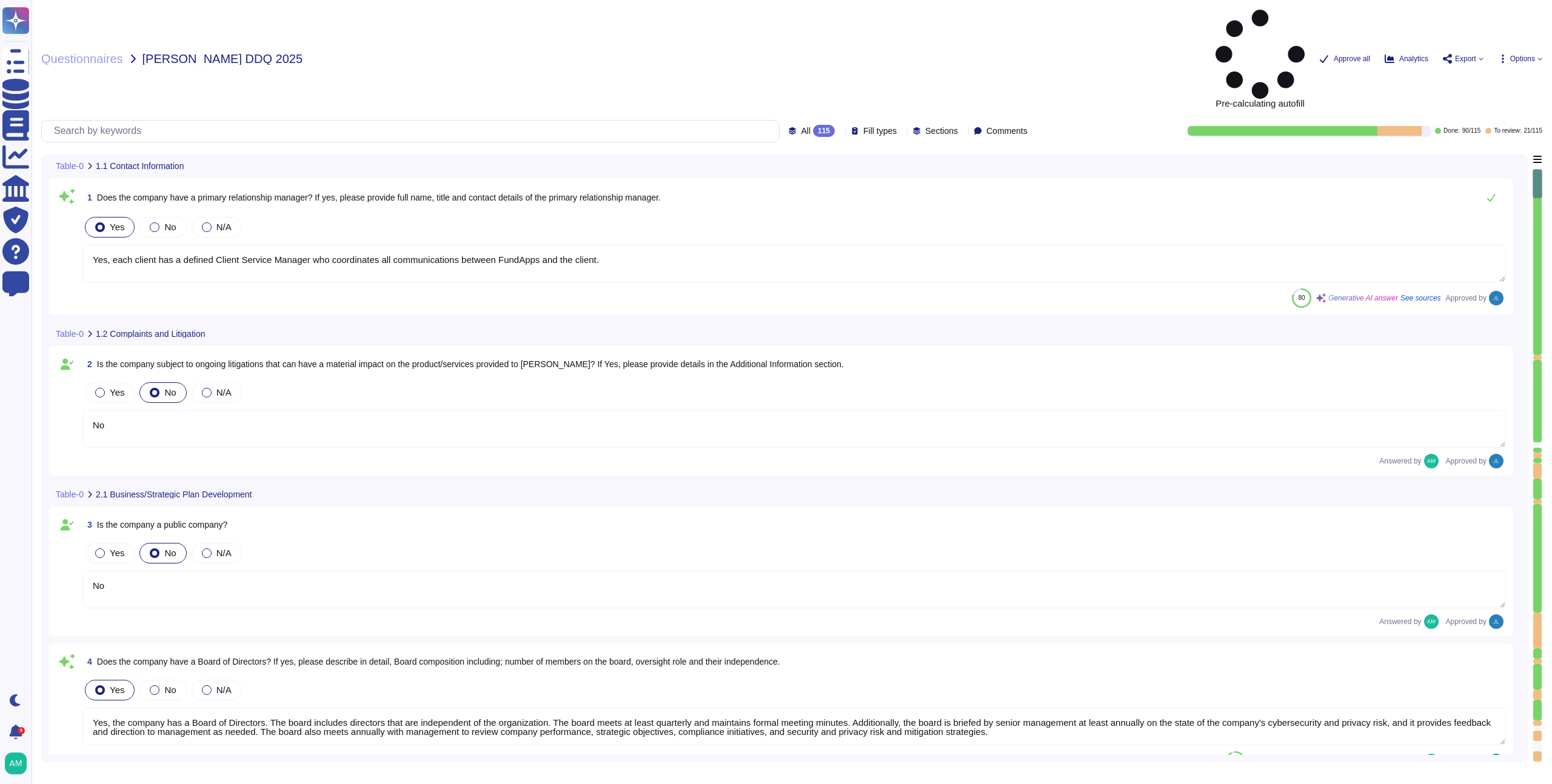
type textarea "Yes, each client has a defined Client Service Manager who coordinates all commu…"
type textarea "No"
type textarea "Yes, the company has a Board of Directors. The board includes directors that ar…"
type textarea "No"
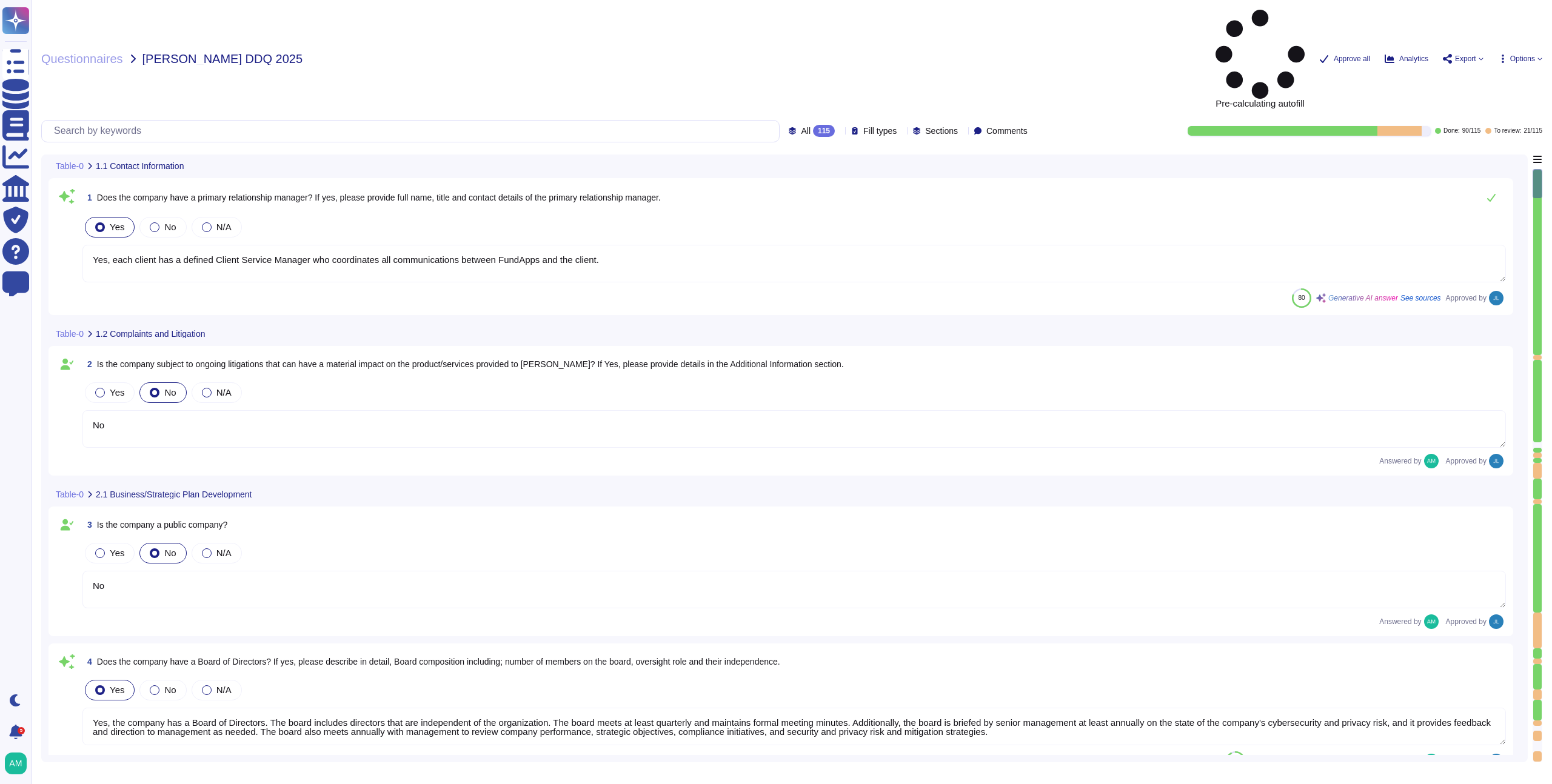
type textarea "Our CEO - Andrew White"
type textarea "The board of directors plays a significant role in the company's strategic over…"
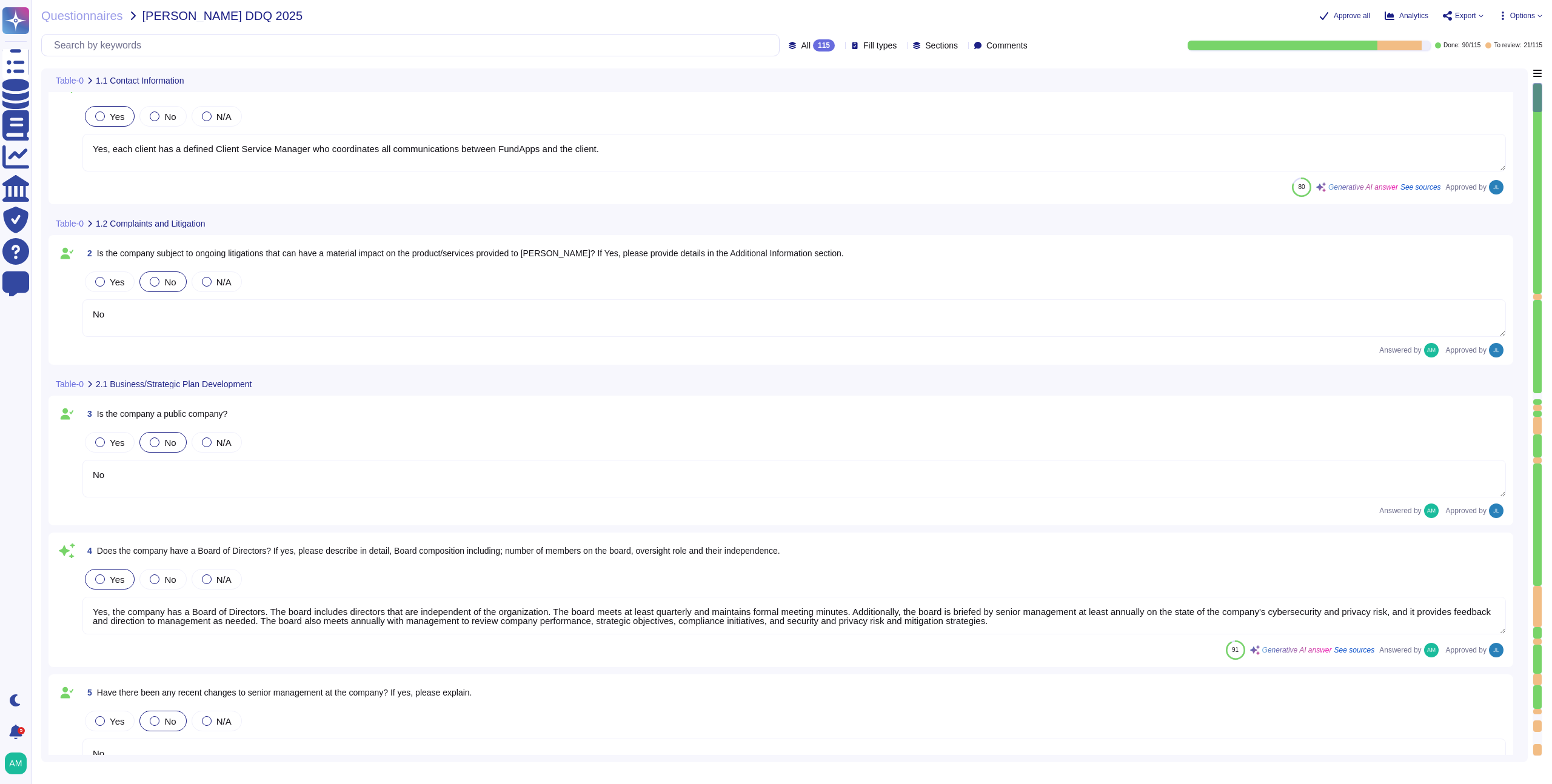
scroll to position [272, 0]
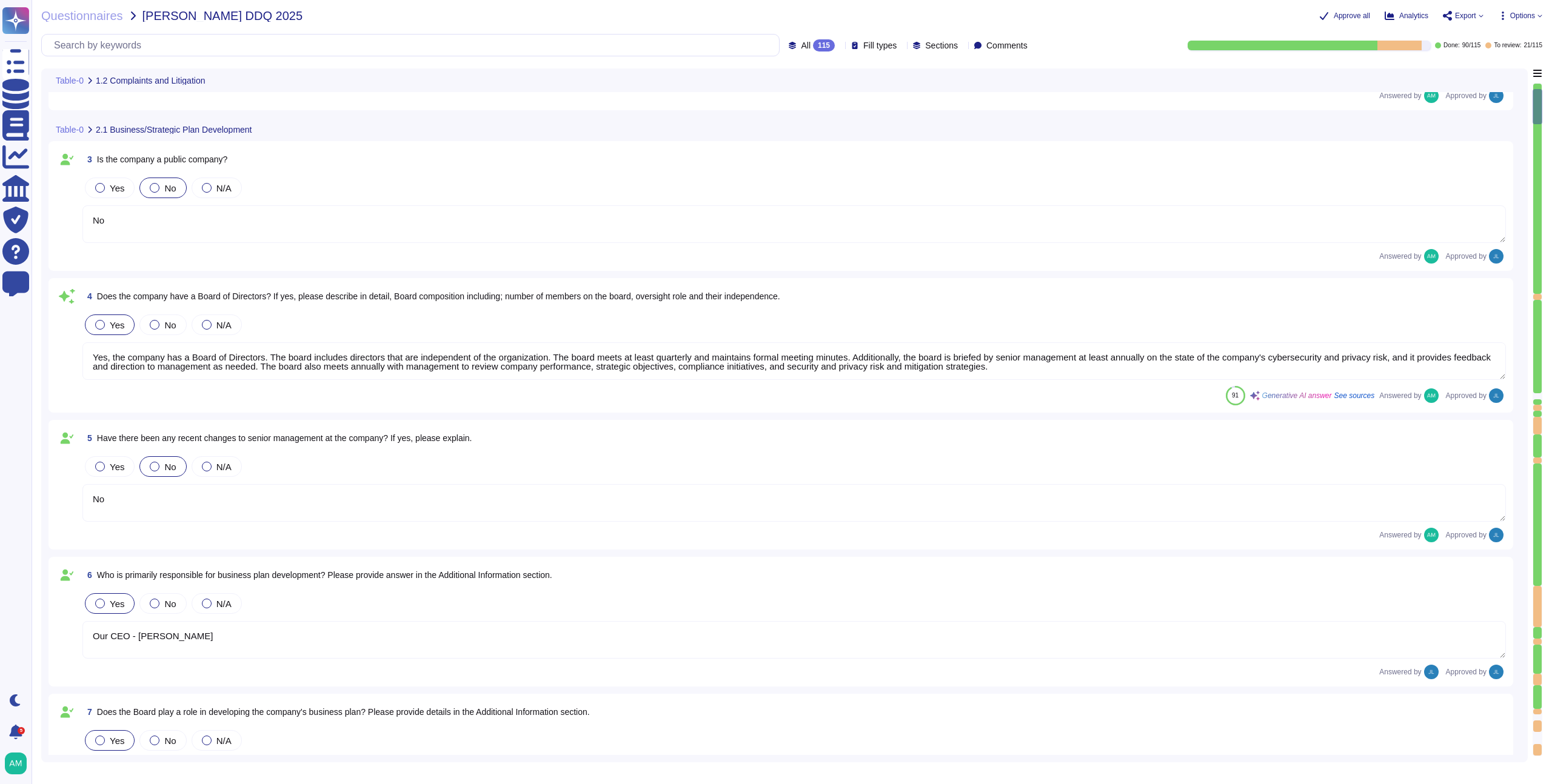
type textarea "FundApps' financial statements are publicly available on Companies House"
type textarea "FundApps mandates a third-party financial auditor to review its financial state…"
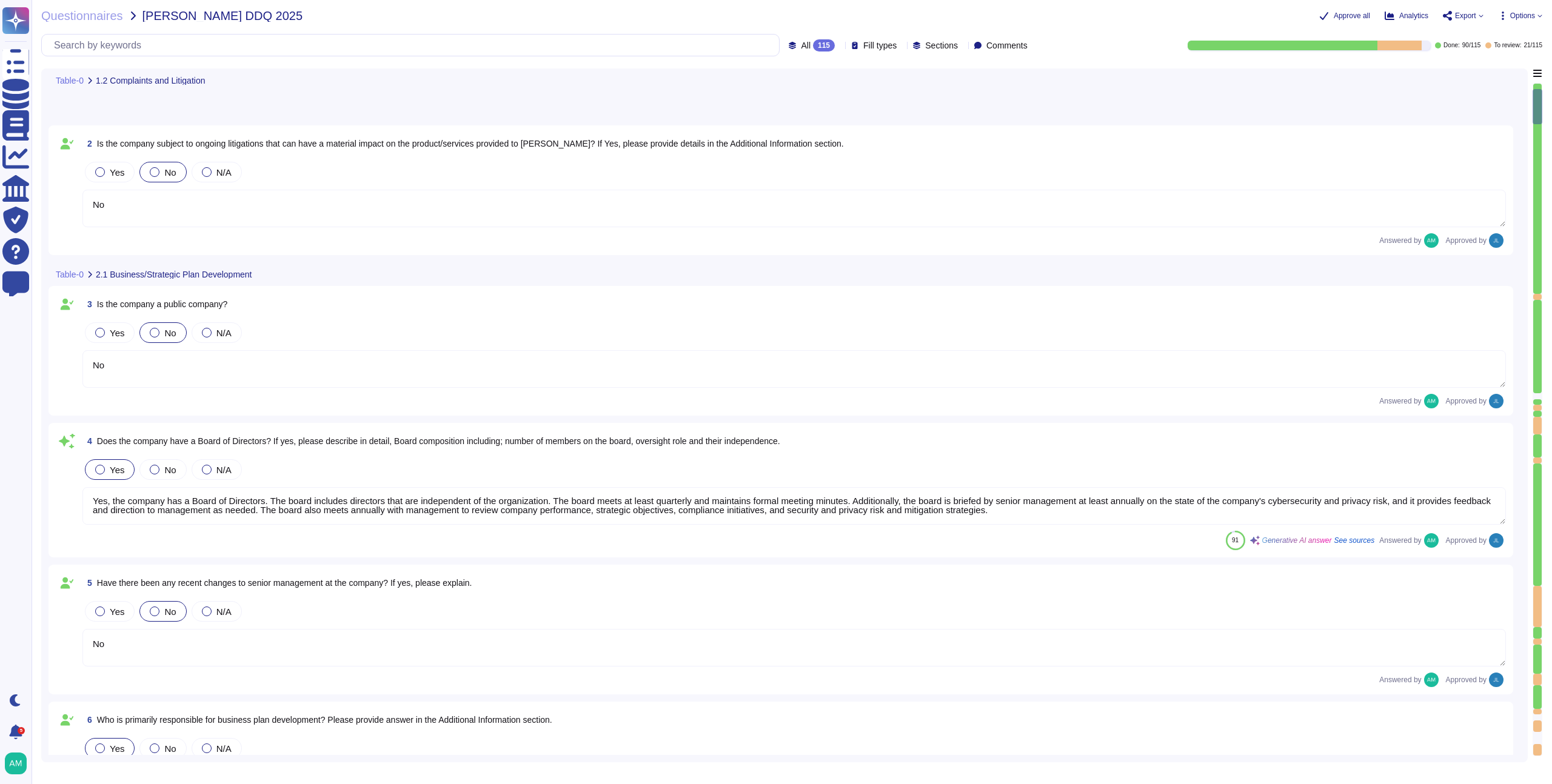
scroll to position [0, 0]
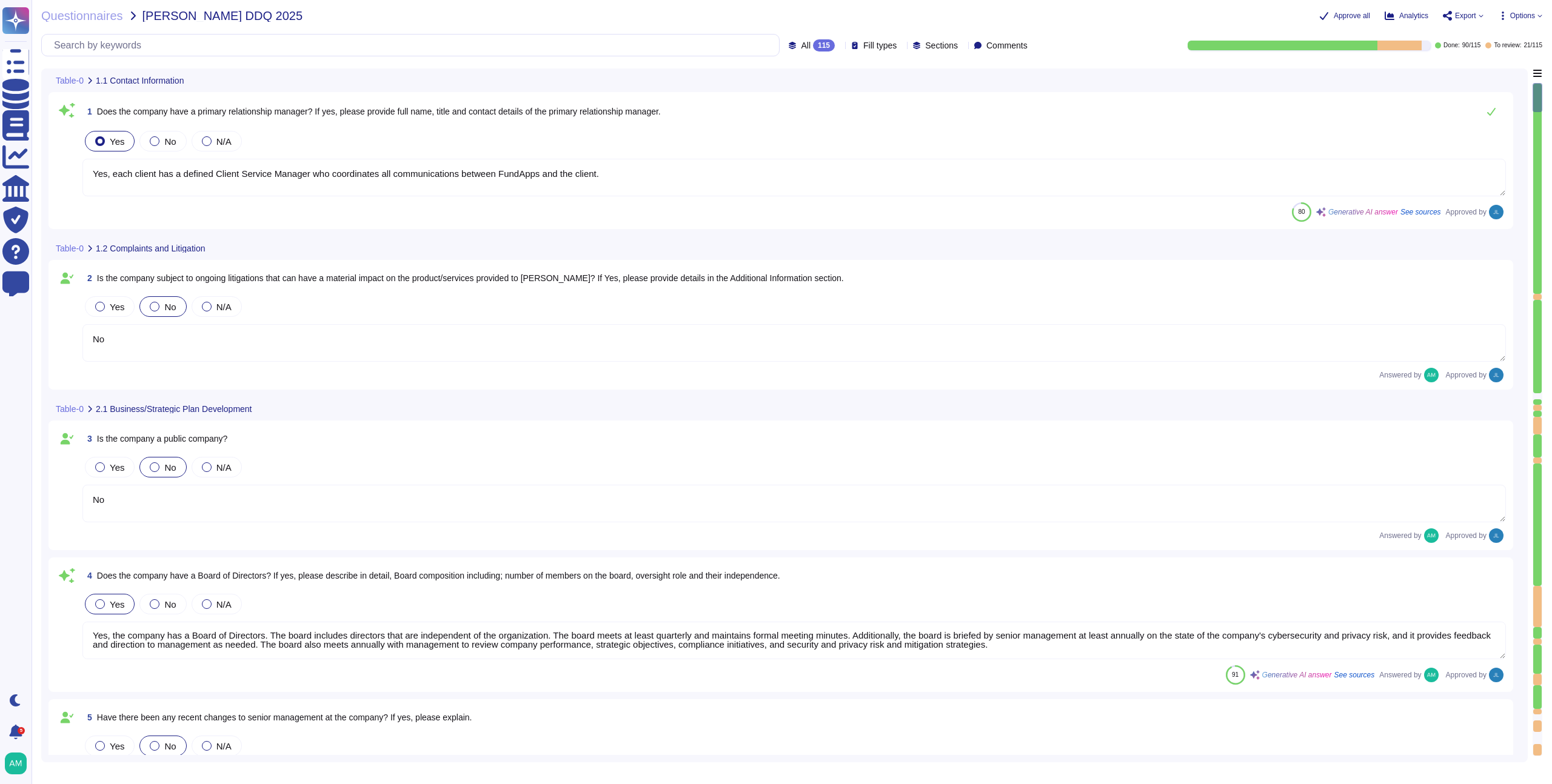
type textarea "Yes, each client has a defined Client Service Manager who coordinates all commu…"
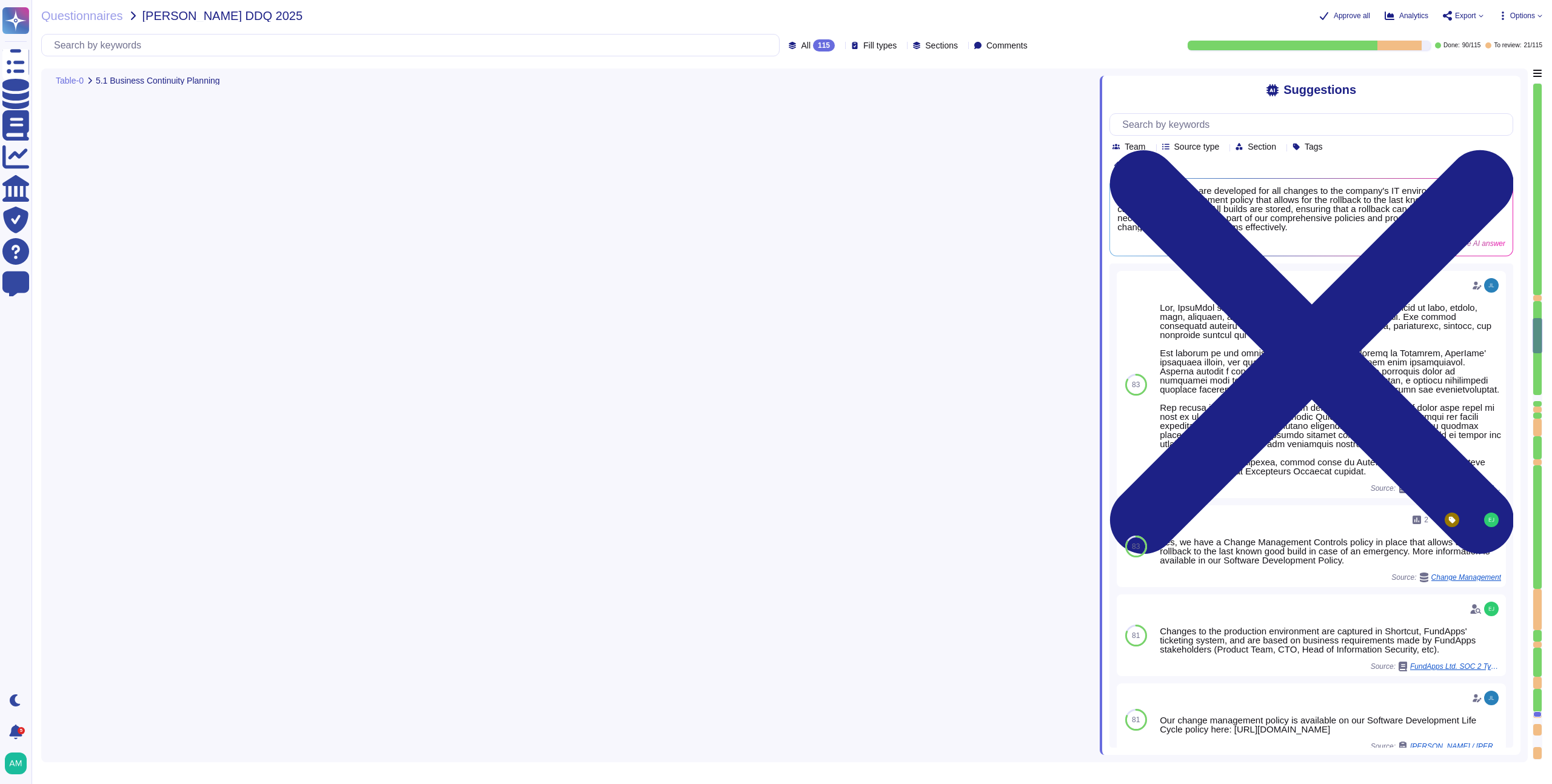
type textarea "Yes, RTO (Recovery Time Objective) and RPO (Recovery Point Objective) metrics a…"
type textarea "FundApps backups production data to local storage at the following frequency: F…"
type textarea "- Continuous backups of production data to a hot standby instance in the same r…"
type textarea "FundApps conducts an annual Disaster Recovery Test, which includes testing the …"
type textarea "Yes, appropriate training procedures and documentation have been established at…"
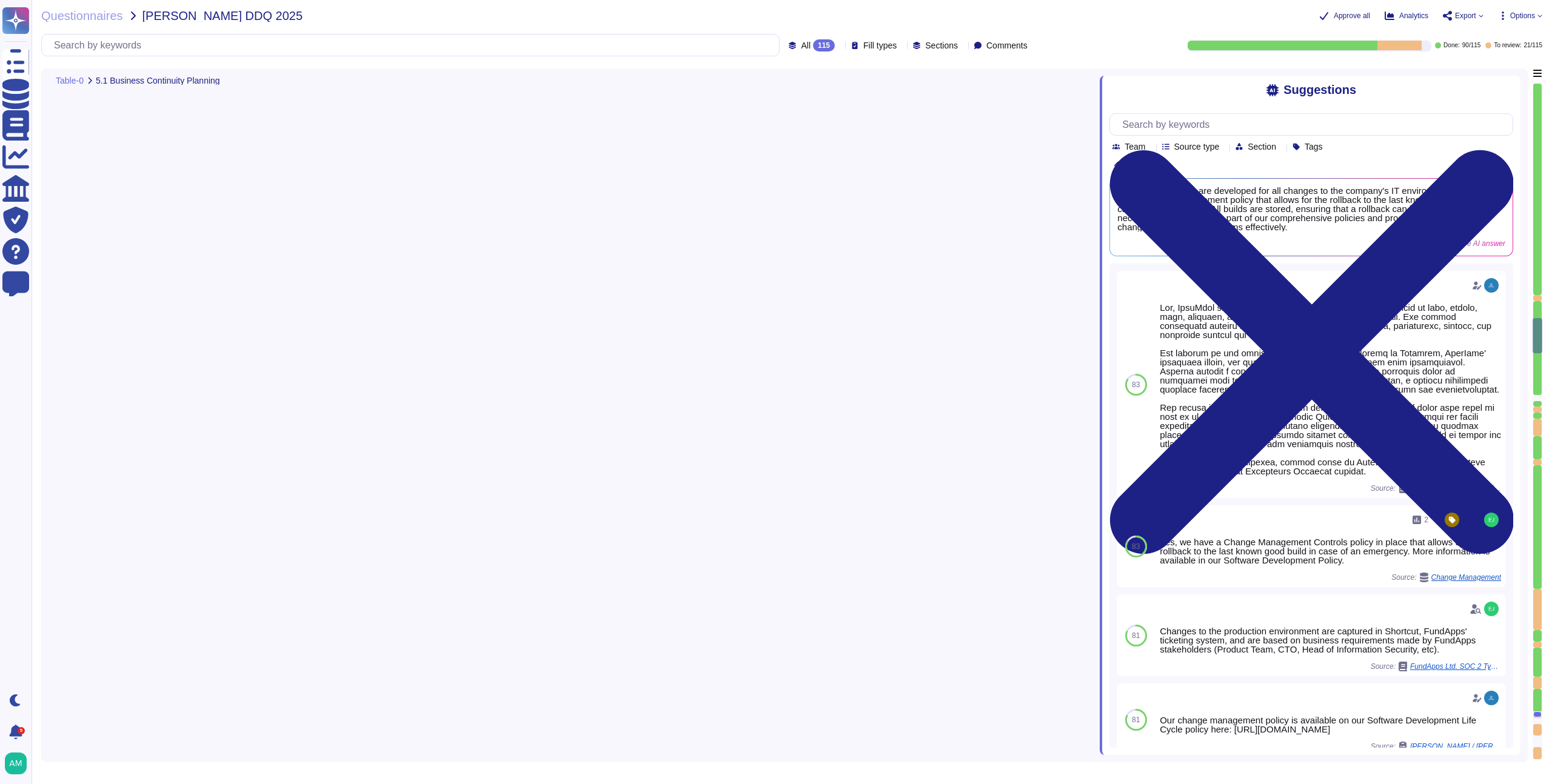
type textarea "The overall operational accountability for information security is held by Fund…"
type textarea "The Information Security Lead, [PERSON_NAME], is responsible for overall operat…"
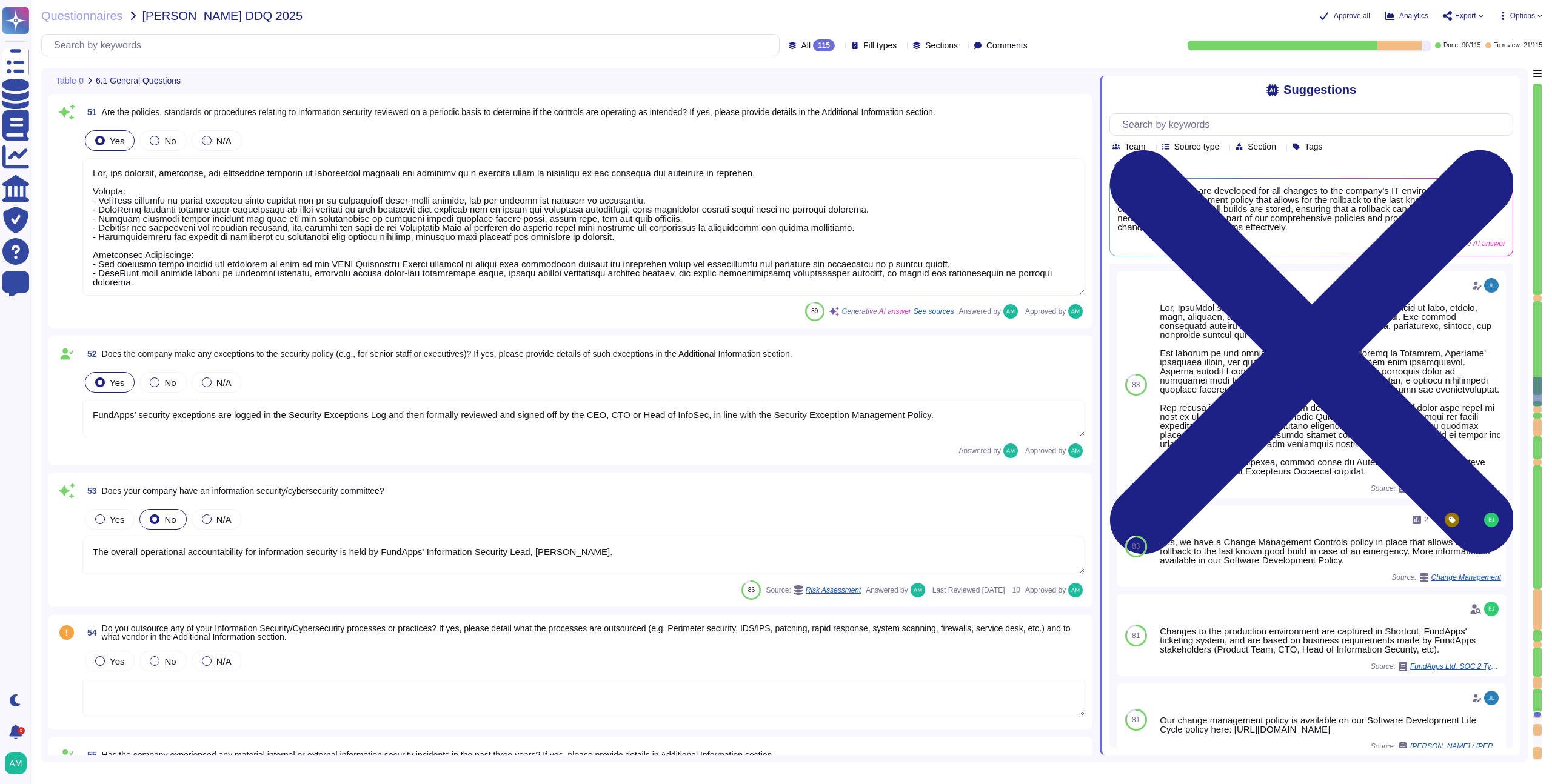
type textarea "Yes, FundApps has a formally documented set of Information Security Policies an…"
type textarea "Yes, the policies, standards, and procedures relating to information security a…"
type textarea "FundApps’ security exceptions are logged in the Security Exceptions Log and the…"
type textarea "The overall operational accountability for information security is held by Fund…"
type textarea "Yes, FundApps has dedicated cybersecurity insurance that covers various aspects…"
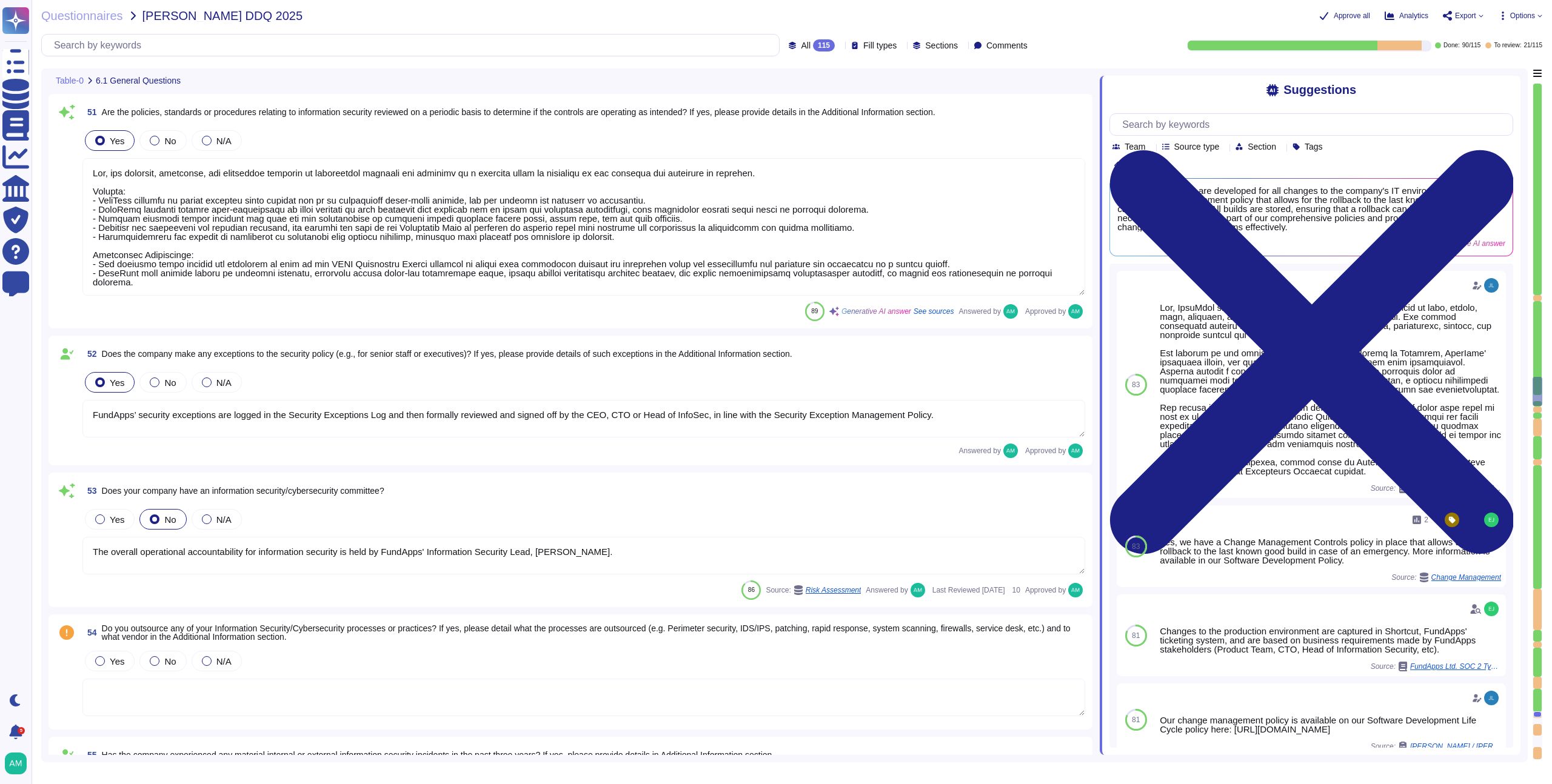
type textarea "Yes, independent assessments of our IT systems, policies, and procedures have b…"
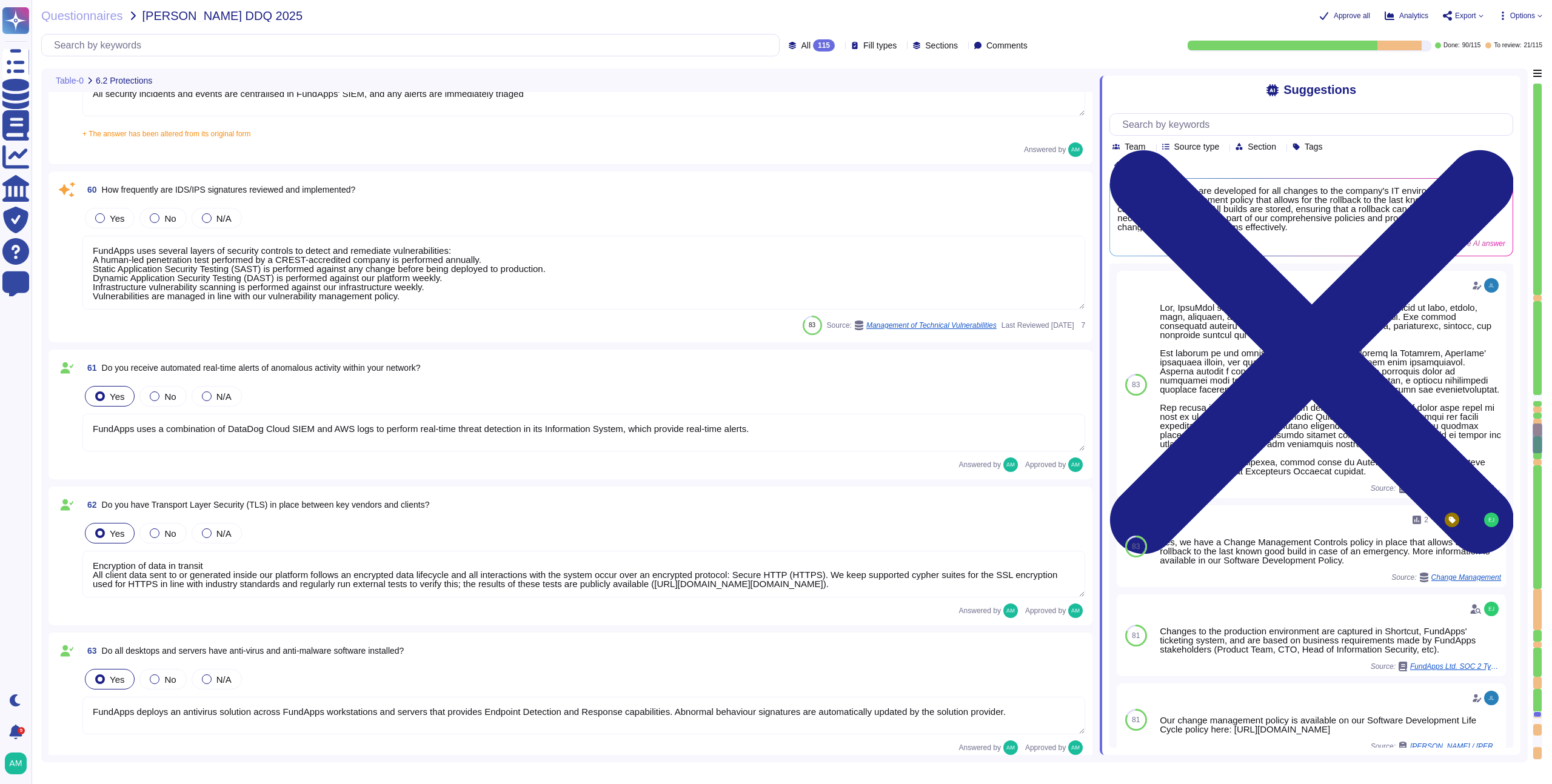
type textarea "All security incidents and events are centralised in FundApps' SIEM, and any al…"
type textarea "FundApps uses several layers of security controls to detect and remediate vulne…"
type textarea "FundApps uses a combination of DataDog Cloud SIEM and AWS logs to perform real-…"
type textarea "Encryption of data in transit All client data sent to or generated inside our p…"
type textarea "FundApps deploys an antivirus solution across FundApps workstations and servers…"
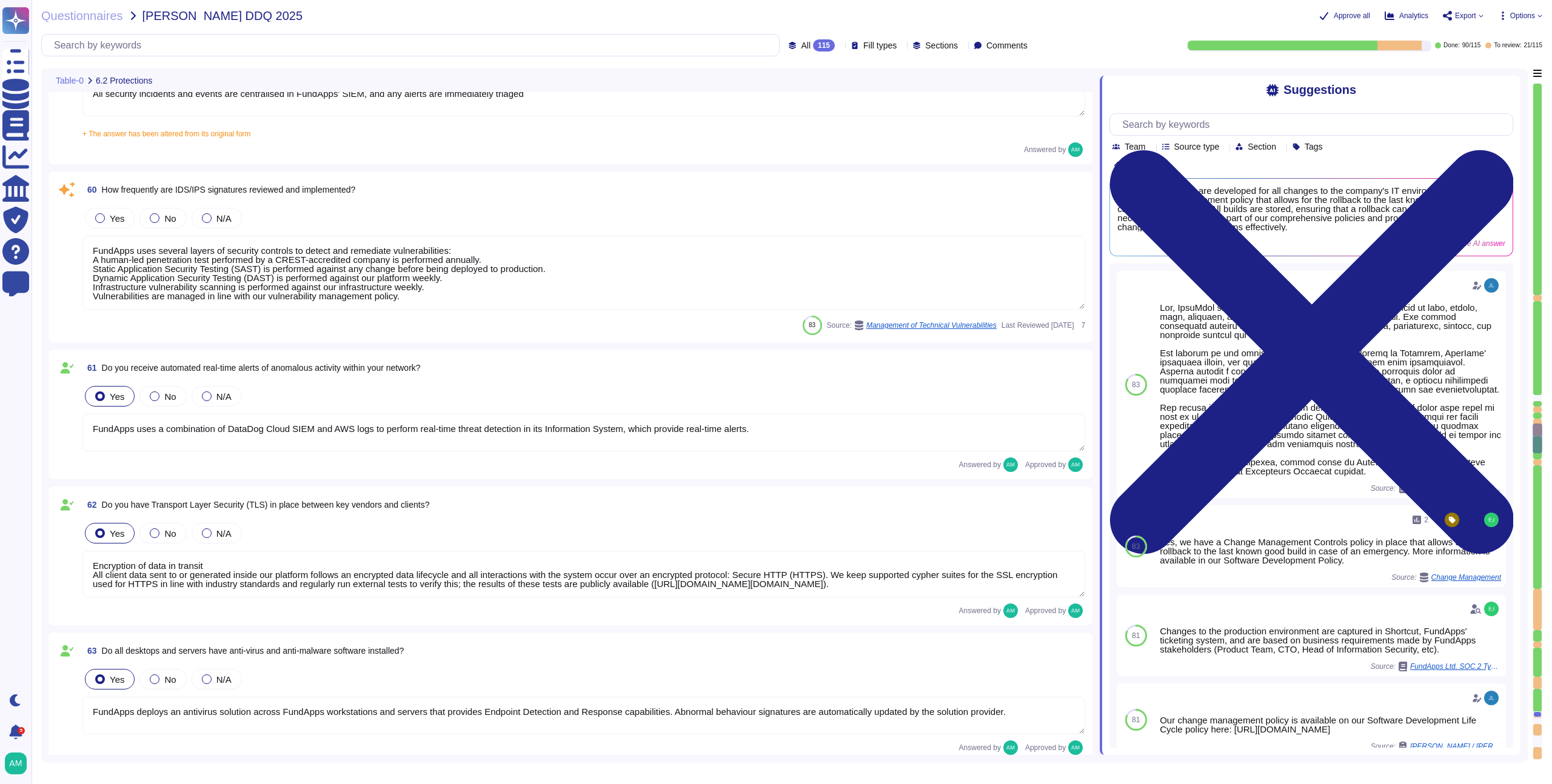
type textarea "Abnormal behaviour signatures are automatically updated by the solution provide…"
type textarea "No, but FundApps staff use a secure virtual desktop to access FundApps' client …"
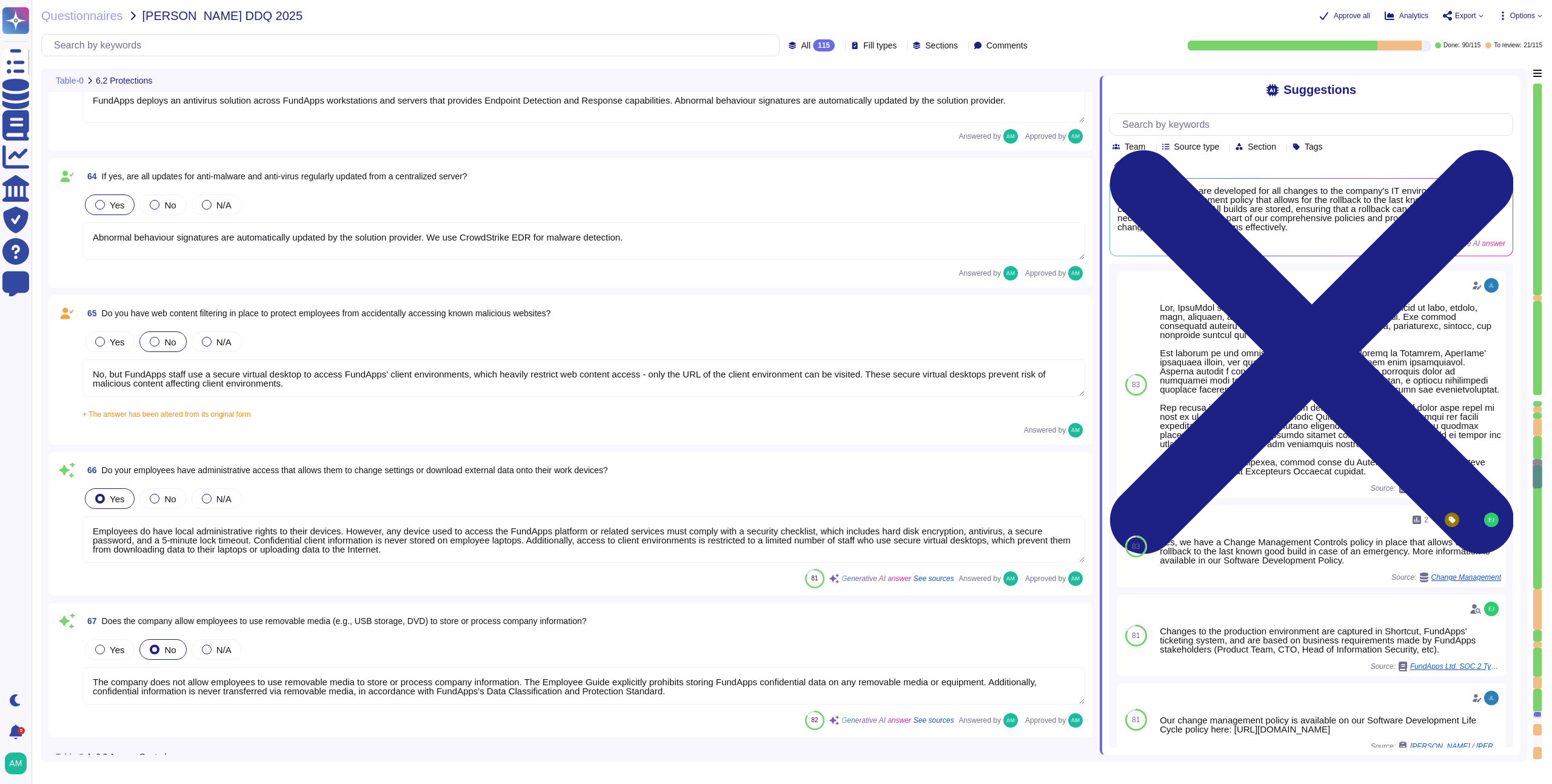
type textarea "Employees do have local administrative rights to their devices. However, any de…"
type textarea "The company does not allow employees to use removable media to store or process…"
type textarea "Yes, although FundApps' authentication to our IT systems is mostly phishing-res…"
type textarea "Yes, our IT infrastructure can be accessed remotely, but access is strictly con…"
type textarea "Yes, the company requires multi-factor authentication (MFA) for access to all c…"
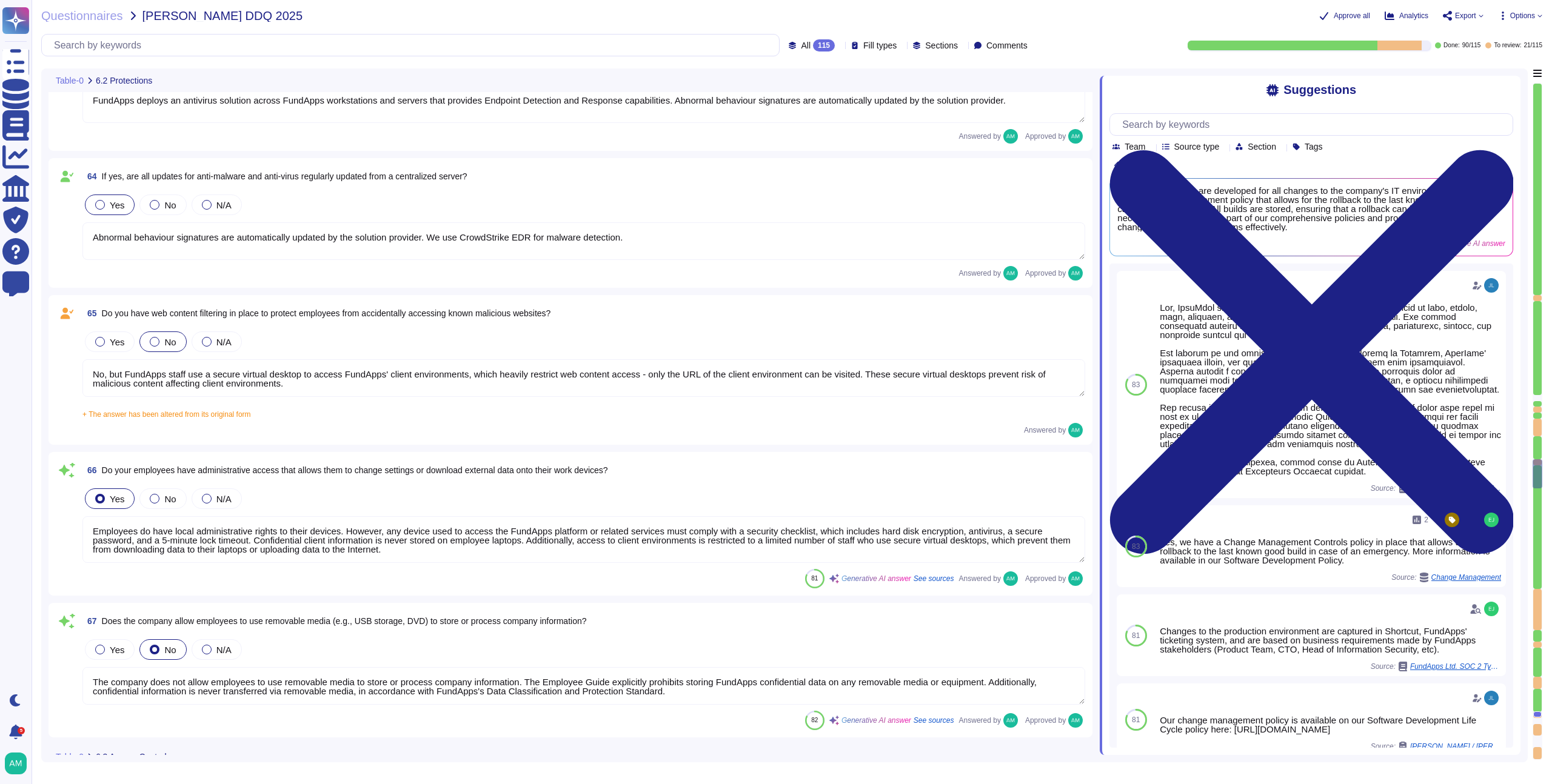
type textarea "A quarterly review of access privileges on FundApps’ sensitive systems (systems…"
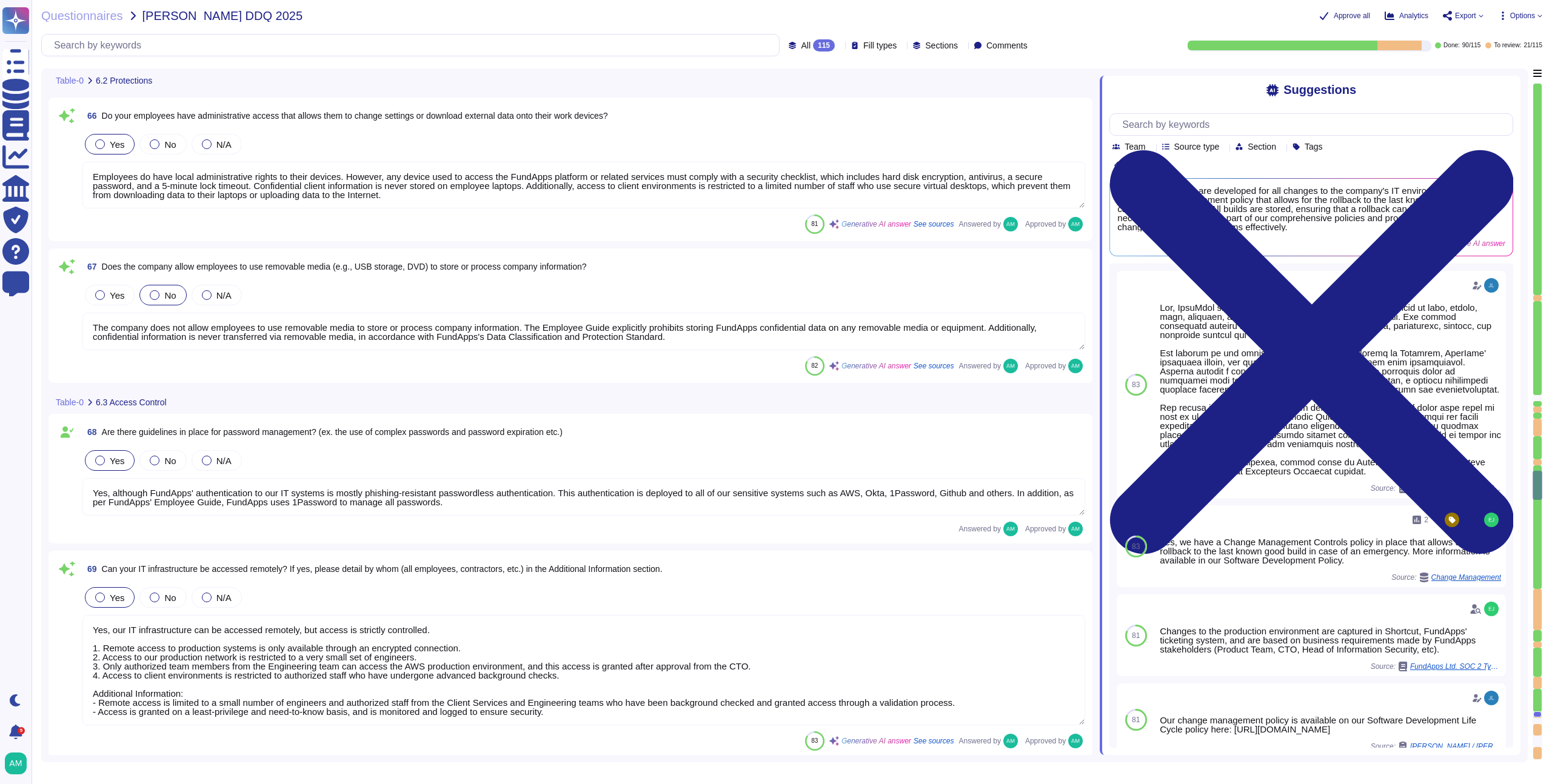
type textarea "Yes, FundApps's policy requires the approval of the head of Client Services, wh…"
type textarea "Leavers’ access, including subcontractors and third parties, to Okta (which gra…"
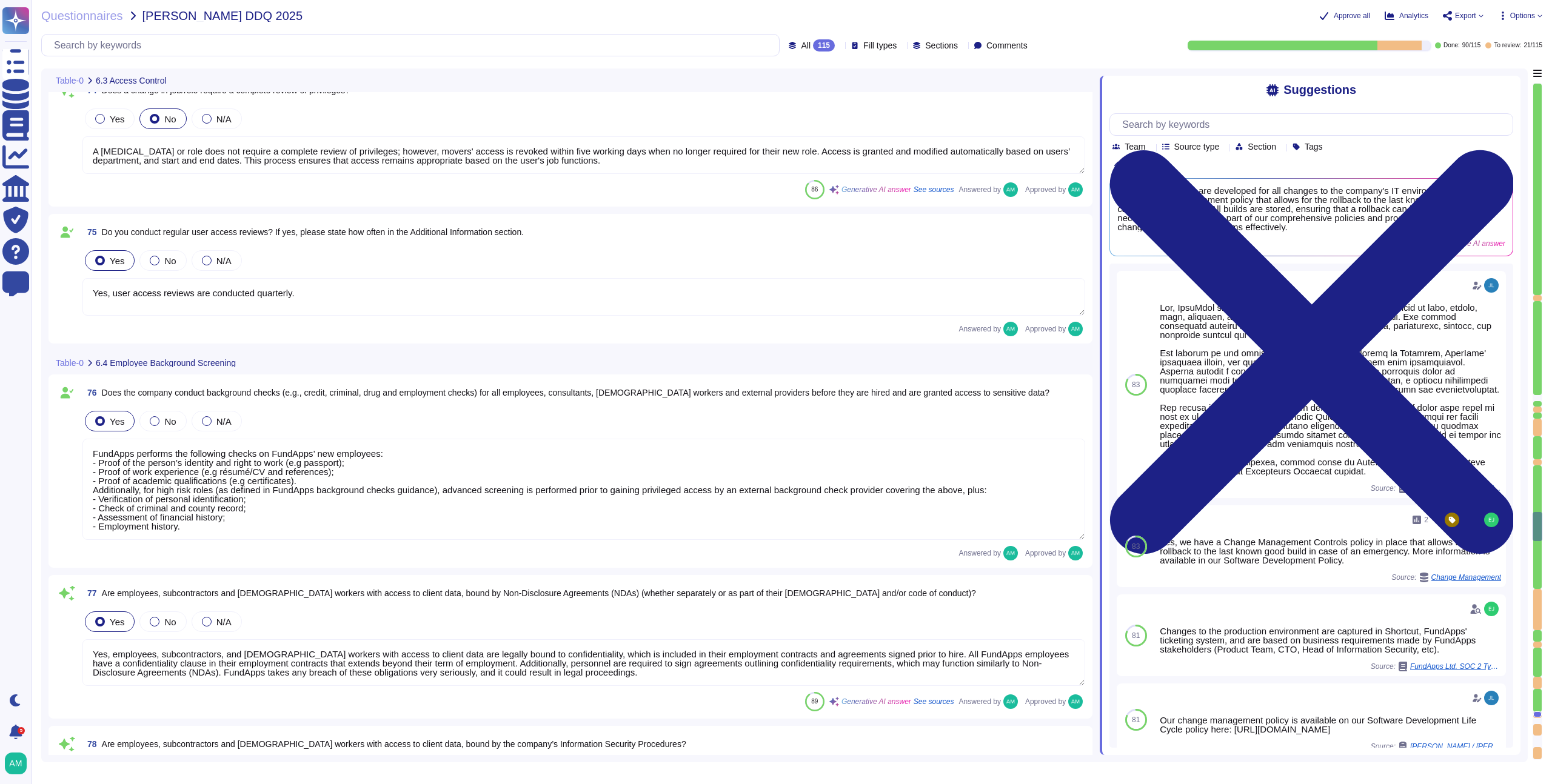
type textarea "A [MEDICAL_DATA] or role does not require a complete review of privileges; howe…"
type textarea "Yes, user access reviews are conducted quarterly."
type textarea "FundApps performs the following checks on FundApps’ new employees: - Proof of t…"
type textarea "Yes, employees, subcontractors, and [DEMOGRAPHIC_DATA] workers with access to c…"
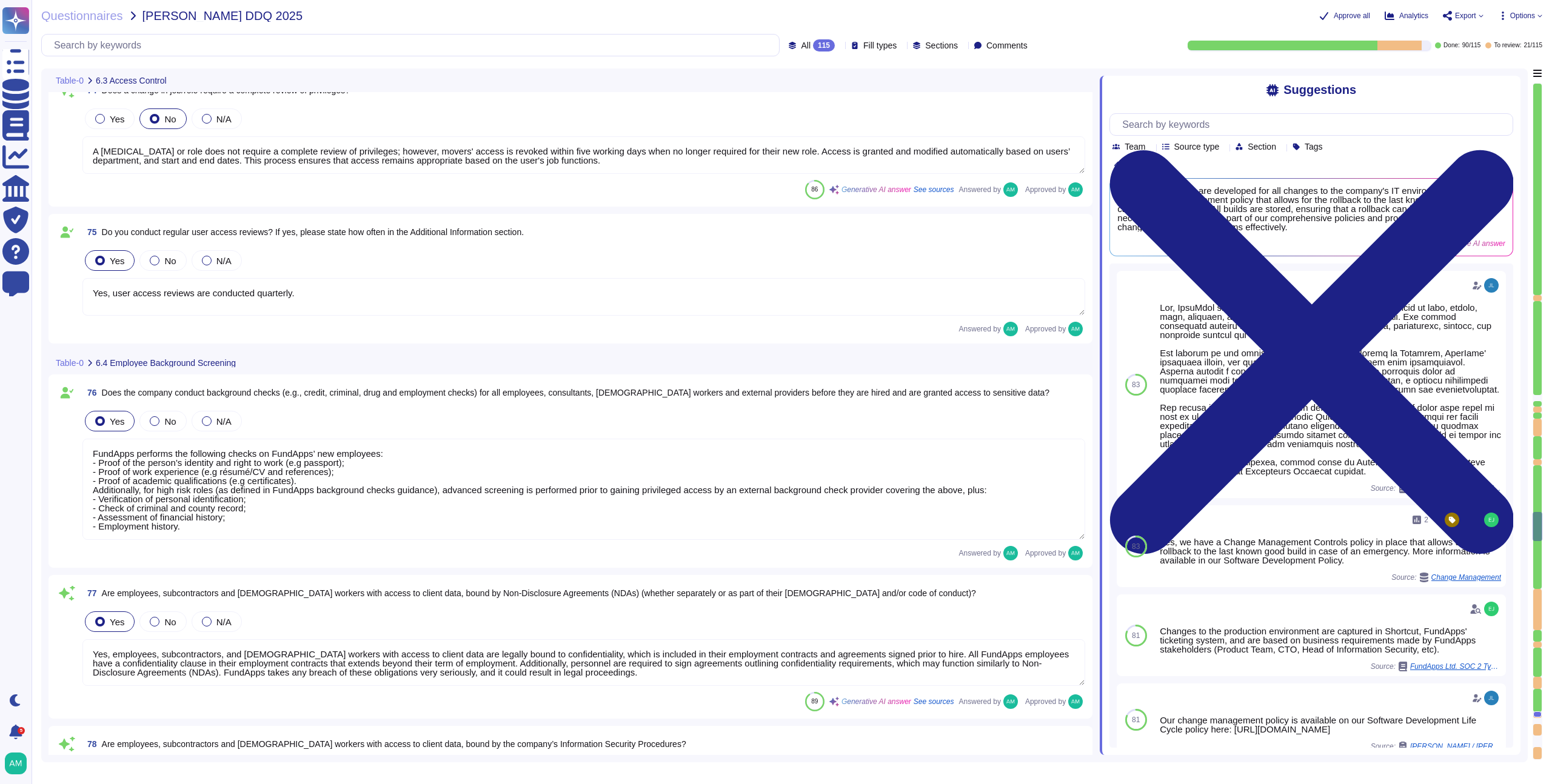
type textarea "Our production platform is on a dedicated network with no wireless access. Fund…"
type textarea "Yes, we contract with a CREST-accredited external provider to perform penetrati…"
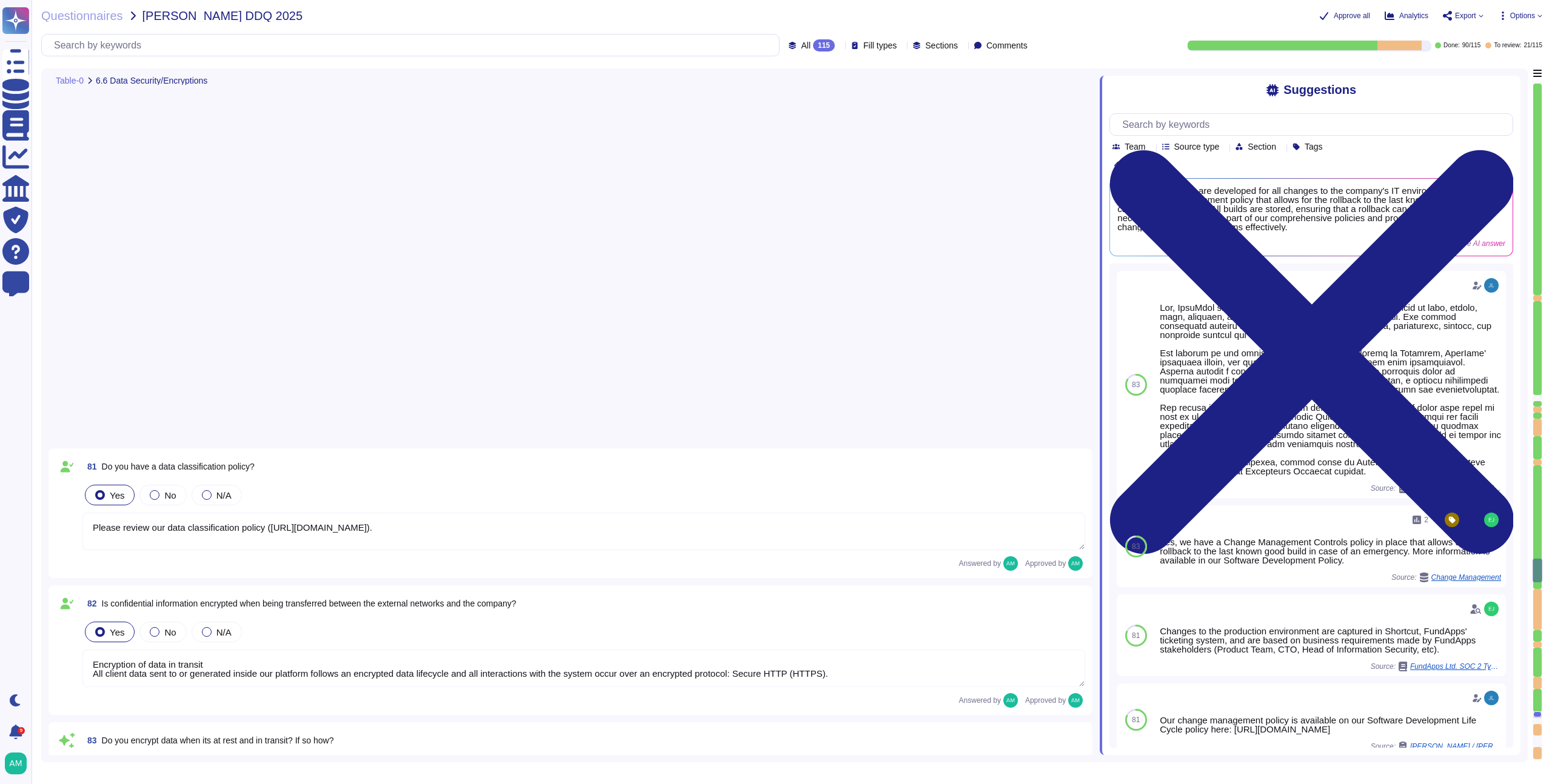
type textarea "Please review our data classification policy ([URL][DOMAIN_NAME])."
type textarea "Encryption of data in transit All client data sent to or generated inside our p…"
type textarea "Yes, we encrypt data both at rest and in transit. For data in transit, all clie…"
type textarea "FundApps has implemented Data Loss Prevention (DLP) measures in several ways. D…"
type textarea "Yes, FundApps provides a formal training program to educate staff on Informatio…"
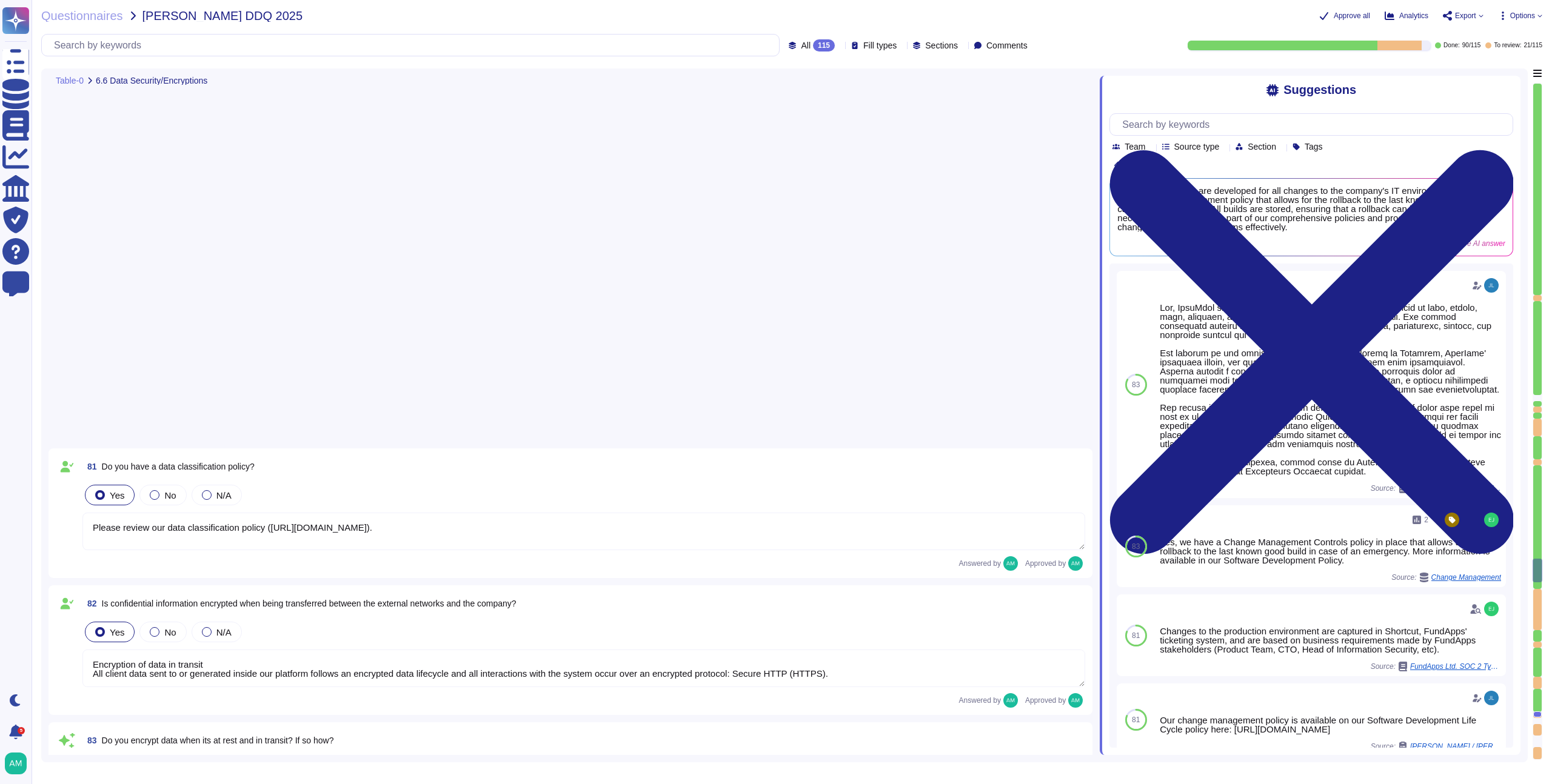
type textarea "Personnel (including employees and contractors as applicable) are required to c…"
type textarea "Access to servers and networking rooms at FundApps is indeed limited to a small…"
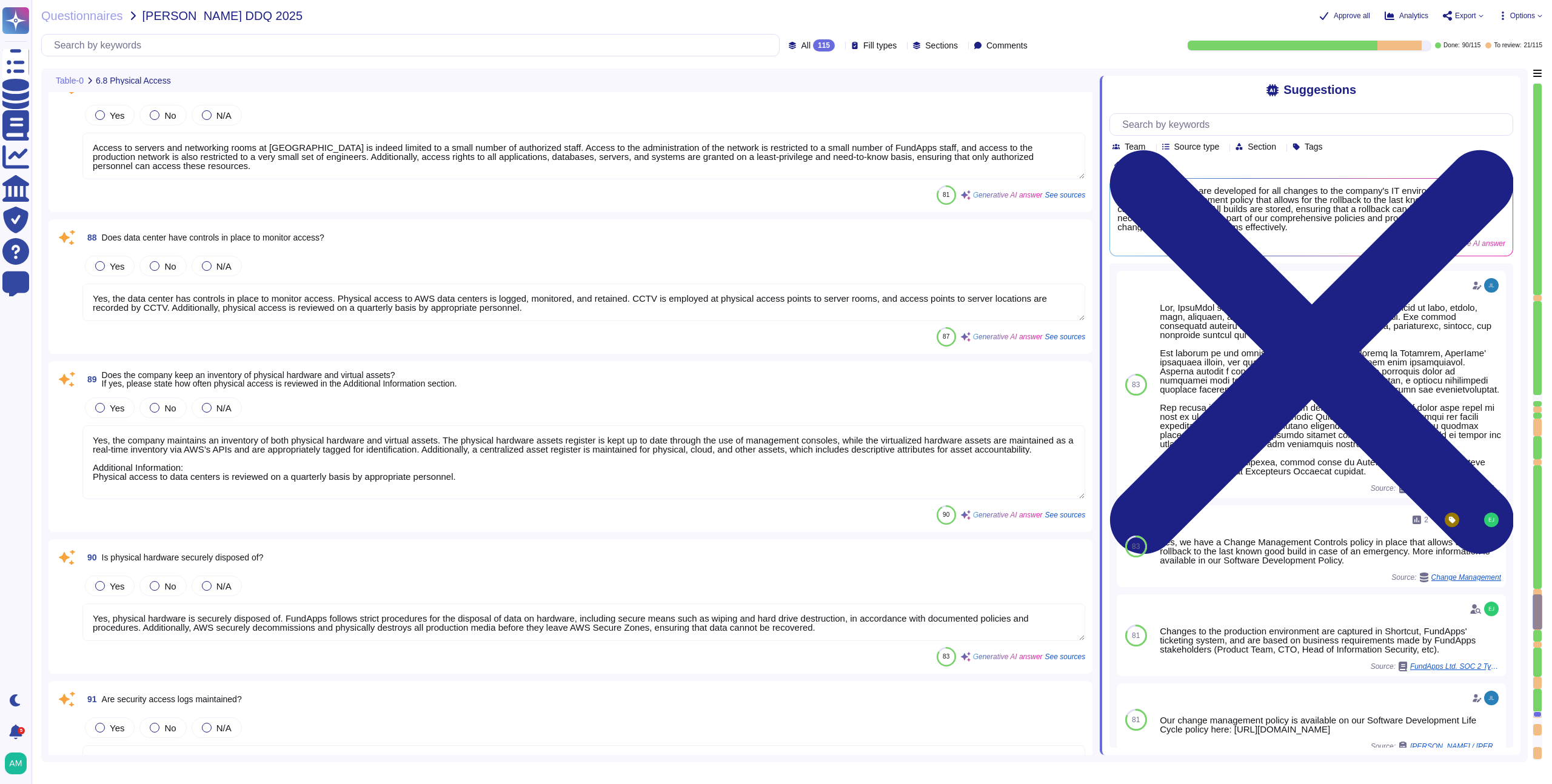
type textarea "Yes, the data center has controls in place to monitor access. Physical access t…"
type textarea "Yes, the company maintains an inventory of both physical hardware and virtual a…"
type textarea "Yes, physical hardware is securely disposed of. FundApps follows strict procedu…"
type textarea "Yes, security access logs are maintained. FundApps employs a centralized log ma…"
type textarea "Yes, FundApps utilizes security cameras (CCTV) to monitor access at its office …"
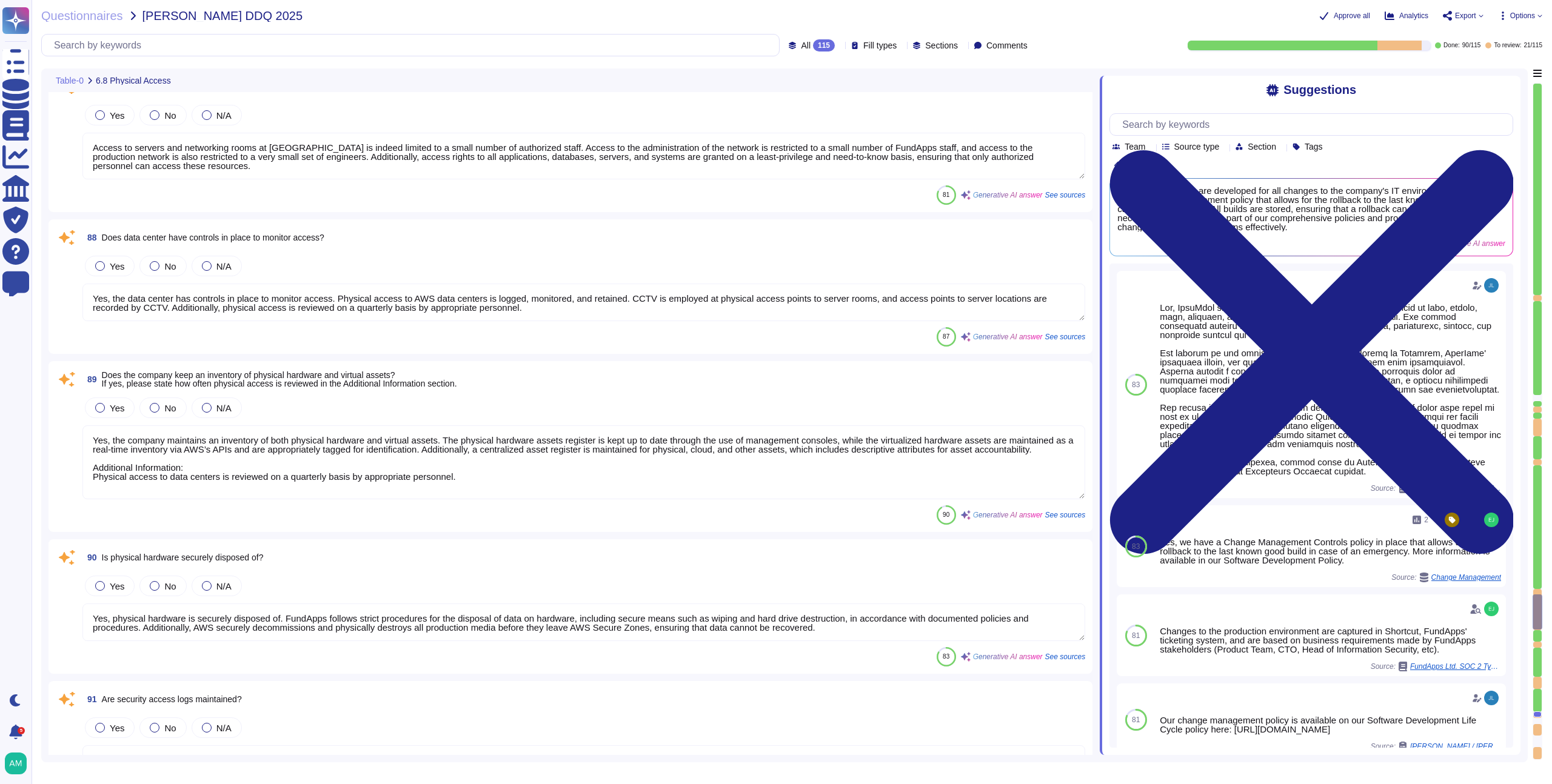
type textarea "For AWS datacenters CCTV is employed at physical access points to server rooms.…"
type textarea "Please refer to FundApps' Third Party Risk Management policy: [URL][DOMAIN_NAME]"
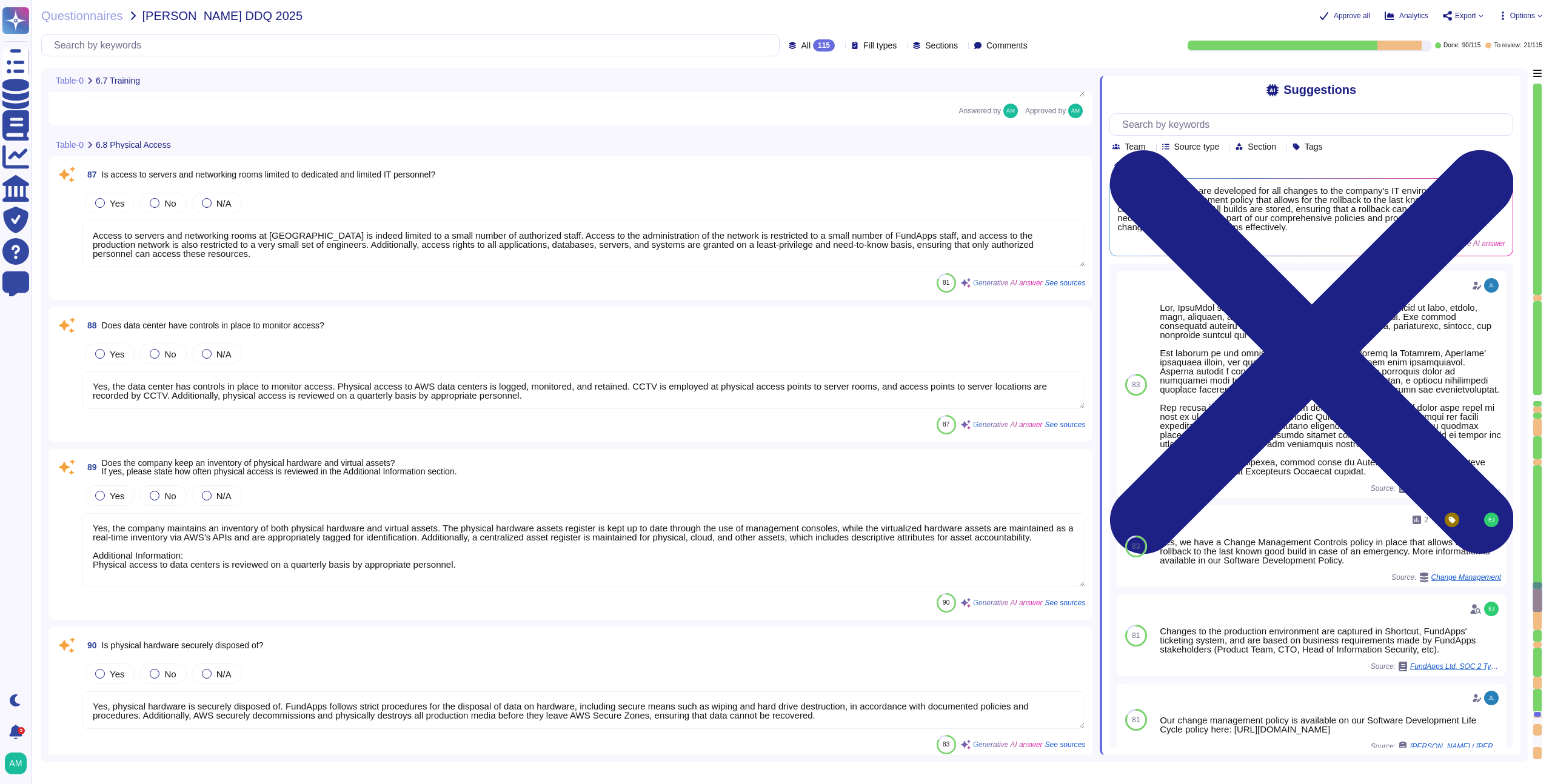
type textarea "Yes, FundApps provides a formal training program to educate staff on Informatio…"
type textarea "Personnel (including employees and contractors as applicable) are required to c…"
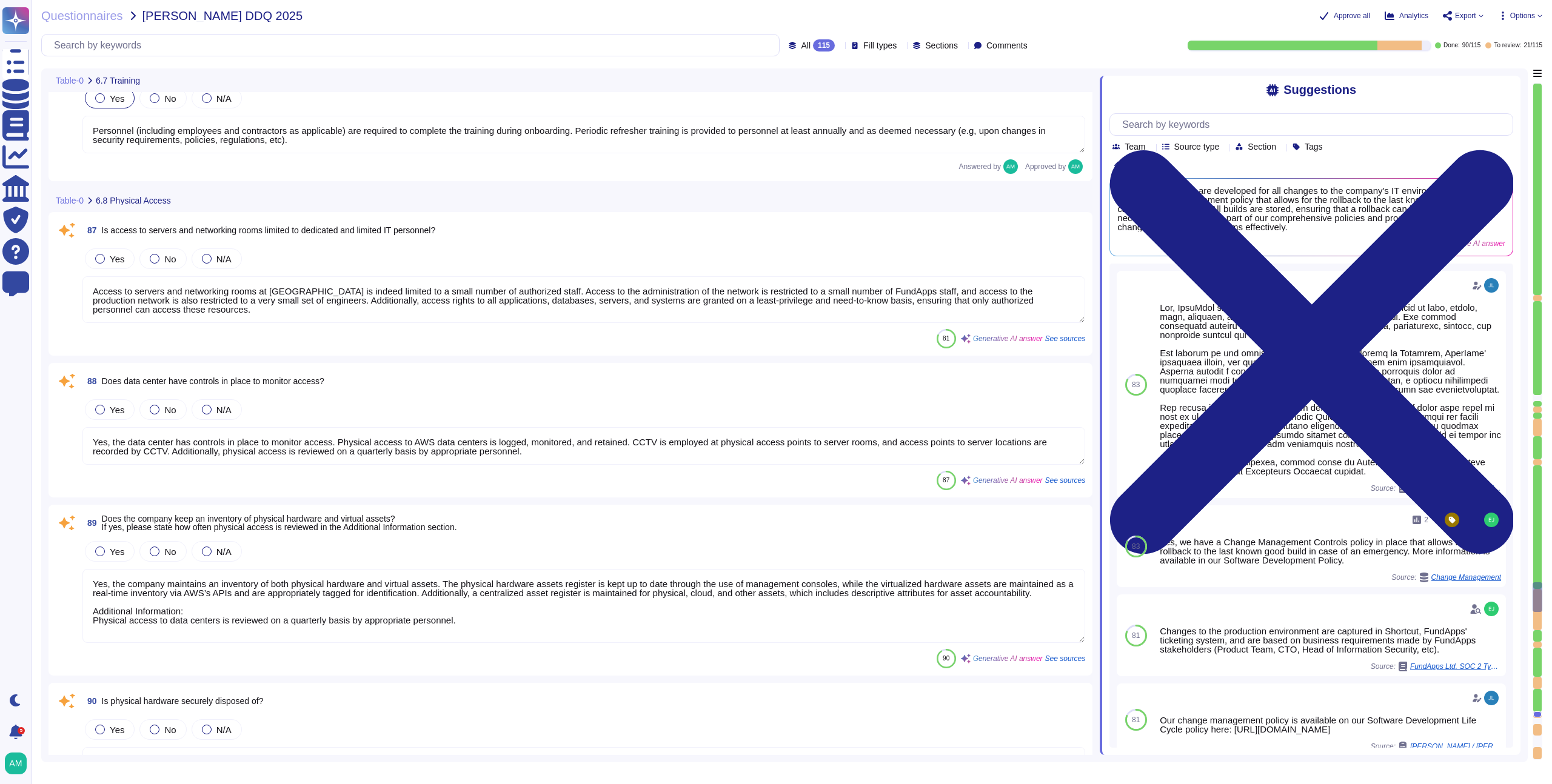
scroll to position [12442, 0]
click at [302, 311] on textarea "Access to servers and networking rooms at FundApps is indeed limited to a small…" at bounding box center [583, 300] width 1003 height 46
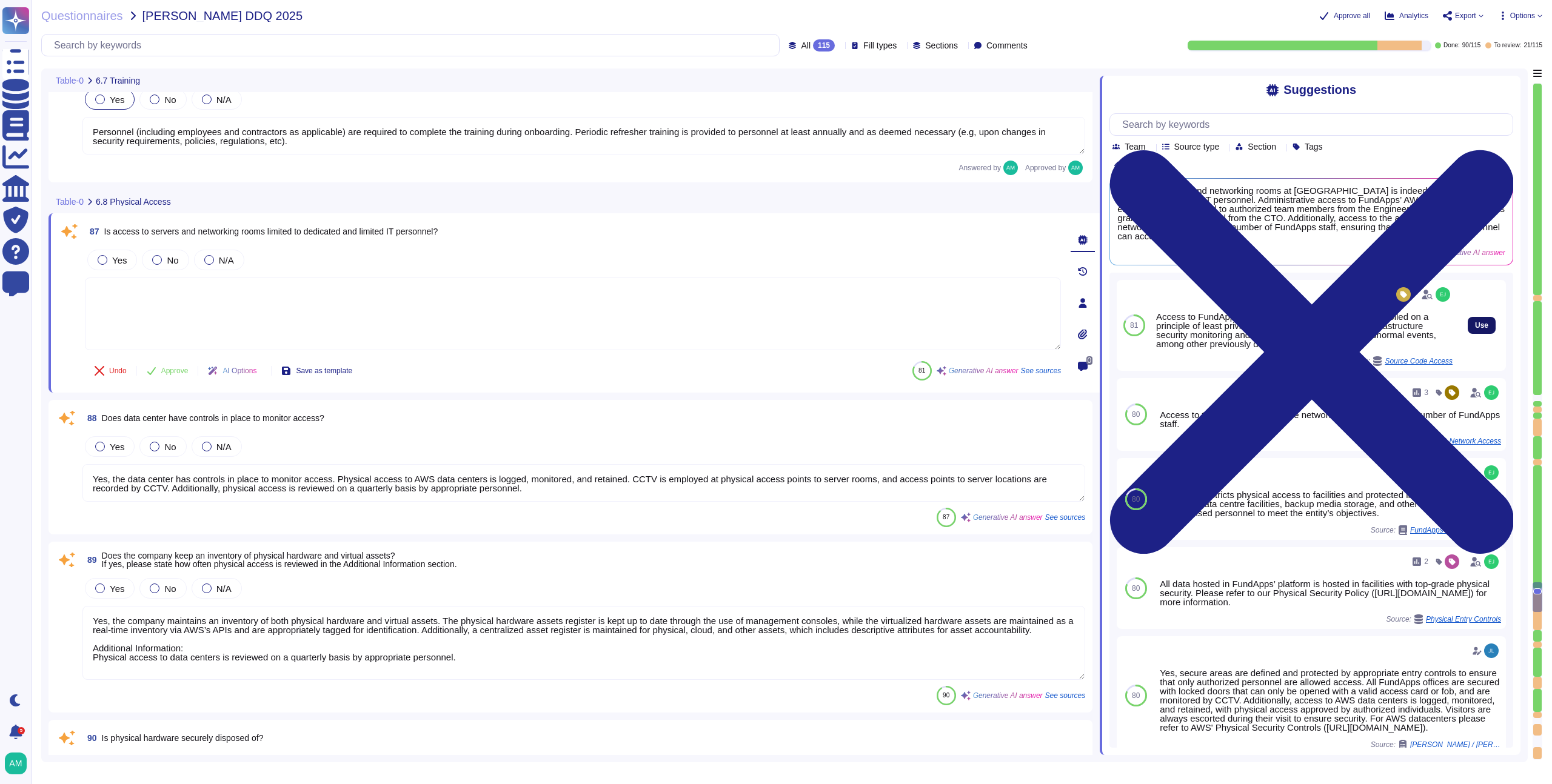
click at [1468, 327] on button "Use" at bounding box center [1481, 326] width 28 height 17
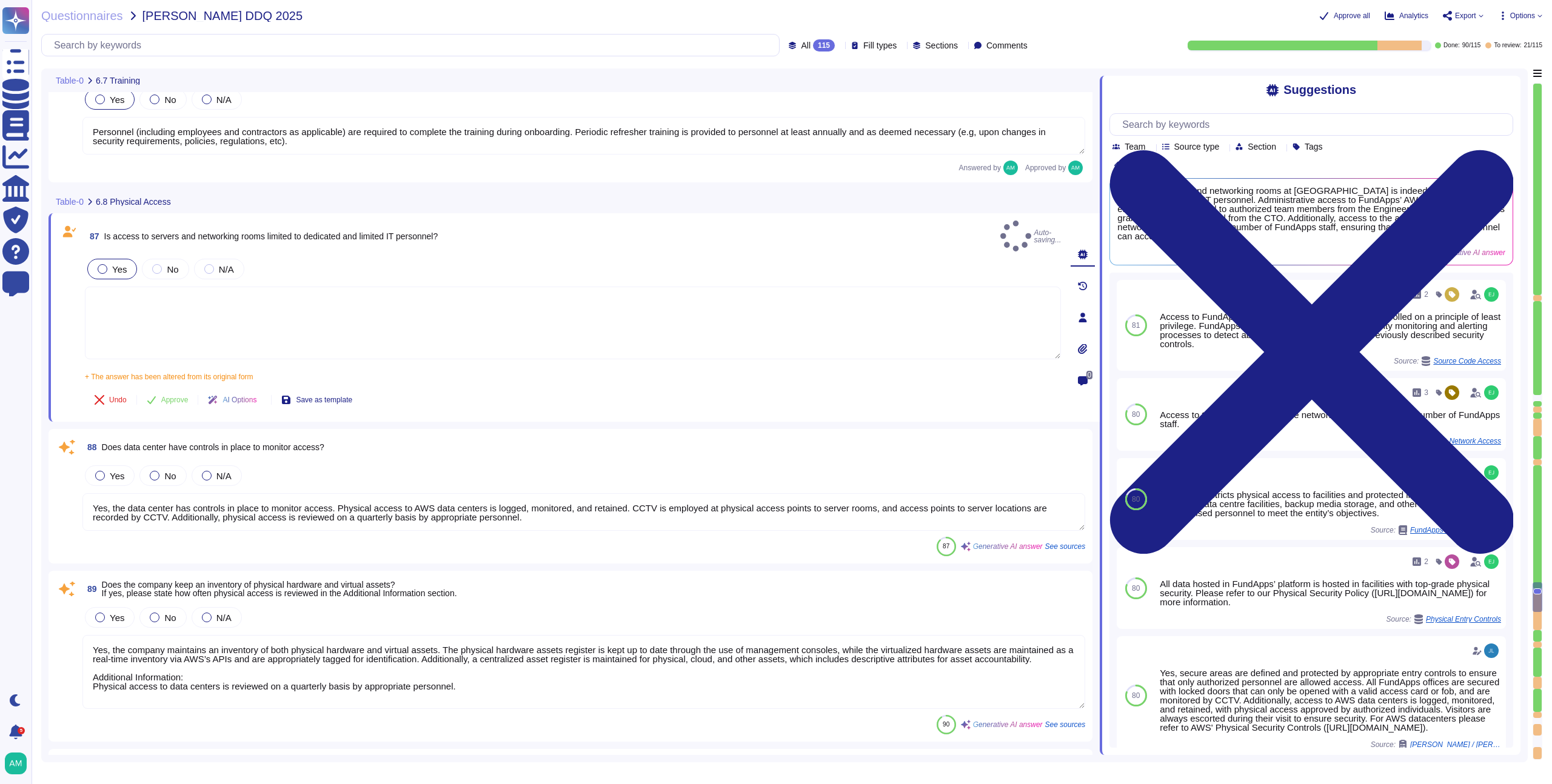
type textarea "Access to FundApps systems and services is strictly controlled on a principle o…"
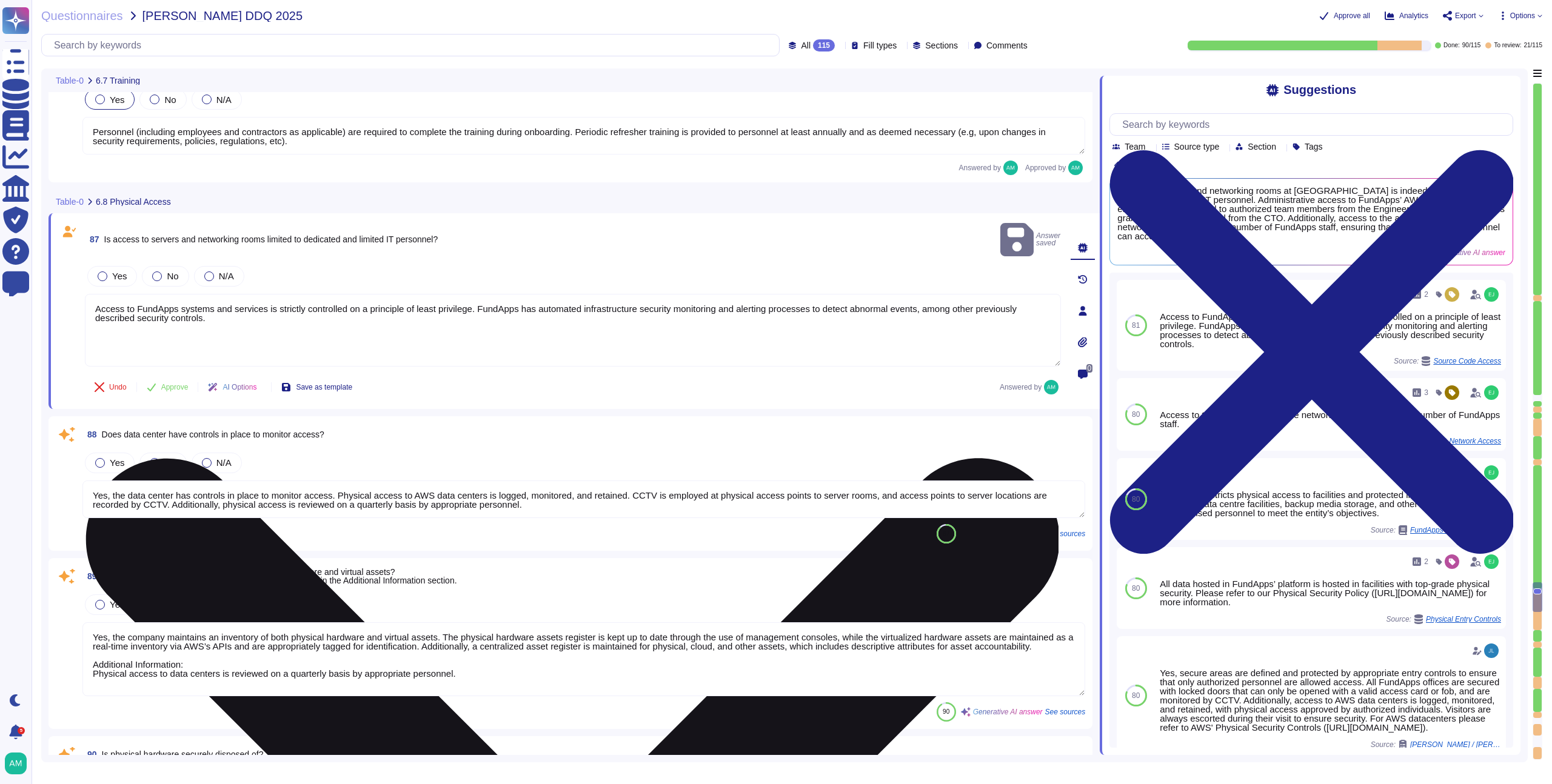
type textarea "For AWS datacenters CCTV is employed at physical access points to server rooms.…"
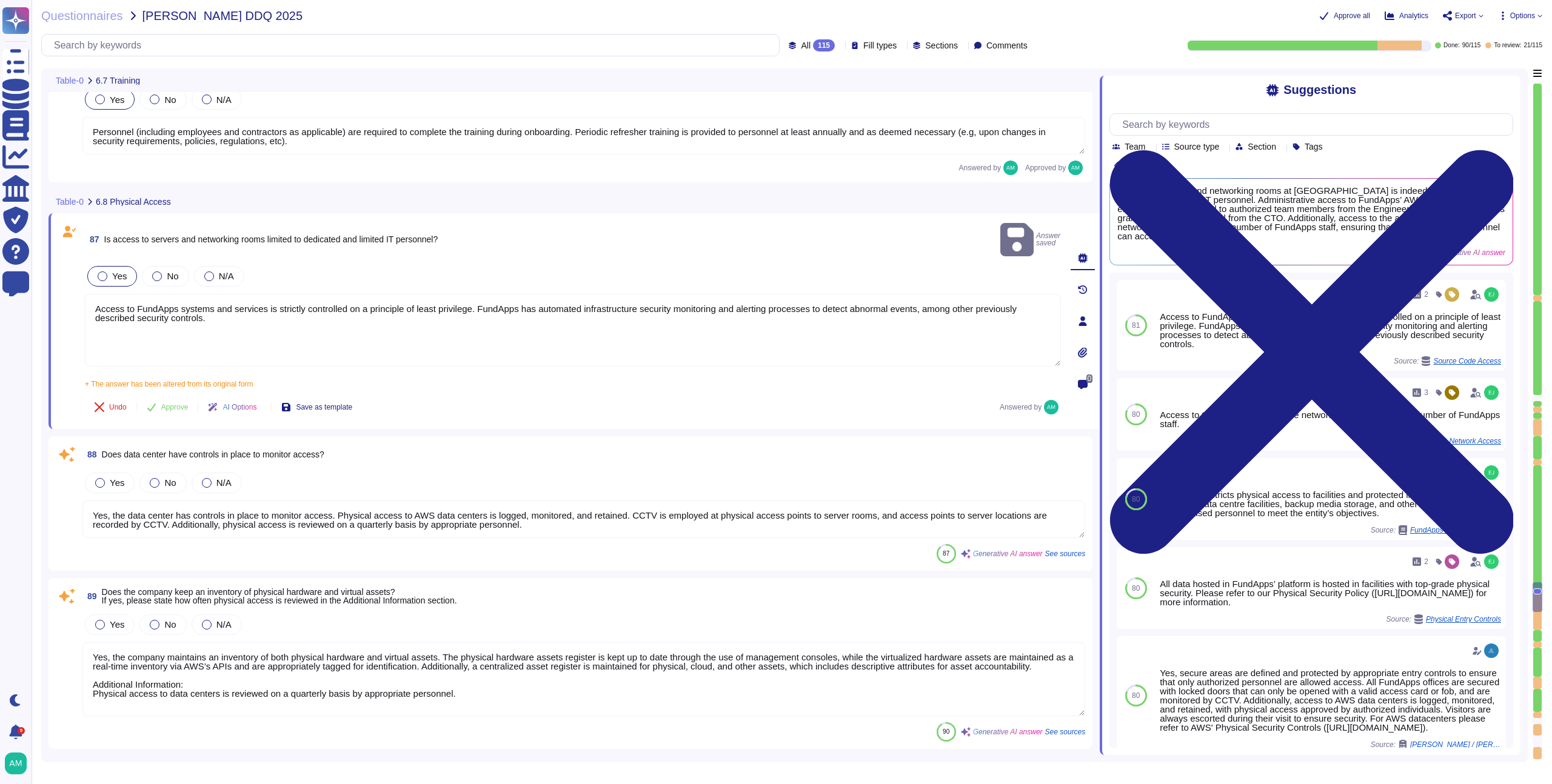
click at [163, 404] on span "Approve" at bounding box center [175, 407] width 27 height 7
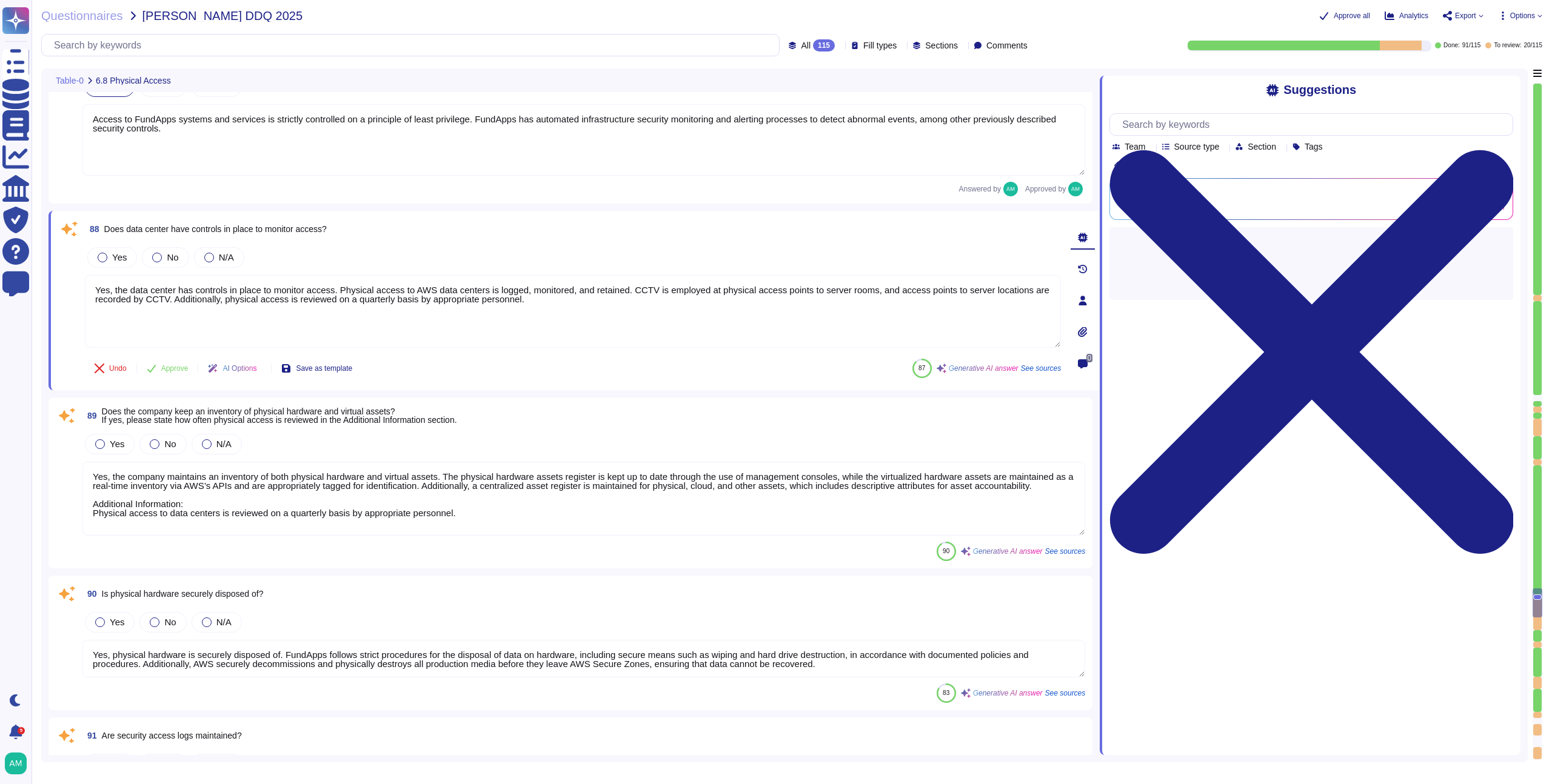
type textarea "For AWS datacenters CCTV is employed at physical access points to server rooms.…"
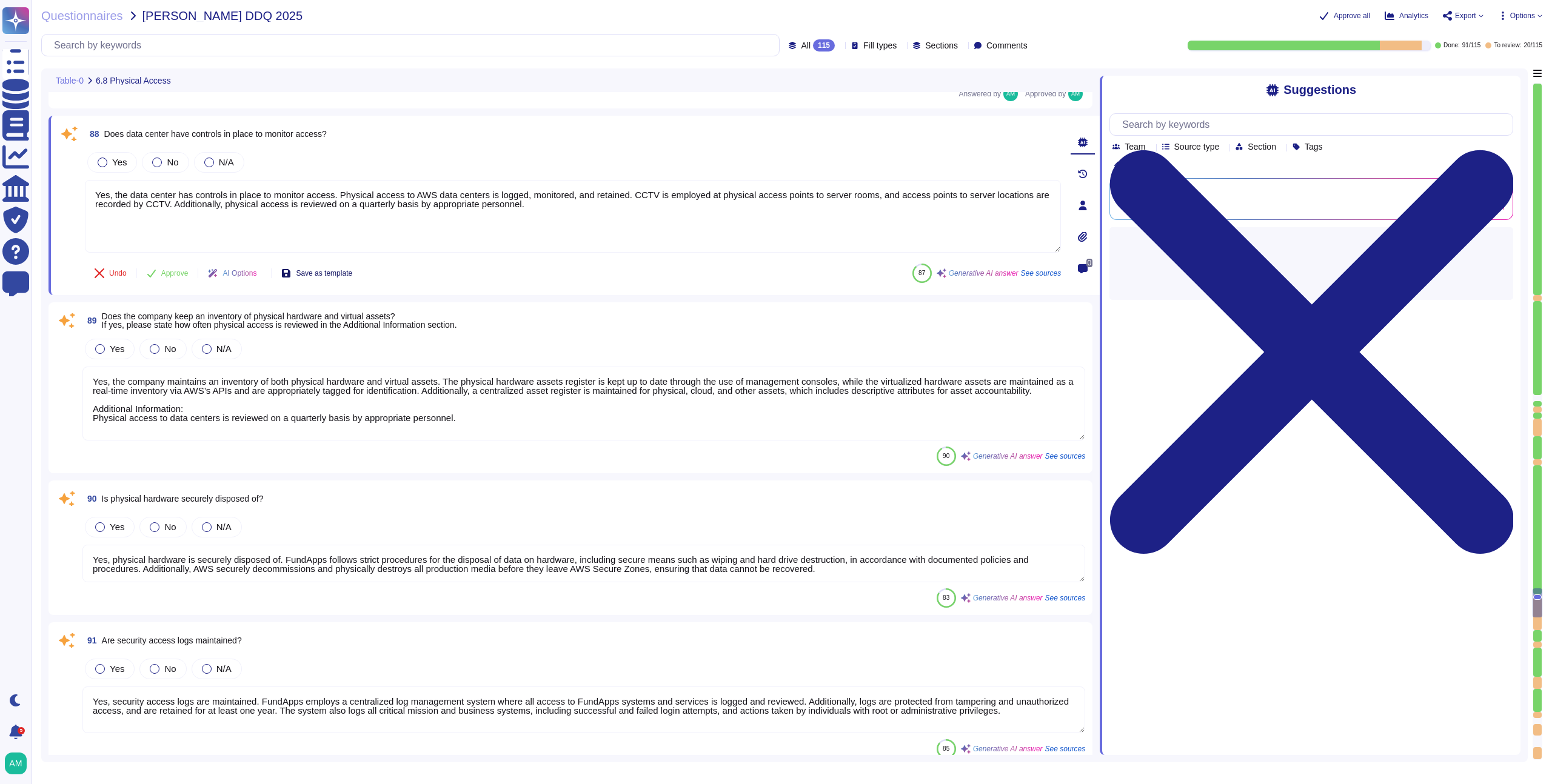
scroll to position [12598, 0]
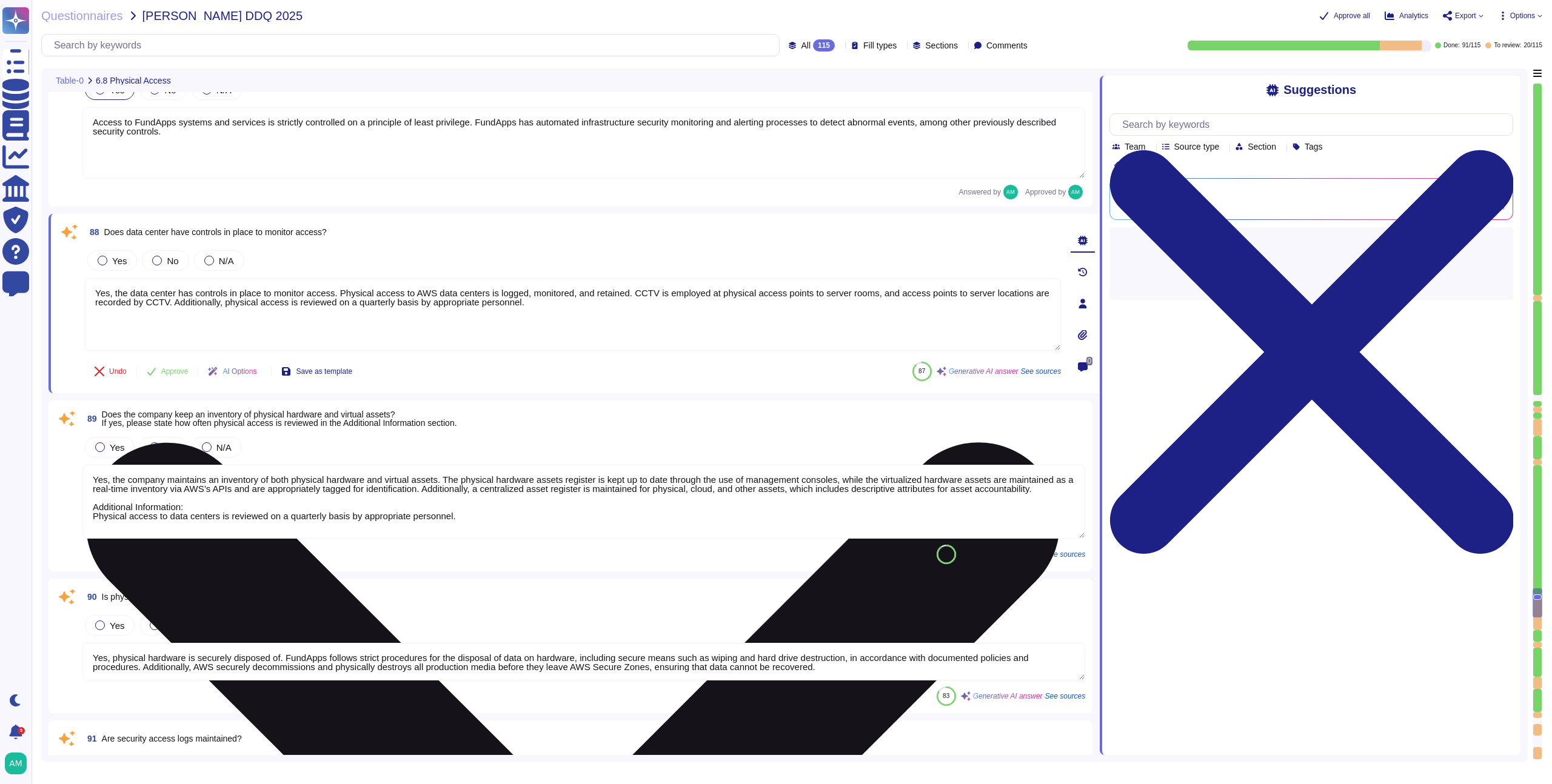
click at [265, 314] on textarea "Yes, the data center has controls in place to monitor access. Physical access t…" at bounding box center [573, 314] width 976 height 73
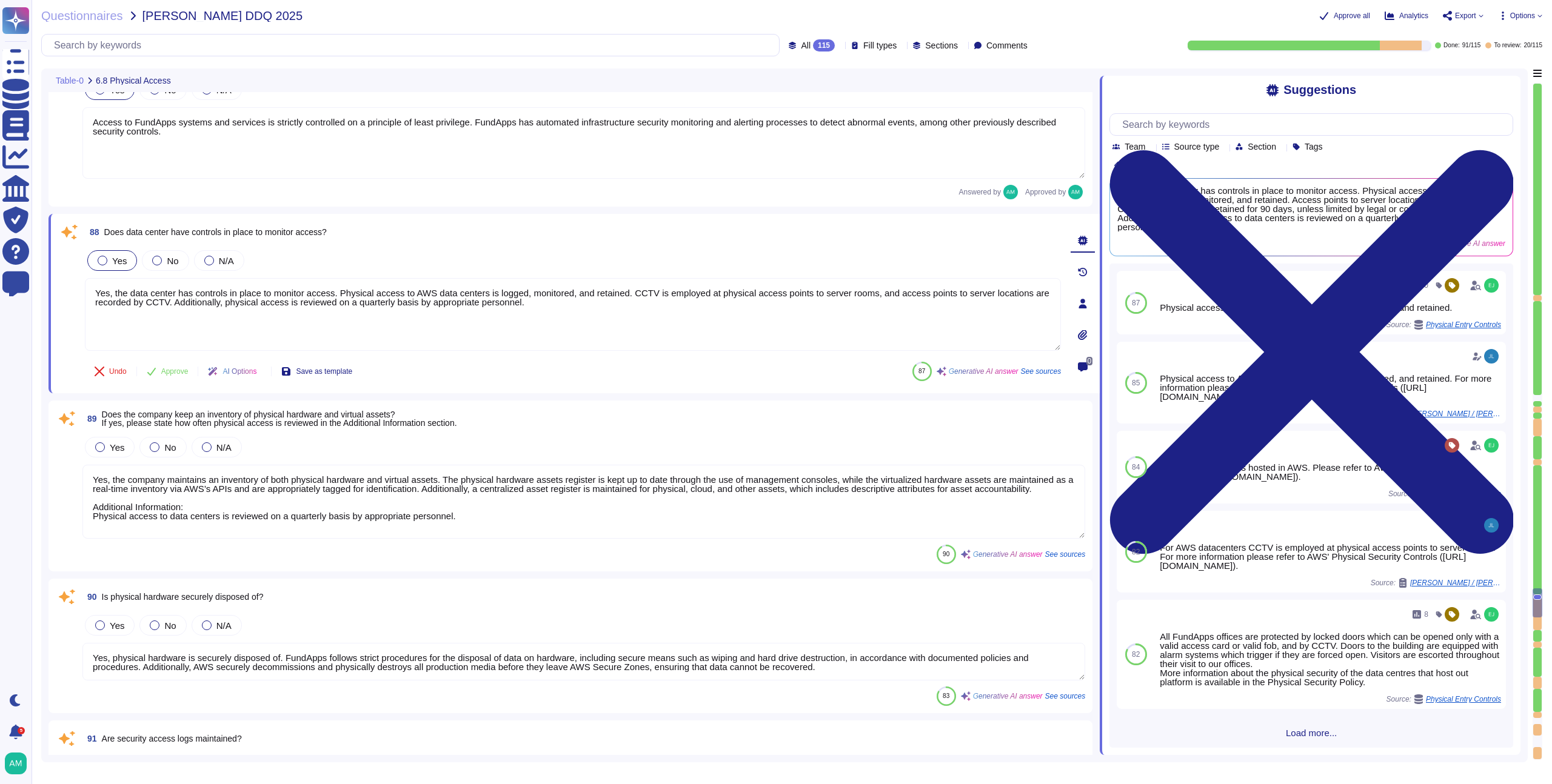
click at [97, 262] on div "Yes" at bounding box center [112, 260] width 50 height 21
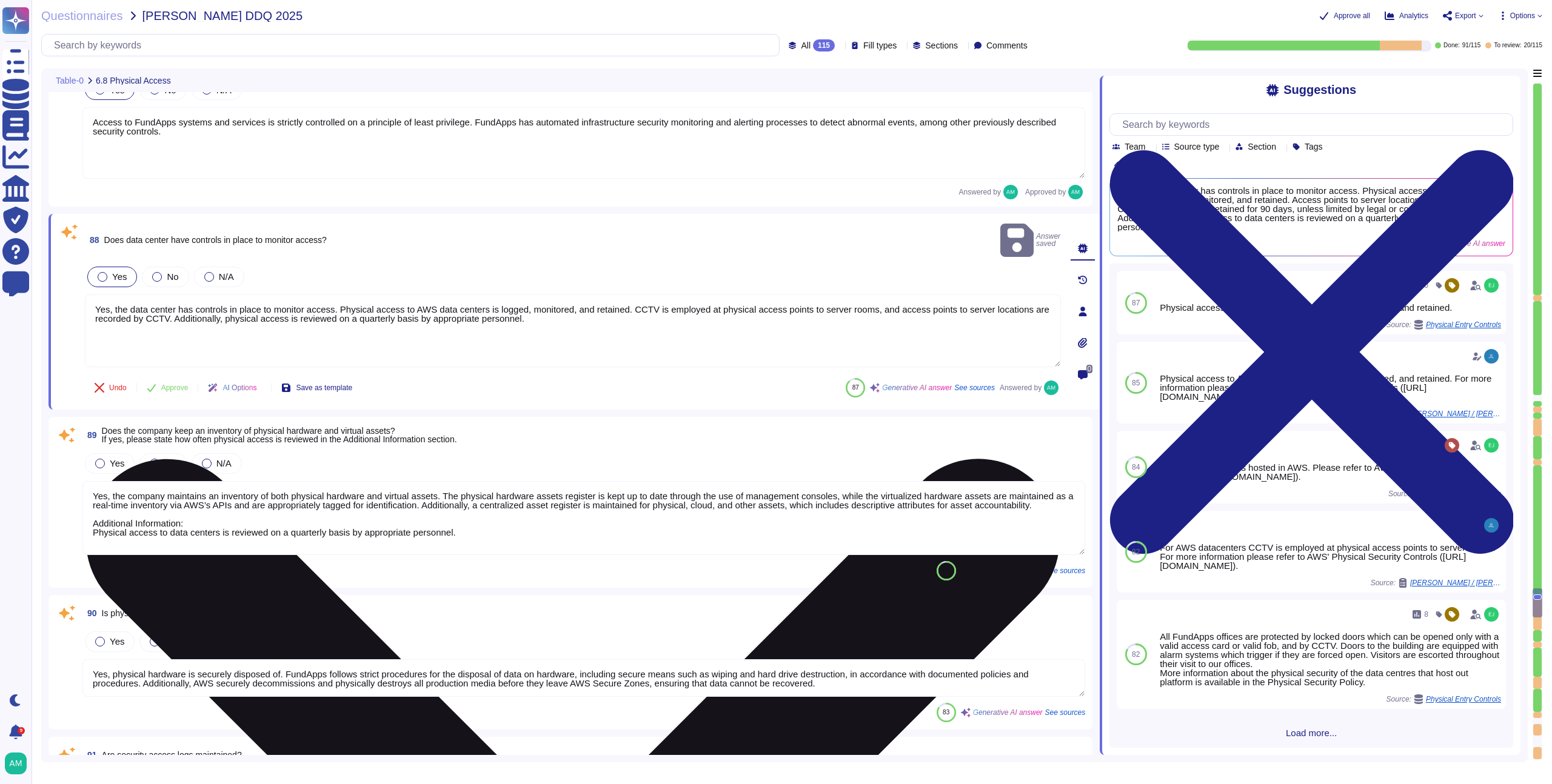
click at [417, 297] on textarea "Yes, the data center has controls in place to monitor access. Physical access t…" at bounding box center [573, 331] width 976 height 73
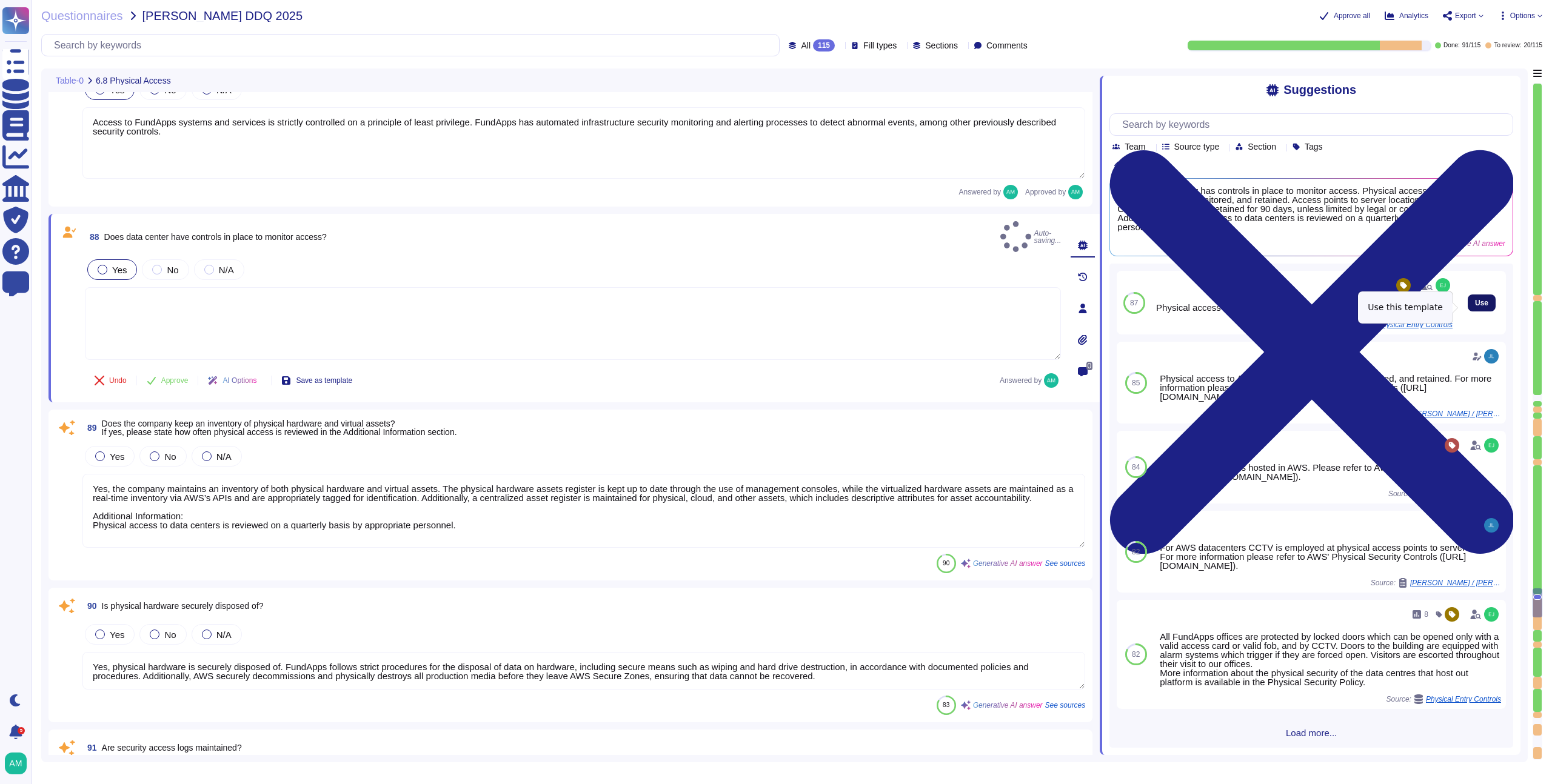
click at [1475, 307] on span "Use" at bounding box center [1481, 303] width 14 height 7
type textarea "Physical access to AWS data centers is logged, monitored, and retained."
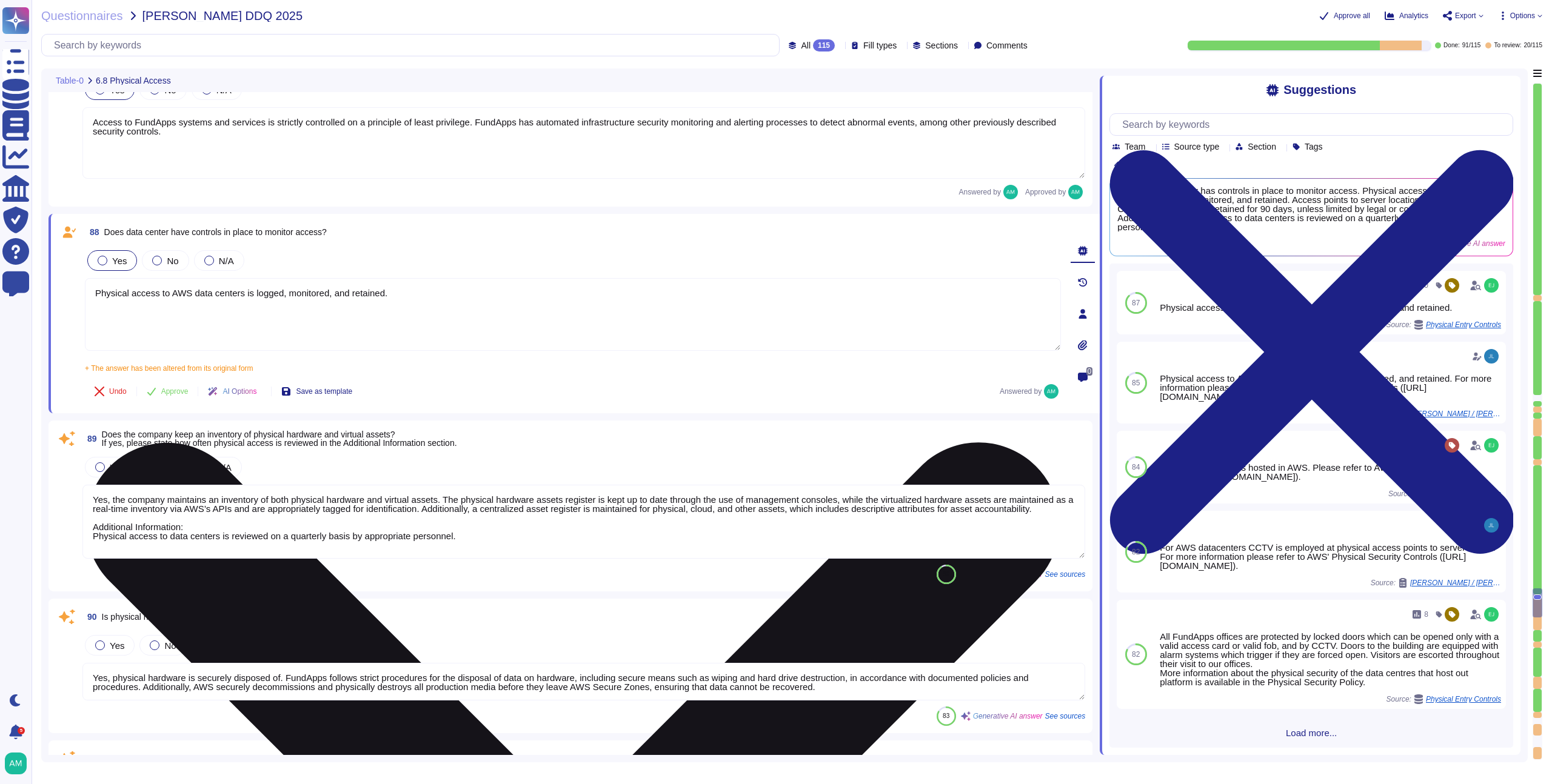
click at [446, 335] on textarea "Physical access to AWS data centers is logged, monitored, and retained." at bounding box center [573, 314] width 976 height 73
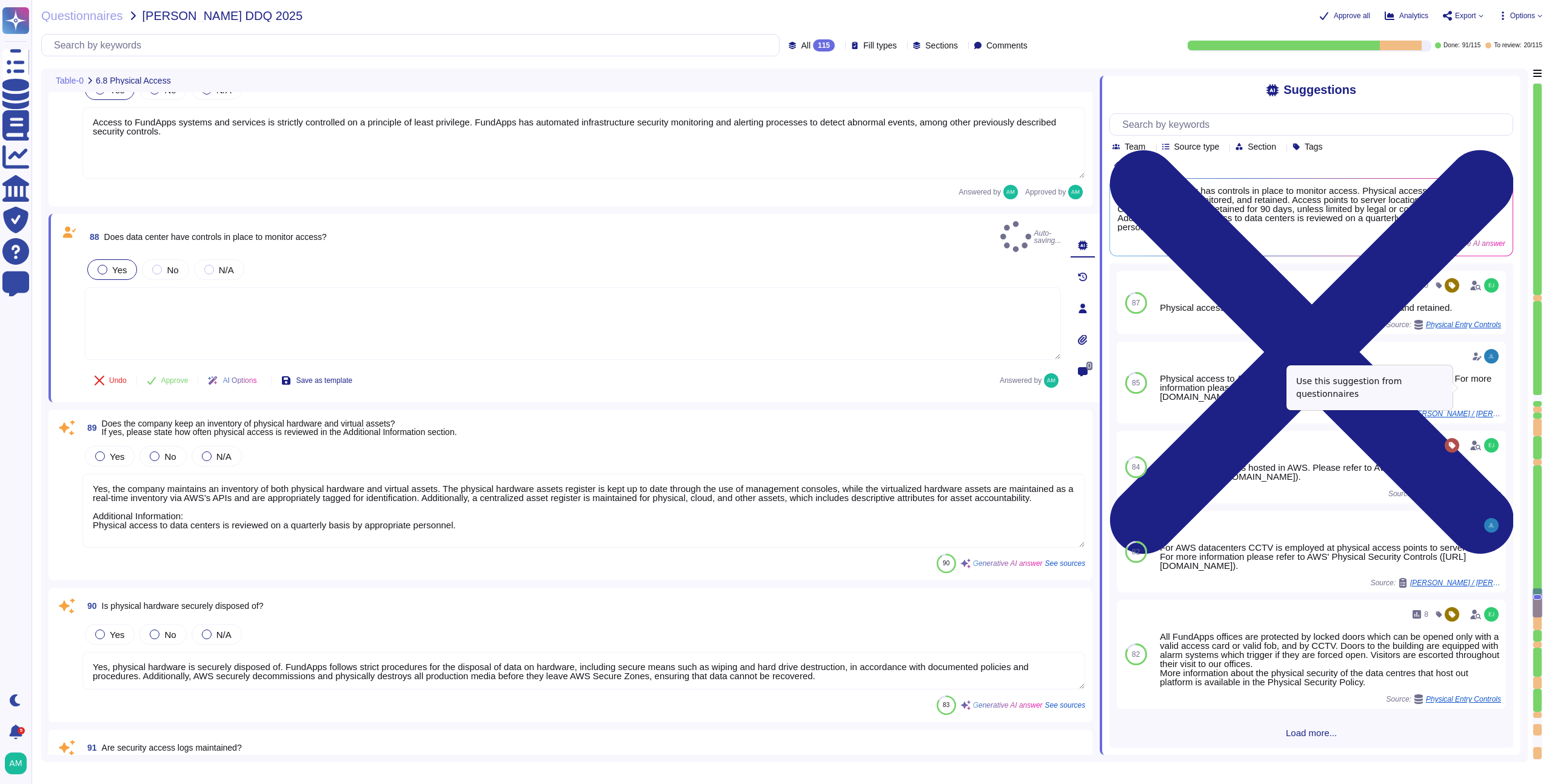
click at [1499, 387] on span "Use" at bounding box center [1506, 383] width 14 height 7
type textarea "Physical access to AWS data centres is logged, monitored, and retained. For mor…"
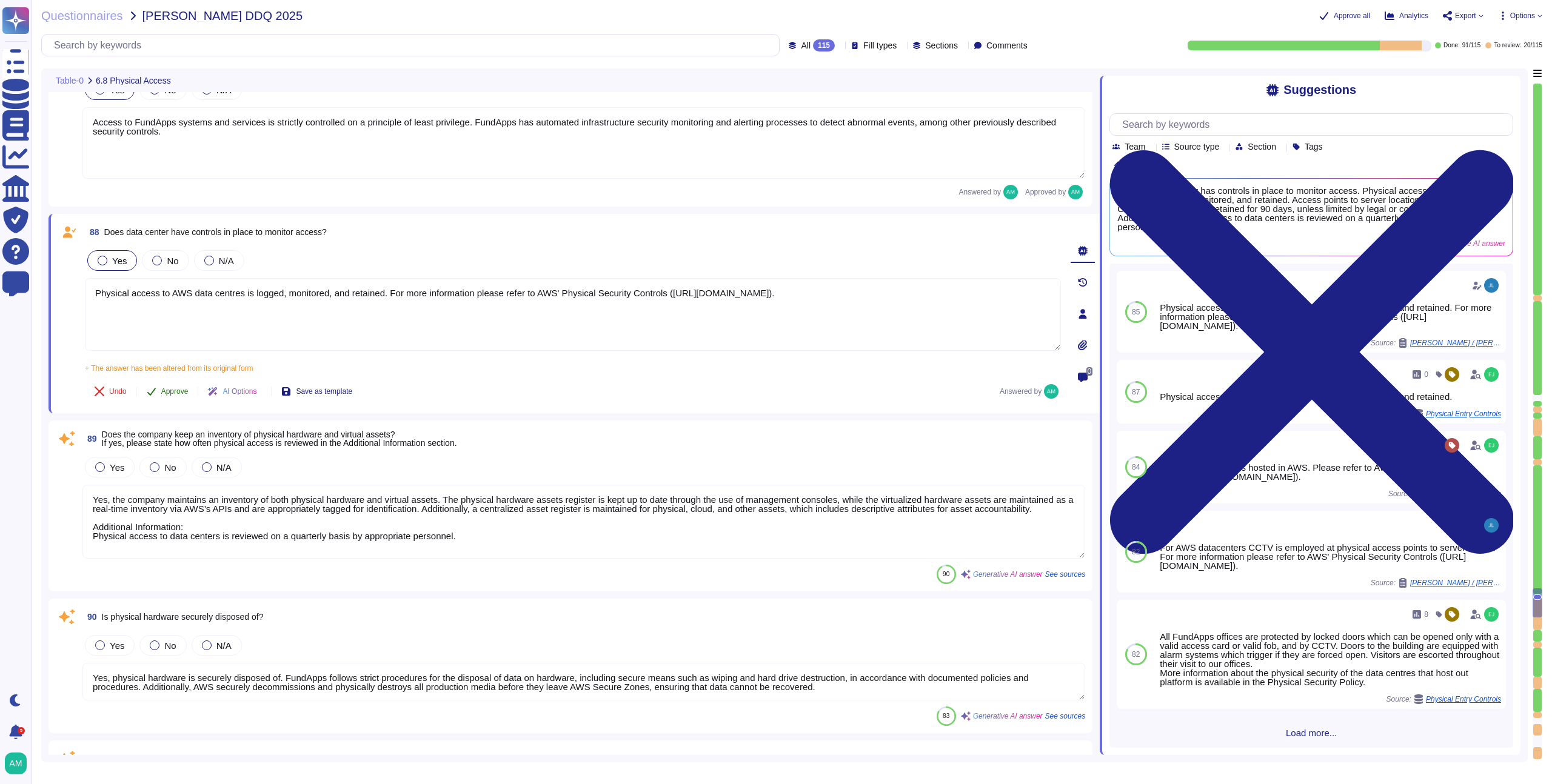
click at [154, 389] on icon at bounding box center [152, 392] width 9 height 8
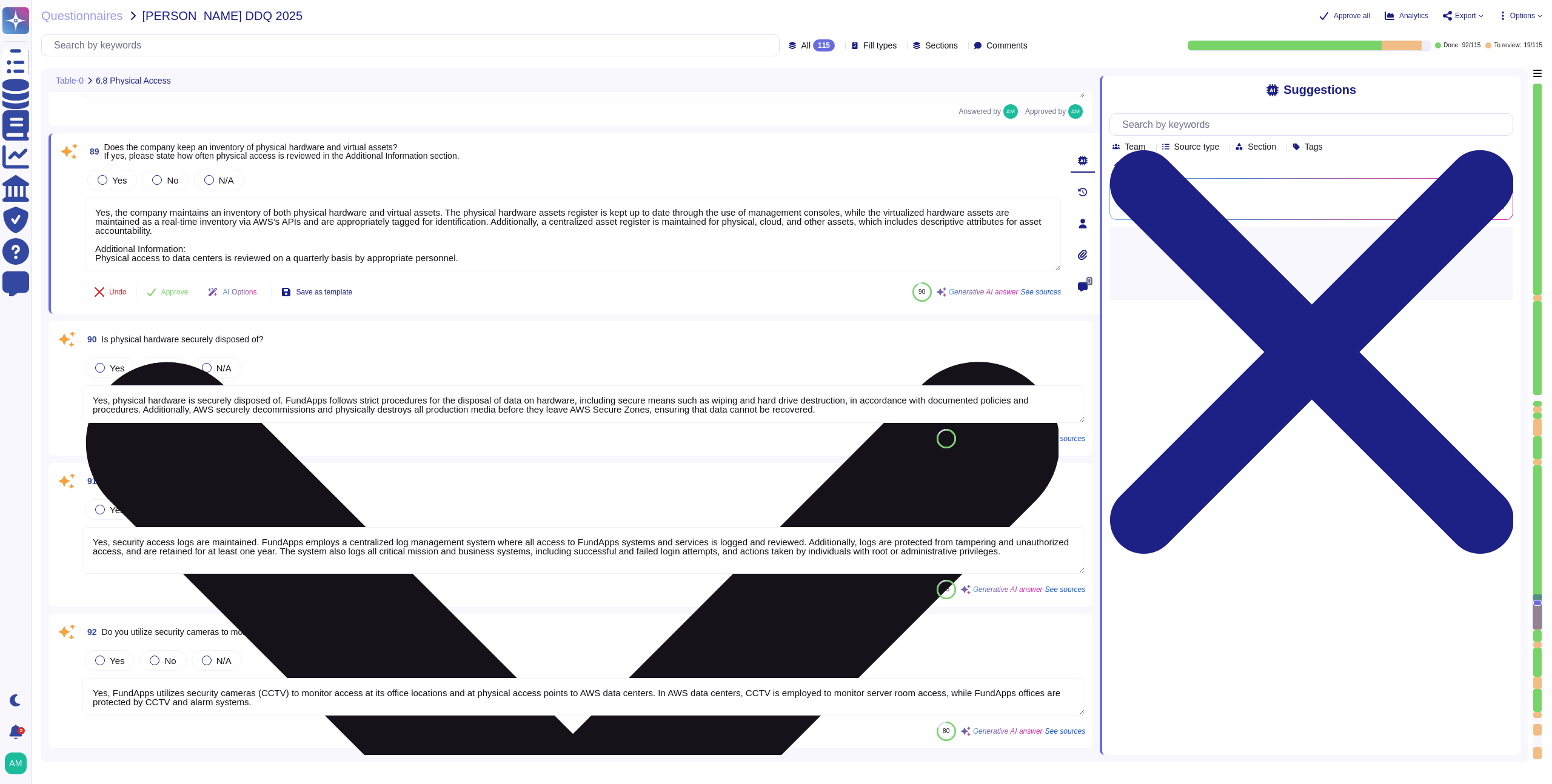
type textarea "Please refer to FundApps' Third Party Risk Management policy: [URL][DOMAIN_NAME]"
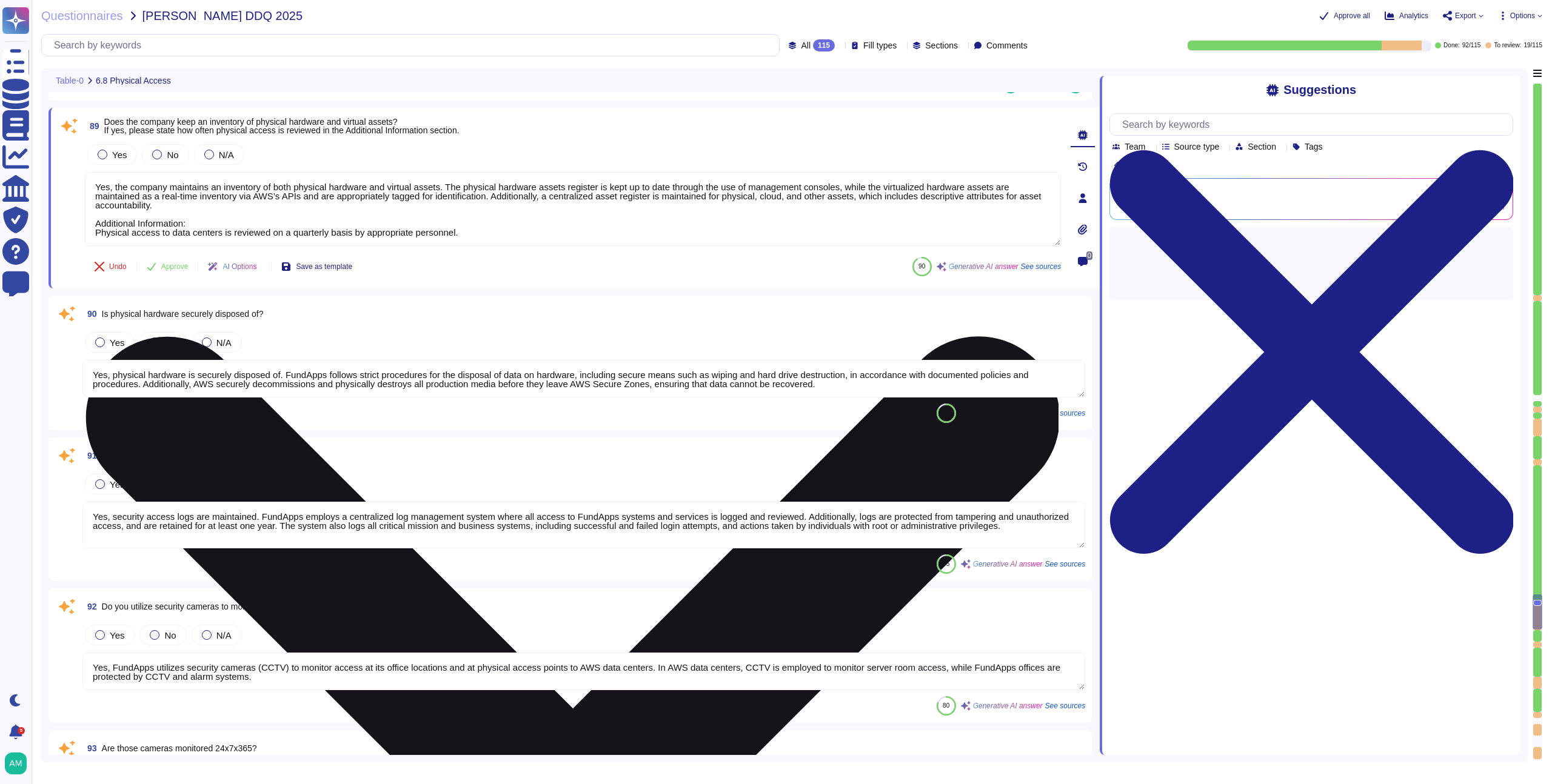
scroll to position [12876, 0]
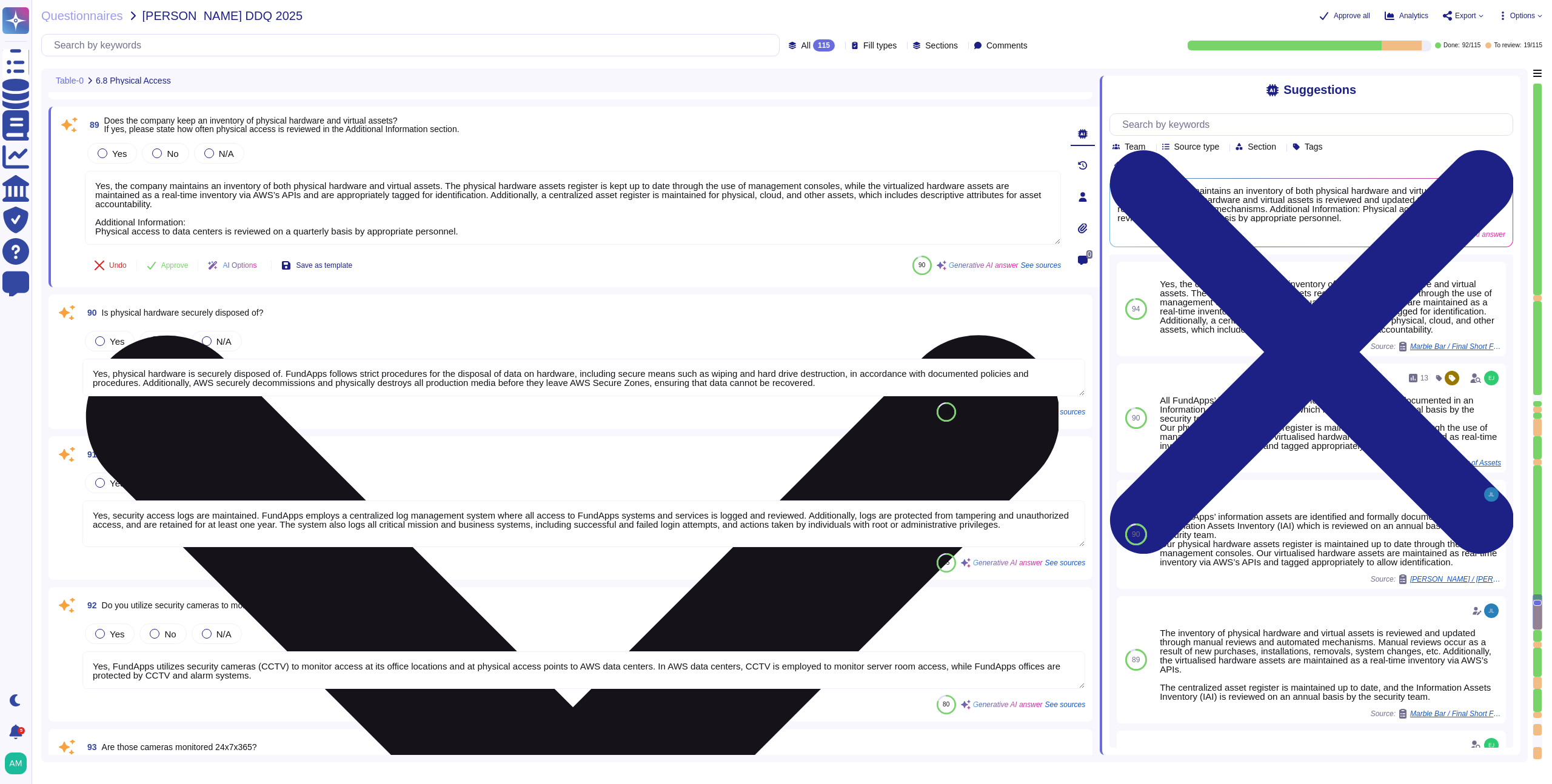
click at [261, 465] on div "91 Are security access logs maintained? Yes No N/A Yes, security access logs ar…" at bounding box center [570, 508] width 1029 height 129
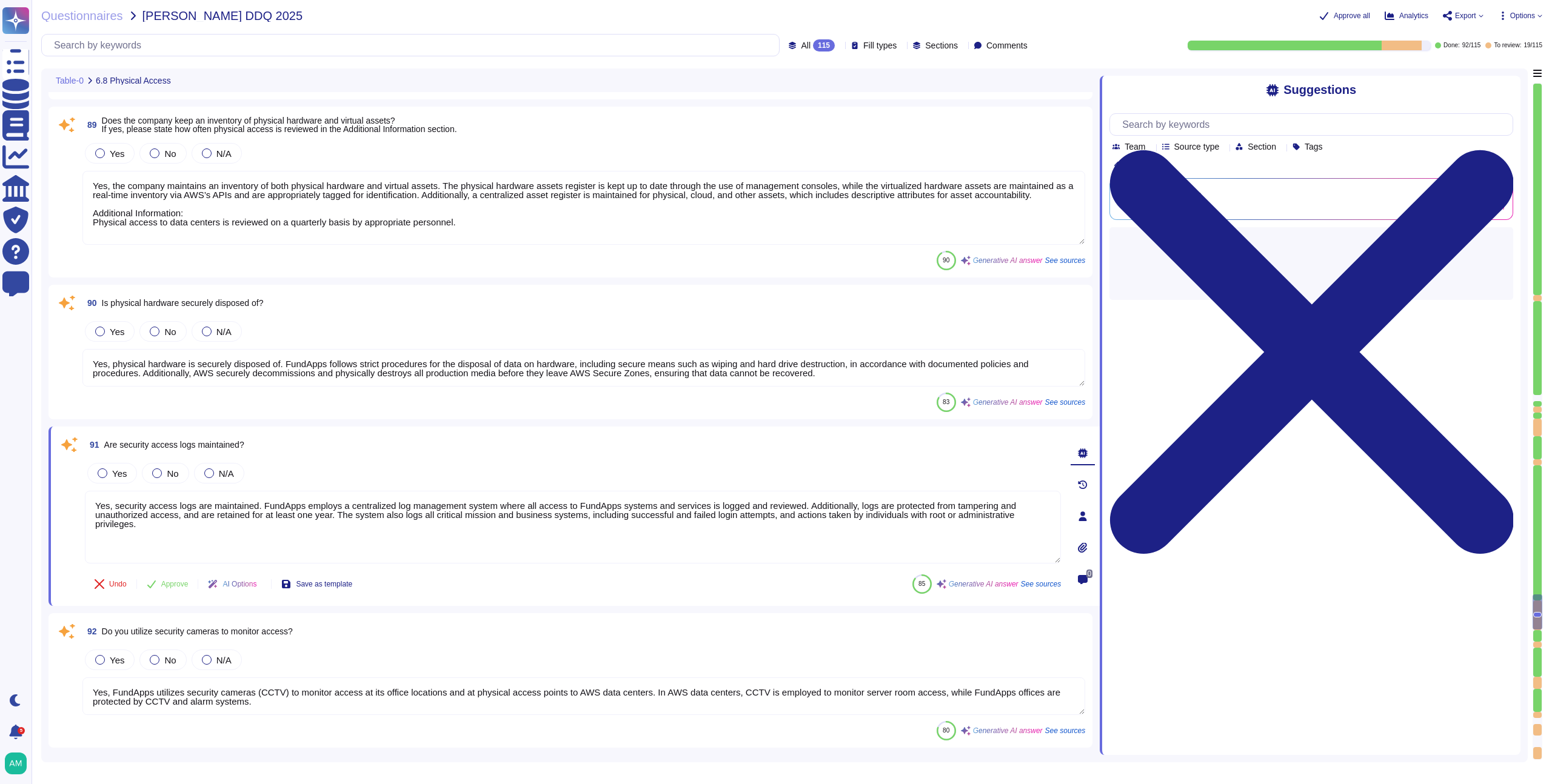
click at [357, 240] on textarea "Yes, the company maintains an inventory of both physical hardware and virtual a…" at bounding box center [583, 207] width 1003 height 74
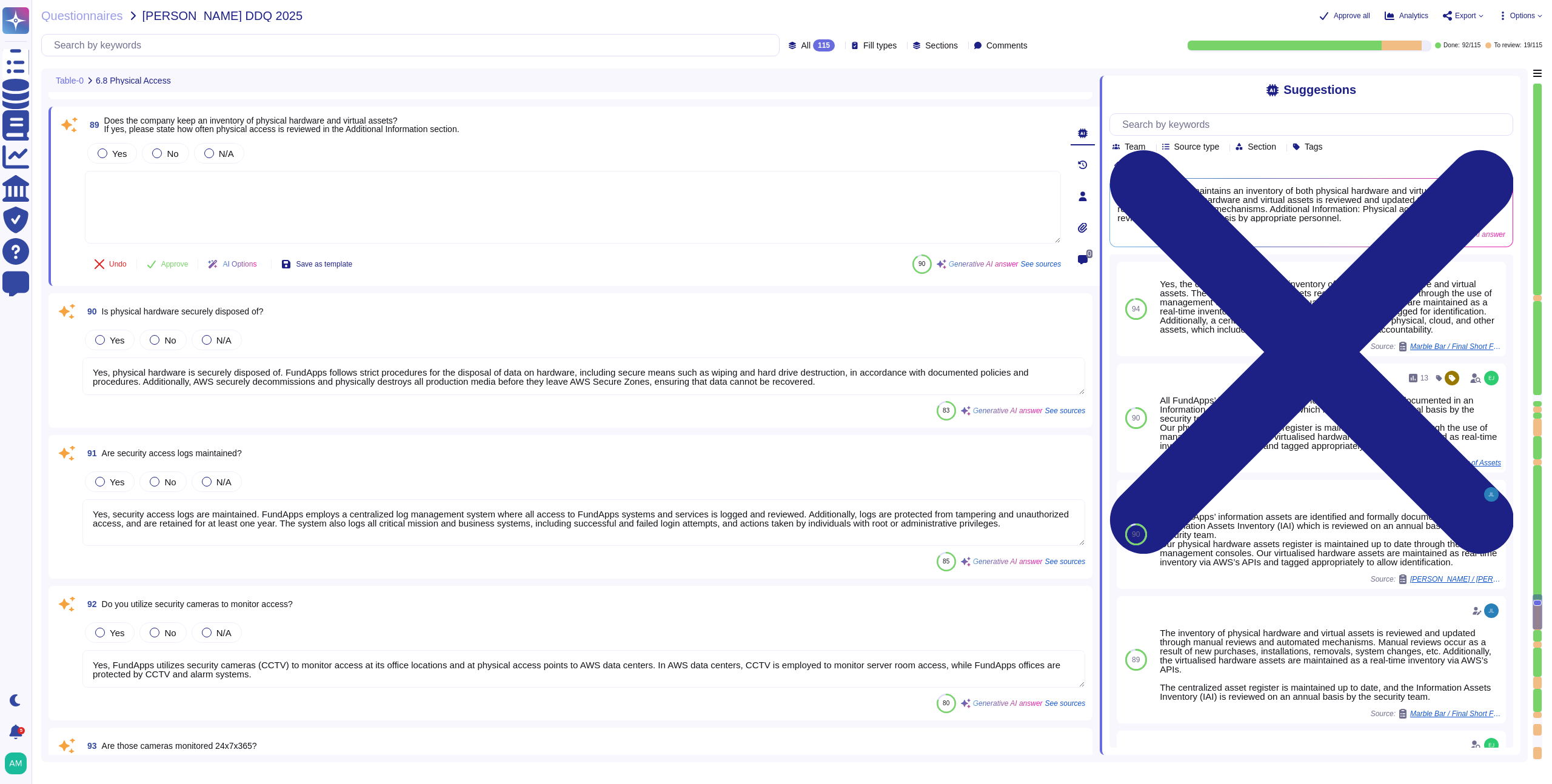
scroll to position [12873, 0]
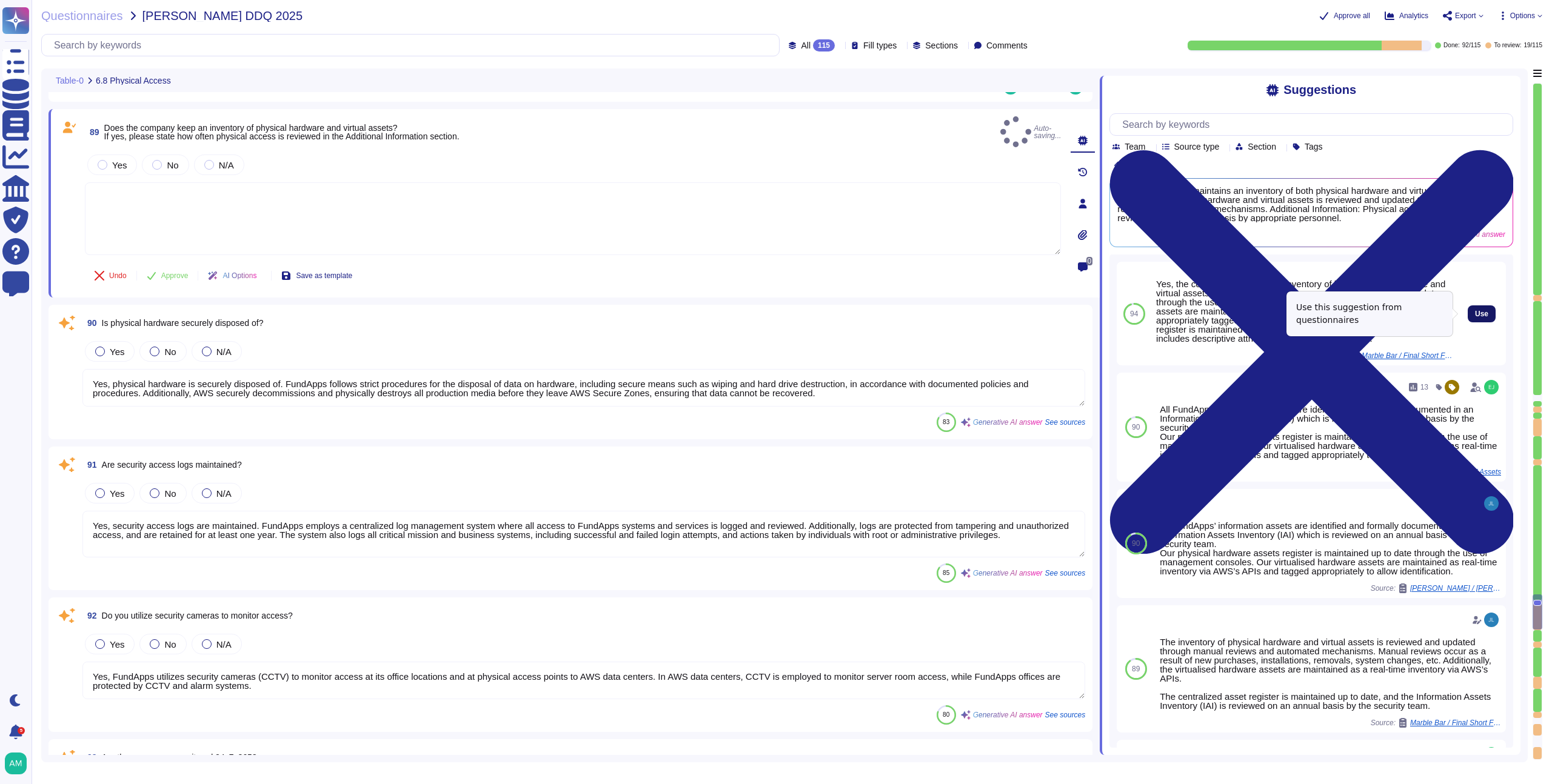
click at [1468, 306] on button "Use" at bounding box center [1481, 314] width 28 height 17
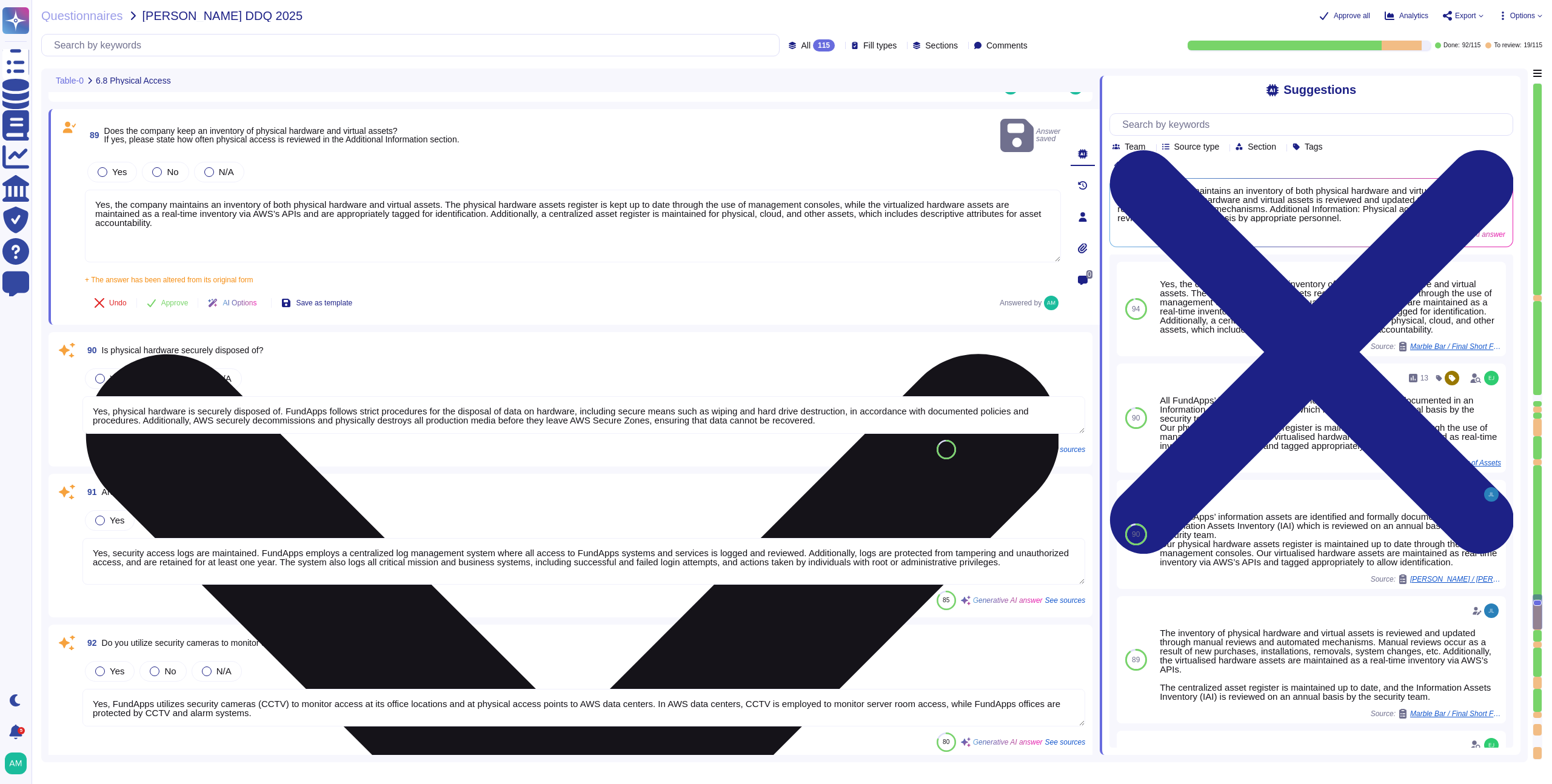
click at [598, 202] on textarea "Yes, the company maintains an inventory of both physical hardware and virtual a…" at bounding box center [573, 226] width 976 height 73
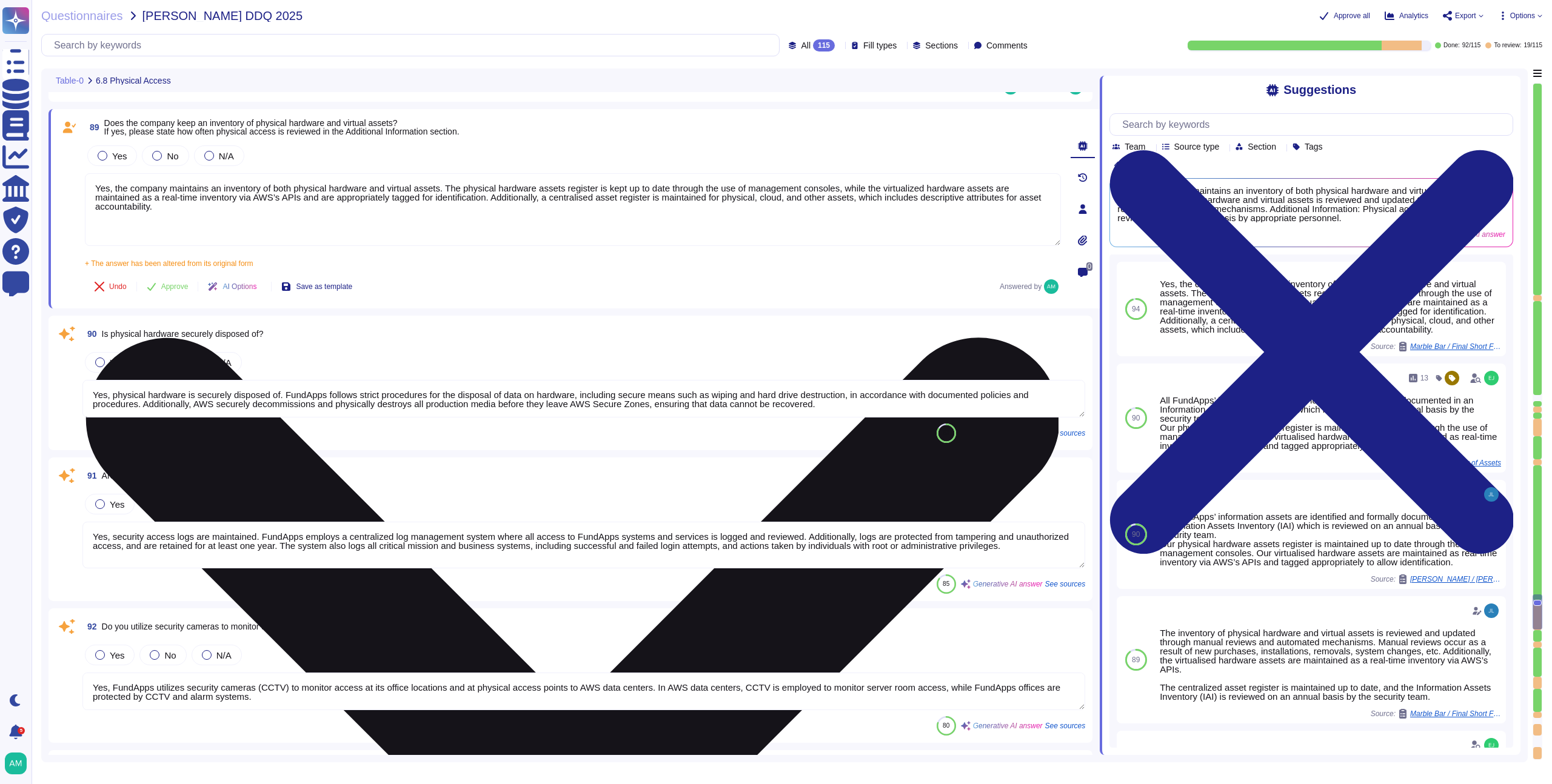
click at [936, 187] on textarea "Yes, the company maintains an inventory of both physical hardware and virtual a…" at bounding box center [573, 210] width 976 height 73
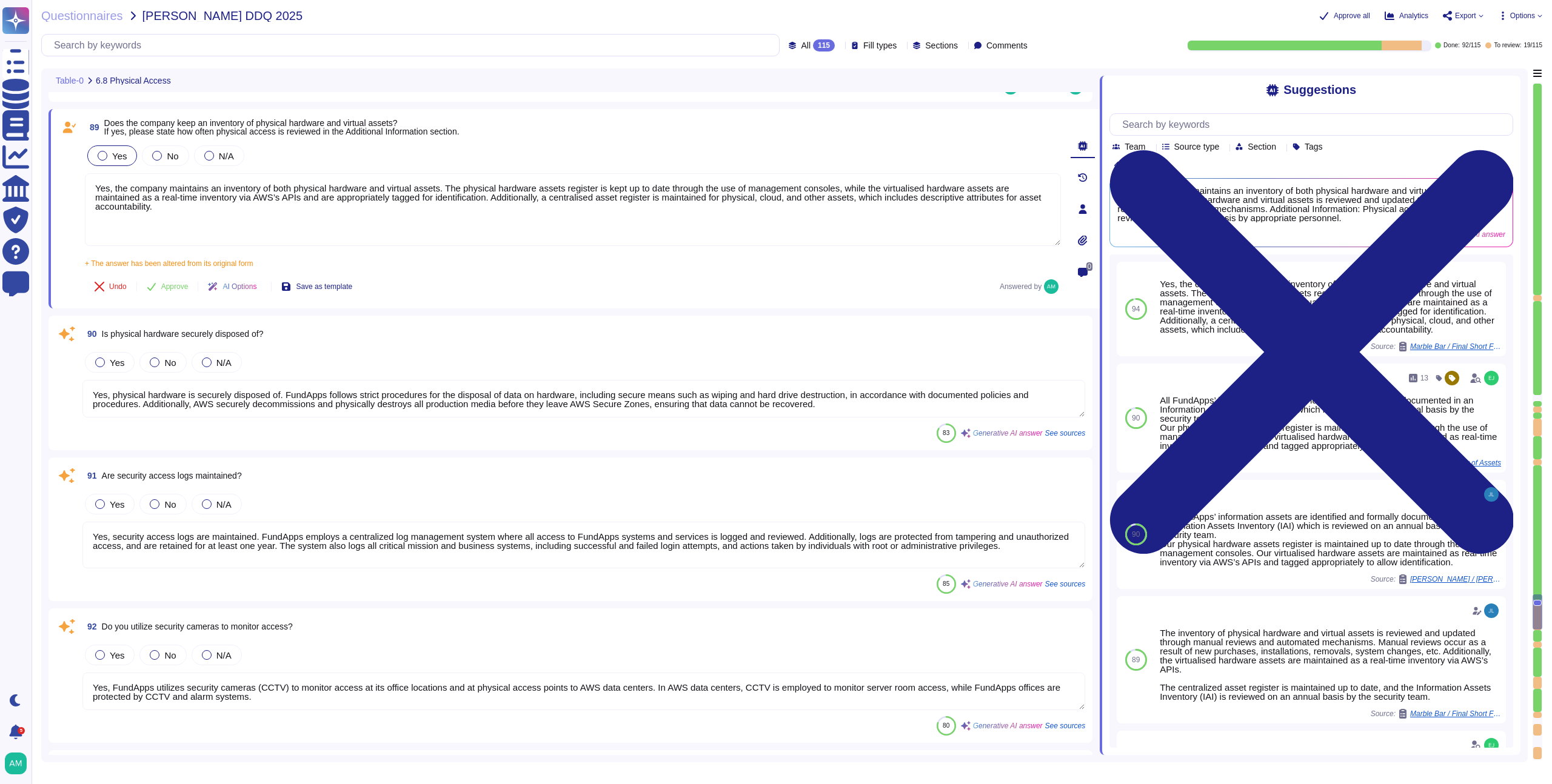
type textarea "Yes, the company maintains an inventory of both physical hardware and virtual a…"
click at [99, 161] on div "Yes" at bounding box center [112, 156] width 50 height 21
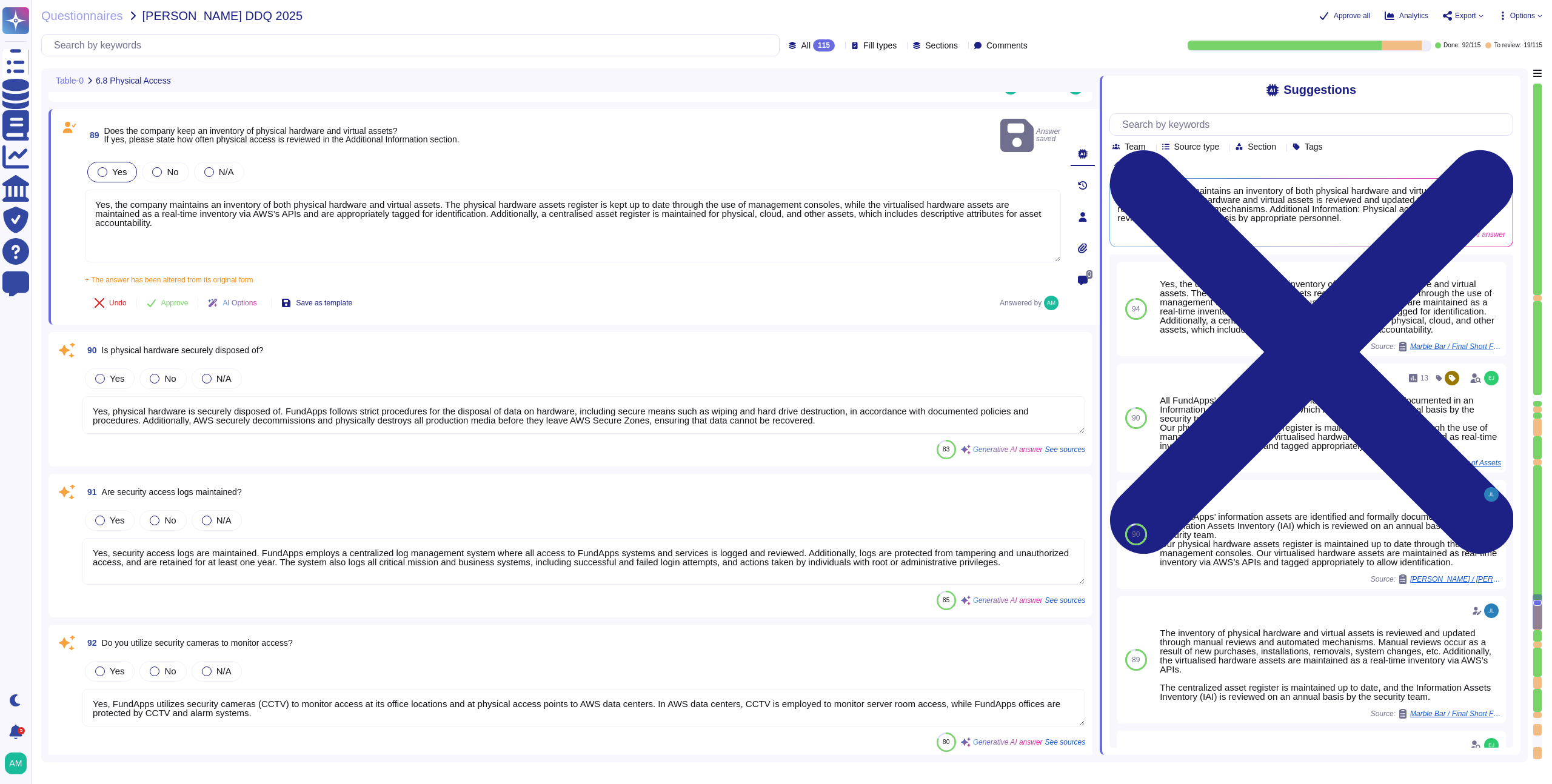
click at [105, 167] on div at bounding box center [103, 172] width 10 height 10
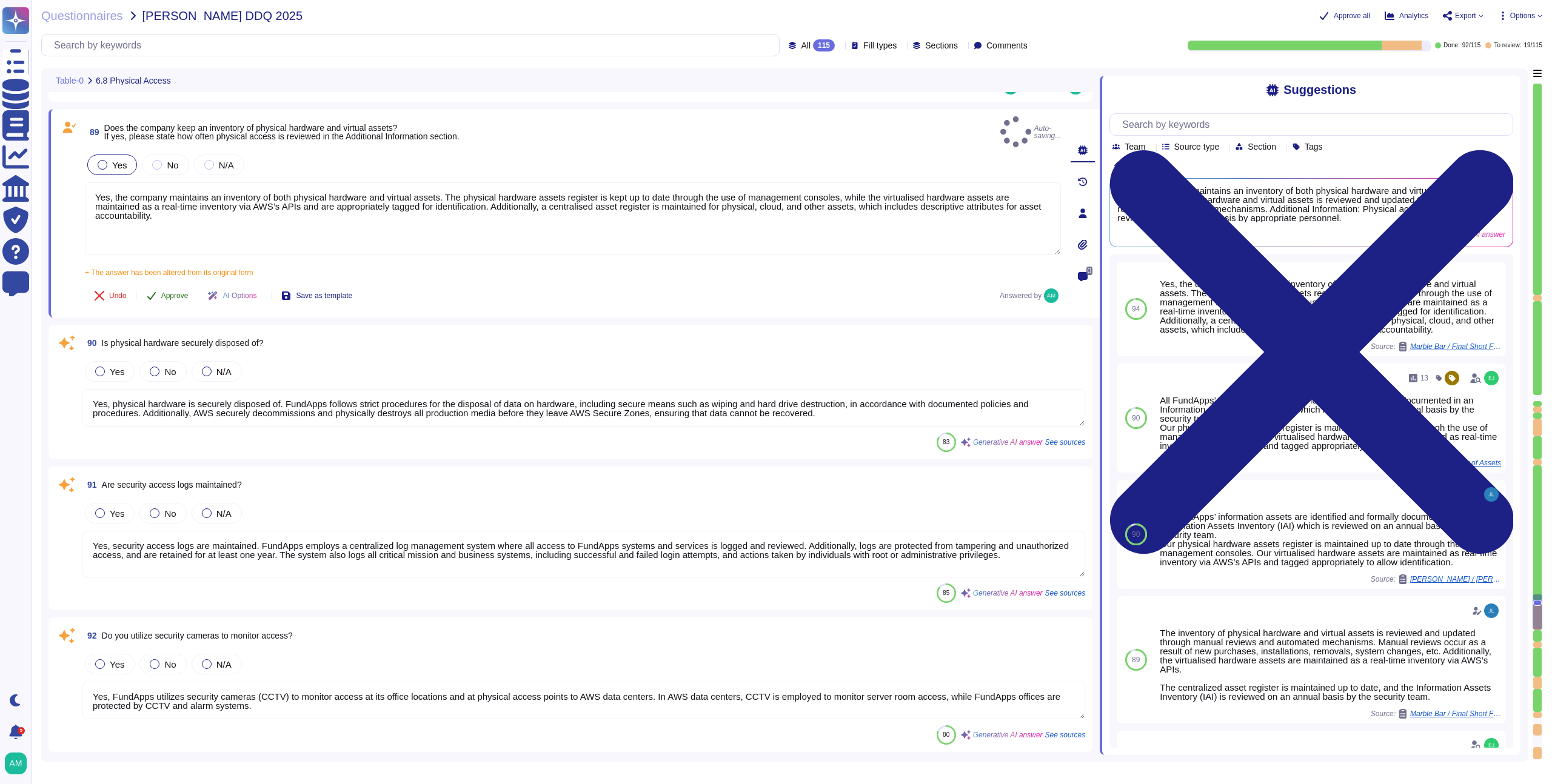
click at [169, 294] on button "Approve" at bounding box center [168, 296] width 61 height 24
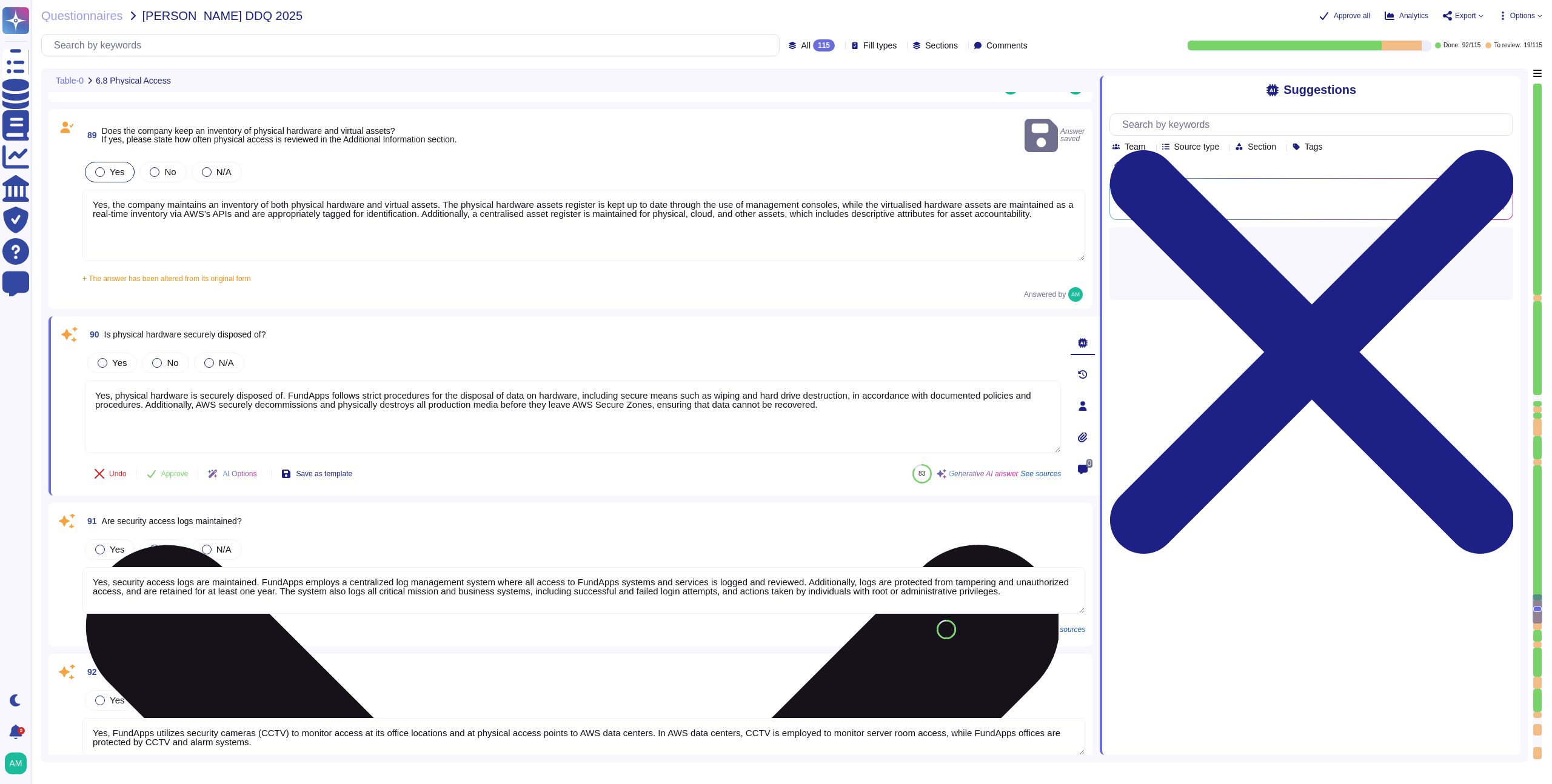
click at [186, 409] on textarea "Yes, physical hardware is securely disposed of. FundApps follows strict procedu…" at bounding box center [573, 417] width 976 height 73
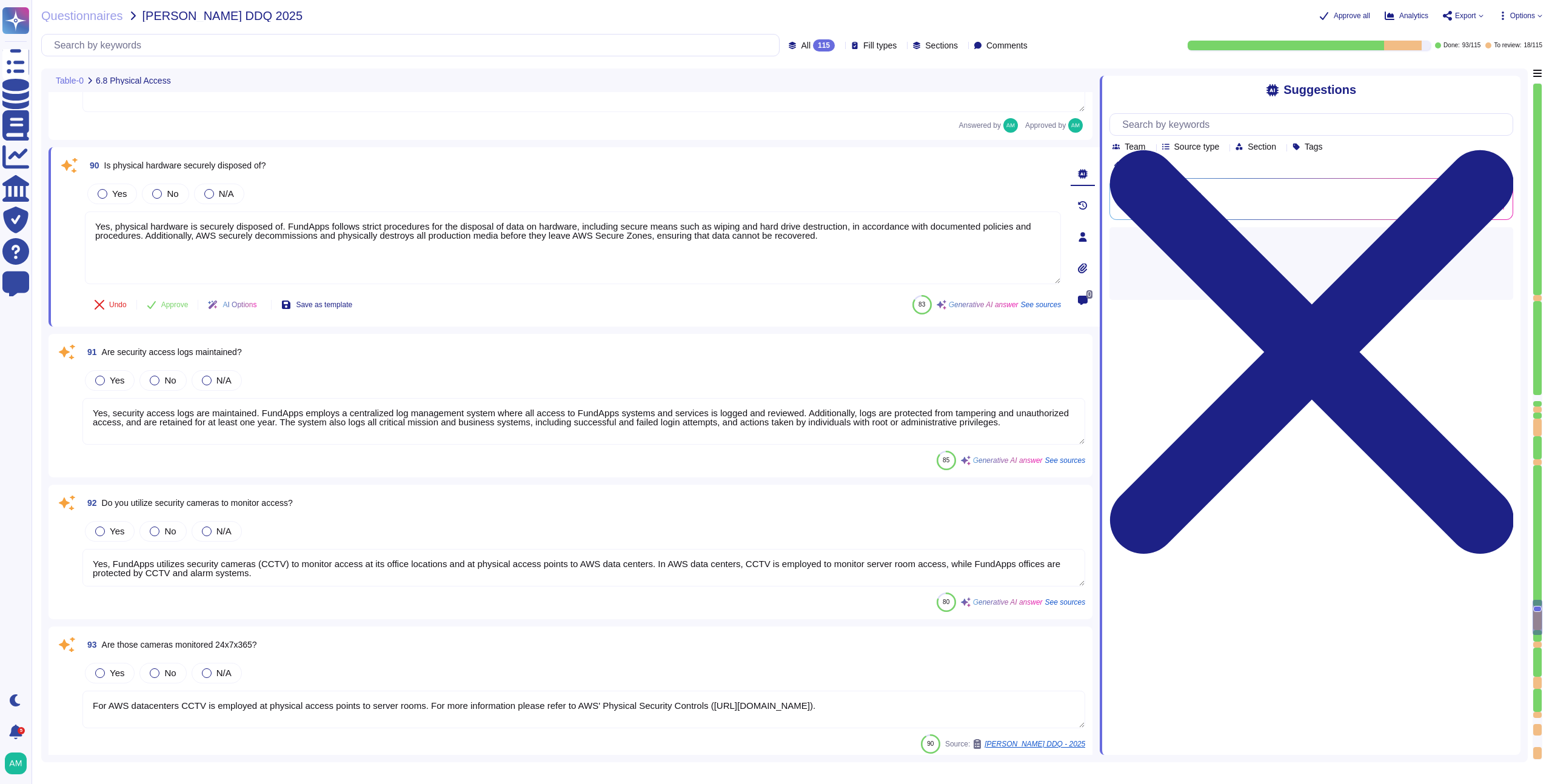
type textarea "No third parties have access to customer data. All third-party suppliers underg…"
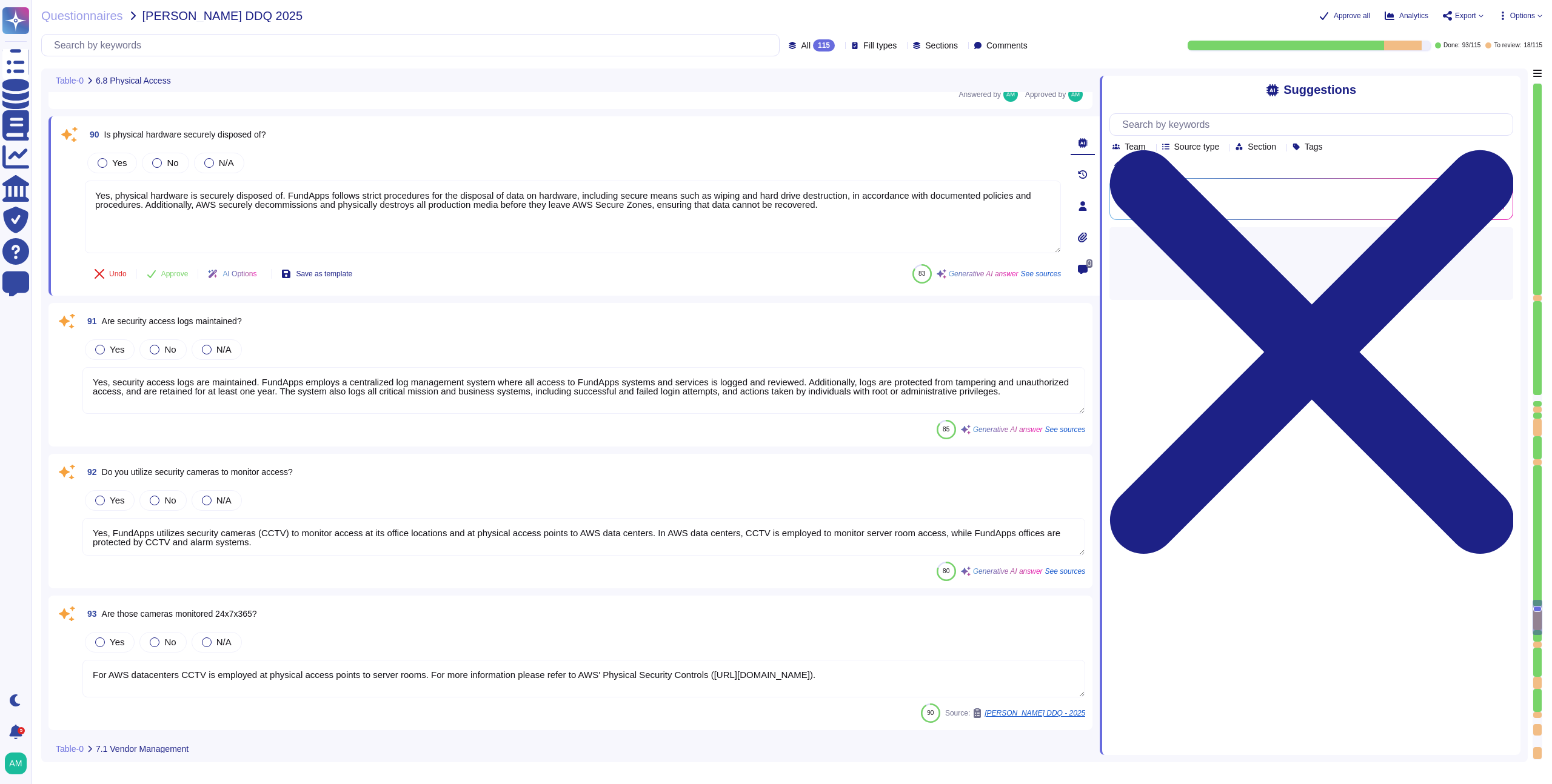
scroll to position [13040, 0]
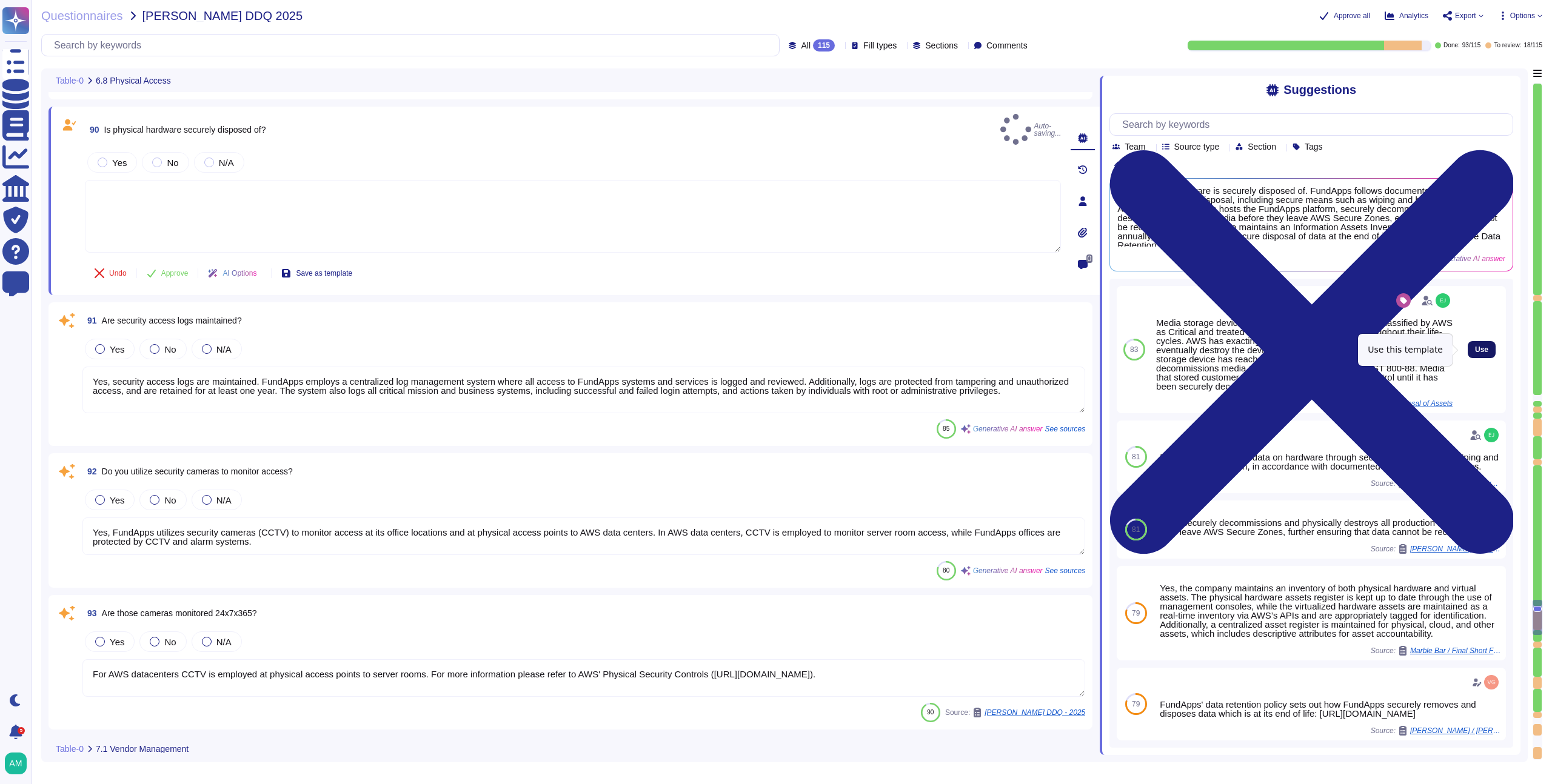
click at [1475, 346] on span "Use" at bounding box center [1481, 349] width 14 height 7
type textarea "Media storage devices used to store customer data are classified by AWS as Crit…"
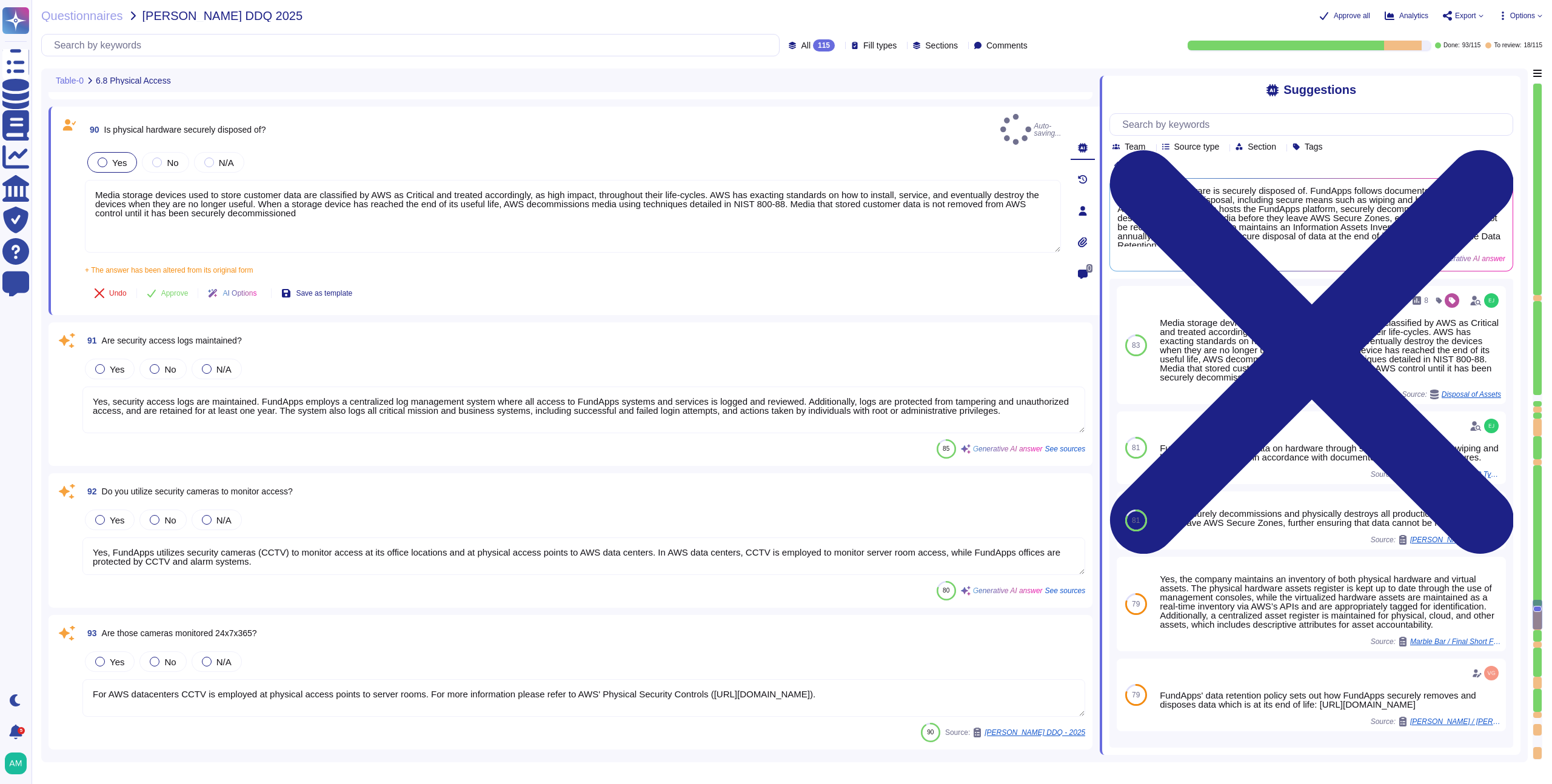
type textarea "No third parties have access to customer data. All third-party suppliers underg…"
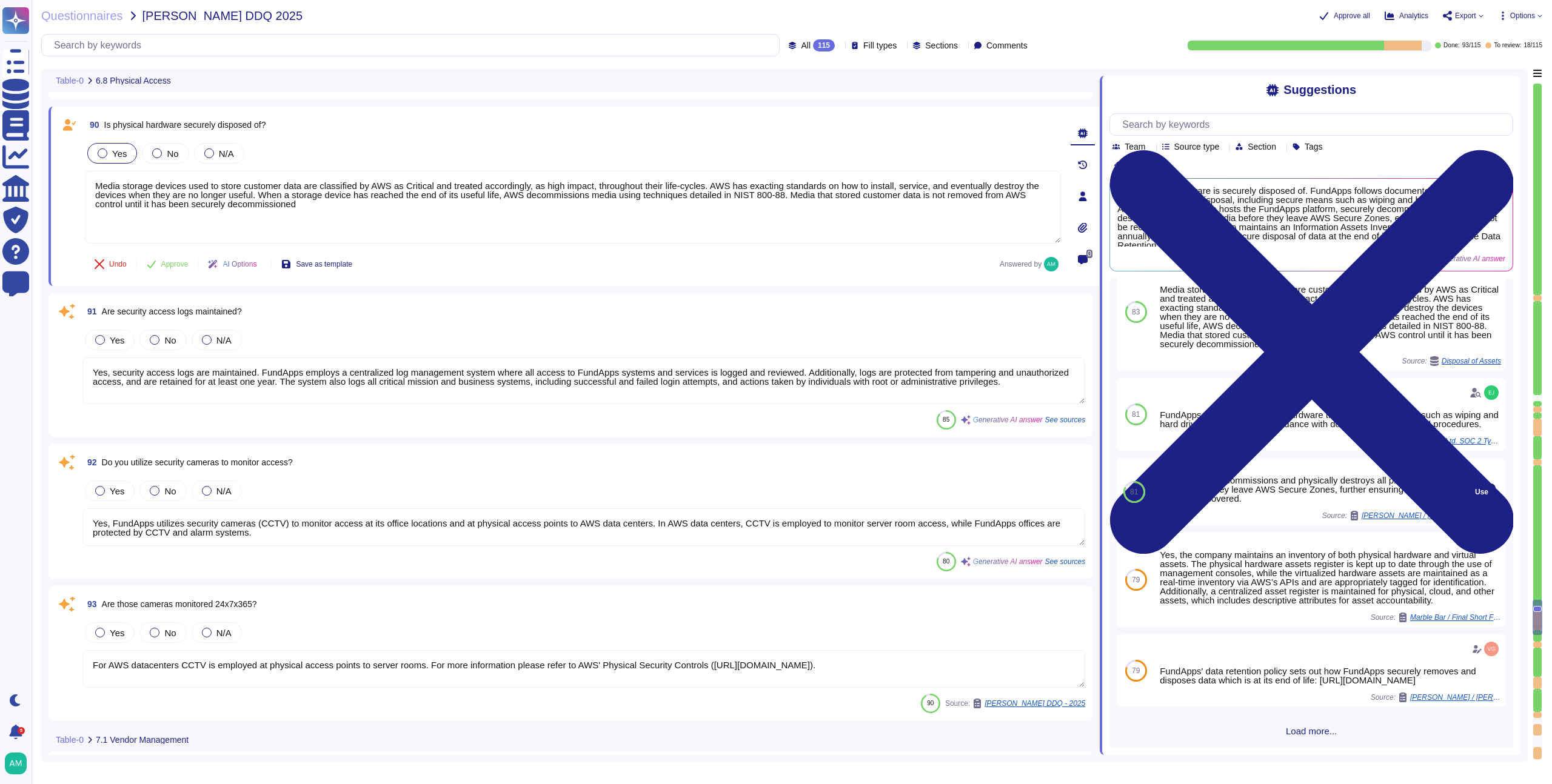
scroll to position [0, 0]
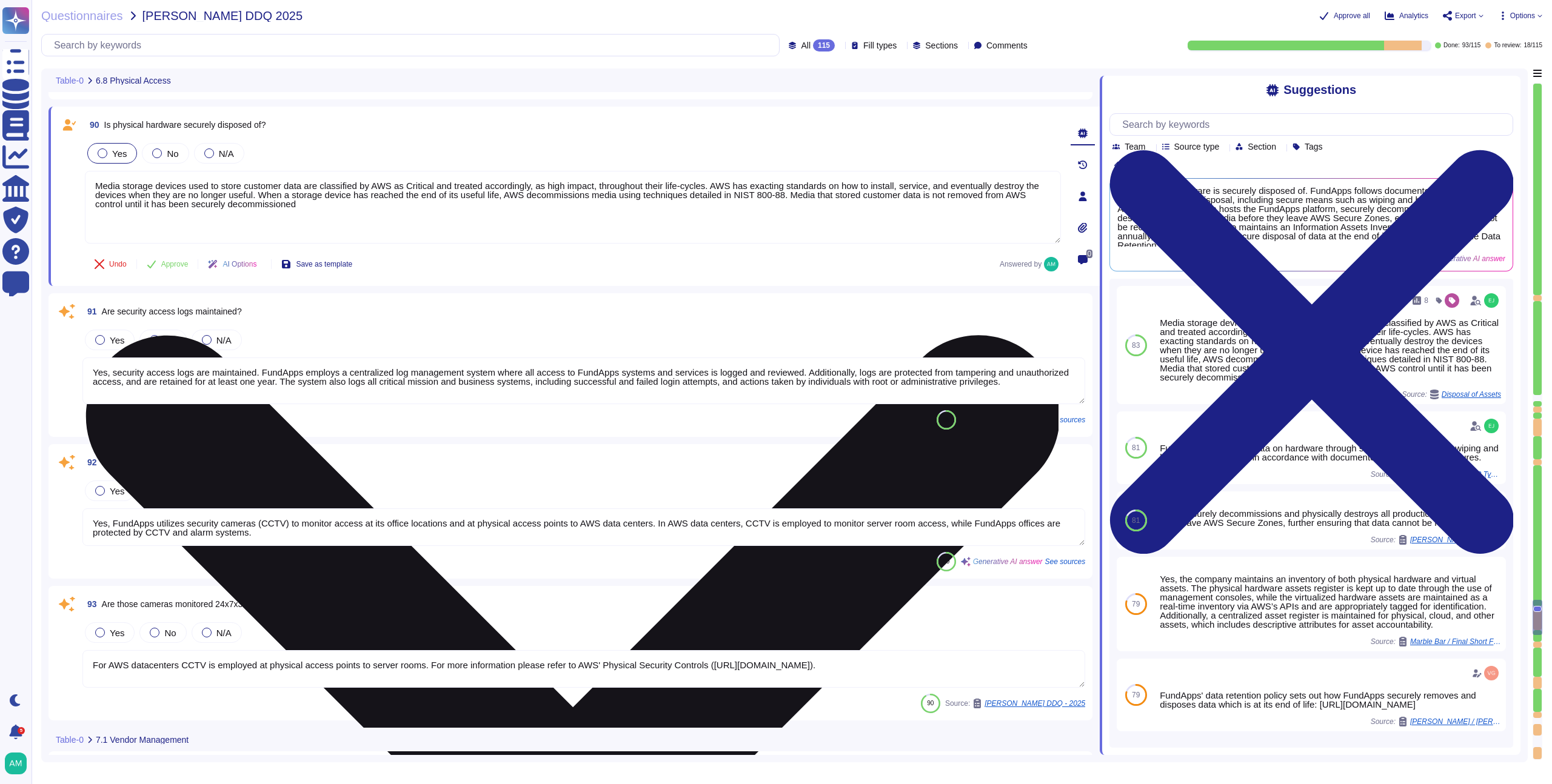
click at [410, 224] on textarea "Media storage devices used to store customer data are classified by AWS as Crit…" at bounding box center [573, 207] width 976 height 73
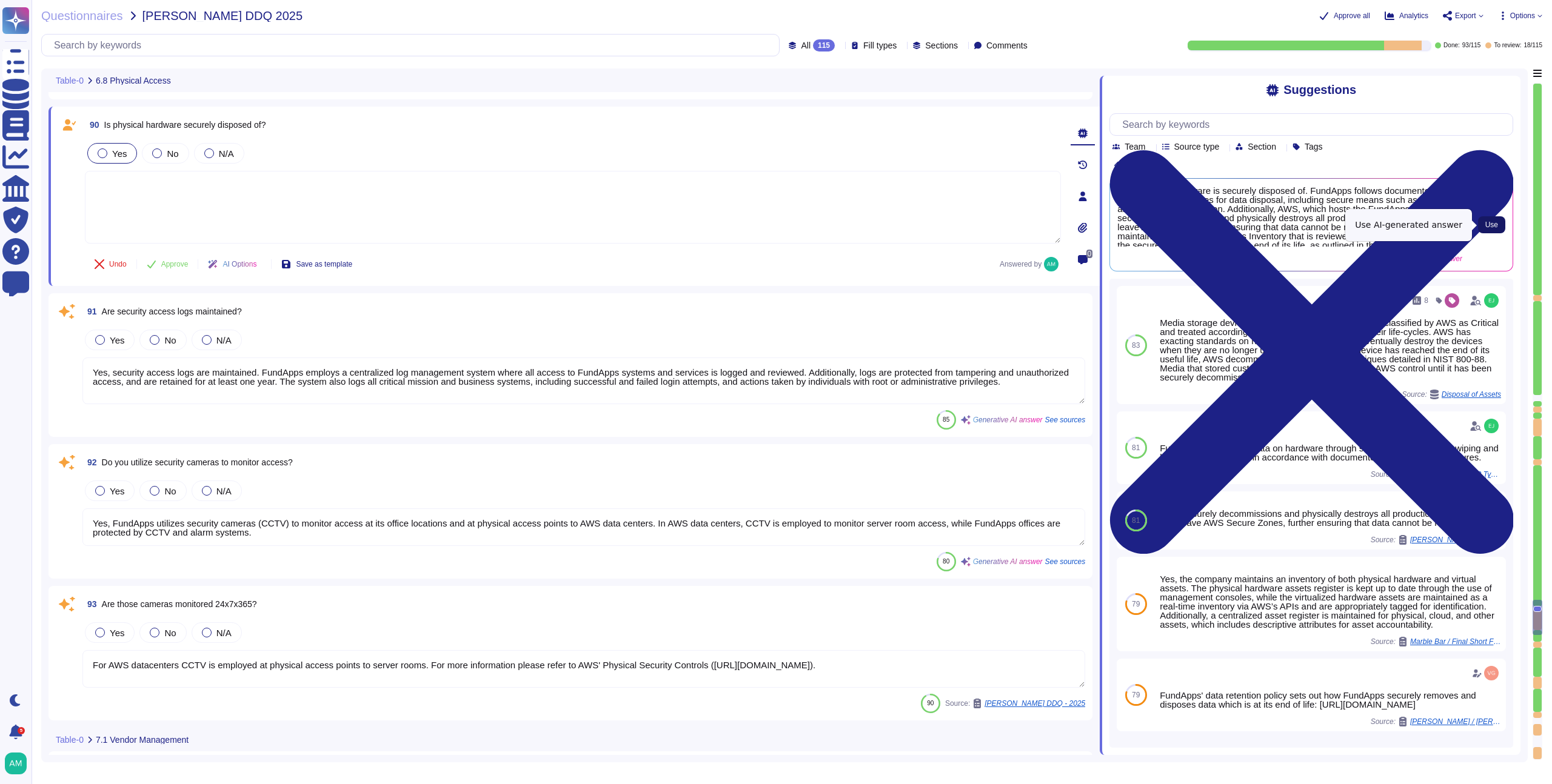
click at [1486, 224] on span "Use" at bounding box center [1492, 225] width 13 height 7
type textarea "Yes, physical hardware is securely disposed of. FundApps follows documented pol…"
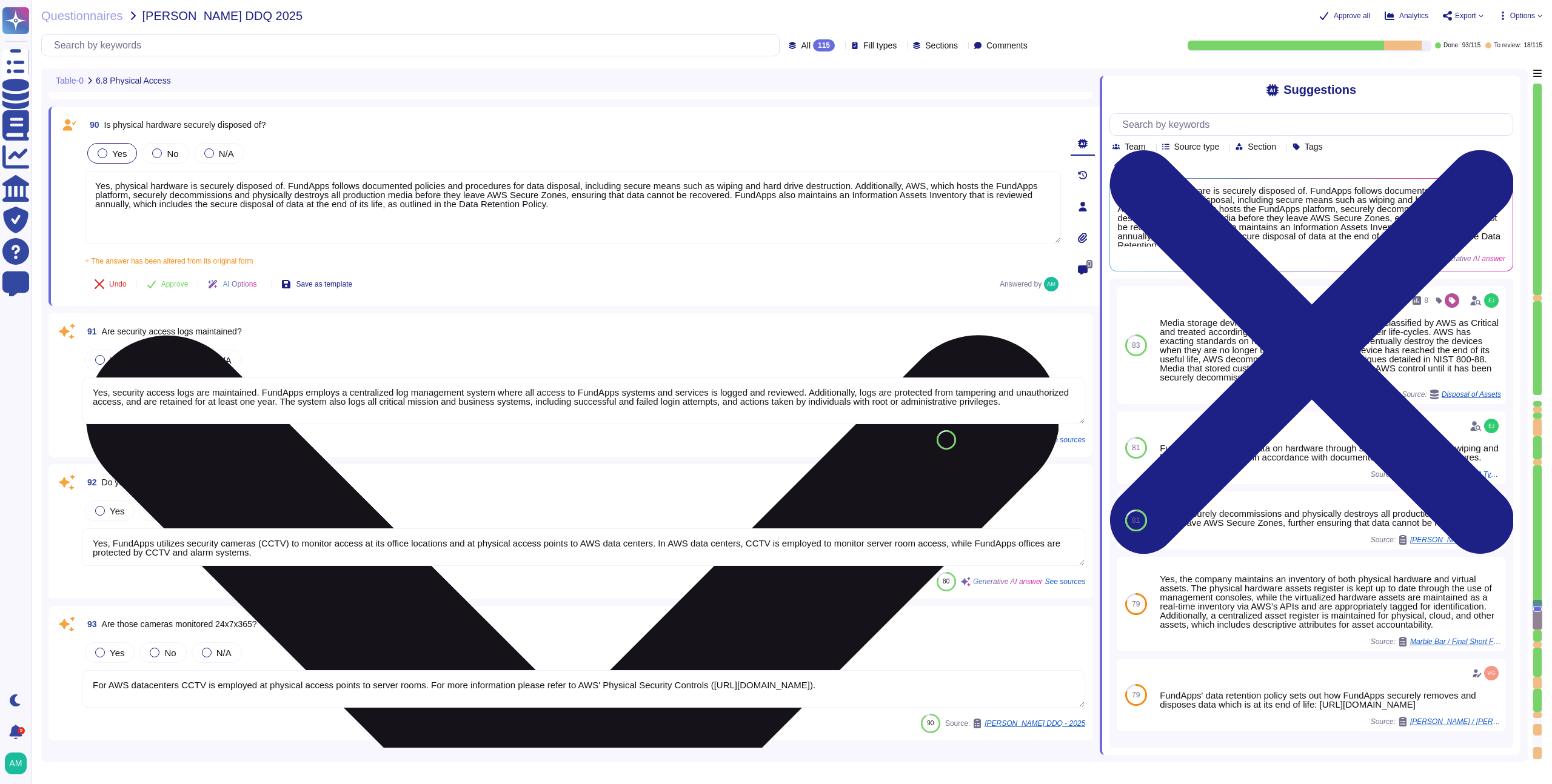
click at [726, 219] on textarea "Yes, physical hardware is securely disposed of. FundApps follows documented pol…" at bounding box center [573, 207] width 976 height 73
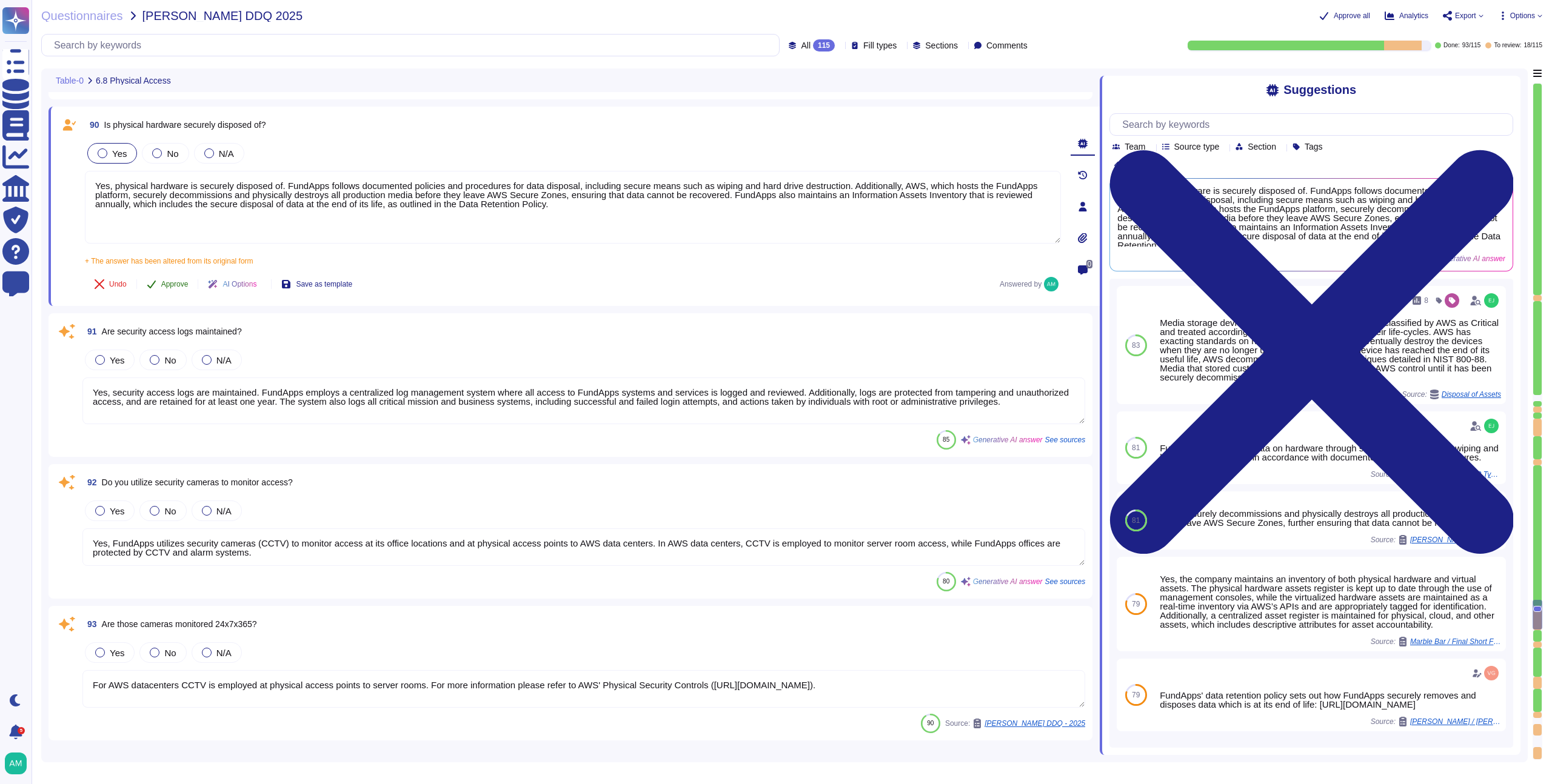
click at [168, 285] on span "Approve" at bounding box center [175, 284] width 27 height 7
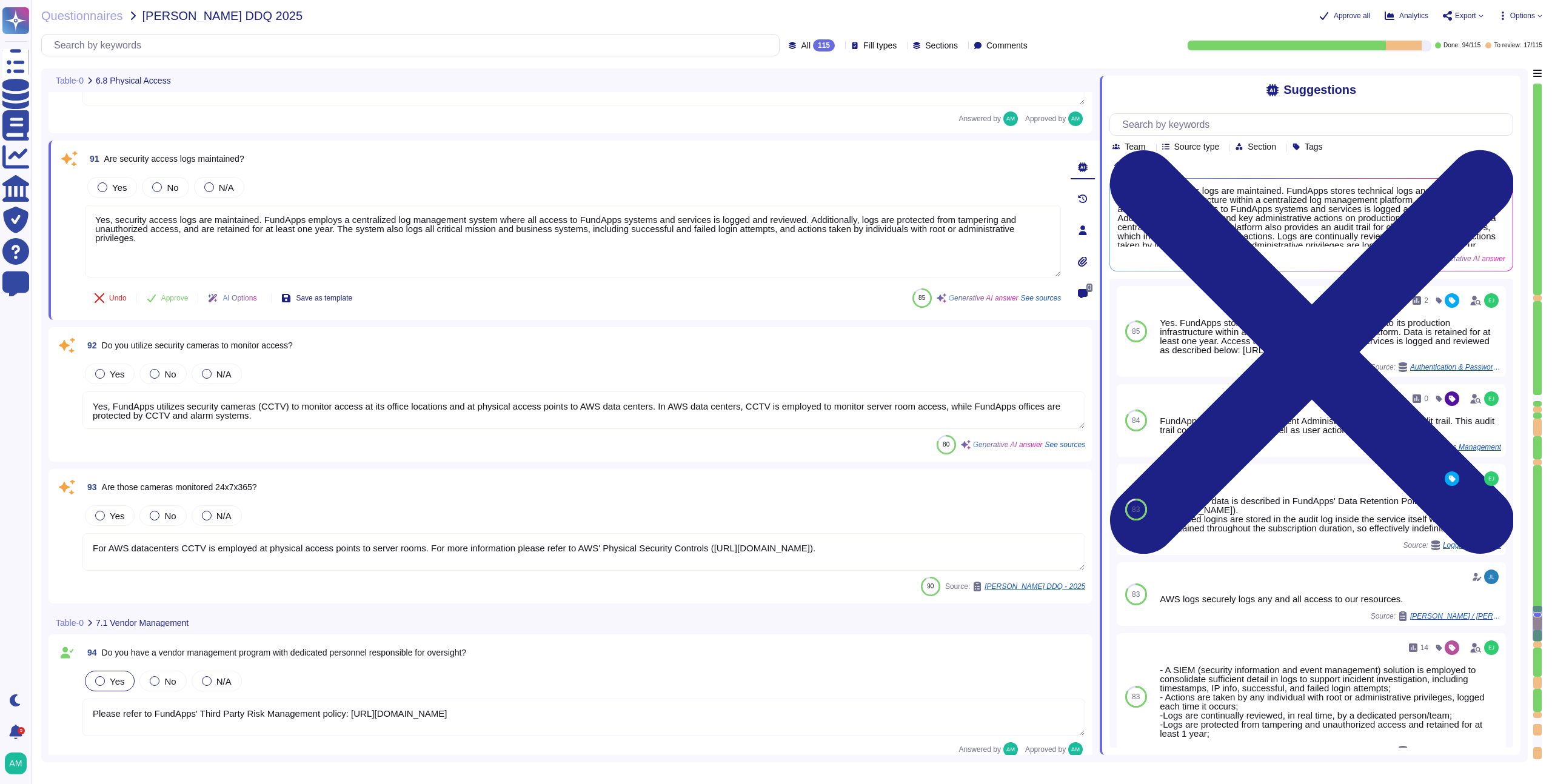
type textarea "Yes, our third parties are contractually obligated to safeguard organisation da…"
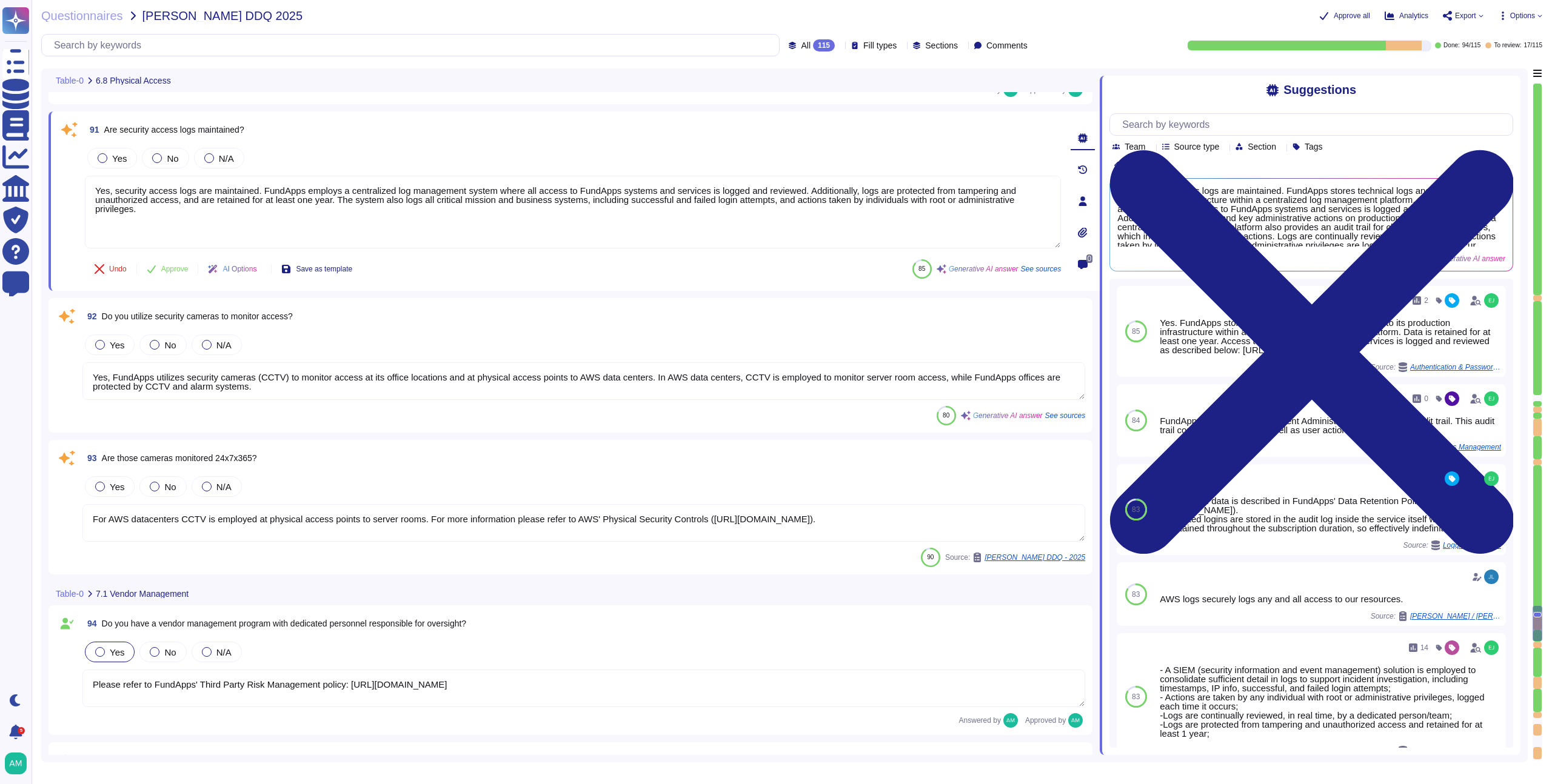
scroll to position [13204, 0]
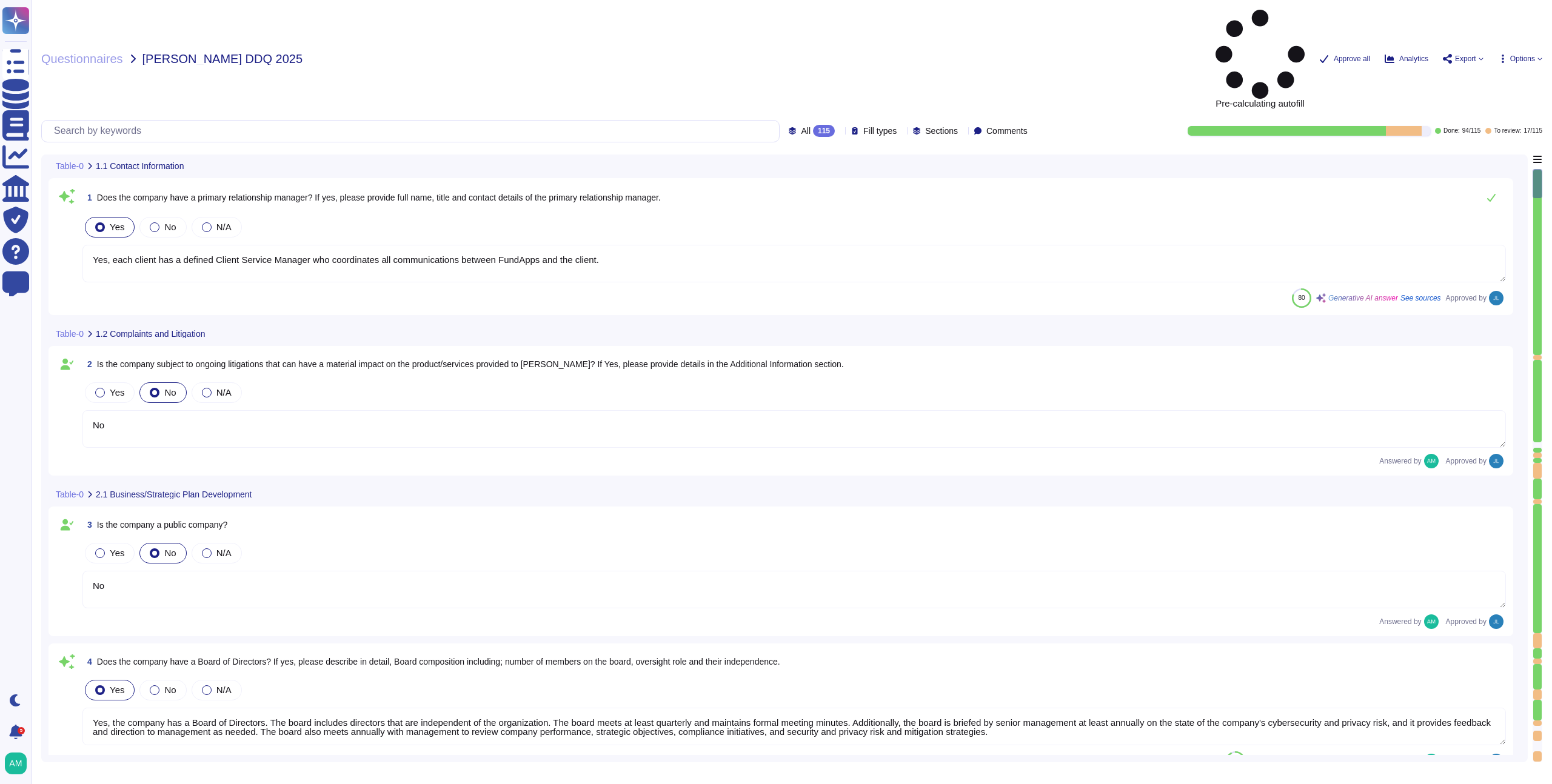
type textarea "Yes, each client has a defined Client Service Manager who coordinates all commu…"
type textarea "No"
type textarea "Yes, the company has a Board of Directors. The board includes directors that ar…"
type textarea "No"
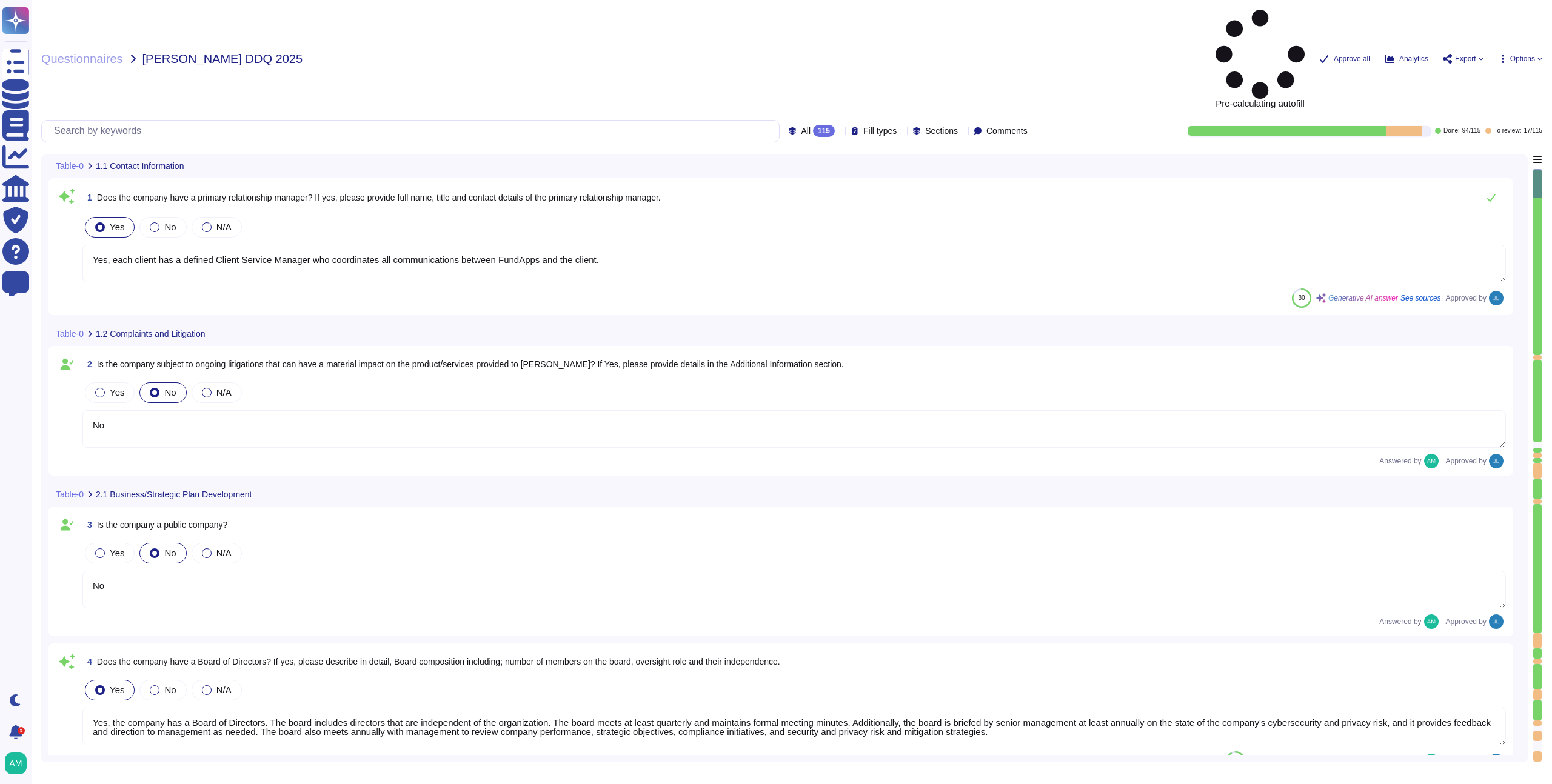
type textarea "Our CEO - [PERSON_NAME]"
type textarea "The board of directors plays a significant role in the company's strategic over…"
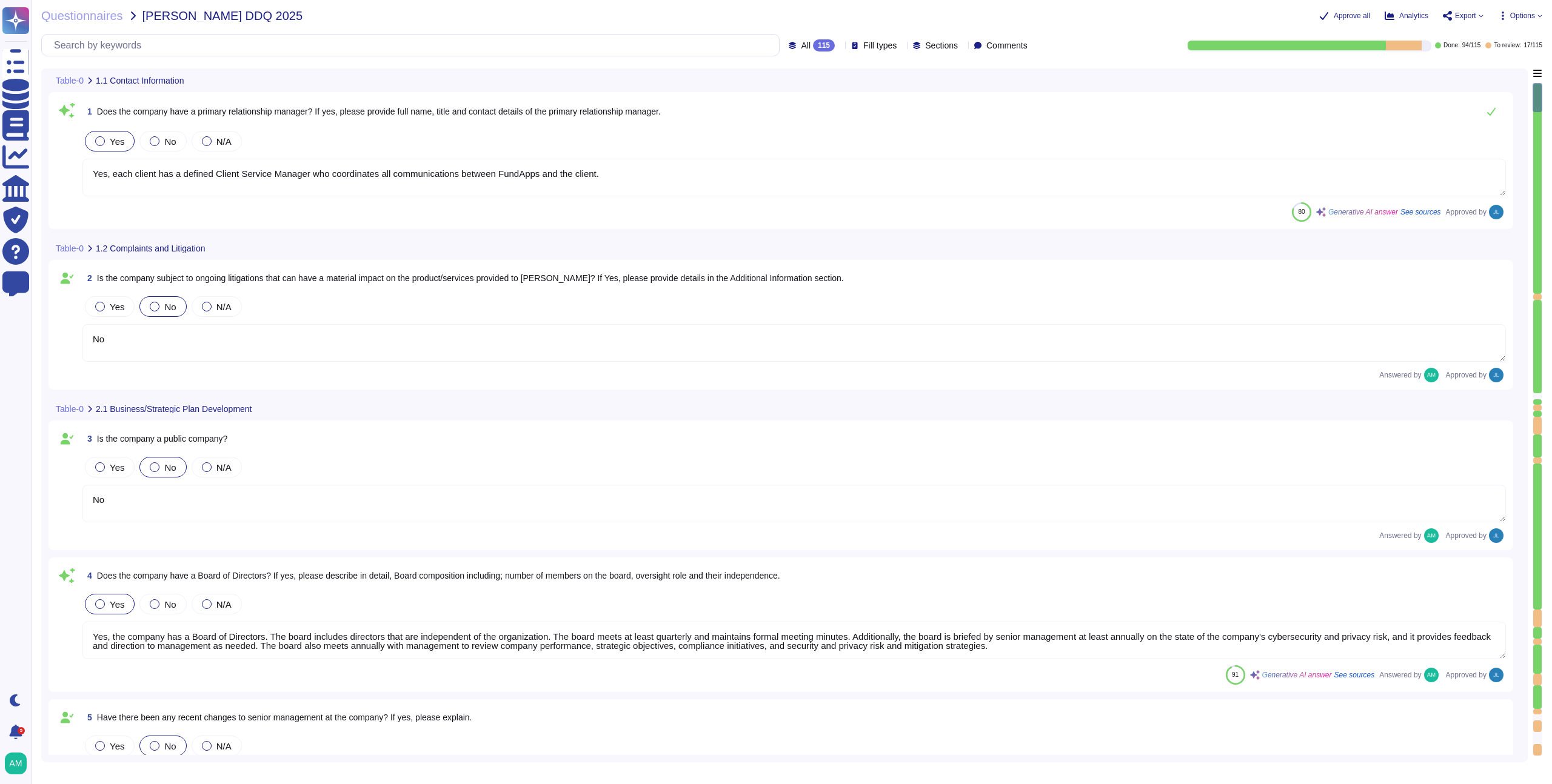
click at [801, 39] on span "All 115" at bounding box center [817, 45] width 34 height 12
click at [813, 42] on div "115" at bounding box center [824, 45] width 22 height 12
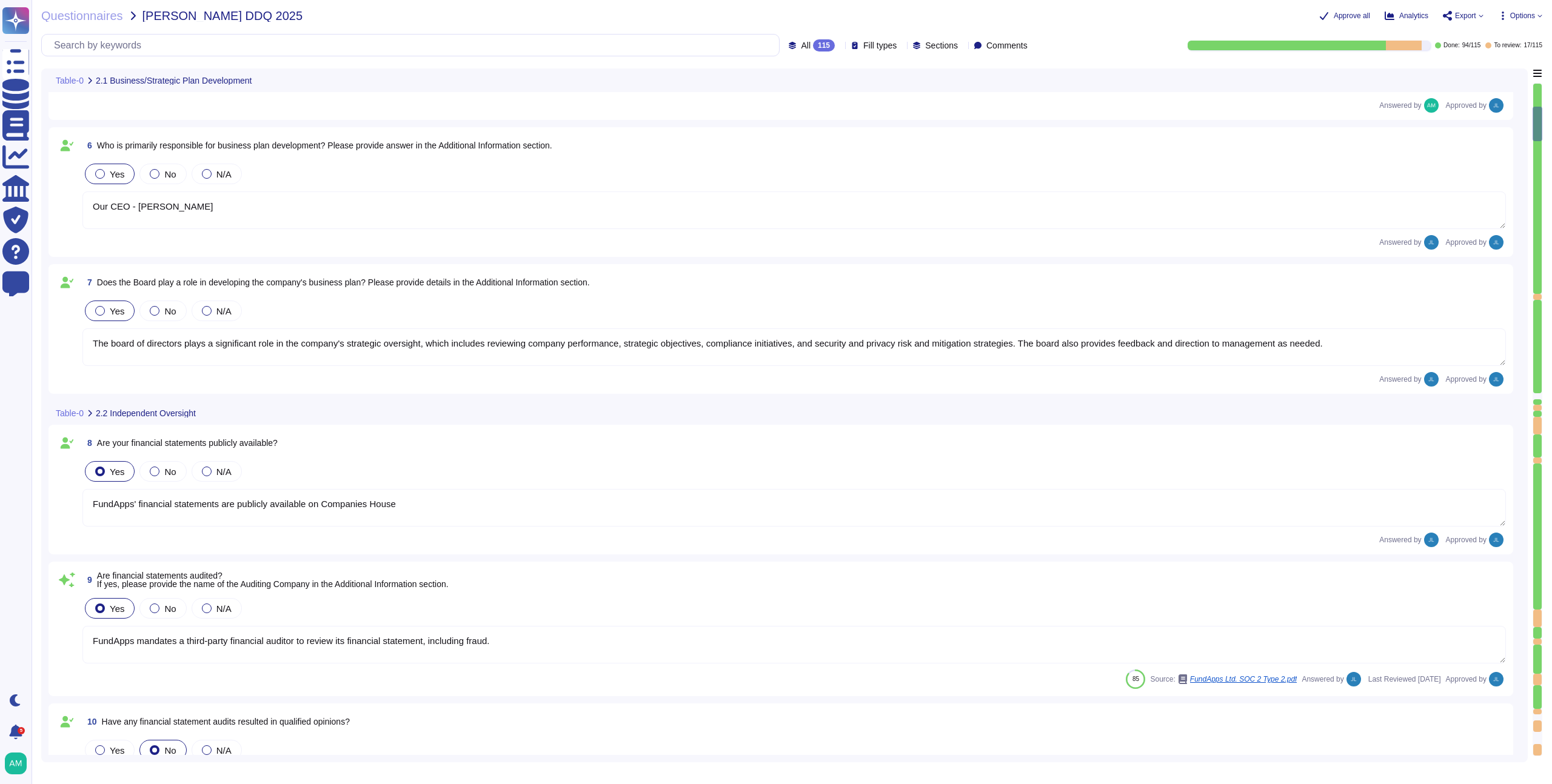
type textarea "FundApps' financial statements are publicly available on Companies House"
type textarea "FundApps mandates a third-party financial auditor to review its financial state…"
type textarea "We have a legal team who's responsibility it is to keep FundApps compliant with…"
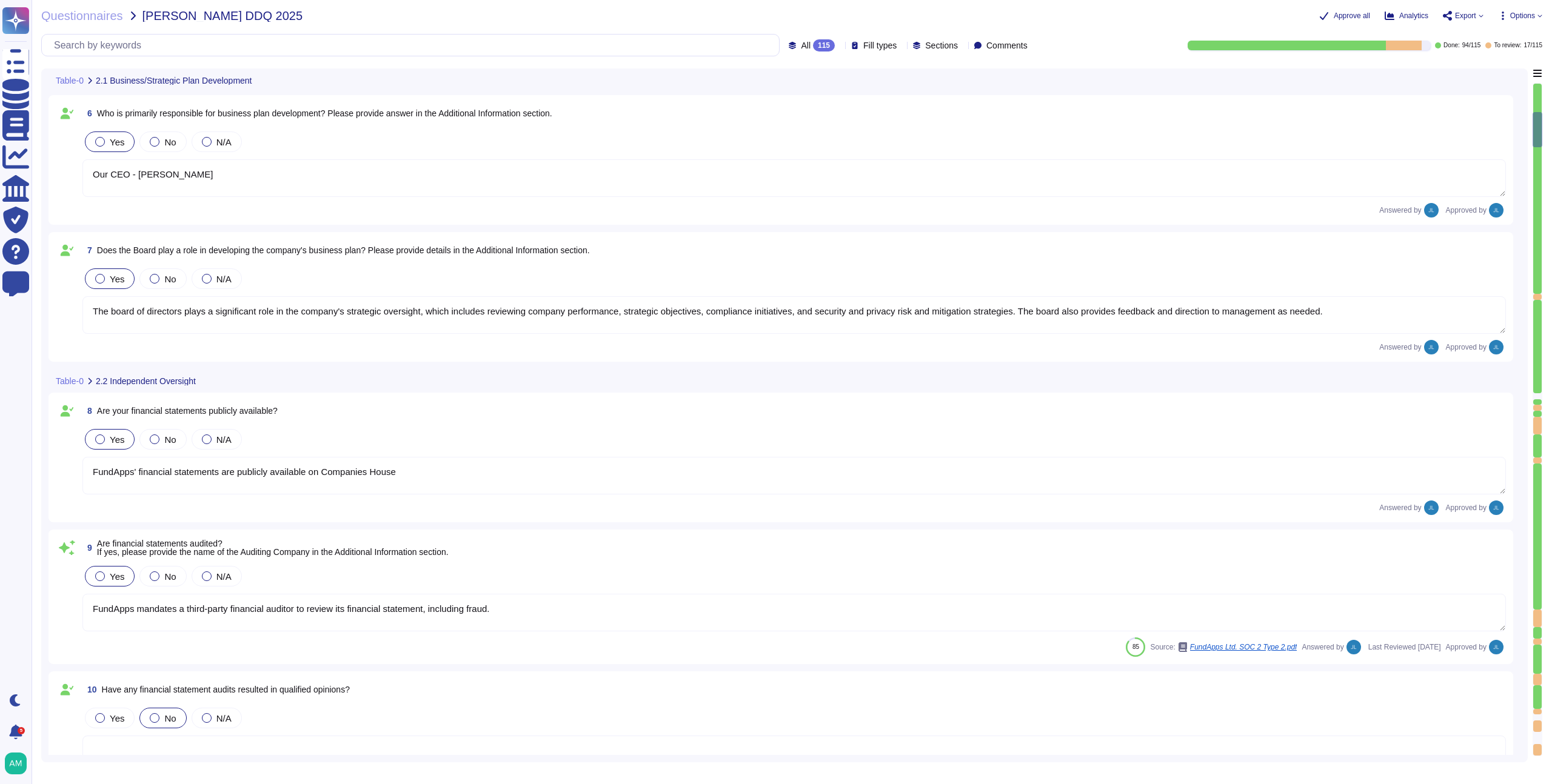
type textarea "Where required FundApps mandates that staff attend annual training and refreshe…"
type textarea "Yes, FundApps has a defined Code of Conduct, which is signed off annually by th…"
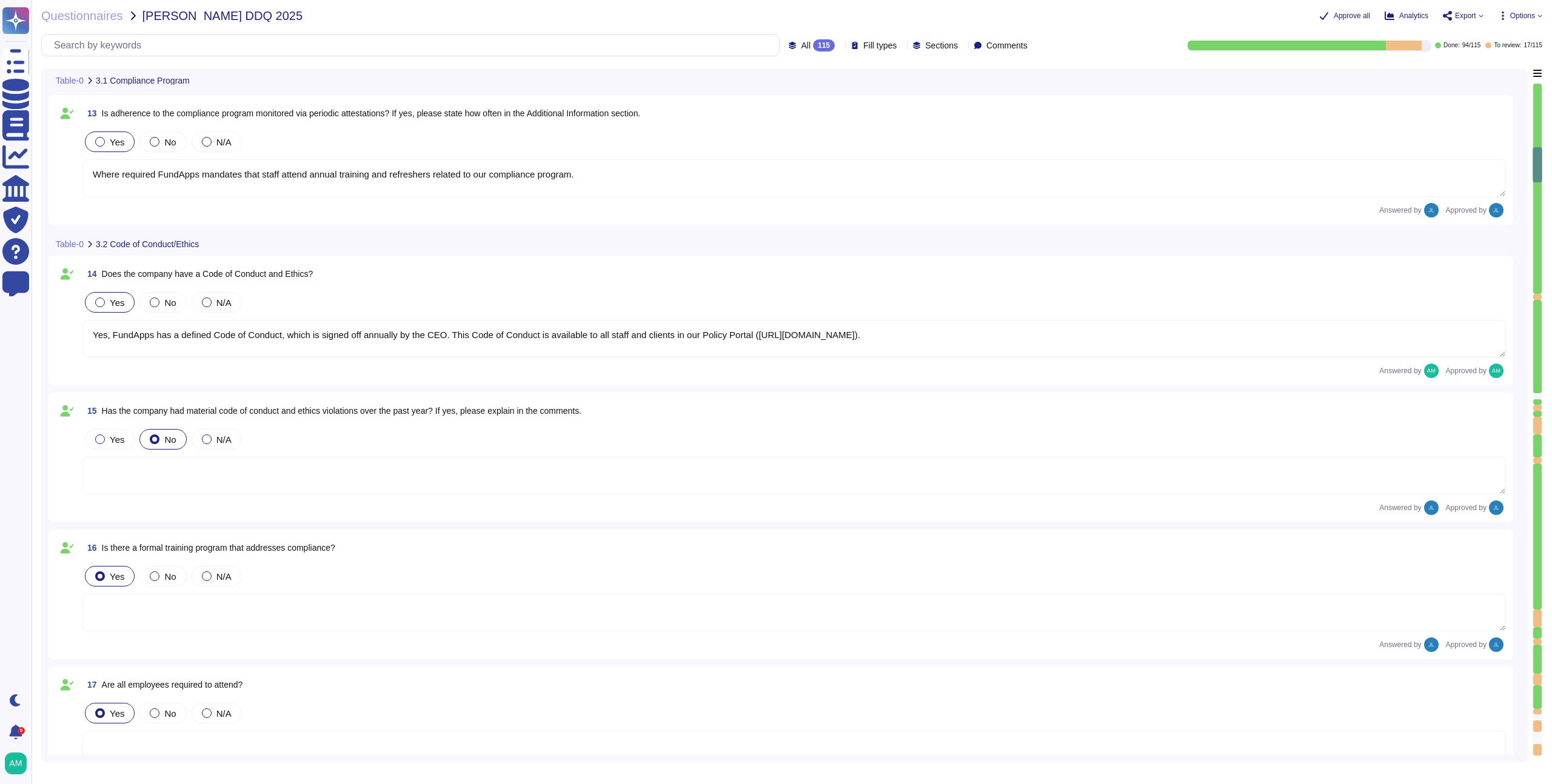
type textarea "Yes, FundApps has a whistleblowing policy, which is detailed in the Code of Con…"
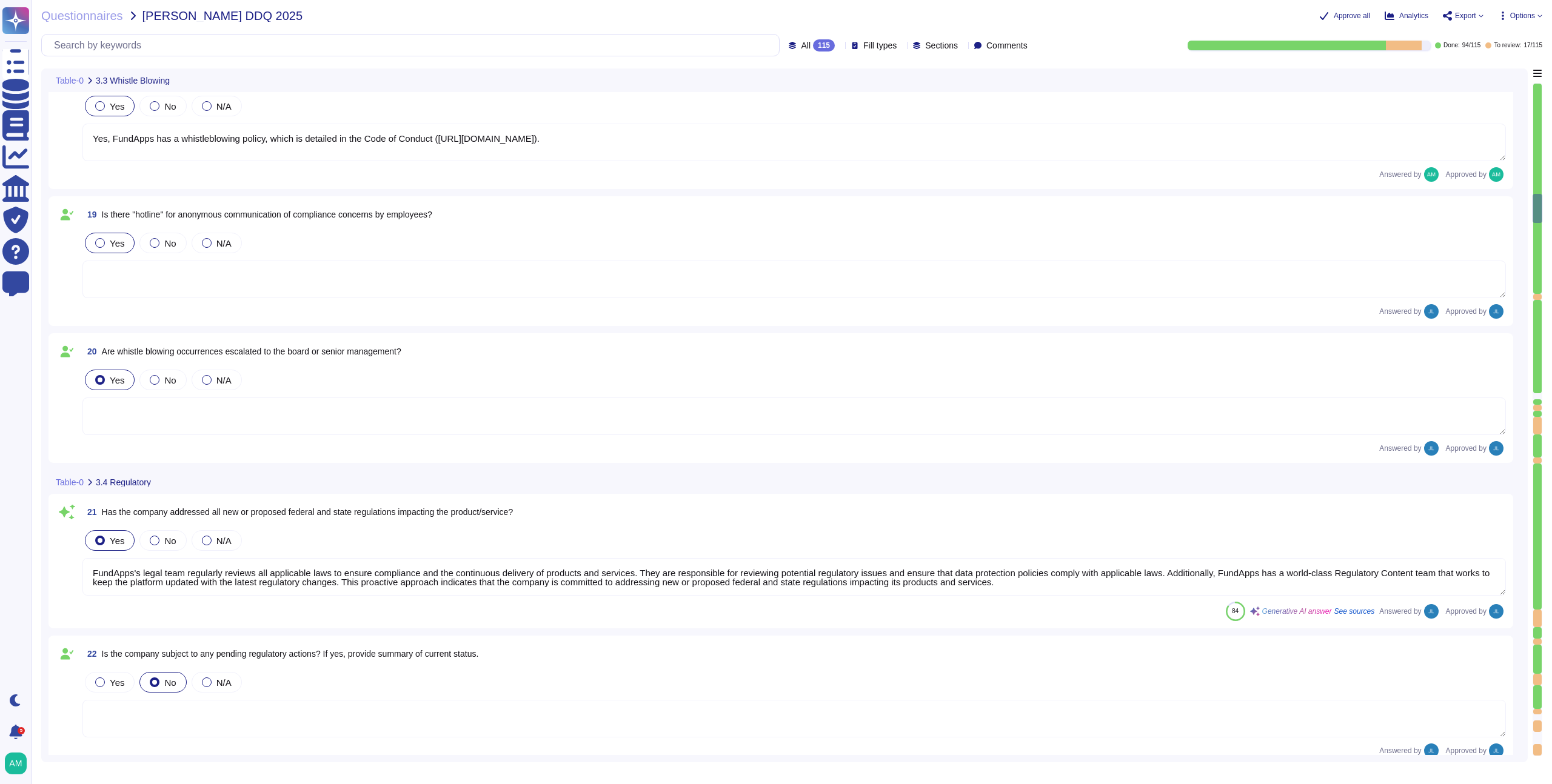
type textarea "FundApps's legal team regularly reviews all applicable laws to ensure complianc…"
type textarea "FundApps's Code of Conduct includes a section on Conflict of Interest. The Code…"
type textarea "FundApps has a defined Code of Conduct, which is signed off by the CEO. This Co…"
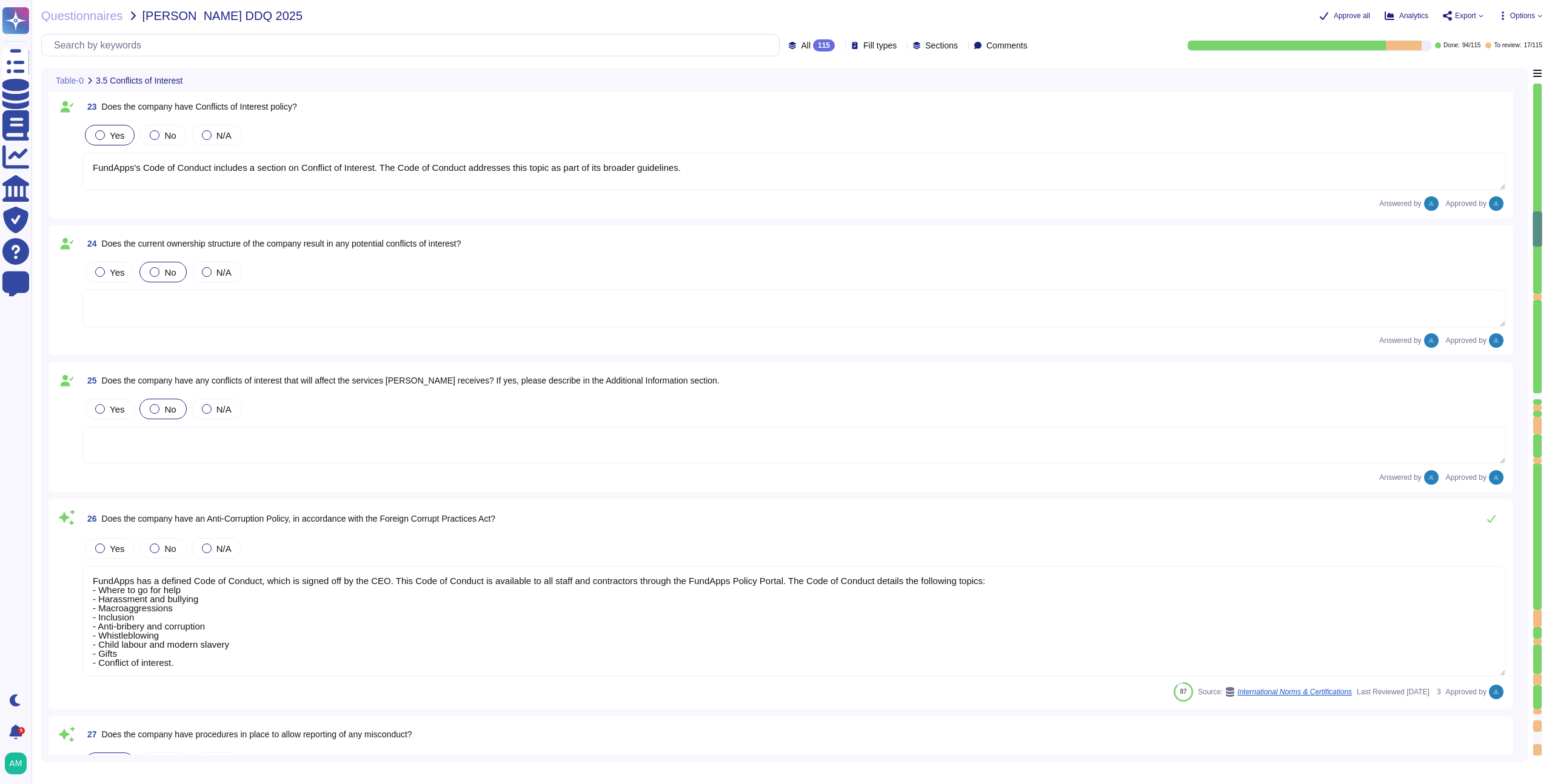
type textarea "Yes, the company has procedures in place to allow reporting of any misconduct, …"
type textarea "Yes, there is a Risk Management function within the organisation. FundApps has …"
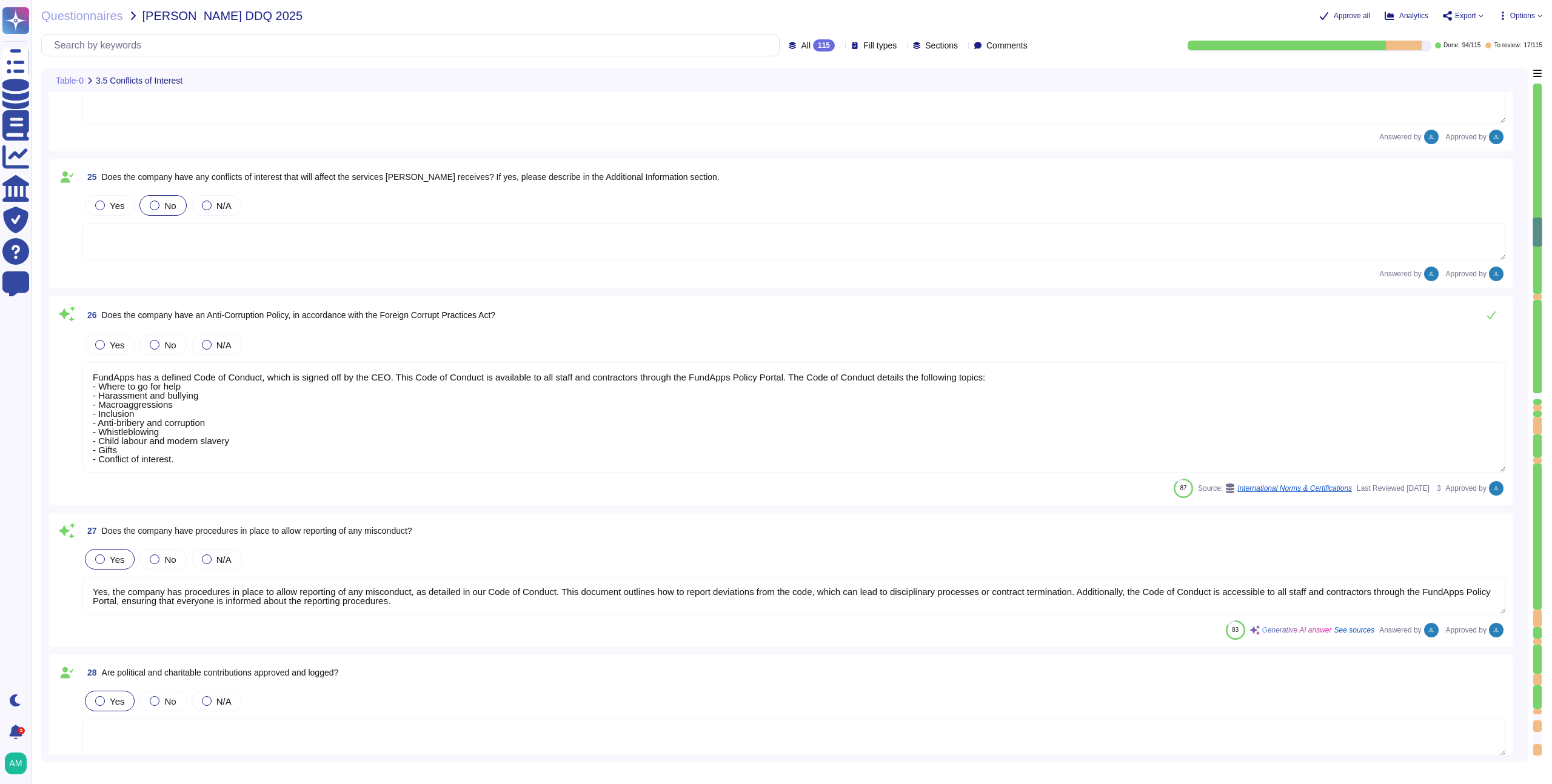
type textarea "FundApps conducts risk assessments periodically as required by company policy a…"
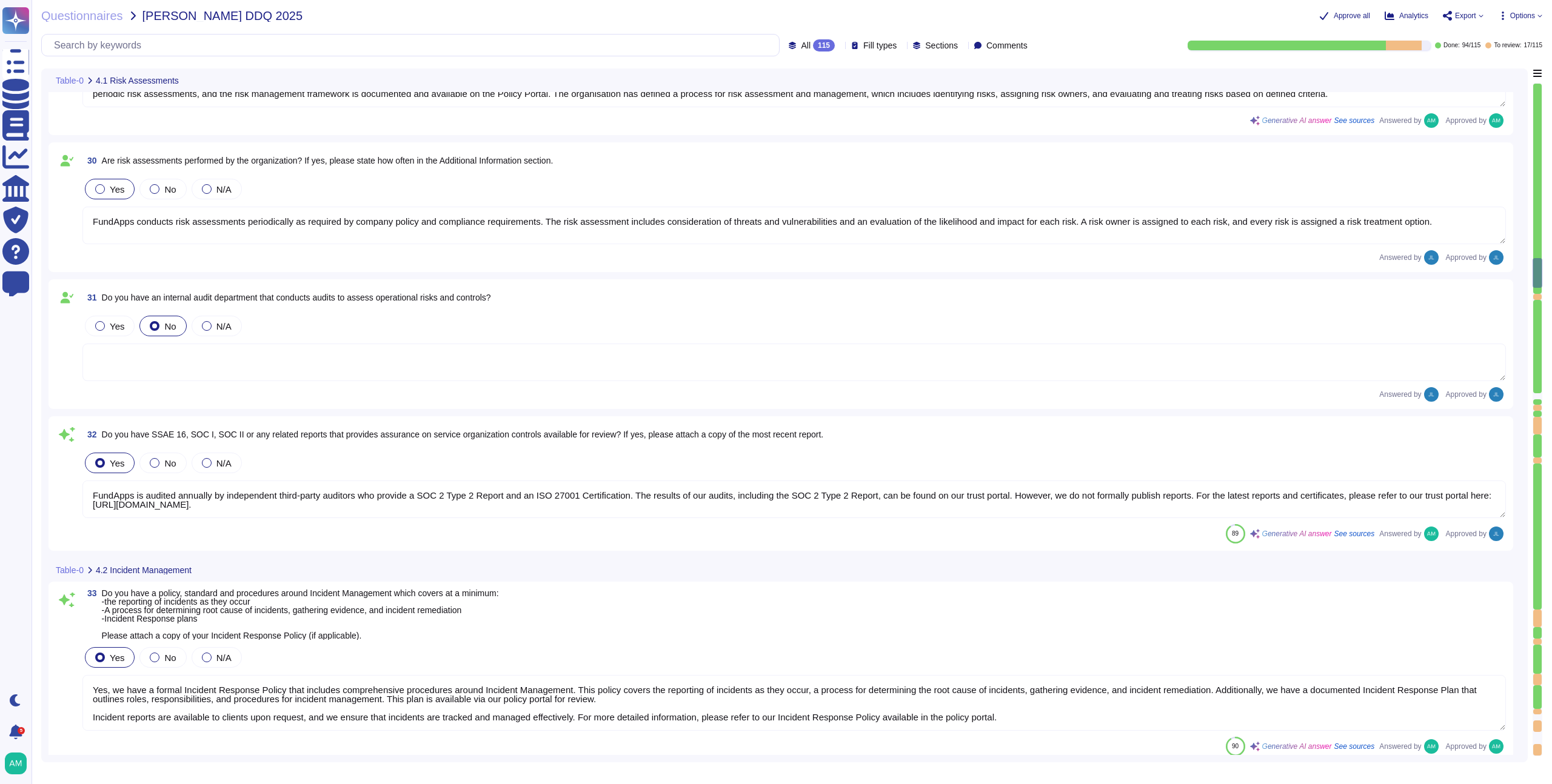
type textarea "Yes, we have a formal Incident Response Policy that includes comprehensive proc…"
type textarea "FundApps will endeavour to notify clients of any potential incidents impacting …"
type textarea "Yes, FundApps has a Business Continuity Plan and a Disaster Recovery Plan that …"
type textarea "Yes, the plan is documented. Additional Information: - FundApps's Business Cont…"
type textarea "The business continuity and disaster recovery plans at [GEOGRAPHIC_DATA] includ…"
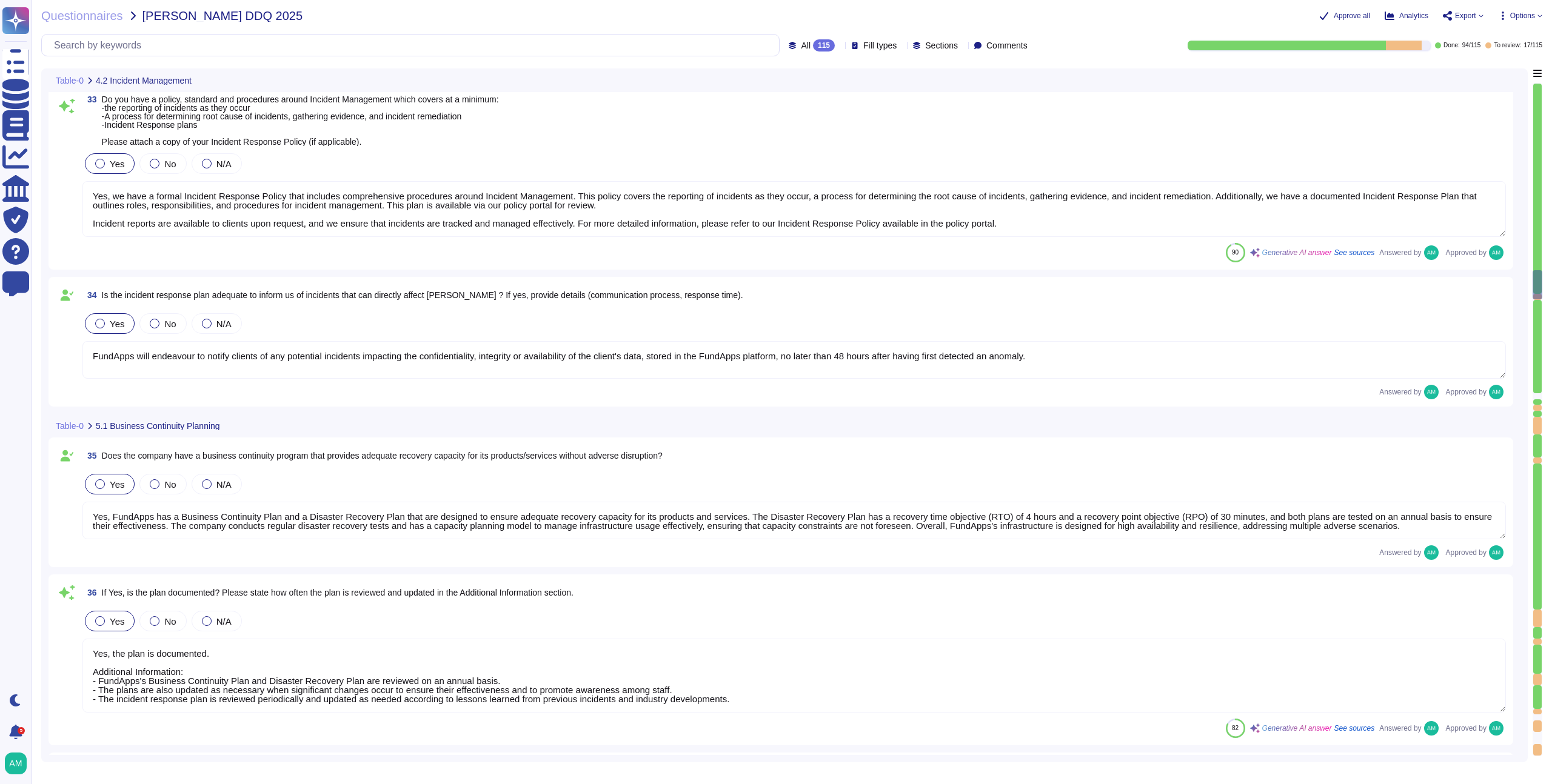
type textarea "Yes, a business continuity exercise has been performed in the last 12 months. T…"
type textarea "Yes, as described in the Business Continuity Policy ([URL][DOMAIN_NAME])."
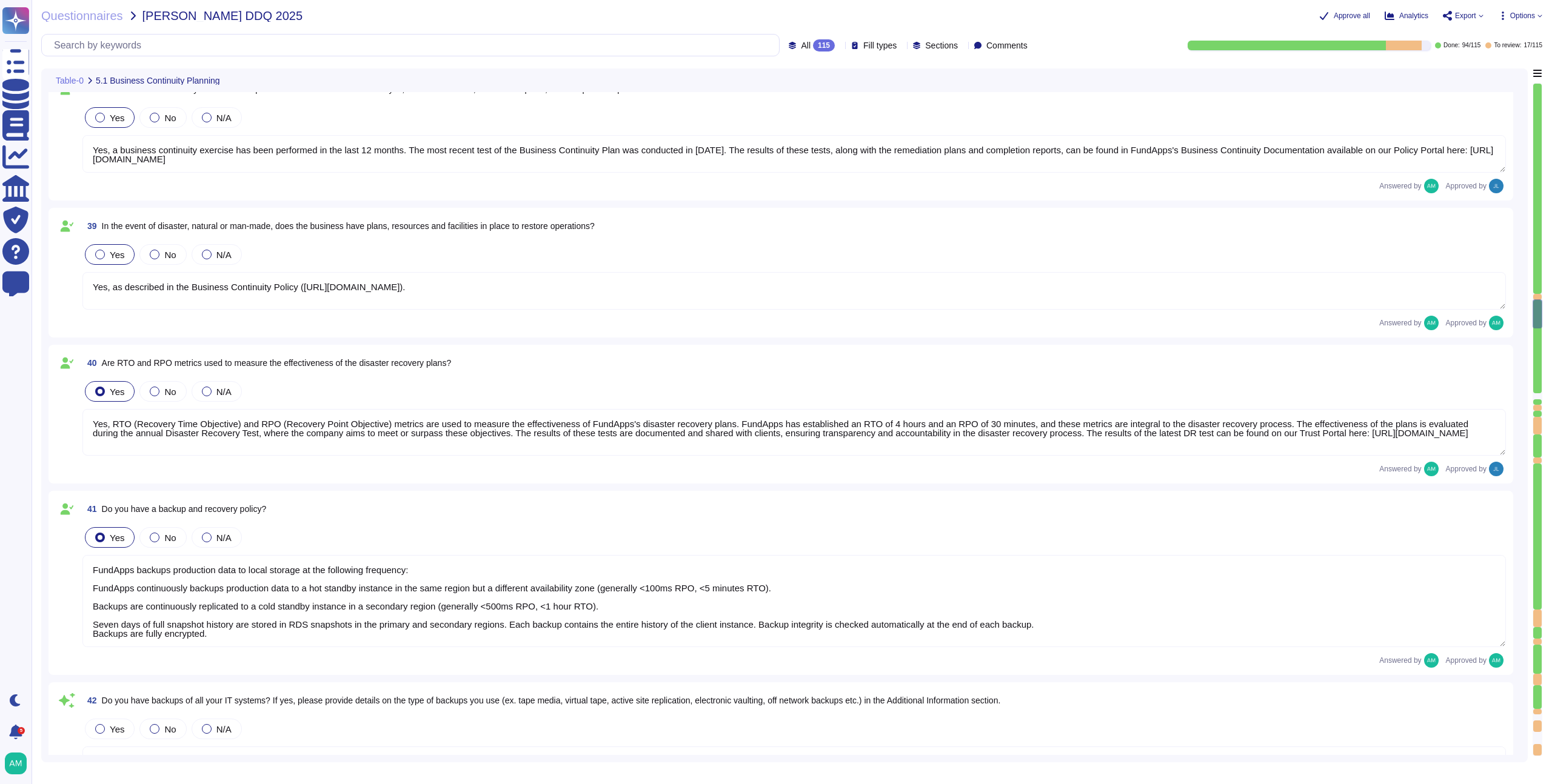
type textarea "Yes, RTO (Recovery Time Objective) and RPO (Recovery Point Objective) metrics a…"
type textarea "FundApps backups production data to local storage at the following frequency: F…"
type textarea "- Continuous backups of production data to a hot standby instance in the same r…"
type textarea "FundApps conducts an annual Disaster Recovery Test, which includes testing the …"
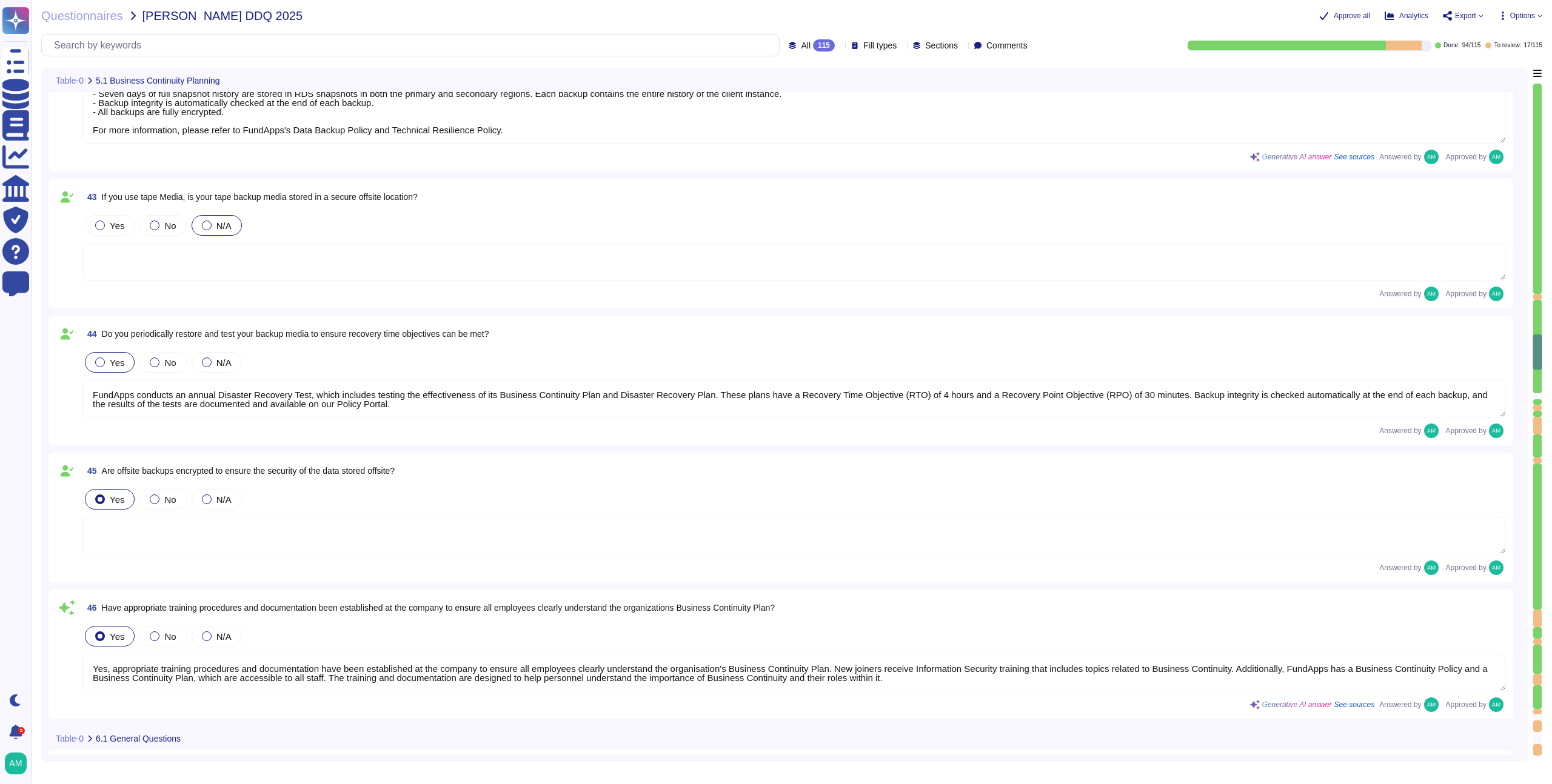
type textarea "Yes, appropriate training procedures and documentation have been established at…"
type textarea "The overall operational accountability for information security is held by Fund…"
type textarea "The Information Security Lead, [PERSON_NAME], is responsible for overall operat…"
type textarea "Yes, FundApps has a formally documented set of Information Security Policies an…"
type textarea "Yes, the policies, standards, and procedures relating to information security a…"
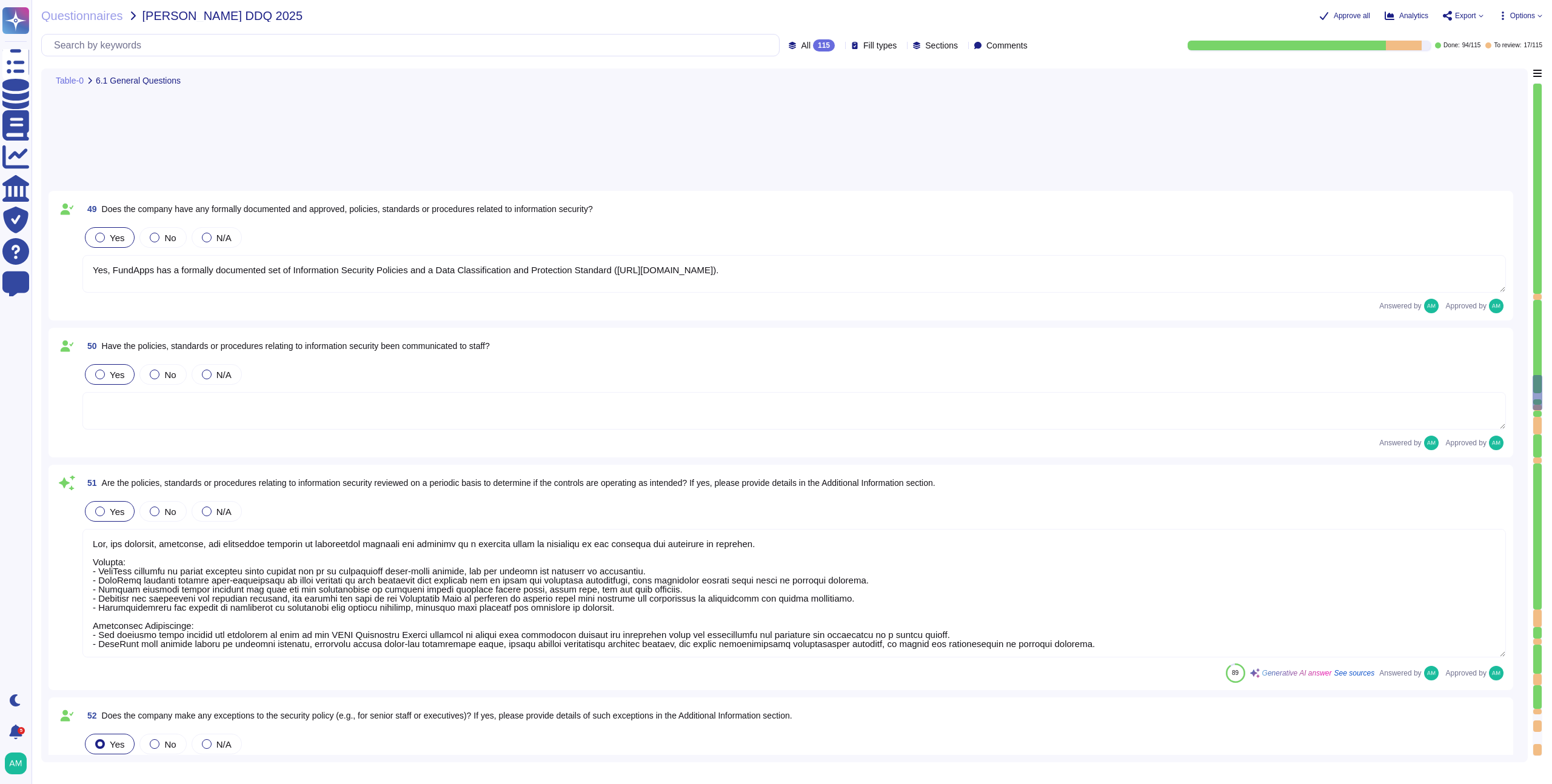
type textarea "FundApps’ security exceptions are logged in the Security Exceptions Log and the…"
type textarea "The overall operational accountability for information security is held by Fund…"
type textarea "Yes, FundApps has dedicated cybersecurity insurance that covers various aspects…"
type textarea "Yes, independent assessments of our IT systems, policies, and procedures have b…"
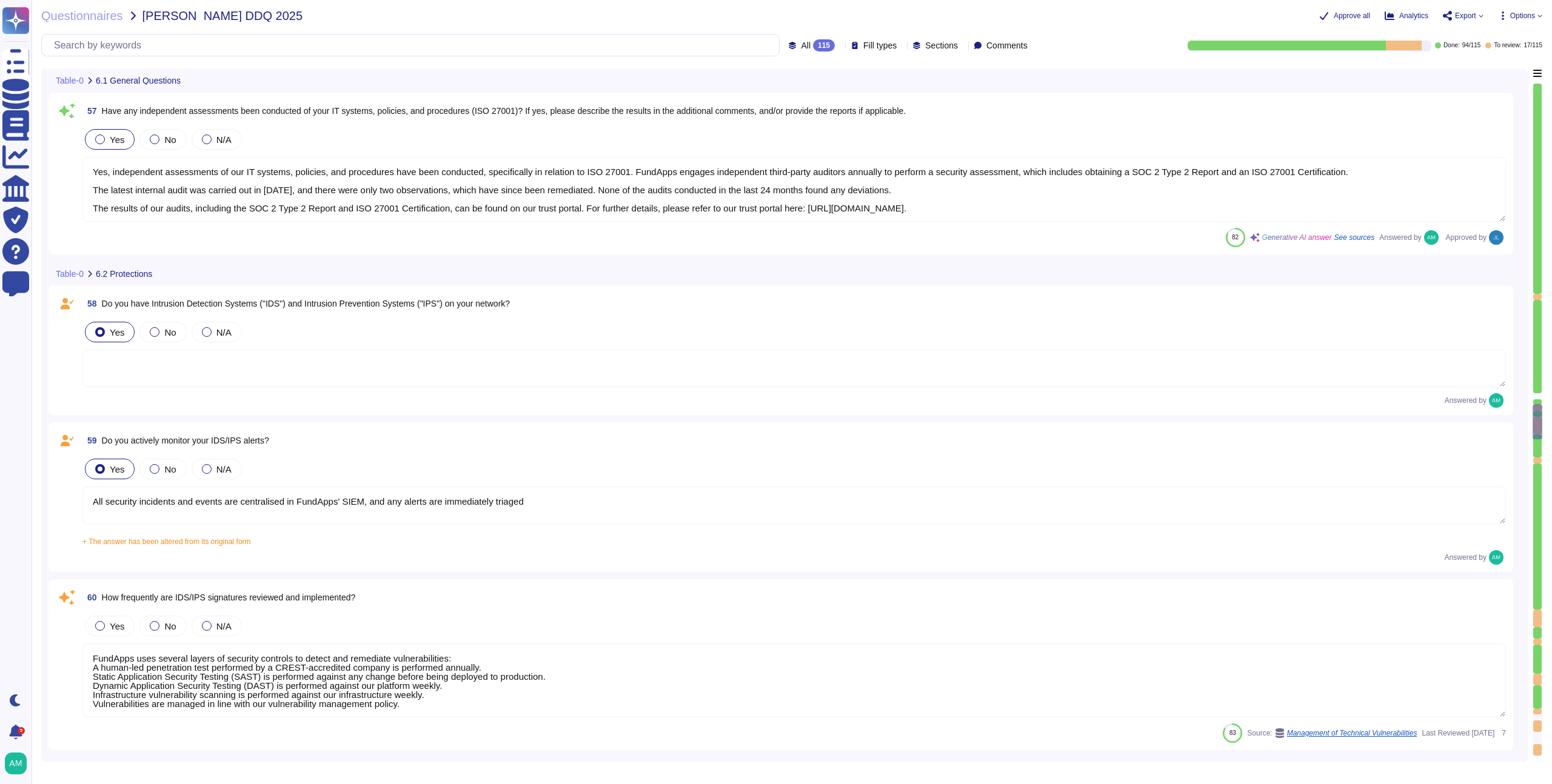
type textarea "All security incidents and events are centralised in FundApps' SIEM, and any al…"
type textarea "FundApps uses several layers of security controls to detect and remediate vulne…"
type textarea "FundApps uses a combination of DataDog Cloud SIEM and AWS logs to perform real-…"
type textarea "Encryption of data in transit All client data sent to or generated inside our p…"
type textarea "FundApps deploys an antivirus solution across FundApps workstations and servers…"
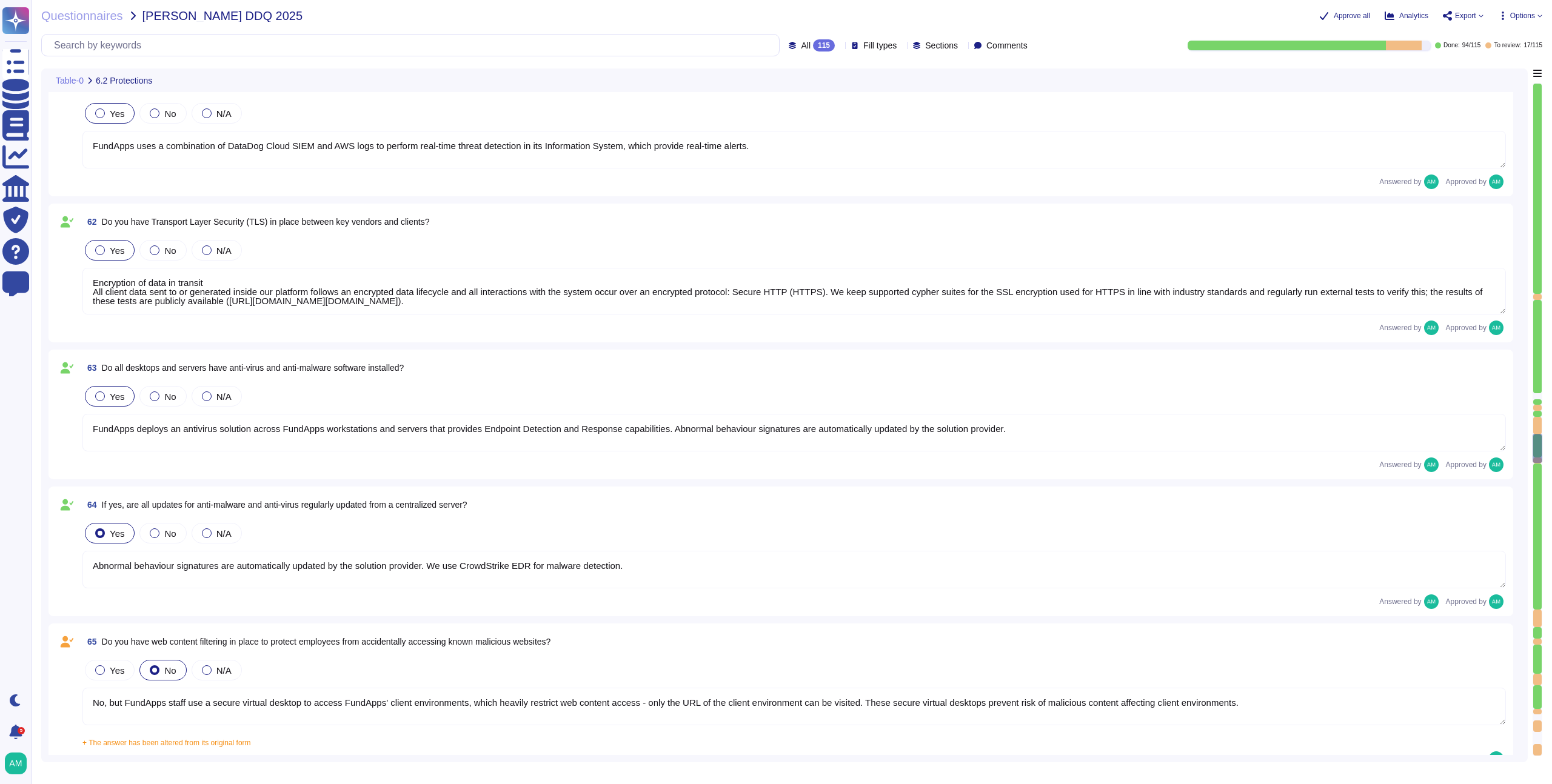
type textarea "Abnormal behaviour signatures are automatically updated by the solution provide…"
type textarea "No, but FundApps staff use a secure virtual desktop to access FundApps' client …"
type textarea "Employees do have local administrative rights to their devices. However, any de…"
type textarea "The company does not allow employees to use removable media to store or process…"
type textarea "Yes, although FundApps' authentication to our IT systems is mostly phishing-res…"
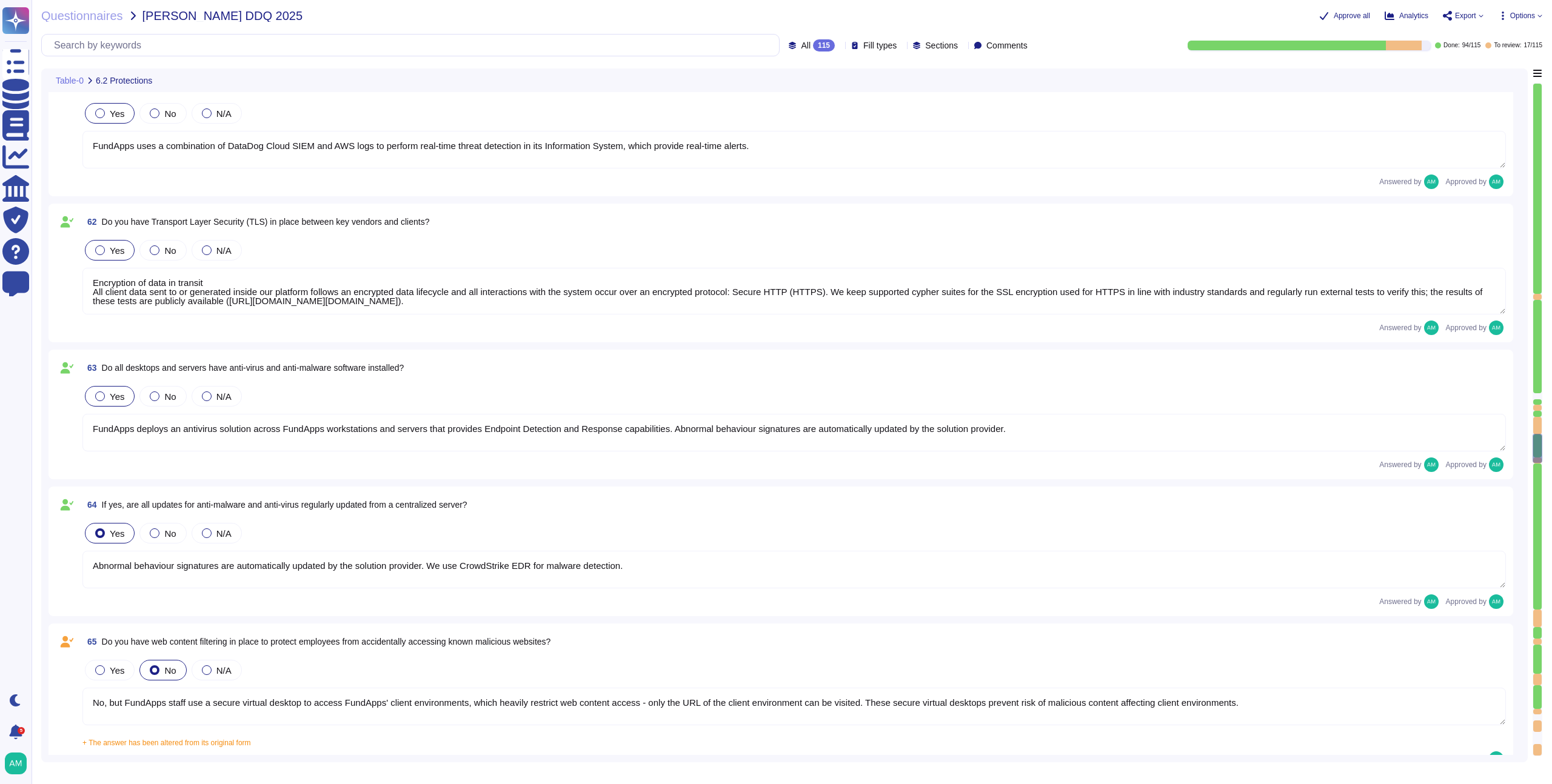
type textarea "Yes, our IT infrastructure can be accessed remotely, but access is strictly con…"
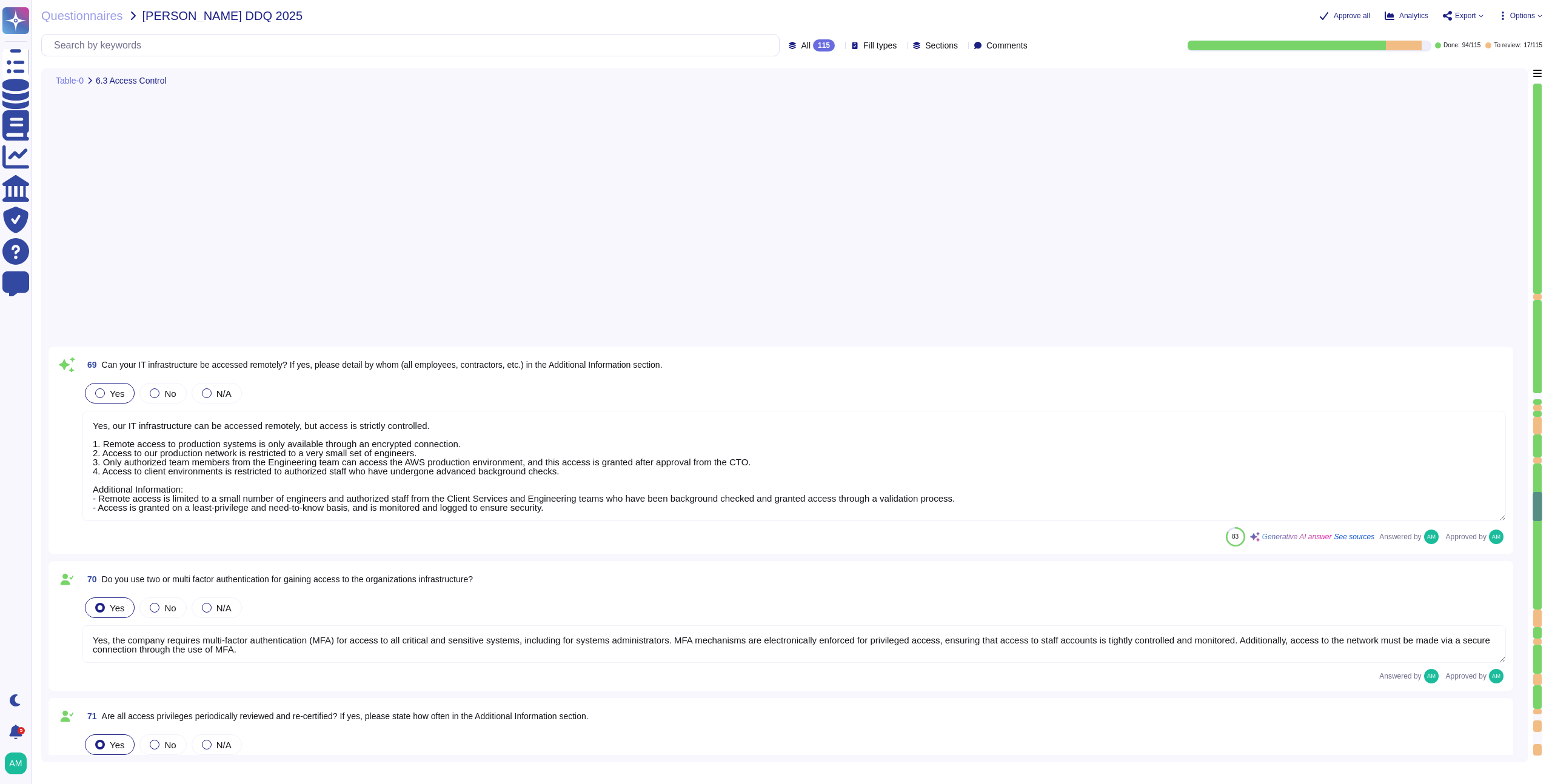
type textarea "Yes, the company requires multi-factor authentication (MFA) for access to all c…"
type textarea "A quarterly review of access privileges on FundApps’ sensitive systems (systems…"
type textarea "Yes, FundApps's policy requires the approval of the head of Client Services, wh…"
type textarea "Leavers’ access, including subcontractors and third parties, to Okta (which gra…"
type textarea "A [MEDICAL_DATA] or role does not require a complete review of privileges; howe…"
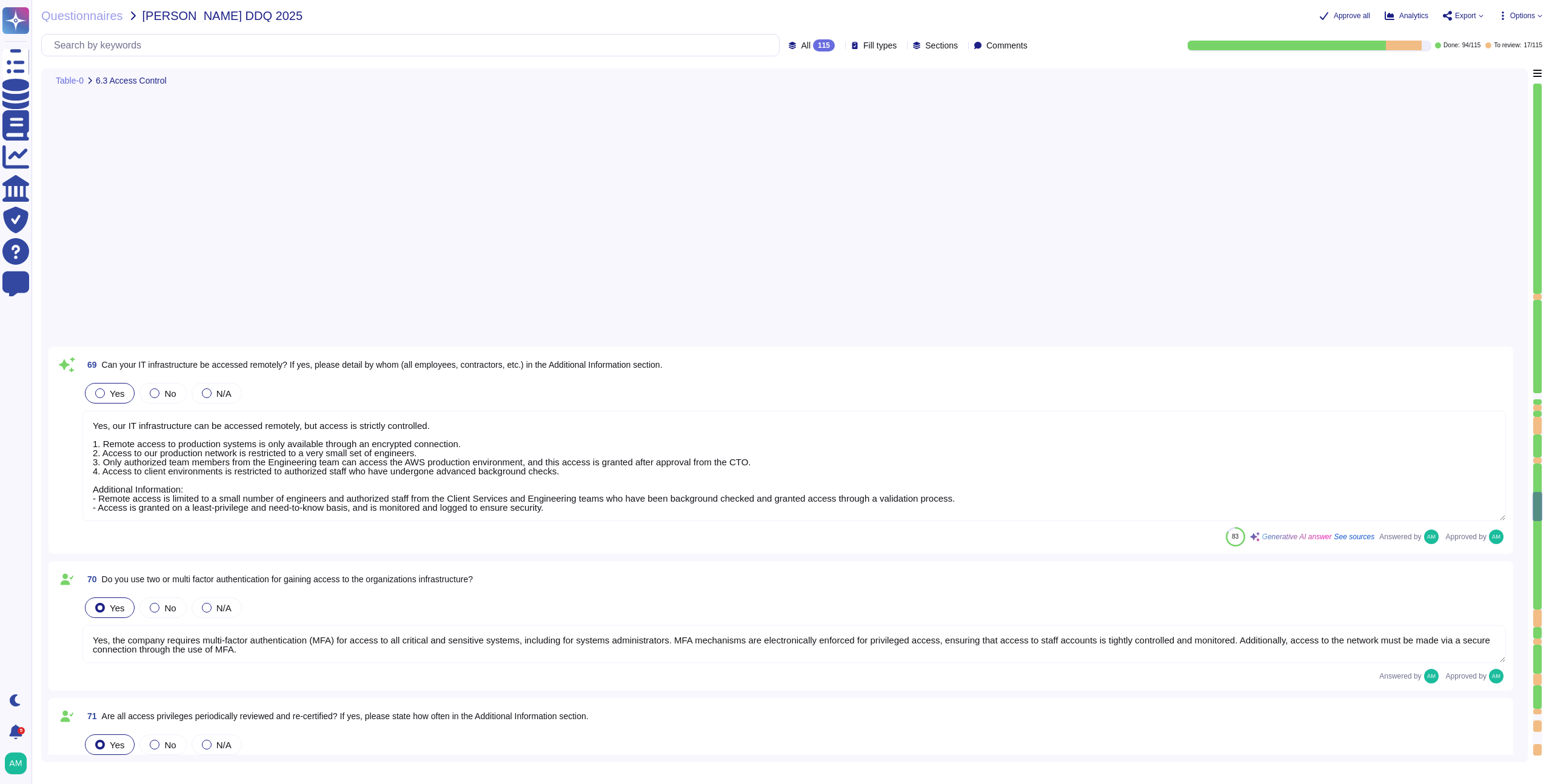
type textarea "Yes, user access reviews are conducted quarterly."
type textarea "FundApps performs the following checks on FundApps’ new employees: - Proof of t…"
type textarea "Yes, employees, subcontractors, and [DEMOGRAPHIC_DATA] workers with access to c…"
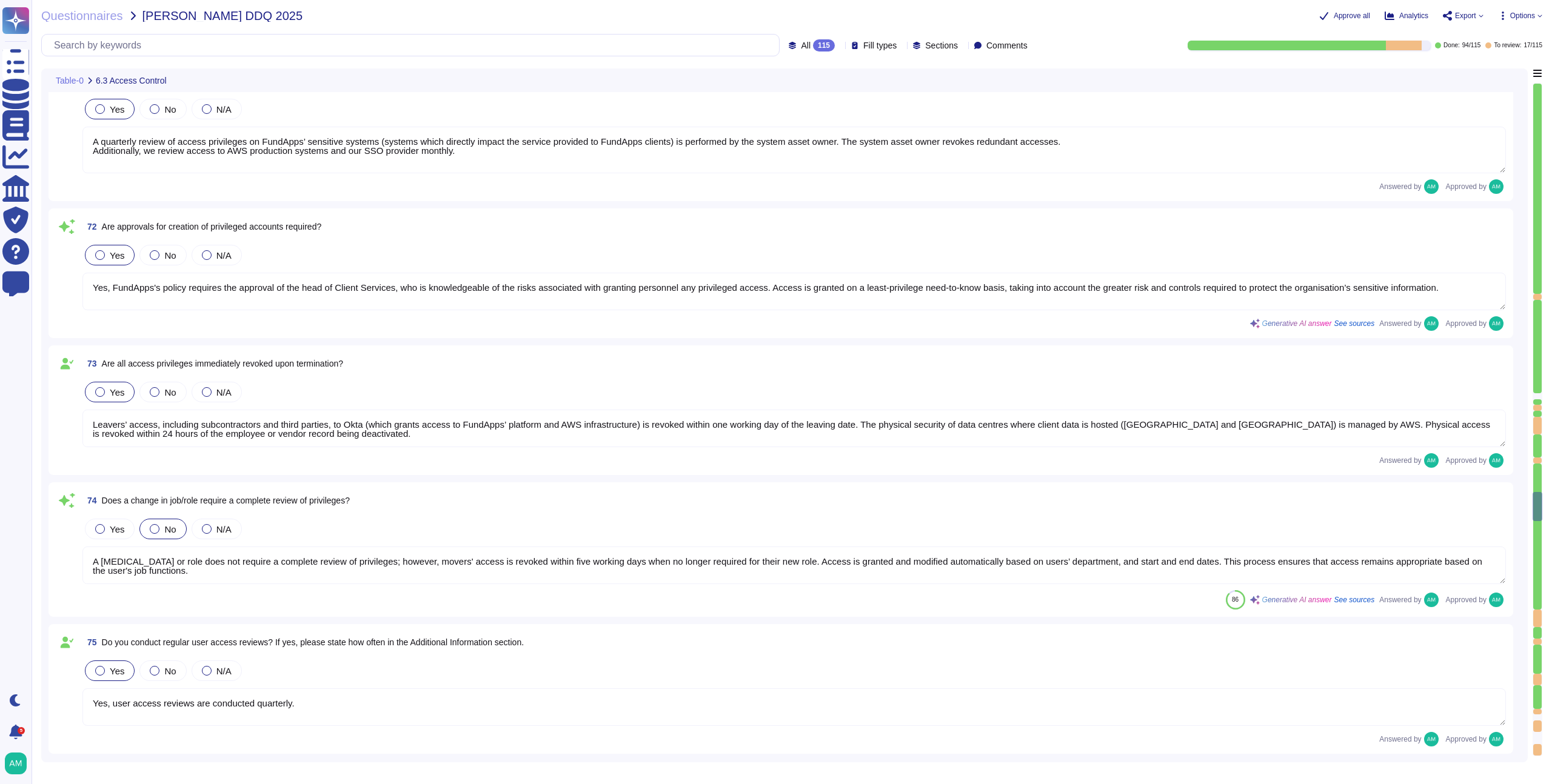
scroll to position [11080, 0]
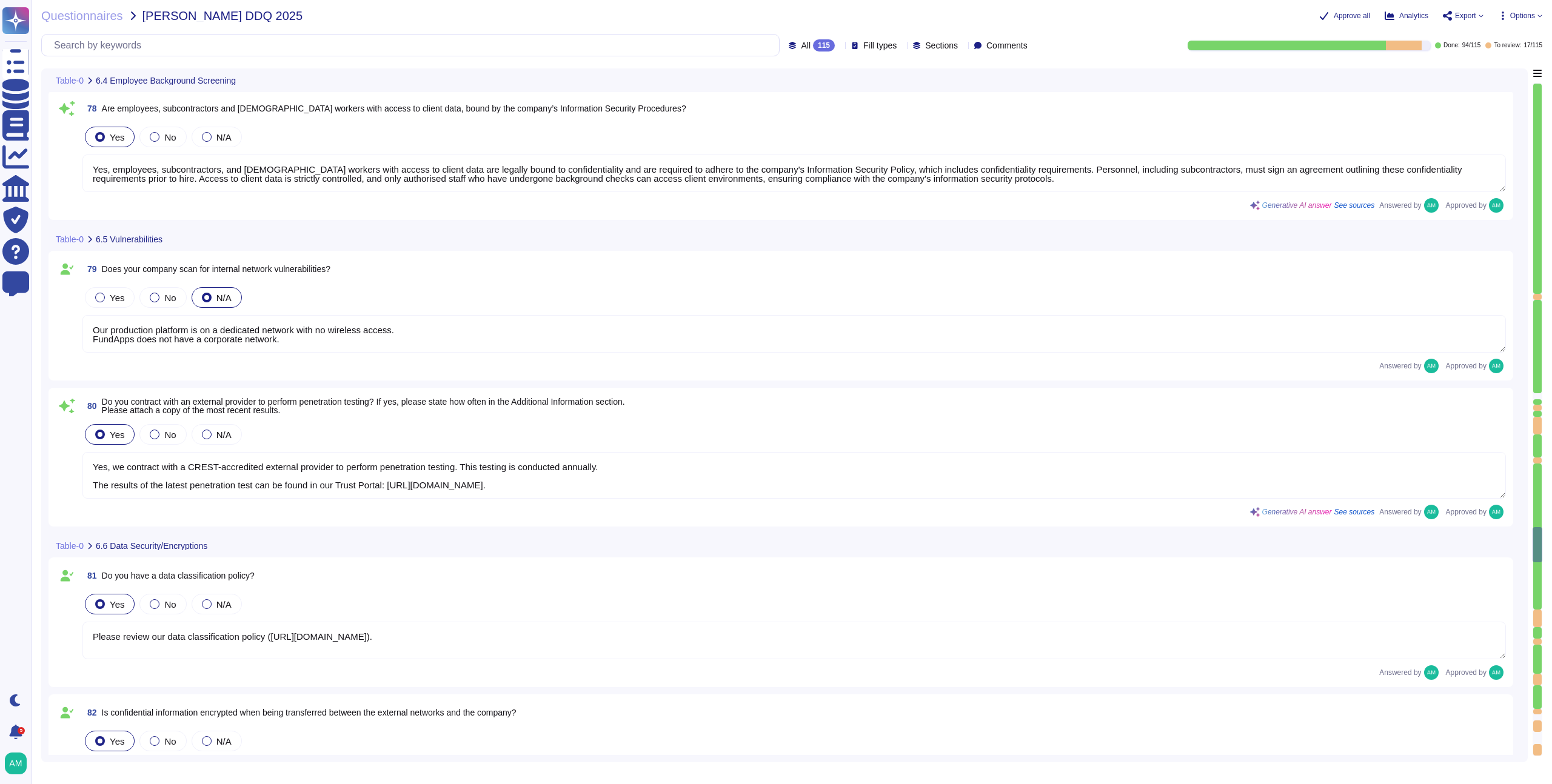
type textarea "Yes, employees, subcontractors, and [DEMOGRAPHIC_DATA] workers with access to c…"
type textarea "Our production platform is on a dedicated network with no wireless access. Fund…"
type textarea "Yes, we contract with a CREST-accredited external provider to perform penetrati…"
type textarea "Please review our data classification policy ([URL][DOMAIN_NAME])."
type textarea "Encryption of data in transit All client data sent to or generated inside our p…"
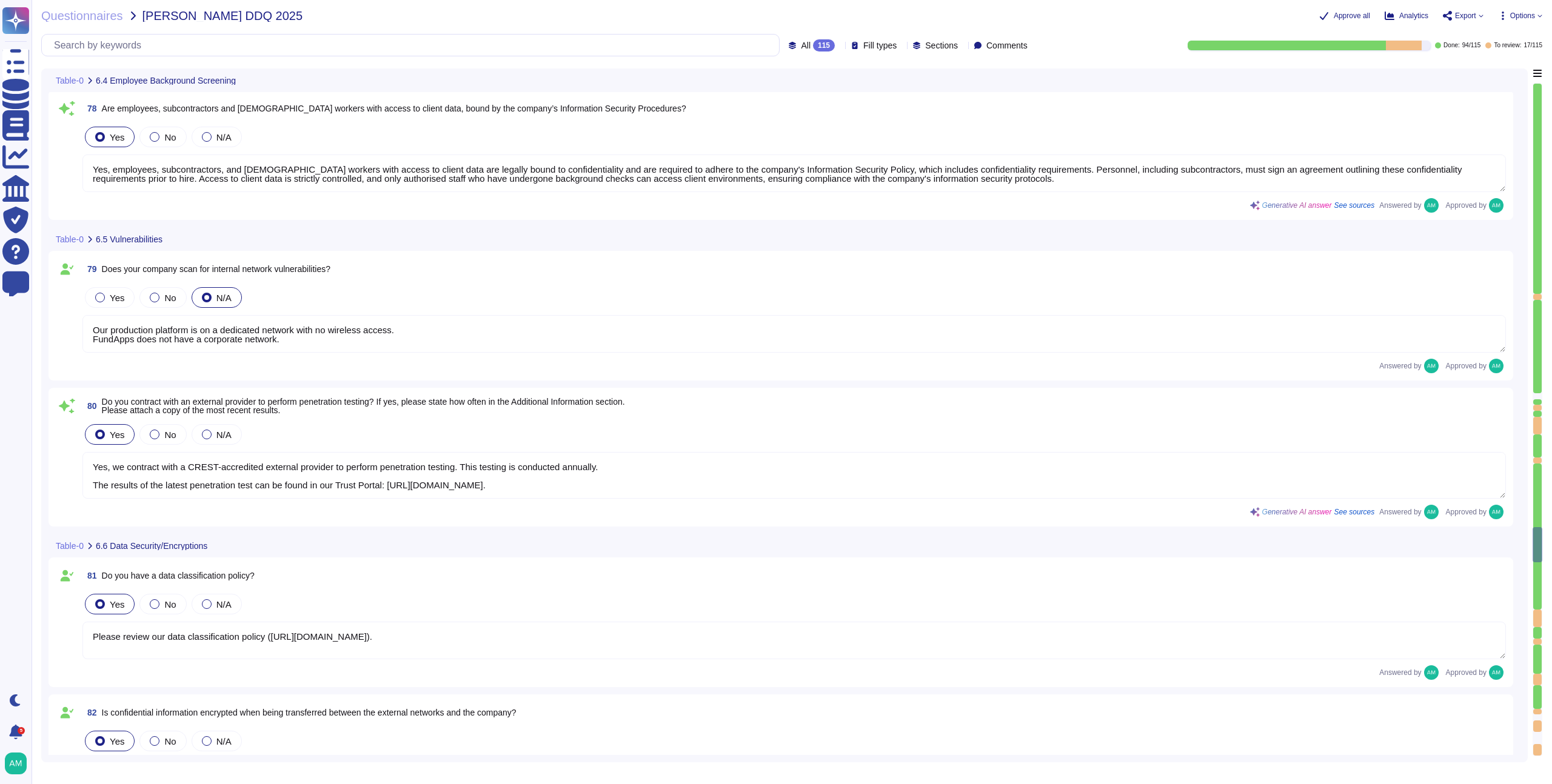
type textarea "Yes, we encrypt data both at rest and in transit. For data in transit, all clie…"
type textarea "FundApps has implemented Data Loss Prevention (DLP) measures in several ways. D…"
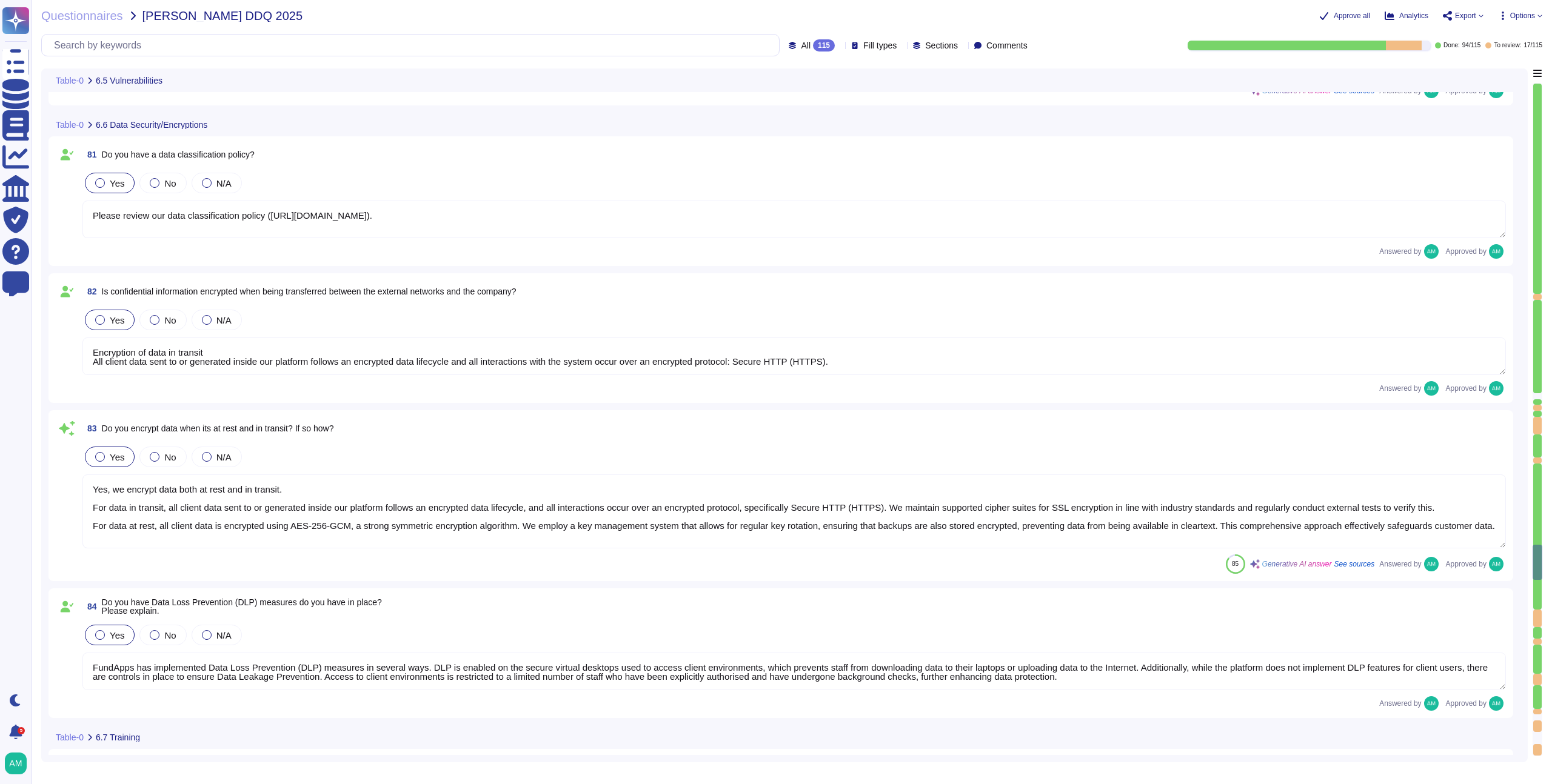
scroll to position [11498, 0]
type textarea "Yes, FundApps provides a formal training program to educate staff on Informatio…"
type textarea "Personnel (including employees and contractors as applicable) are required to c…"
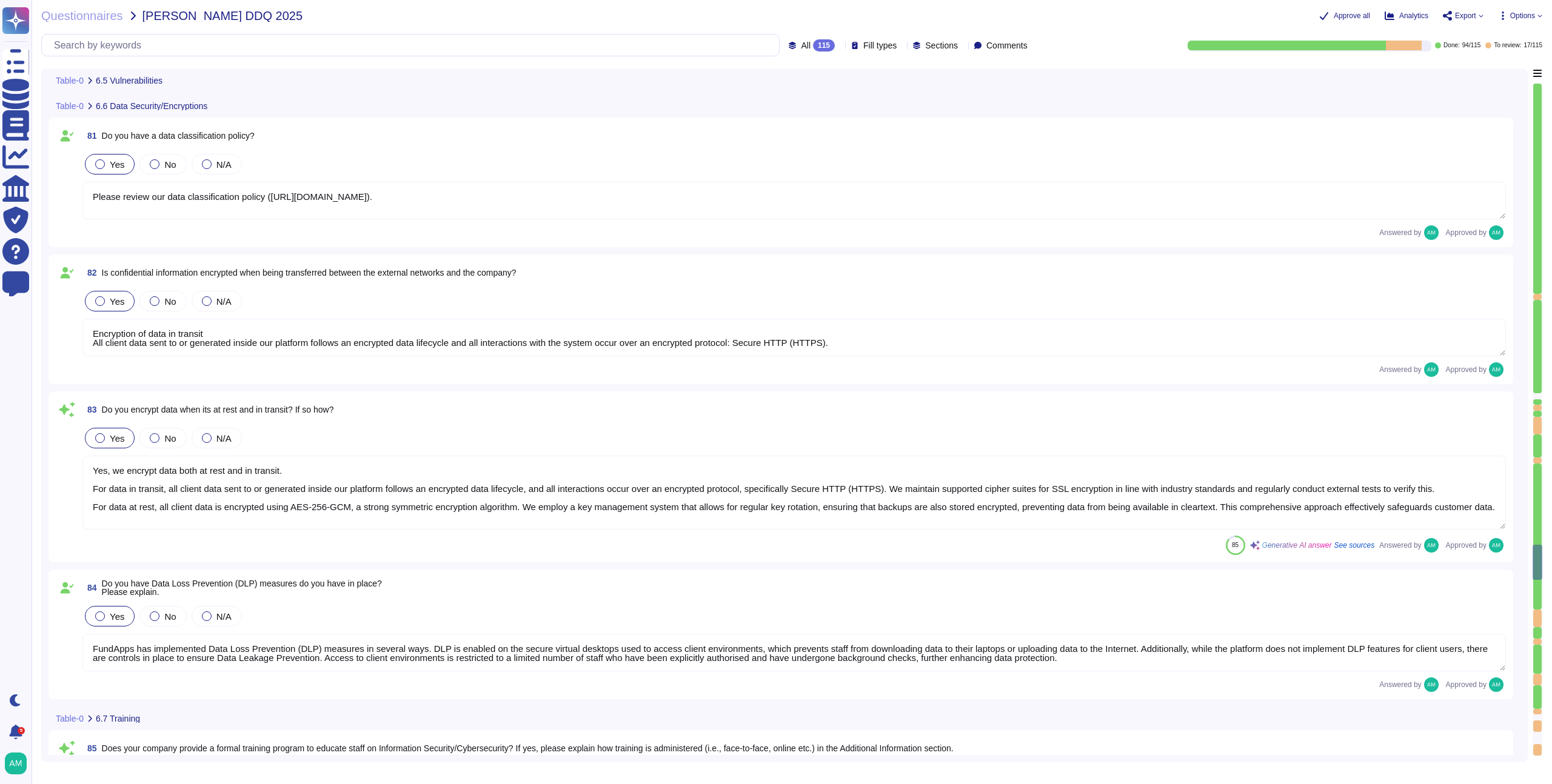
scroll to position [1, 0]
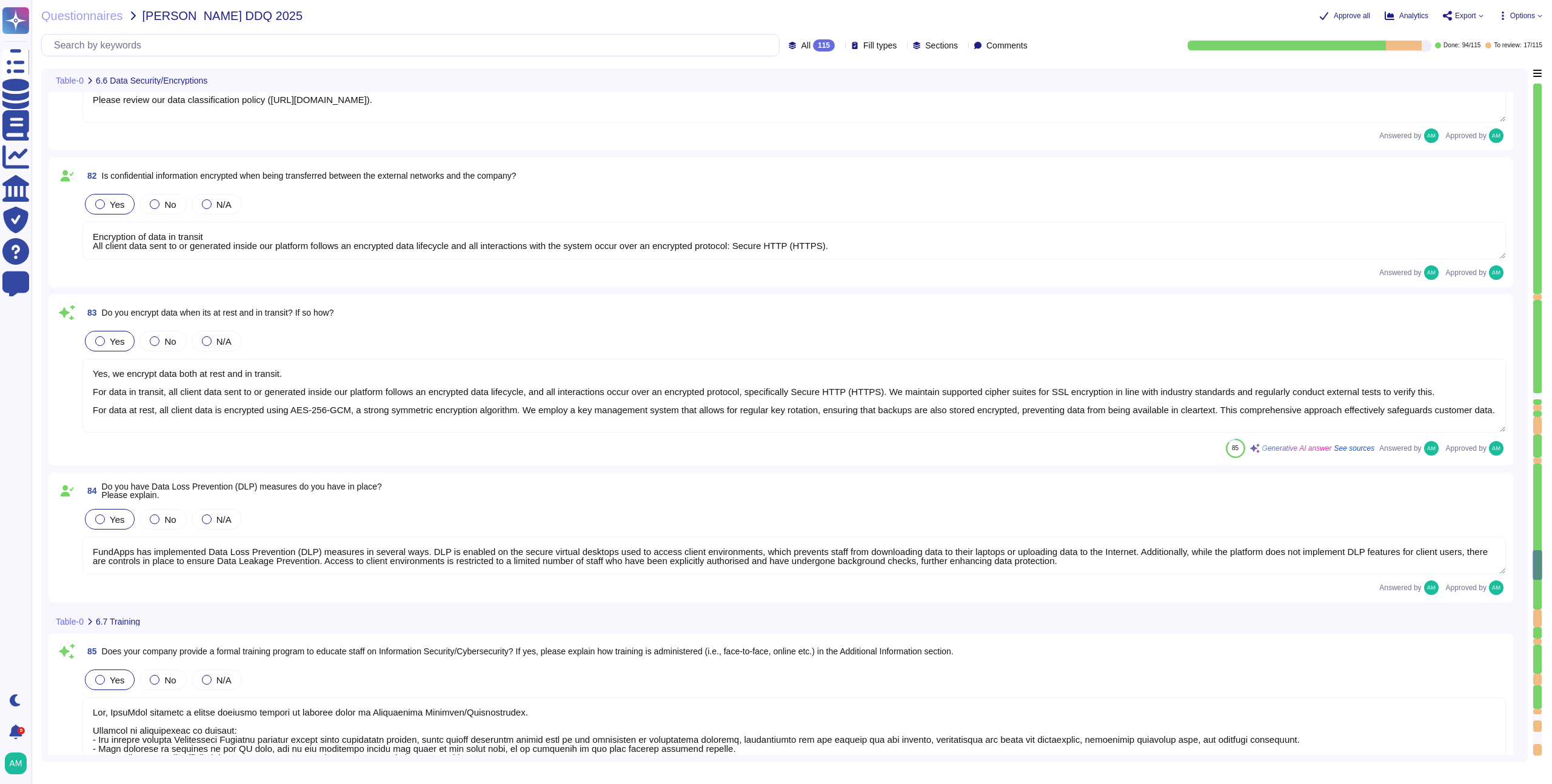
type textarea "Access to FundApps systems and services is strictly controlled on a principle o…"
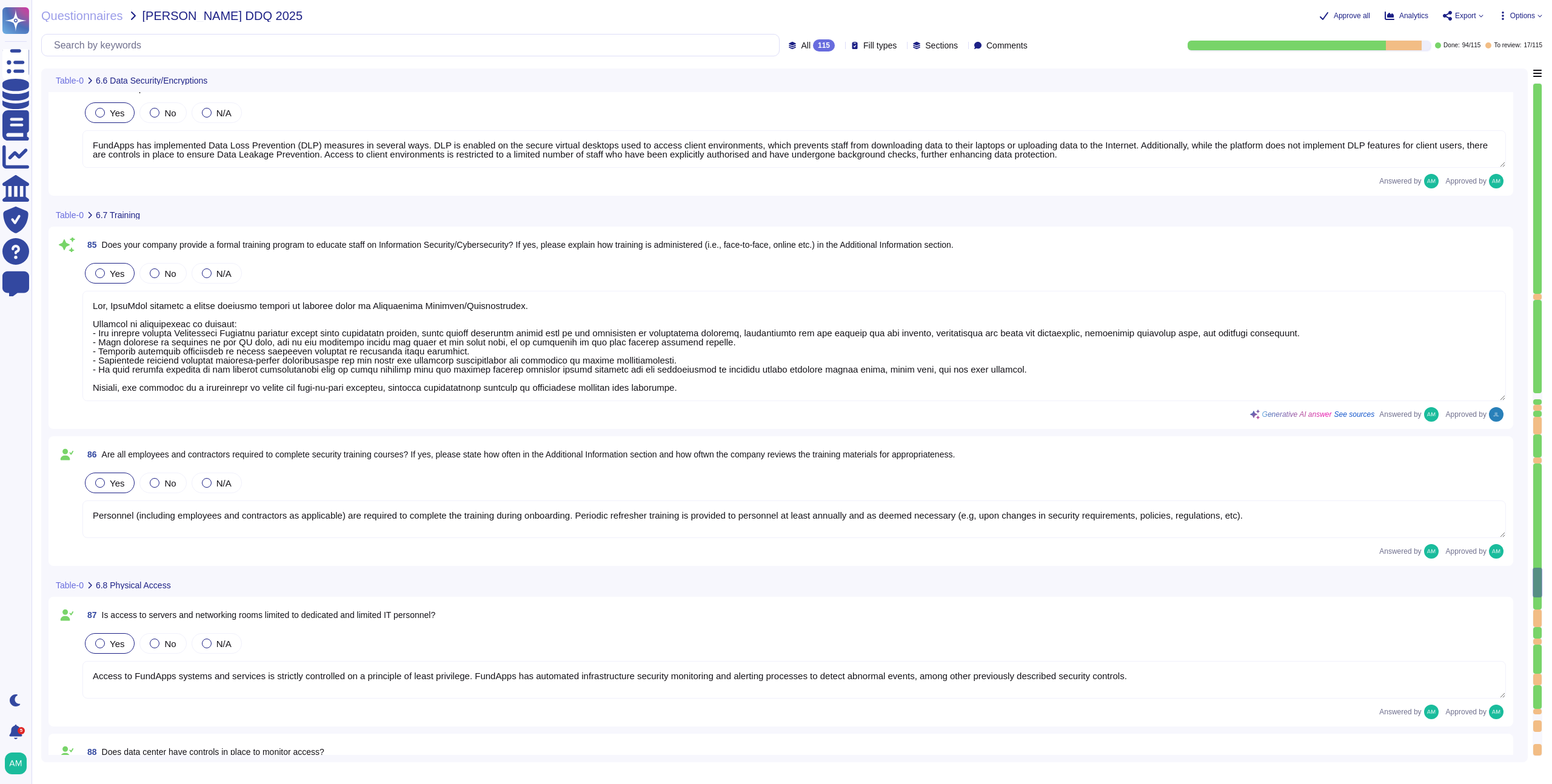
type textarea "Physical access to AWS data centres is logged, monitored, and retained. For mor…"
type textarea "Yes, the company maintains an inventory of both physical hardware and virtual a…"
type textarea "Yes, physical hardware is securely disposed of. FundApps follows documented pol…"
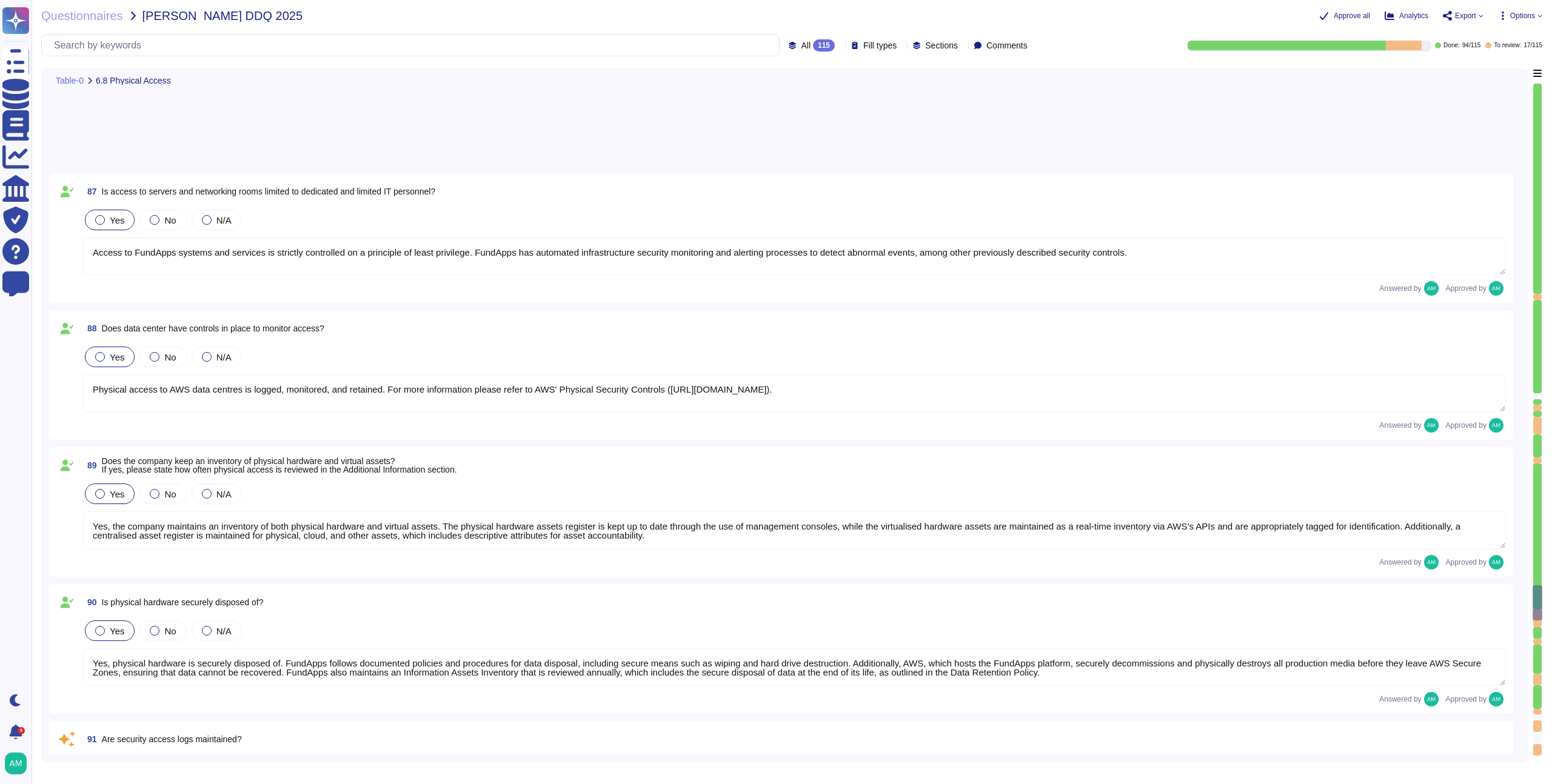
type textarea "Yes, security access logs are maintained. FundApps employs a centralized log ma…"
type textarea "Yes, FundApps utilizes security cameras (CCTV) to monitor access at its office …"
type textarea "For AWS datacenters CCTV is employed at physical access points to server rooms.…"
type textarea "Please refer to FundApps' Third Party Risk Management policy: [URL][DOMAIN_NAME]"
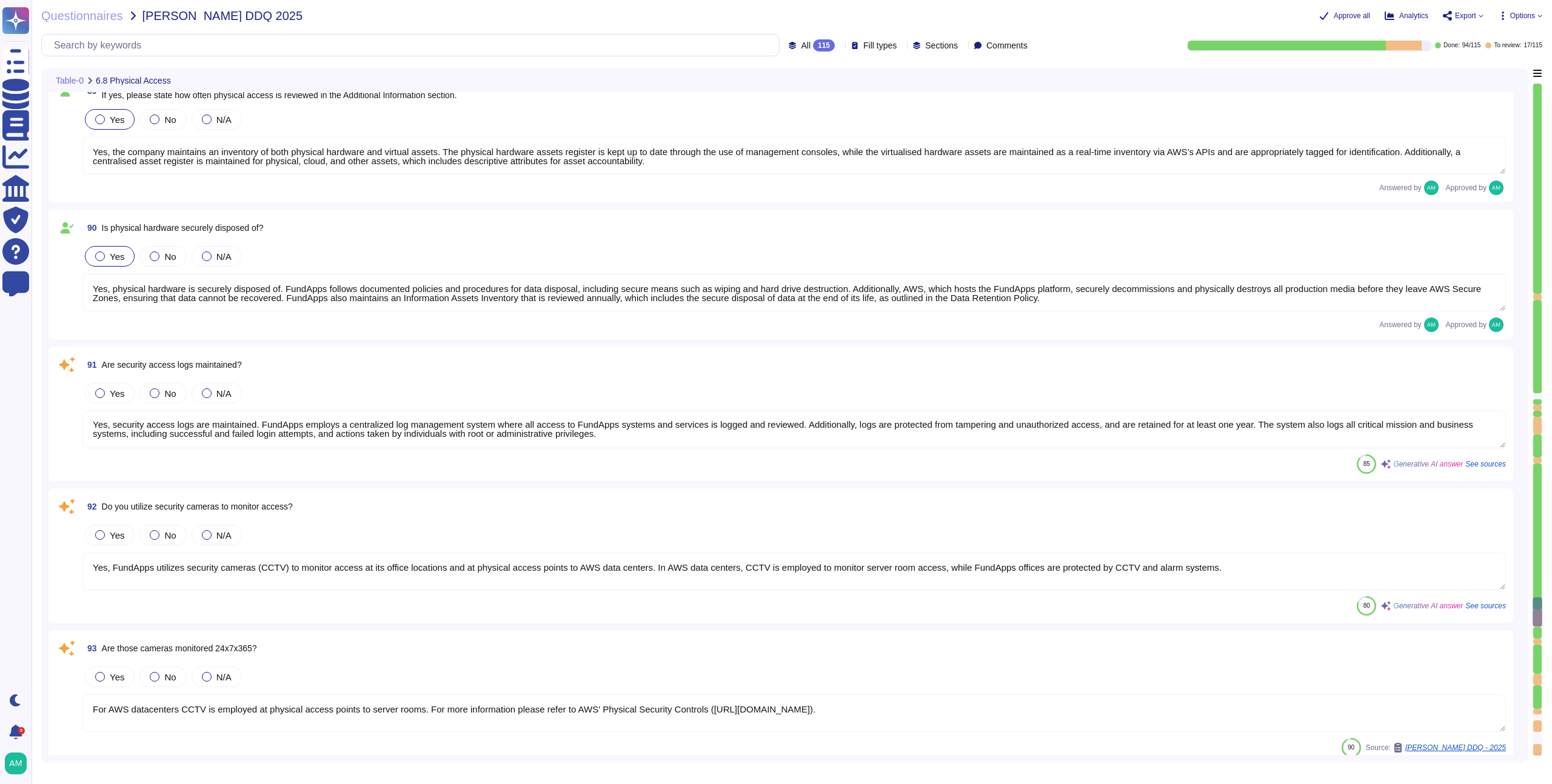
click at [419, 425] on textarea "Yes, security access logs are maintained. FundApps employs a centralized log ma…" at bounding box center [794, 430] width 1423 height 38
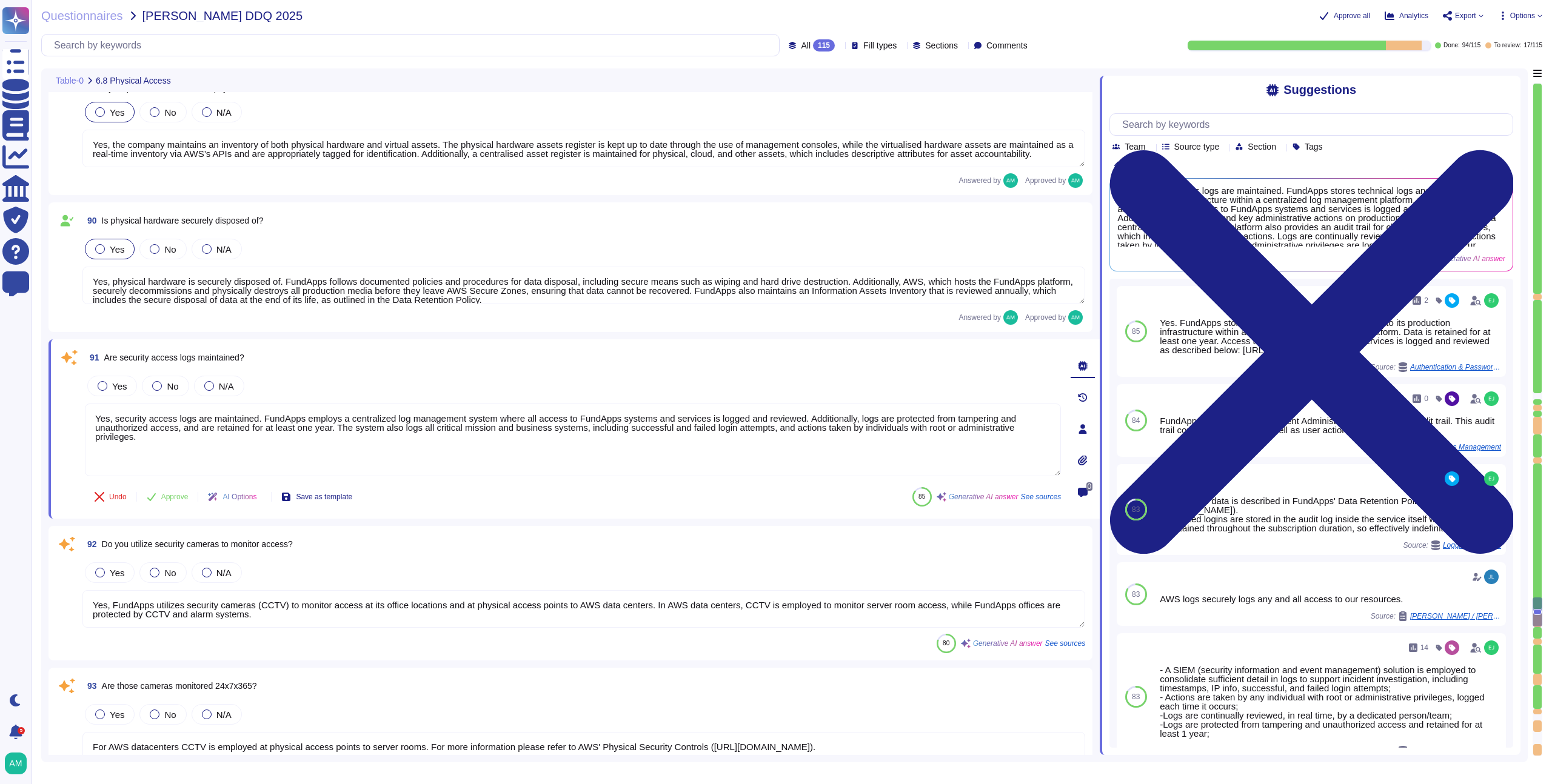
scroll to position [12752, 0]
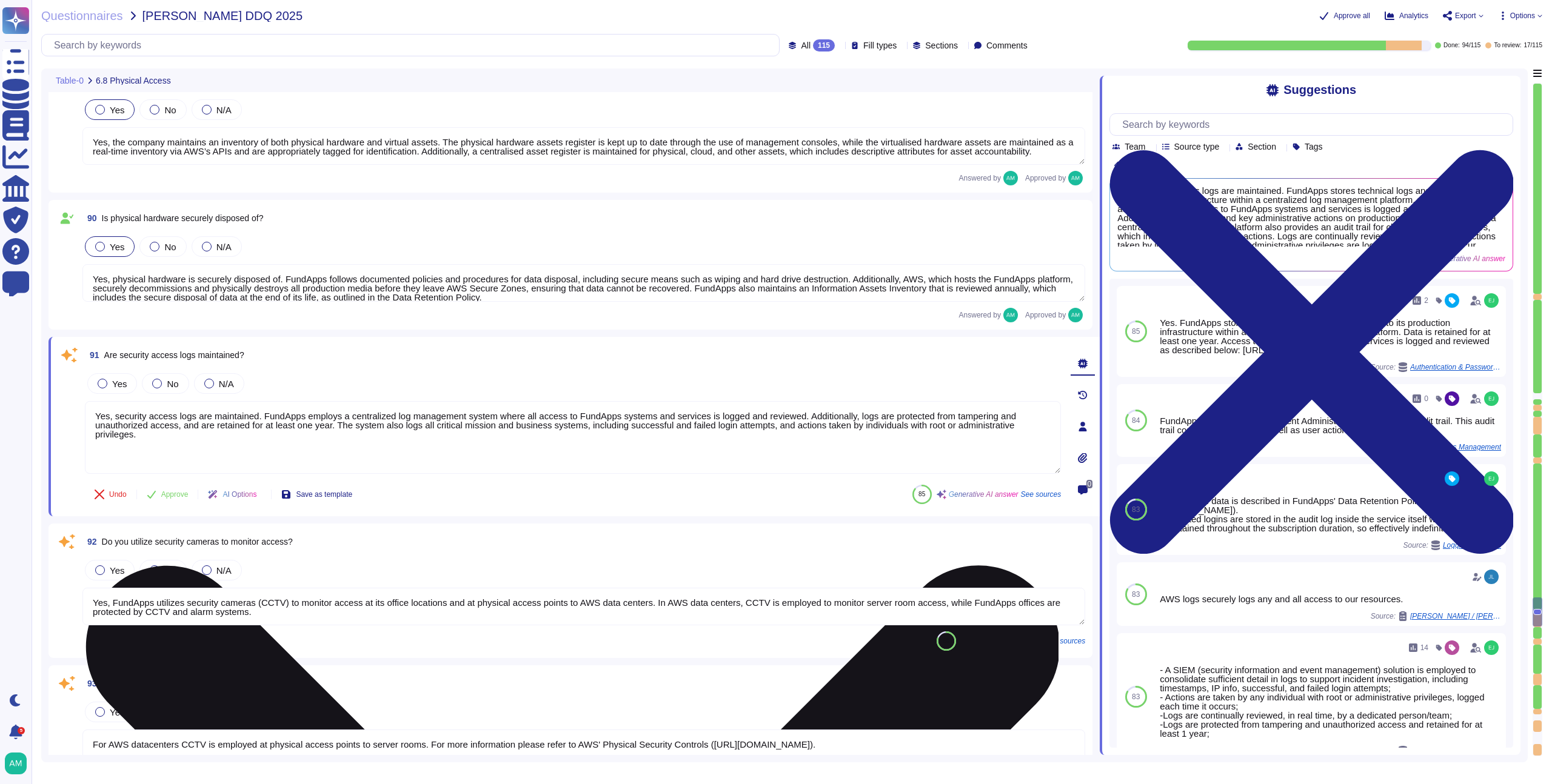
click at [139, 427] on textarea "Yes, security access logs are maintained. FundApps employs a centralized log ma…" at bounding box center [573, 437] width 976 height 73
click at [392, 415] on textarea "Yes, security access logs are maintained. FundApps employs a centralized log ma…" at bounding box center [573, 437] width 976 height 73
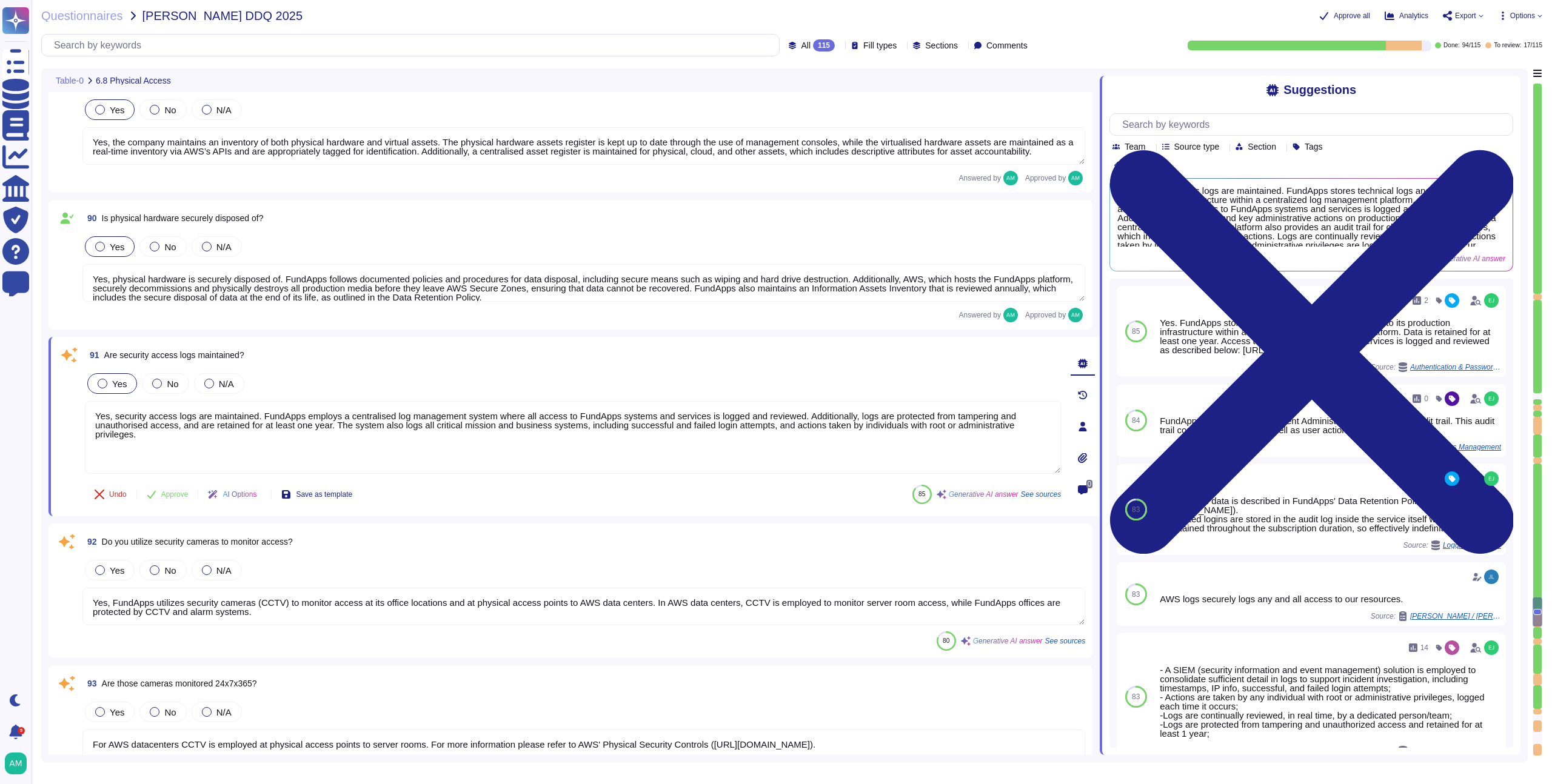
click at [107, 380] on label "Yes" at bounding box center [112, 384] width 29 height 10
type textarea "Yes, security access logs are maintained. FundApps employs a centralised log ma…"
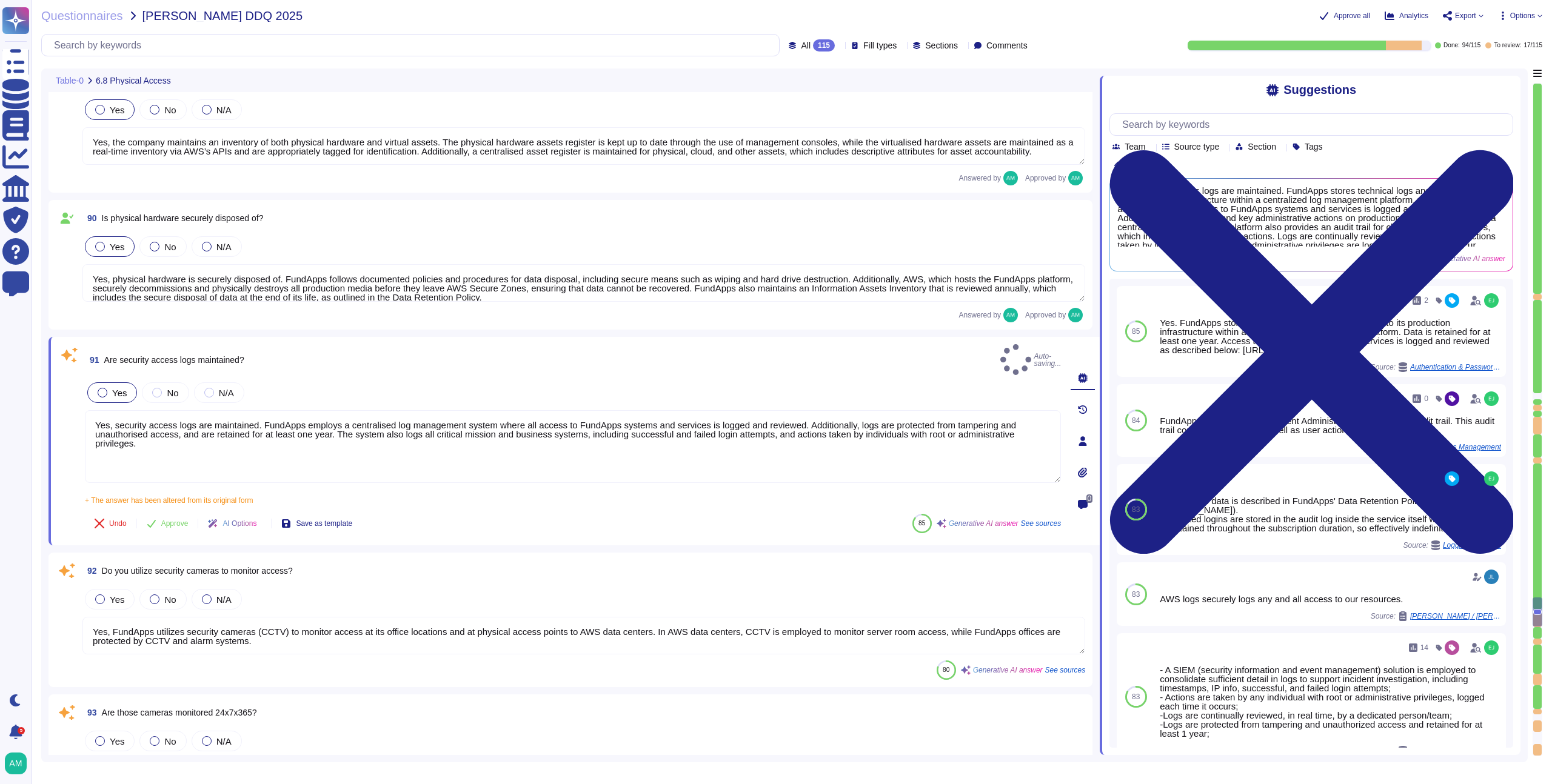
click at [104, 388] on div at bounding box center [103, 393] width 10 height 10
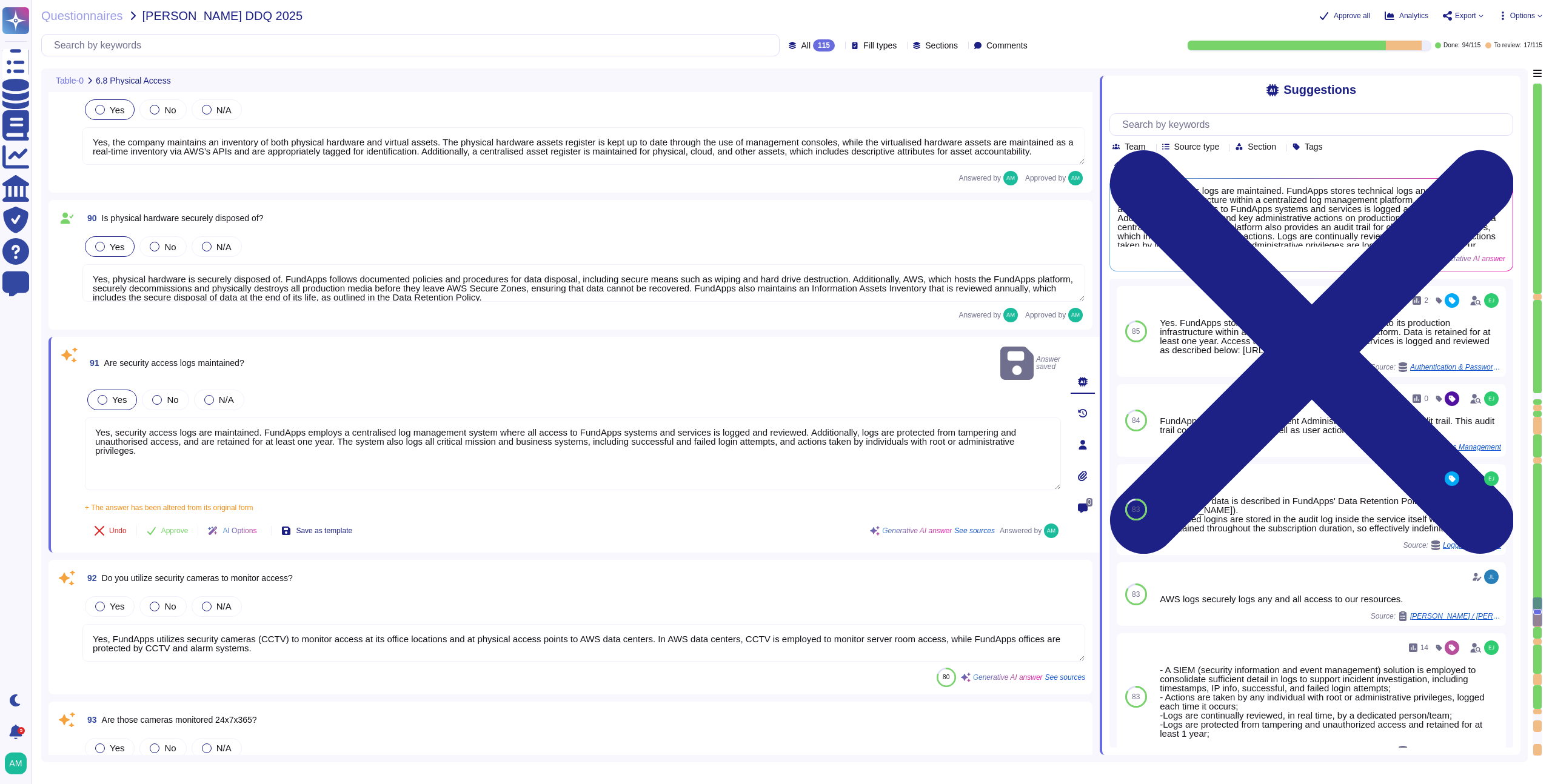
click at [101, 395] on div at bounding box center [103, 400] width 10 height 10
click at [165, 527] on span "Approve" at bounding box center [175, 531] width 27 height 7
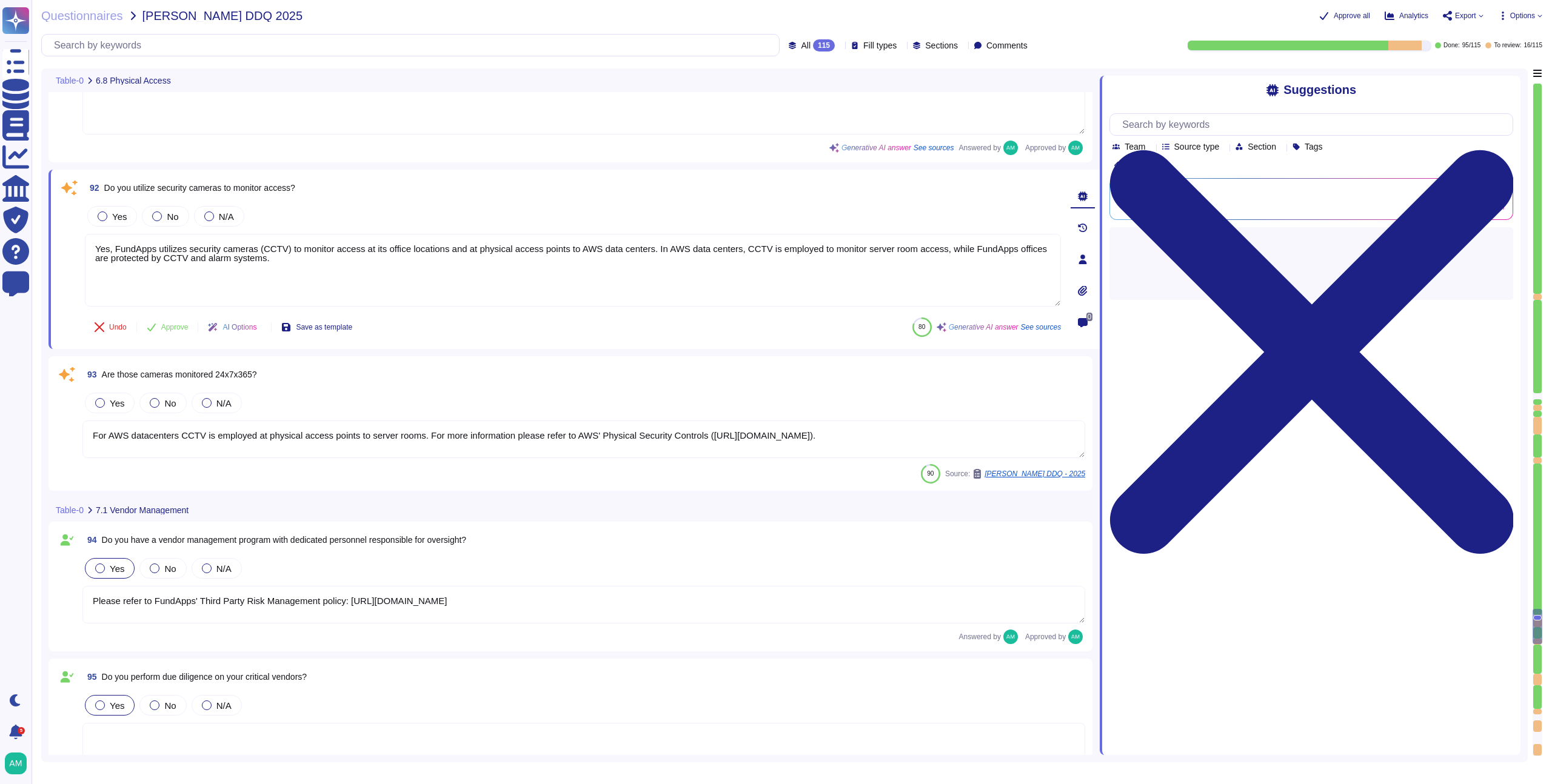
type textarea "No third parties have access to customer data. All third-party suppliers underg…"
type textarea "Yes, our third parties are contractually obligated to safeguard organisation da…"
type textarea "FundApps provides a cloud-based managed service hosted on Amazon Web Services (…"
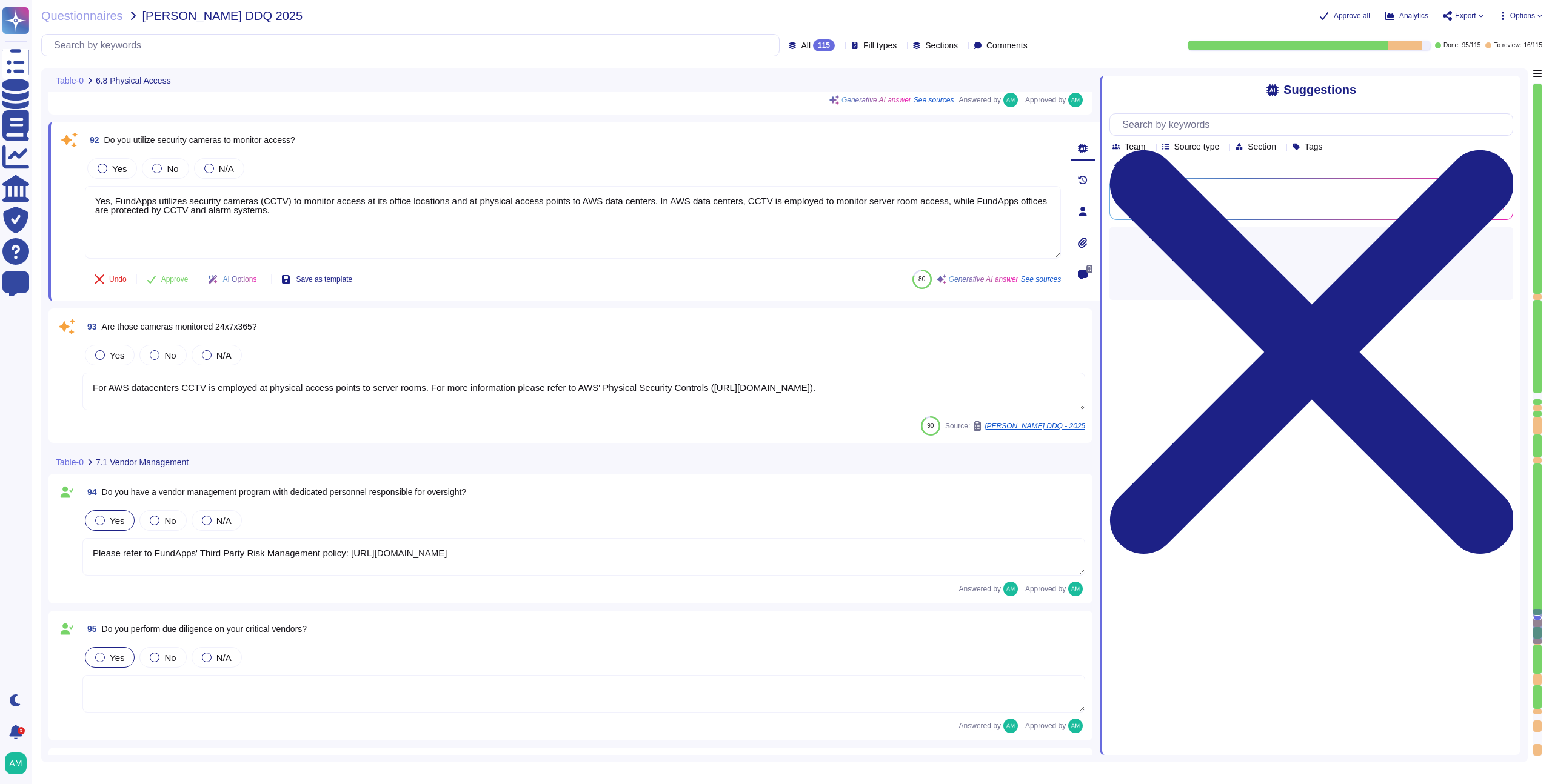
scroll to position [13131, 0]
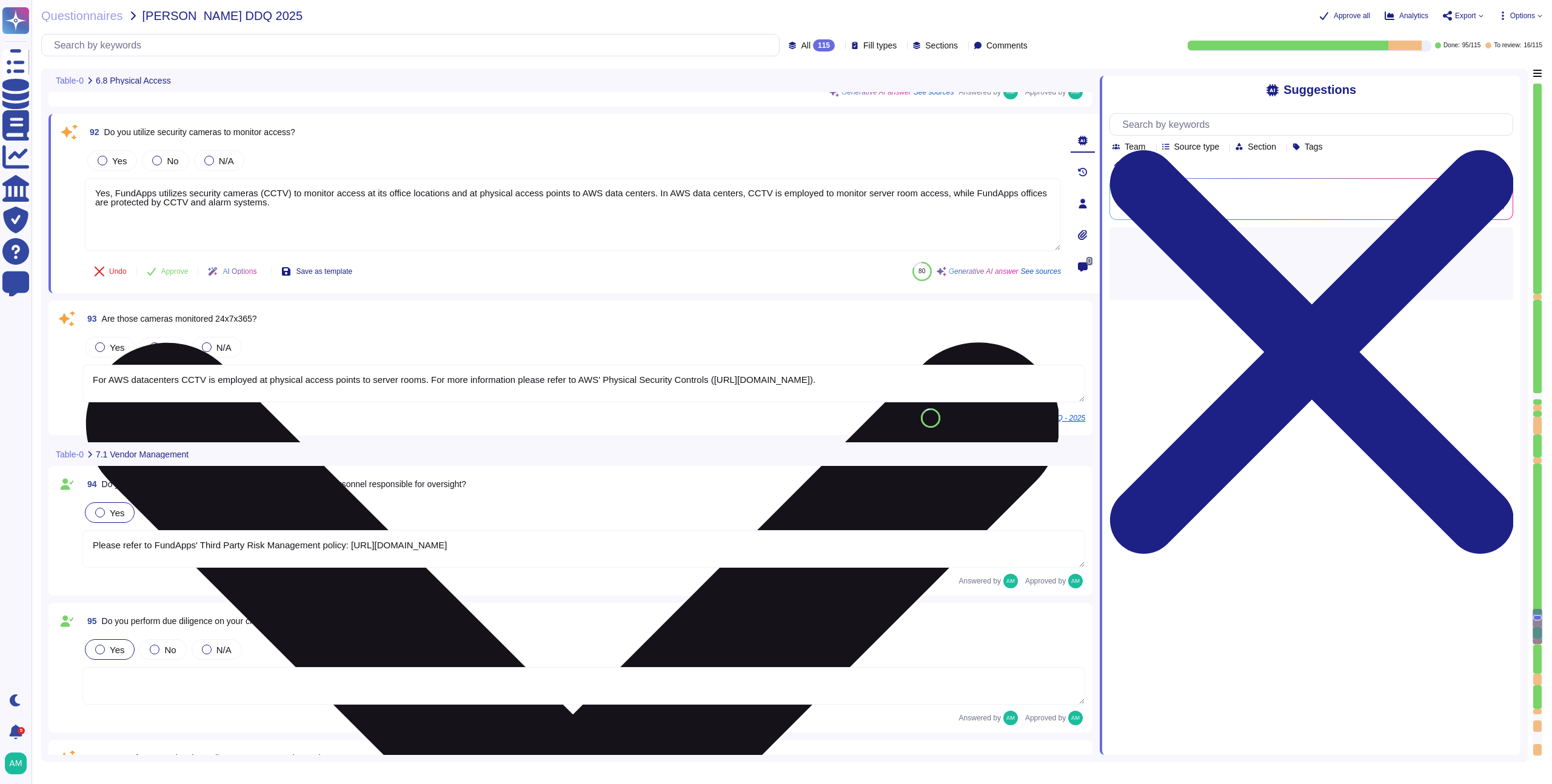
click at [285, 214] on textarea "Yes, FundApps utilizes security cameras (CCTV) to monitor access at its office …" at bounding box center [573, 214] width 976 height 73
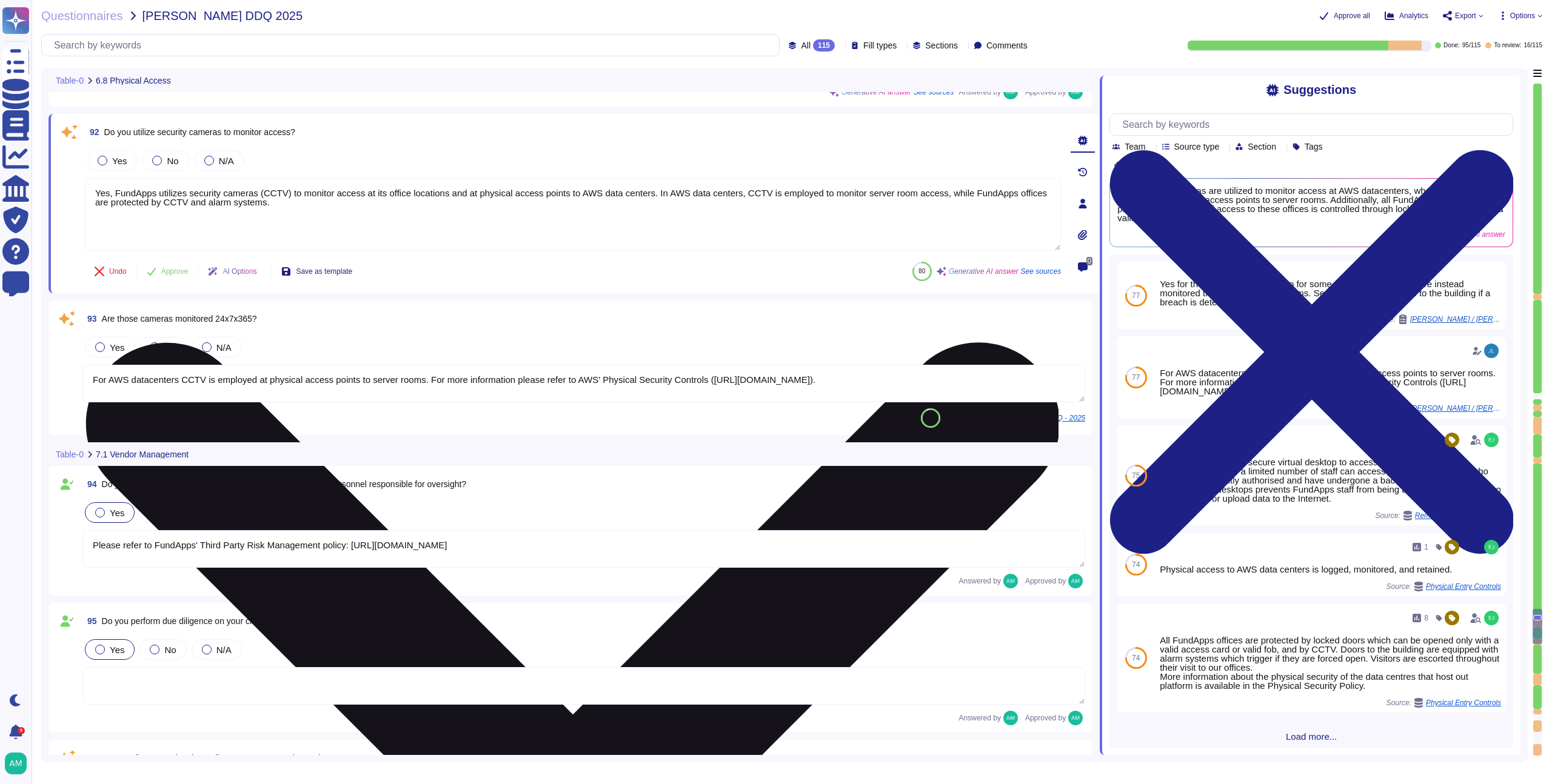
click at [177, 196] on textarea "Yes, FundApps utilizes security cameras (CCTV) to monitor access at its office …" at bounding box center [573, 214] width 976 height 73
click at [669, 193] on textarea "Yes, FundApps utilises security cameras (CCTV) to monitor access at its office …" at bounding box center [573, 214] width 976 height 73
click at [756, 194] on textarea "Yes, FundApps utilises security cameras (CCTV) to monitor access at its office …" at bounding box center [573, 214] width 976 height 73
click at [835, 220] on textarea "Yes, FundApps utilises security cameras (CCTV) to monitor access at its office …" at bounding box center [573, 214] width 976 height 73
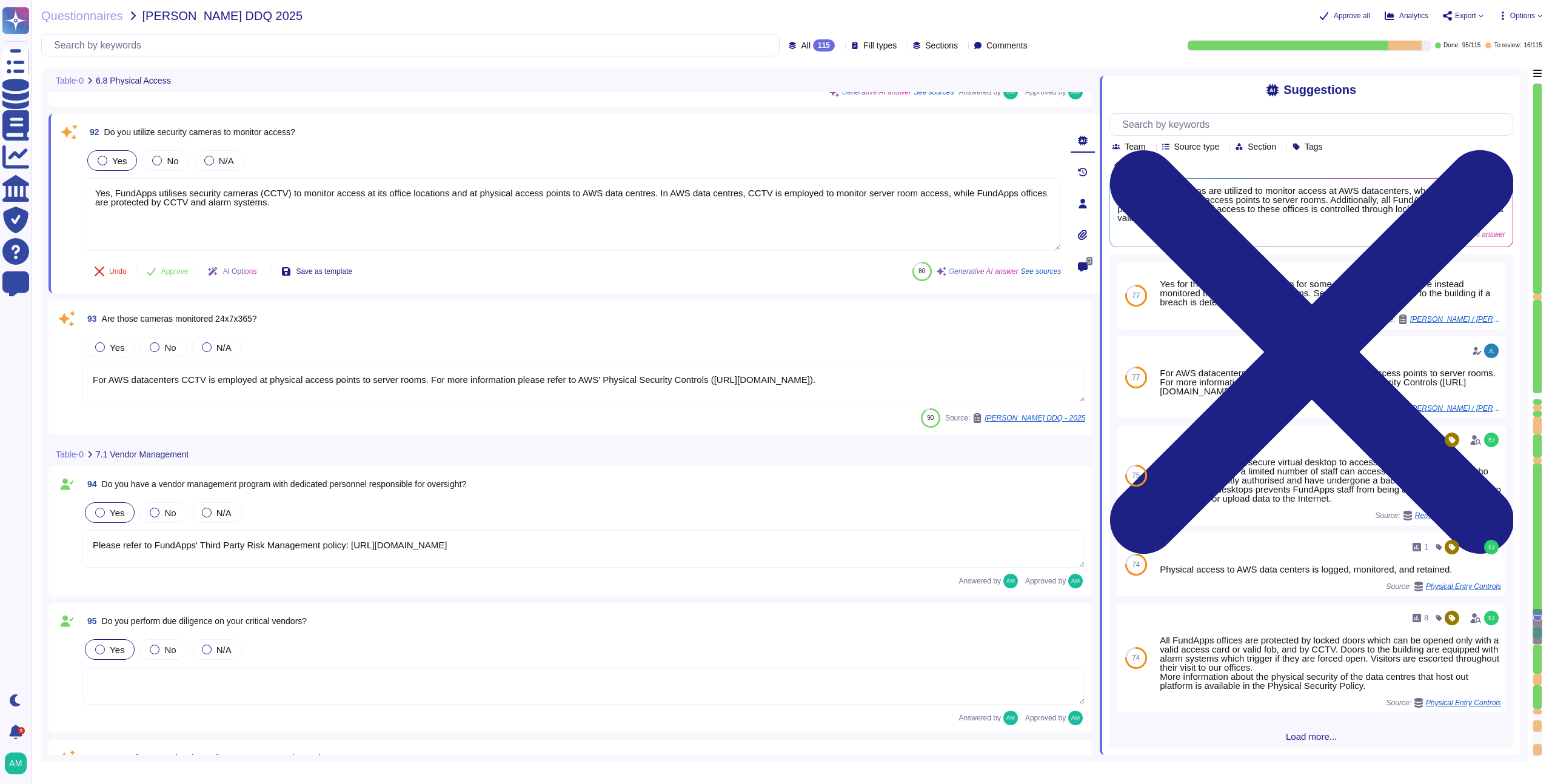
click at [102, 159] on div "Yes" at bounding box center [112, 160] width 50 height 21
type textarea "Yes, FundApps utilises security cameras (CCTV) to monitor access at its office …"
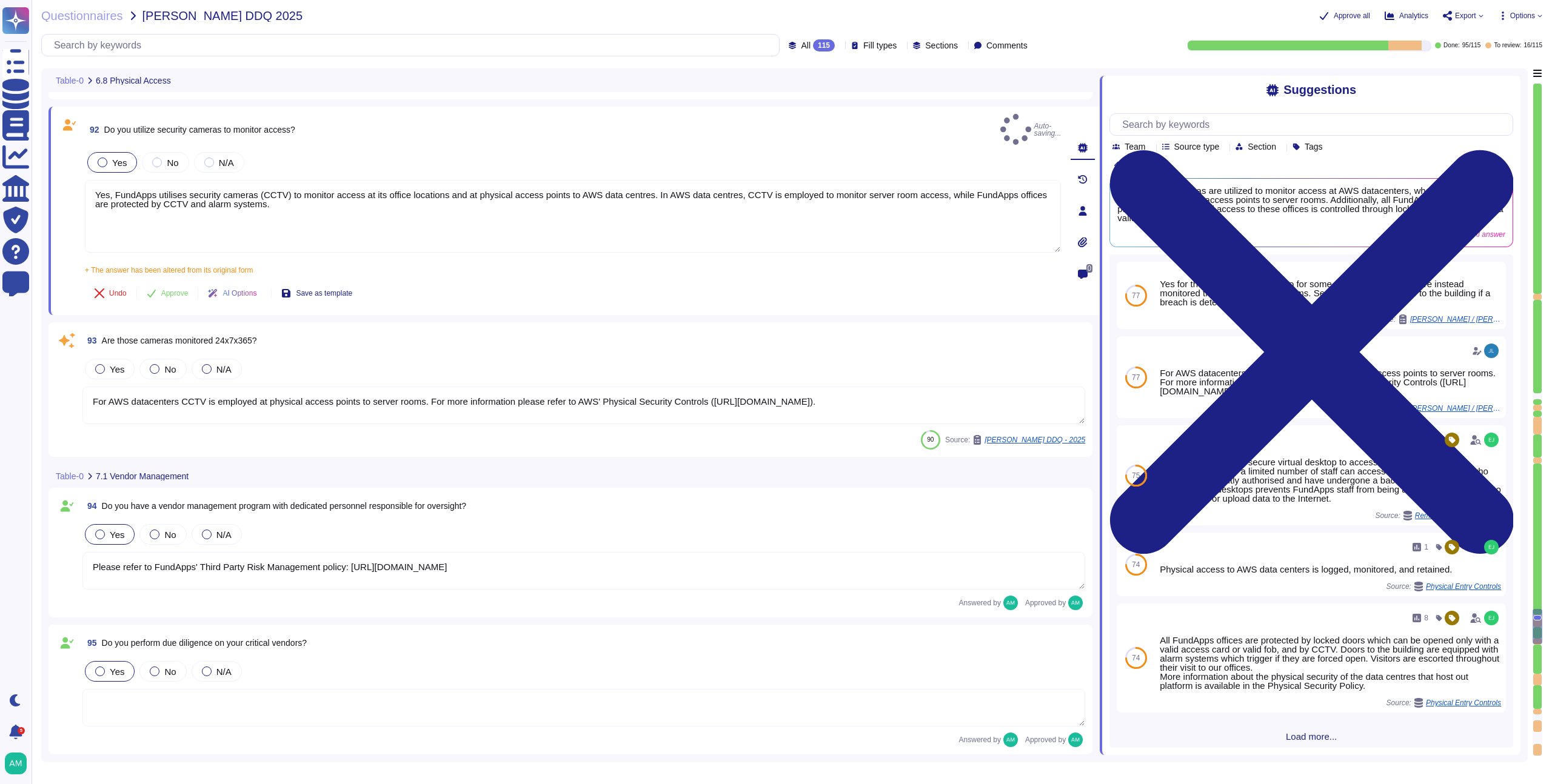
type textarea "FundApps provides a cloud-based managed service hosted on Amazon Web Services (…"
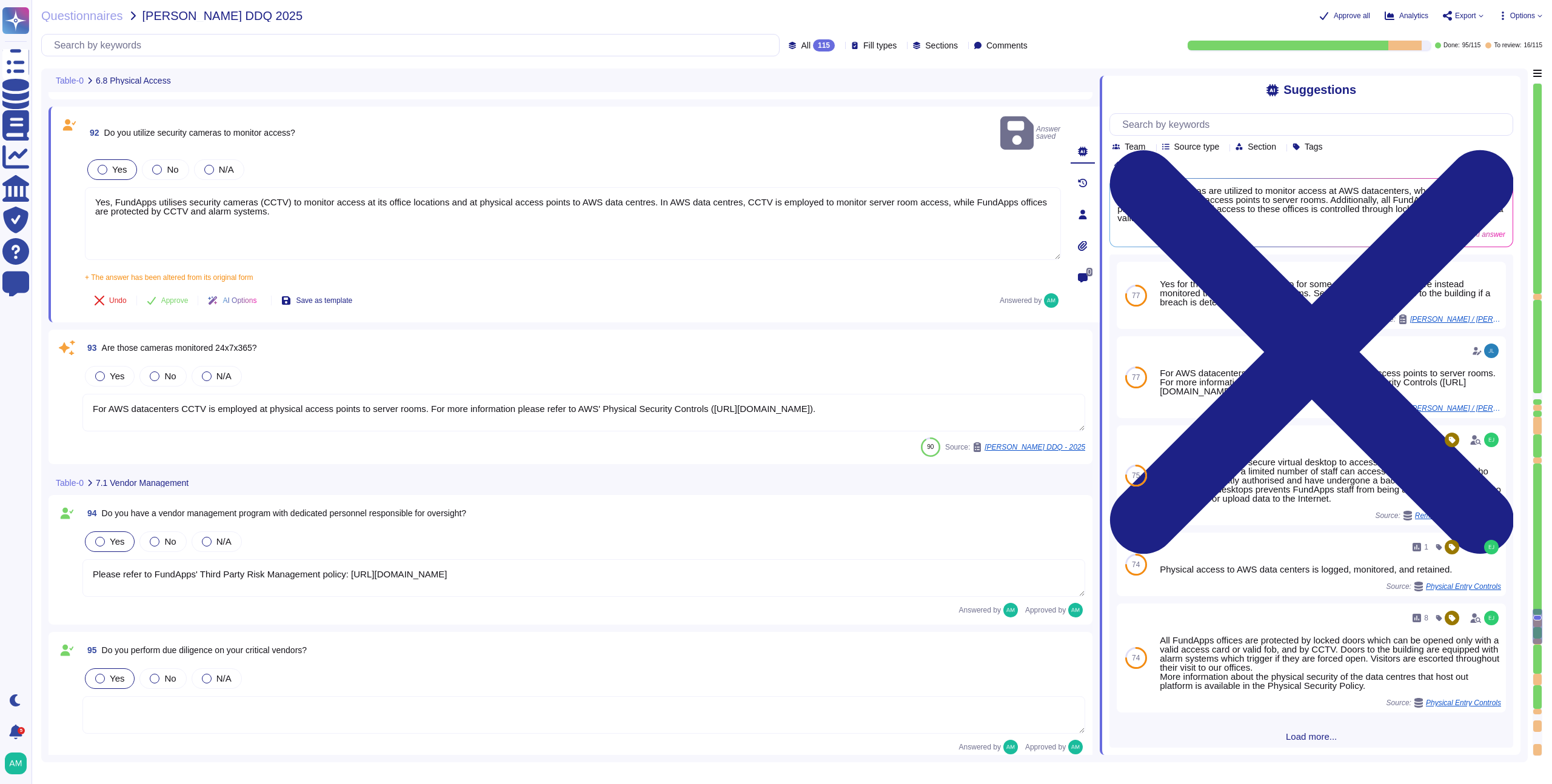
click at [104, 165] on div at bounding box center [103, 170] width 10 height 10
click at [158, 289] on button "Approve" at bounding box center [168, 301] width 61 height 24
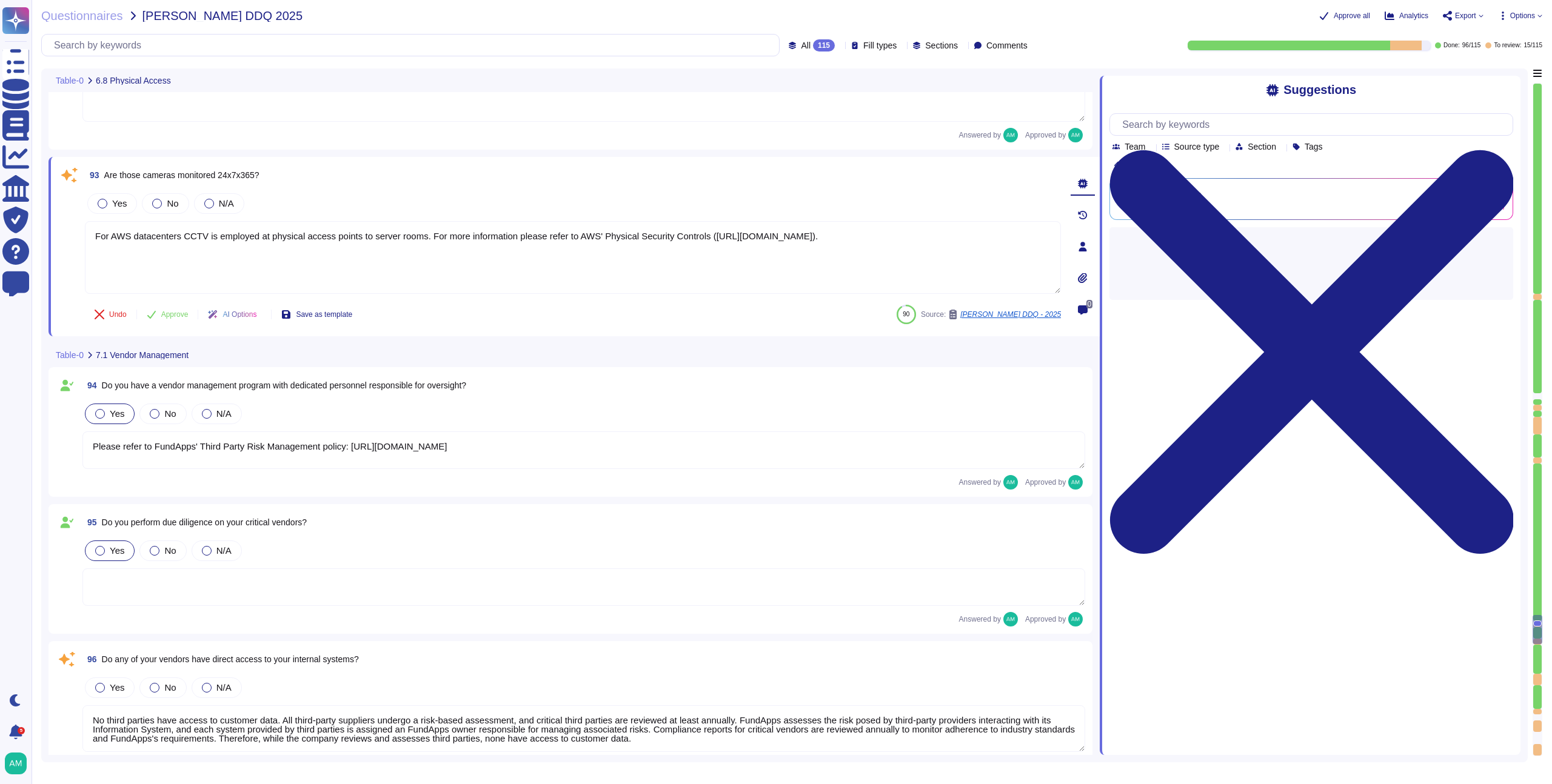
type textarea "Please refer to FundApps' list of sub-processors on FundApps' Trust Portal ([UR…"
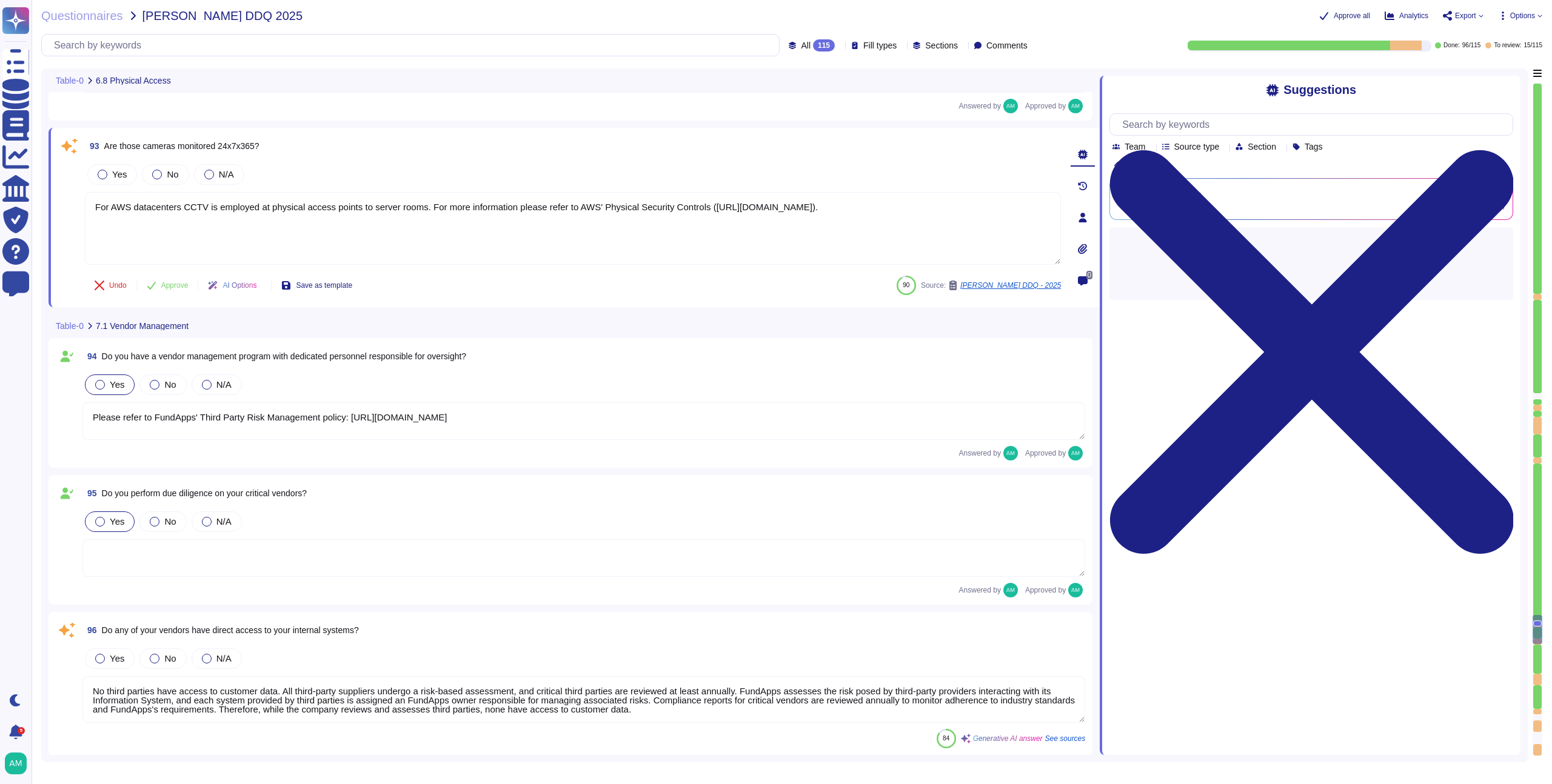
scroll to position [13295, 0]
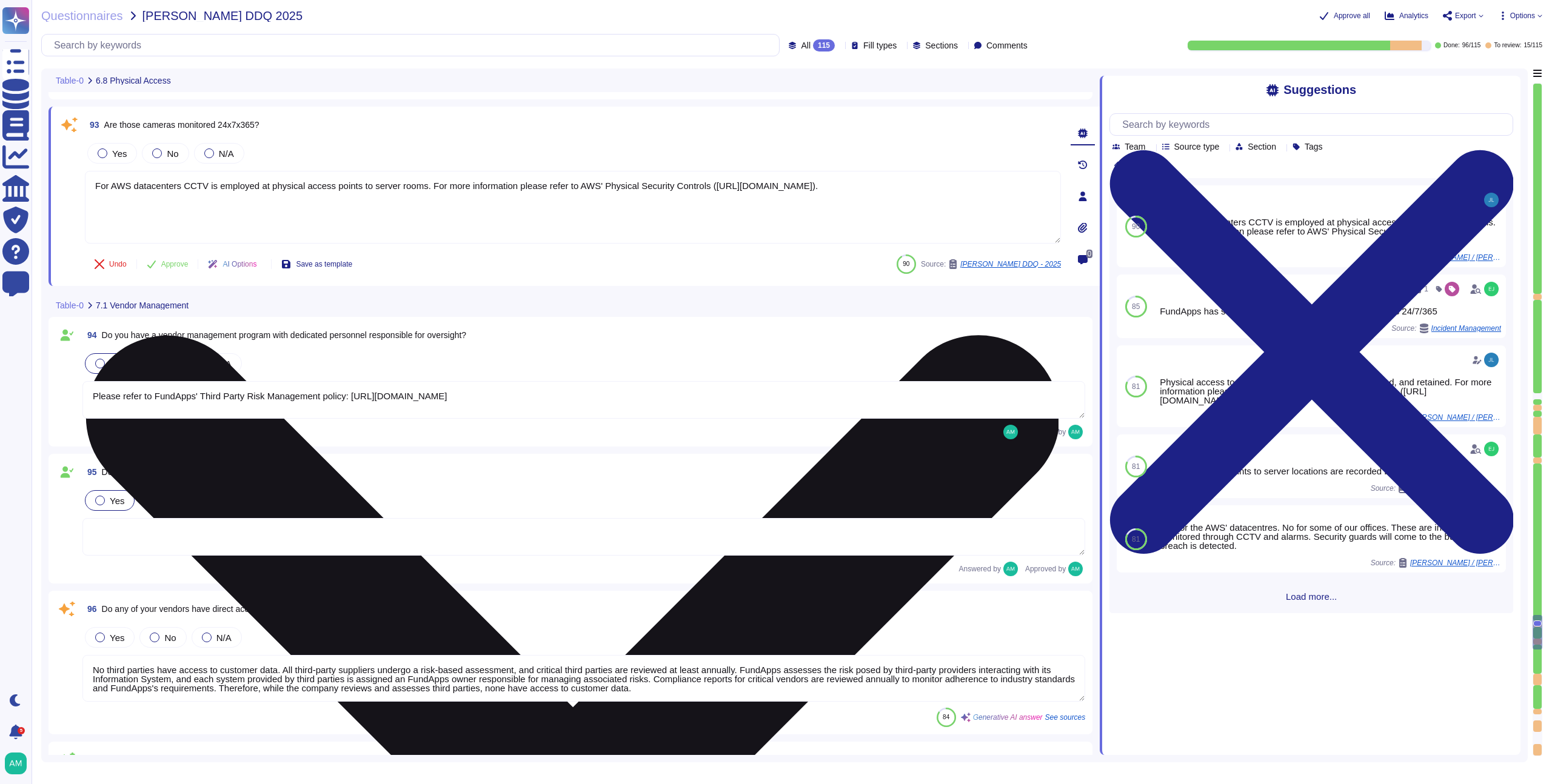
click at [365, 202] on textarea "For AWS datacenters CCTV is employed at physical access points to server rooms.…" at bounding box center [573, 207] width 976 height 73
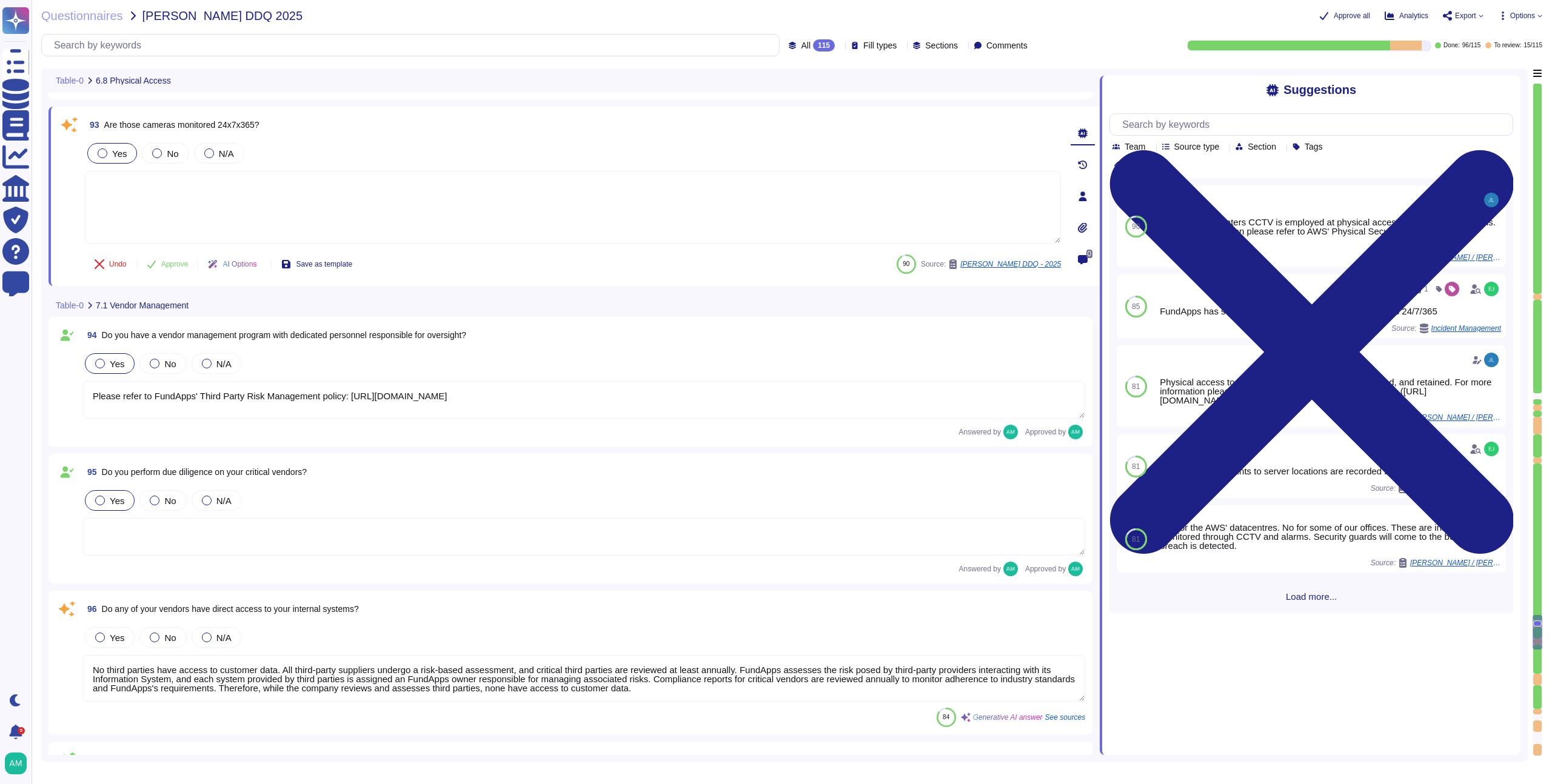
click at [91, 151] on div "Yes" at bounding box center [112, 153] width 50 height 21
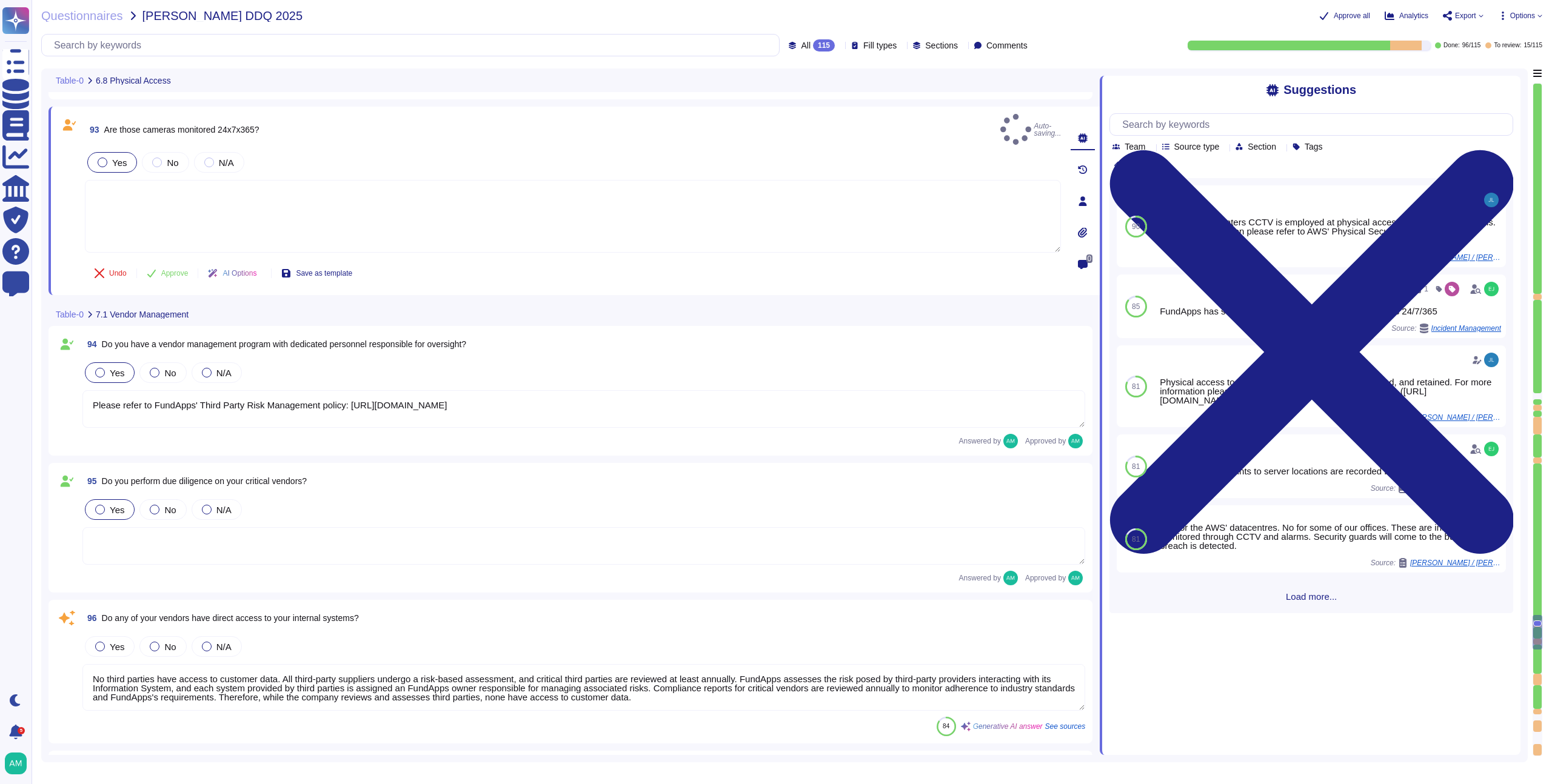
click at [96, 154] on div "Yes" at bounding box center [112, 162] width 50 height 21
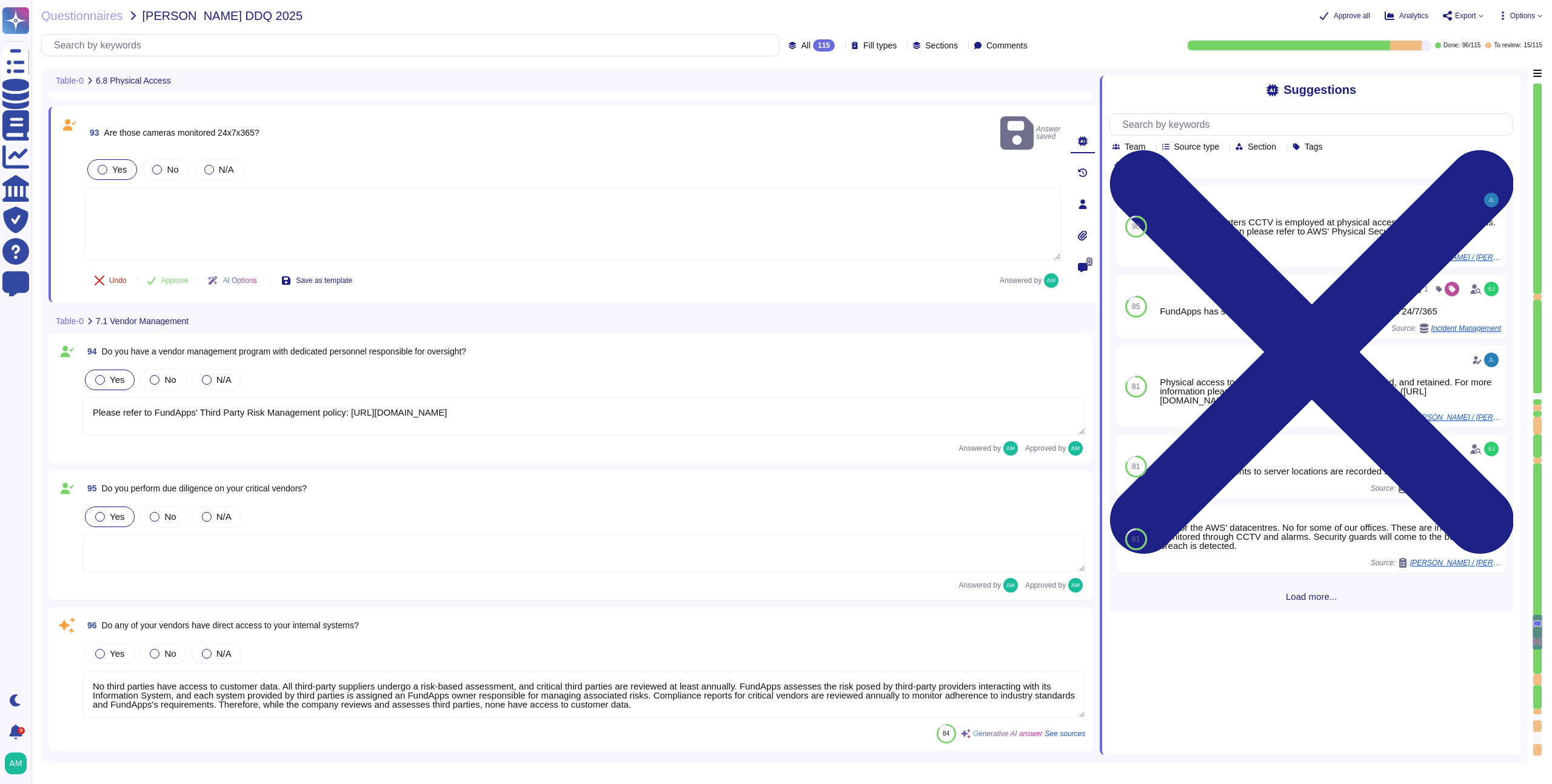
click at [104, 165] on div at bounding box center [103, 170] width 10 height 10
click at [177, 269] on button "Approve" at bounding box center [168, 281] width 61 height 24
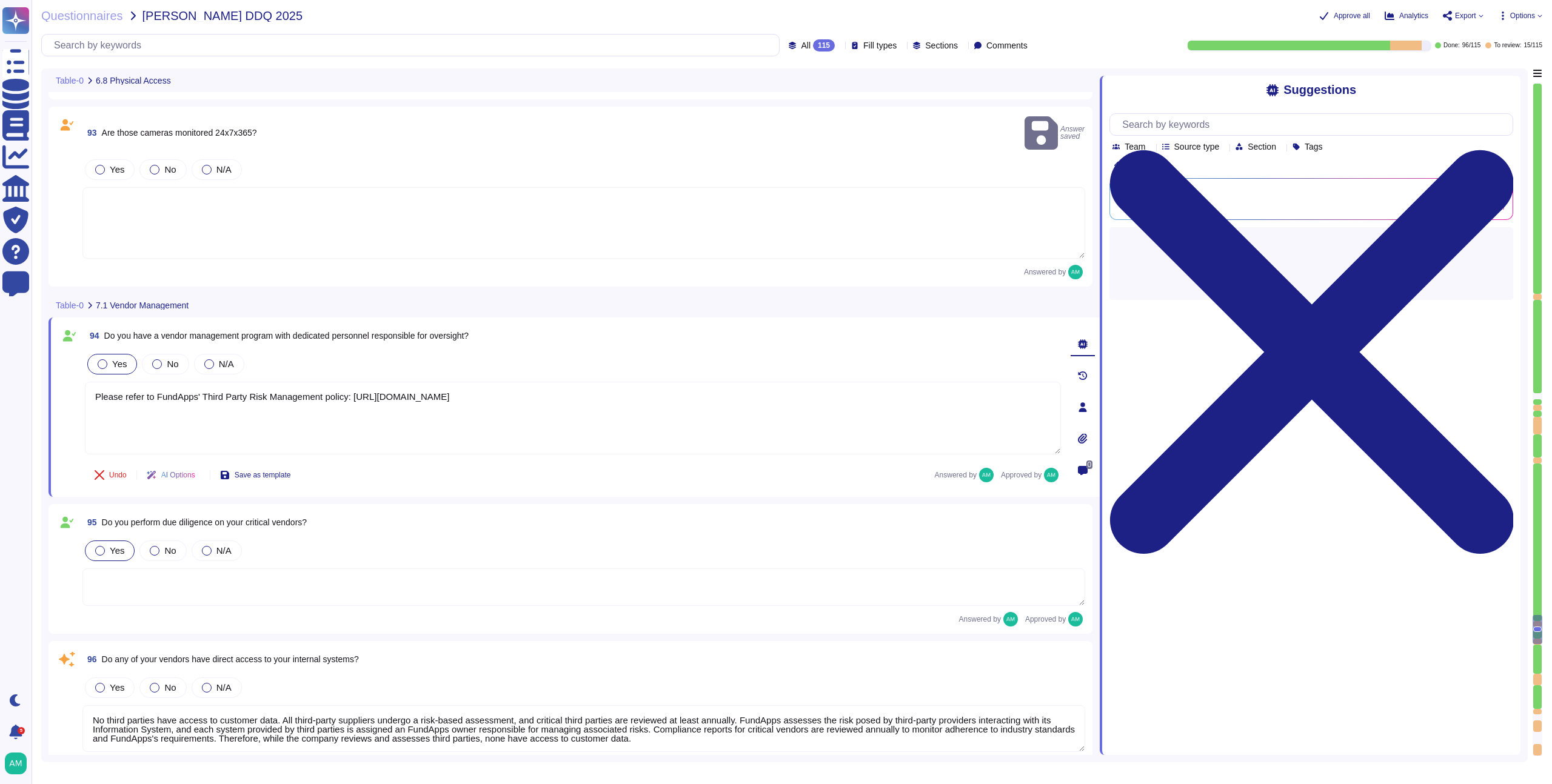
type textarea "Please refer to FundApps' list of sub-processors on FundApps' Trust Portal ([UR…"
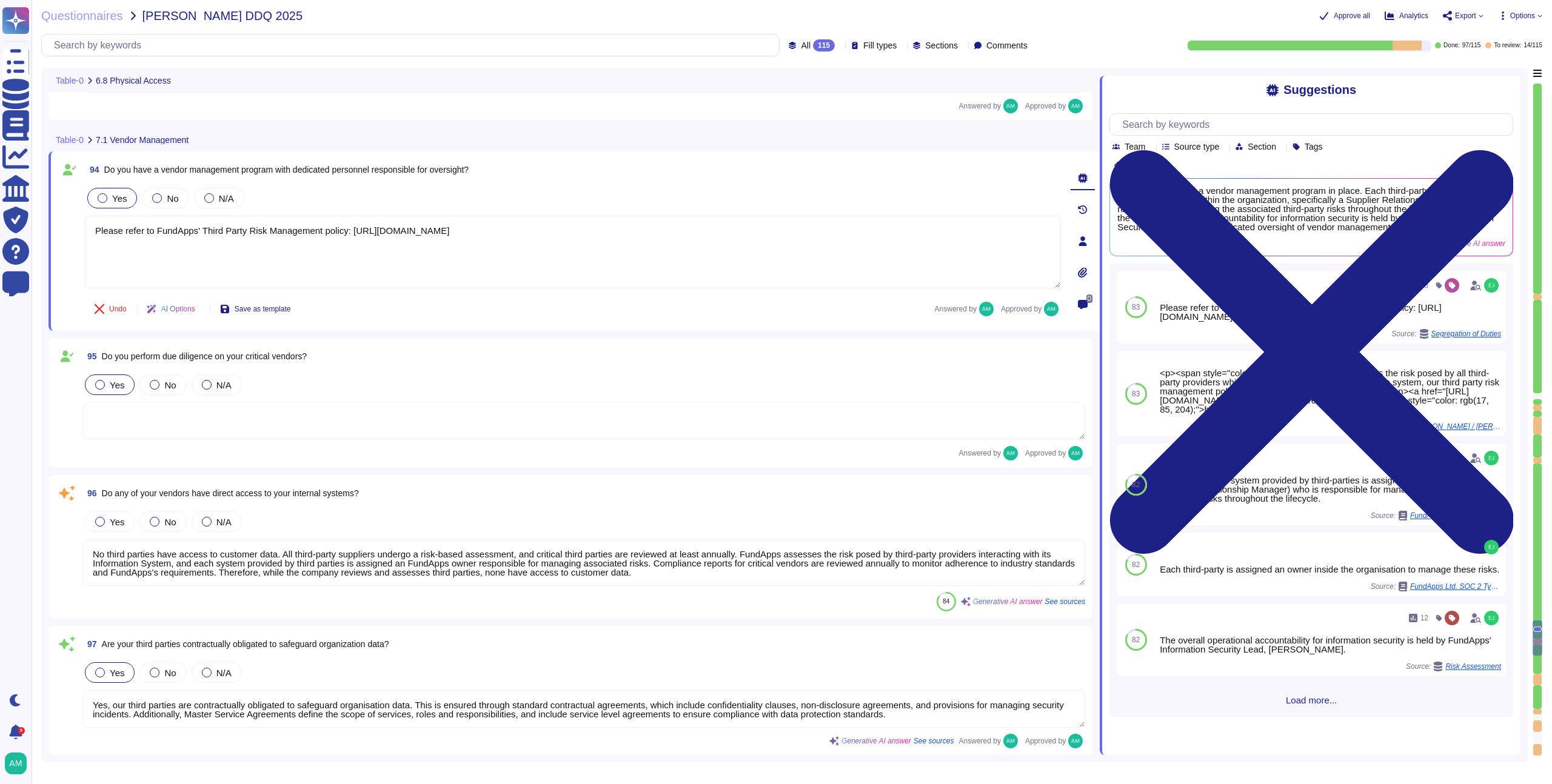
type textarea "Our change management policy is available on our Software Development Life Cycl…"
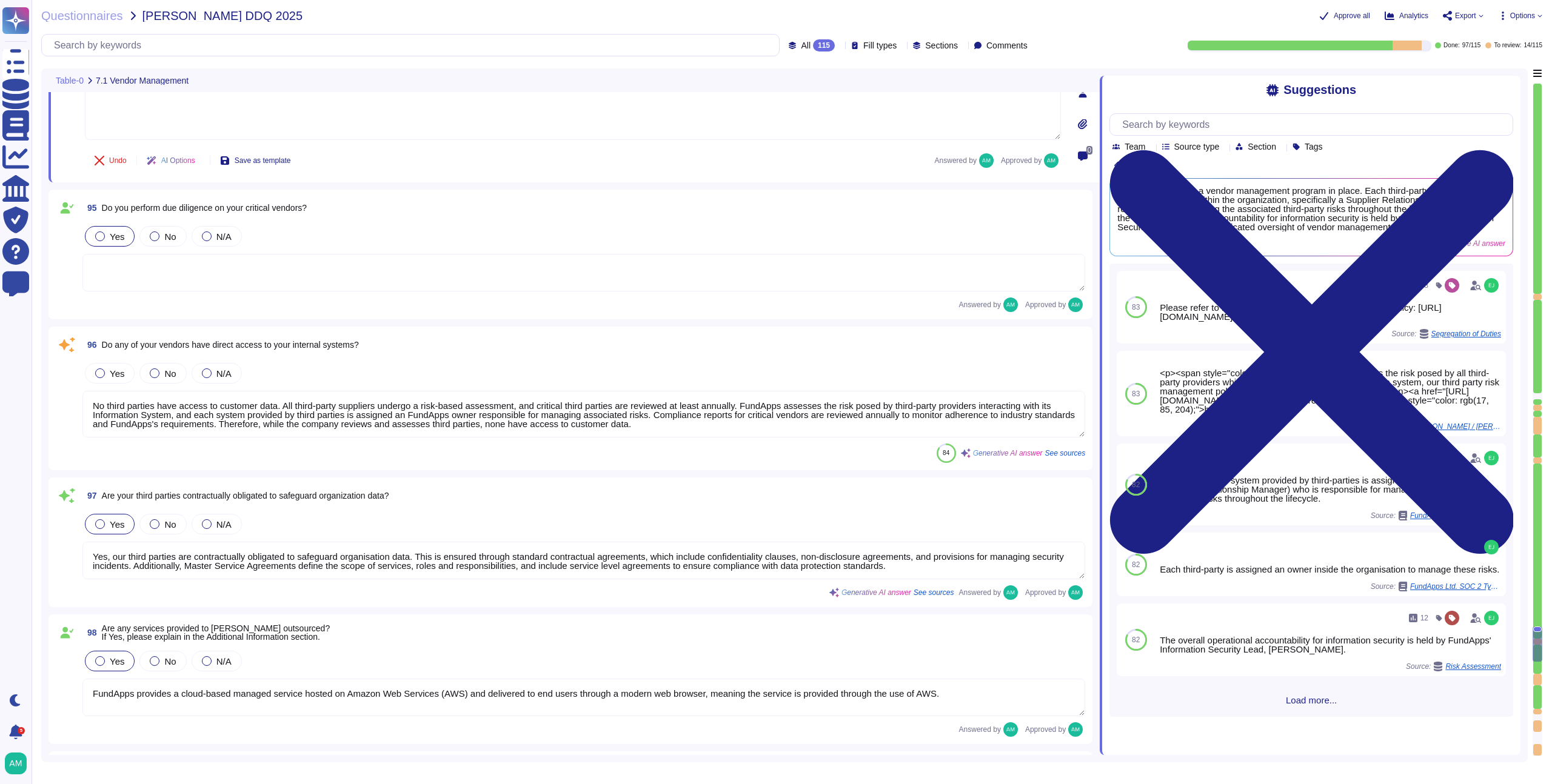
type textarea "Yes, we provide multiple environments, including a staging/testing environment …"
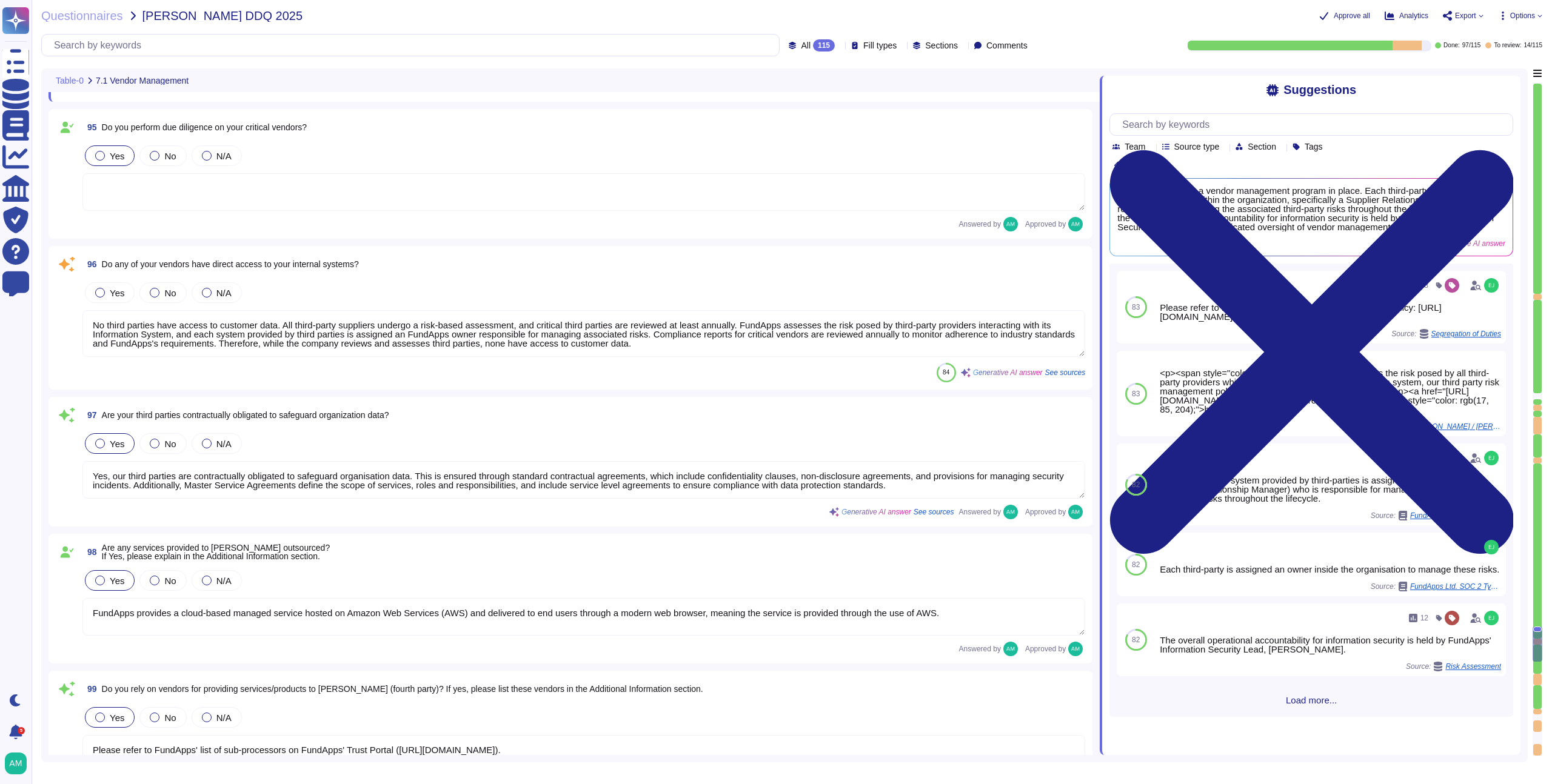
scroll to position [13655, 0]
click at [282, 343] on textarea "No third parties have access to customer data. All third-party suppliers underg…" at bounding box center [583, 331] width 1003 height 46
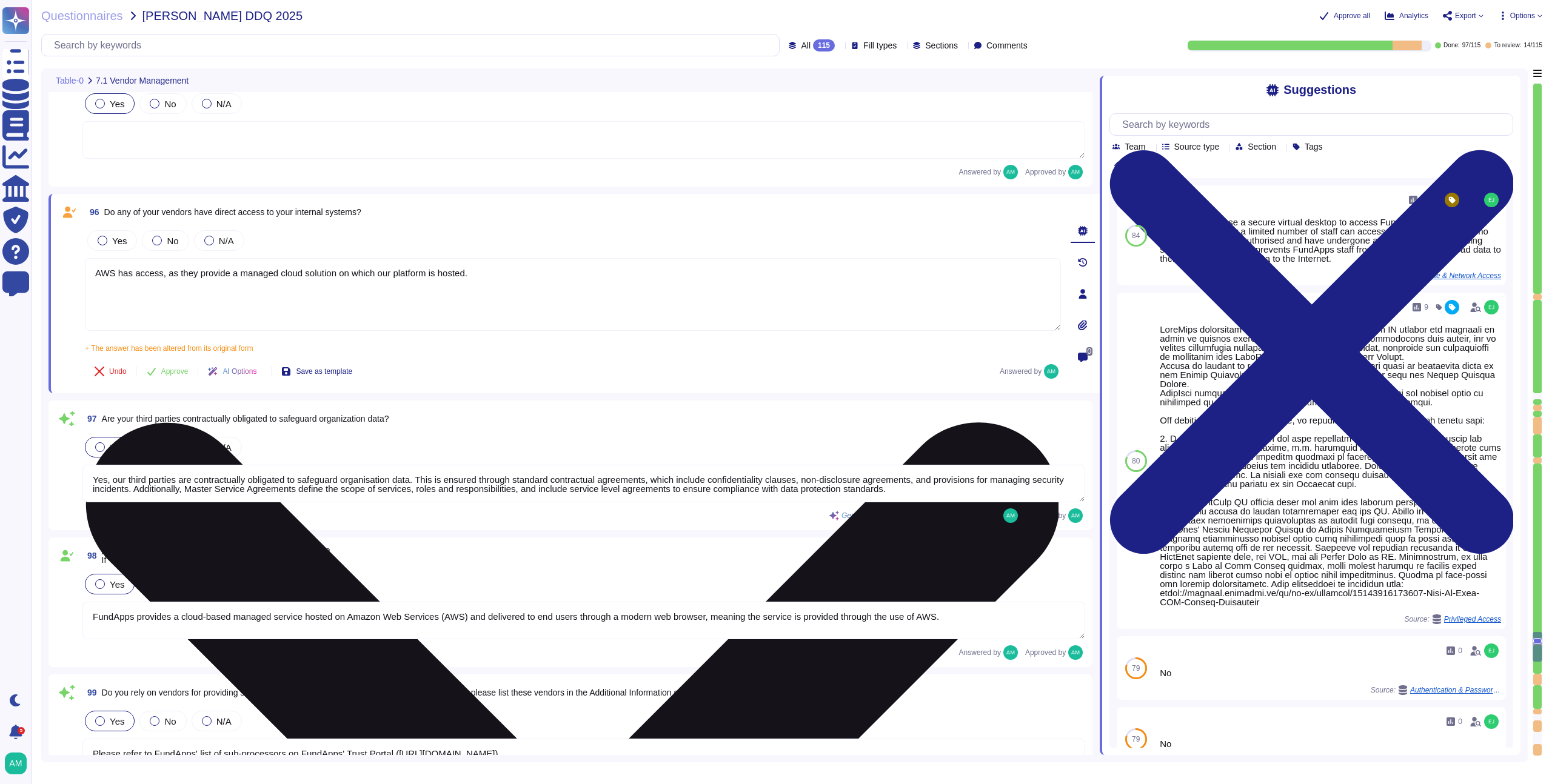
type textarea "AWS has access, as they provide a managed cloud solution on which our platform …"
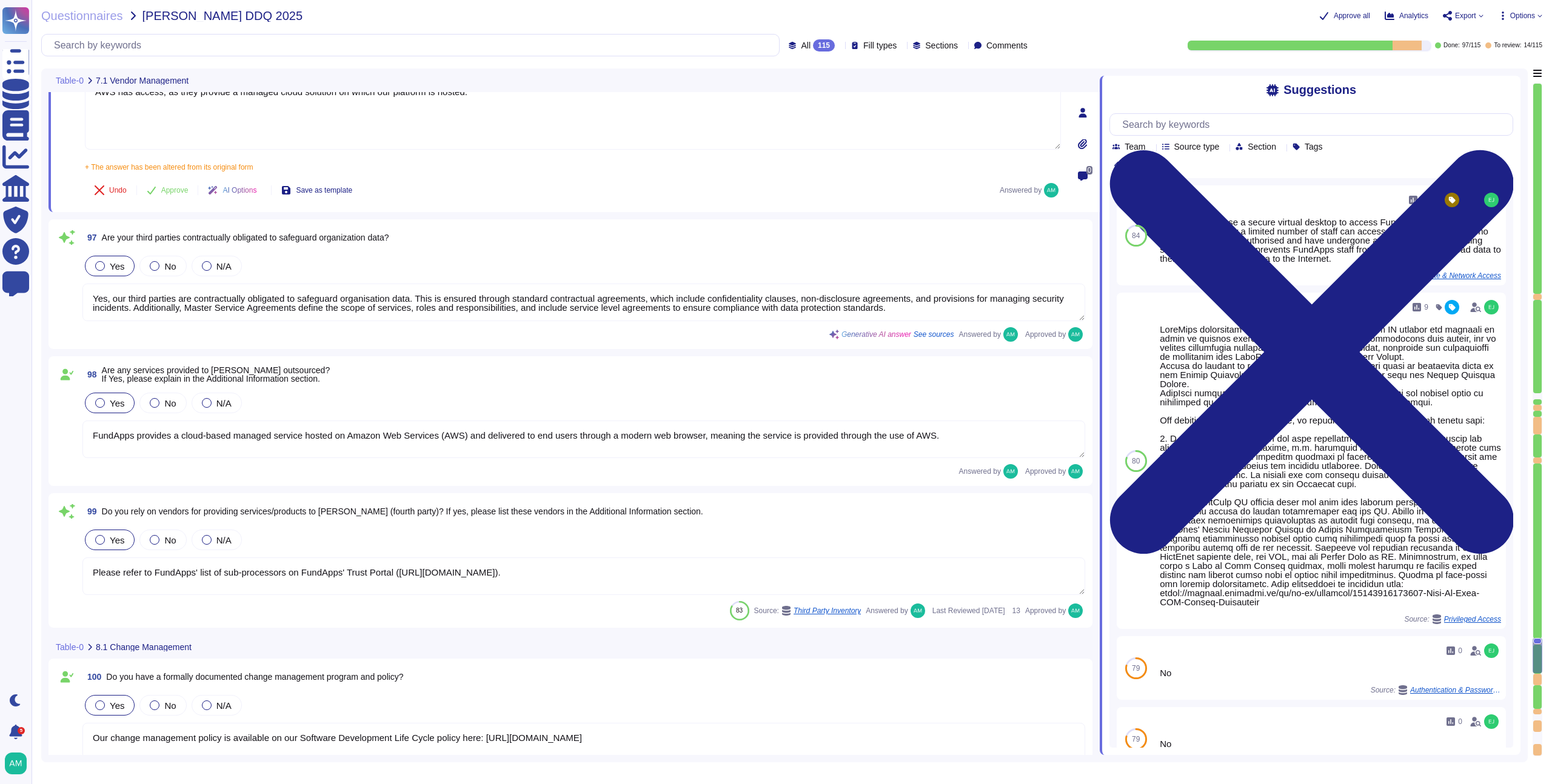
type textarea "Infrastructure (servers, databases and firewalls) source code is stored and ver…"
type textarea "Yes, application and configuration changes at FundApps are scheduled and approv…"
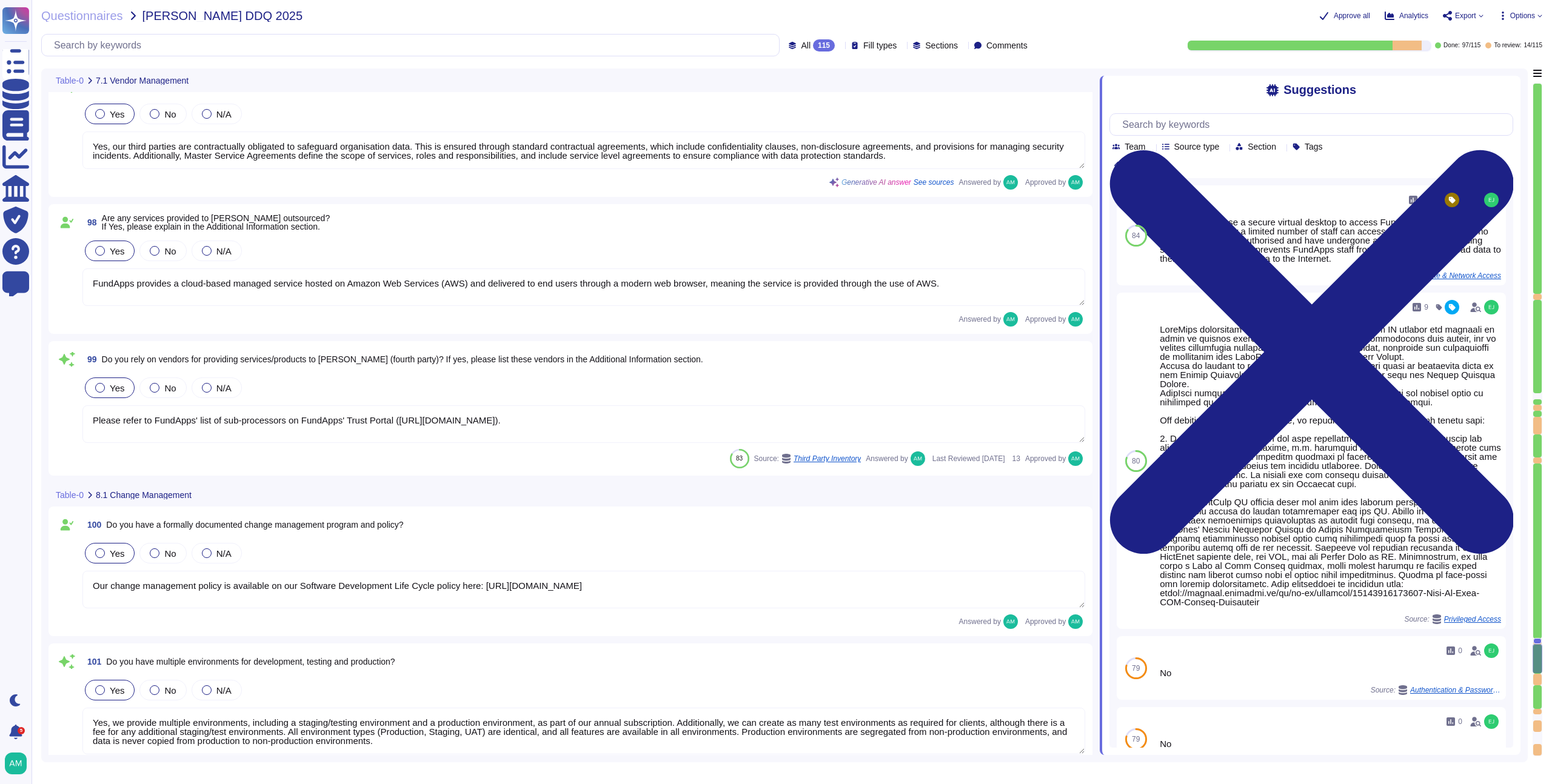
type textarea "Yes, we maintain a patch management schedule as outlined in our Patch Managemen…"
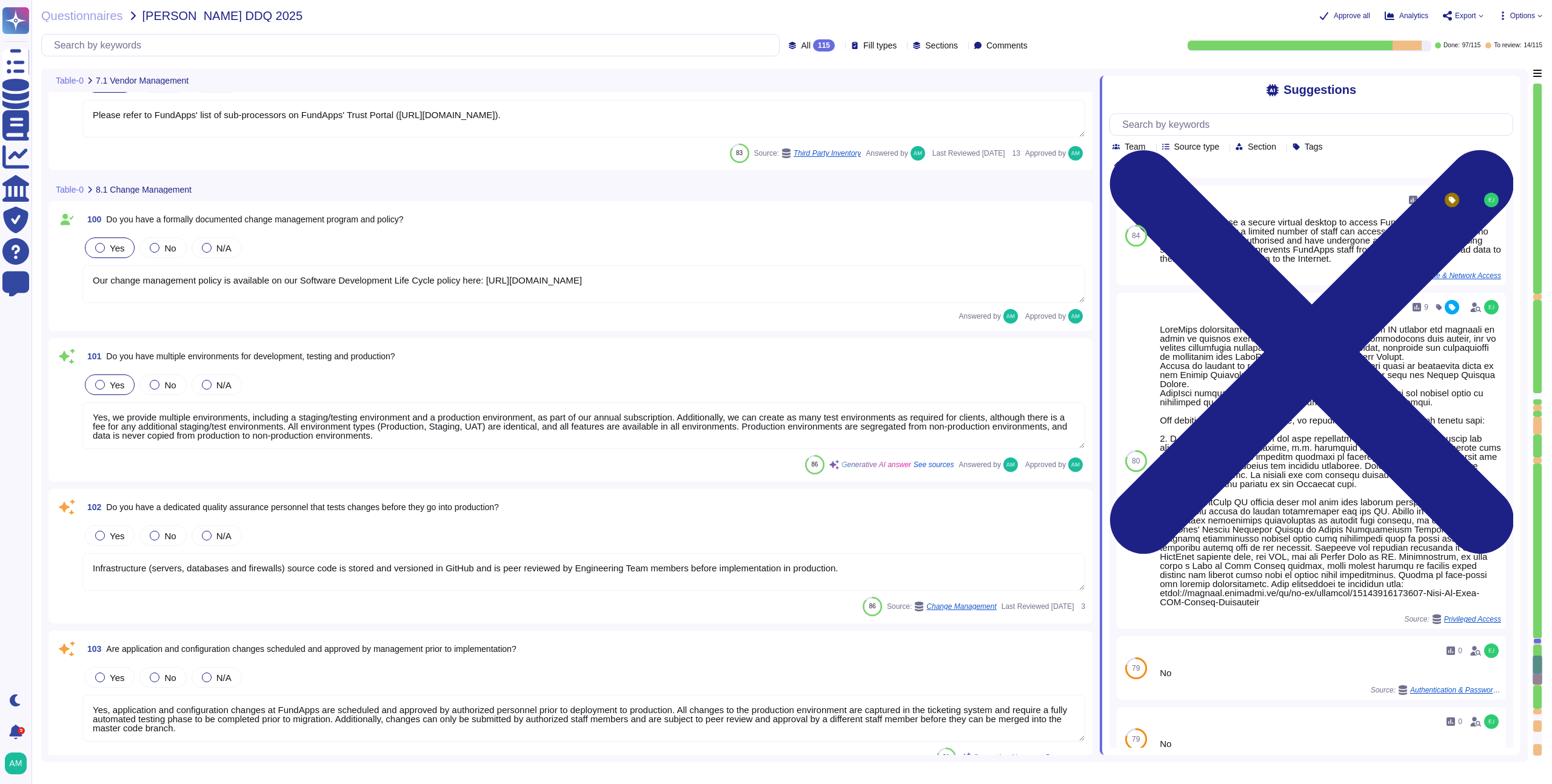
type textarea "Emergency changes or patches can be deployed quickly, as the standard process i…"
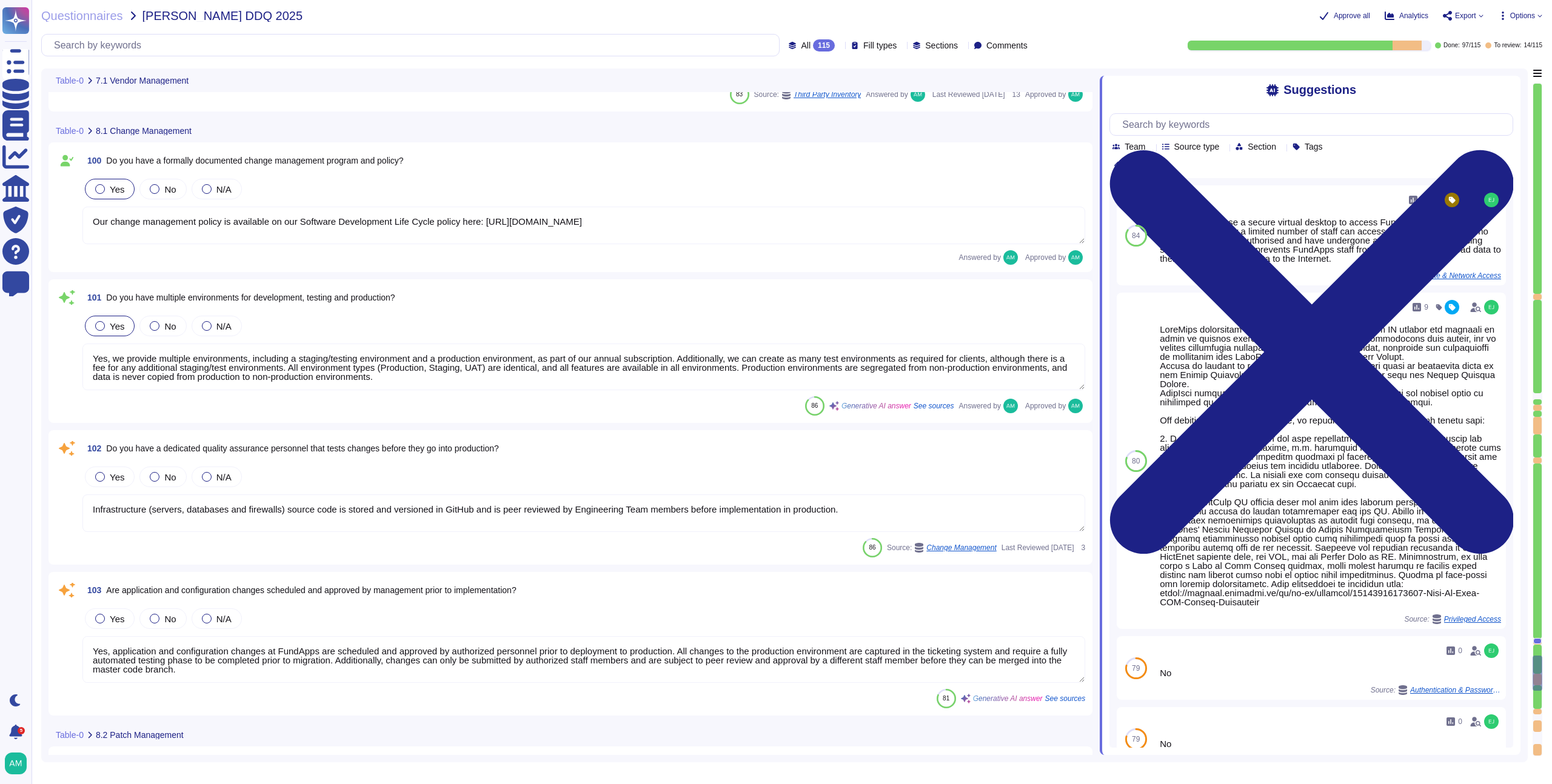
scroll to position [14341, 0]
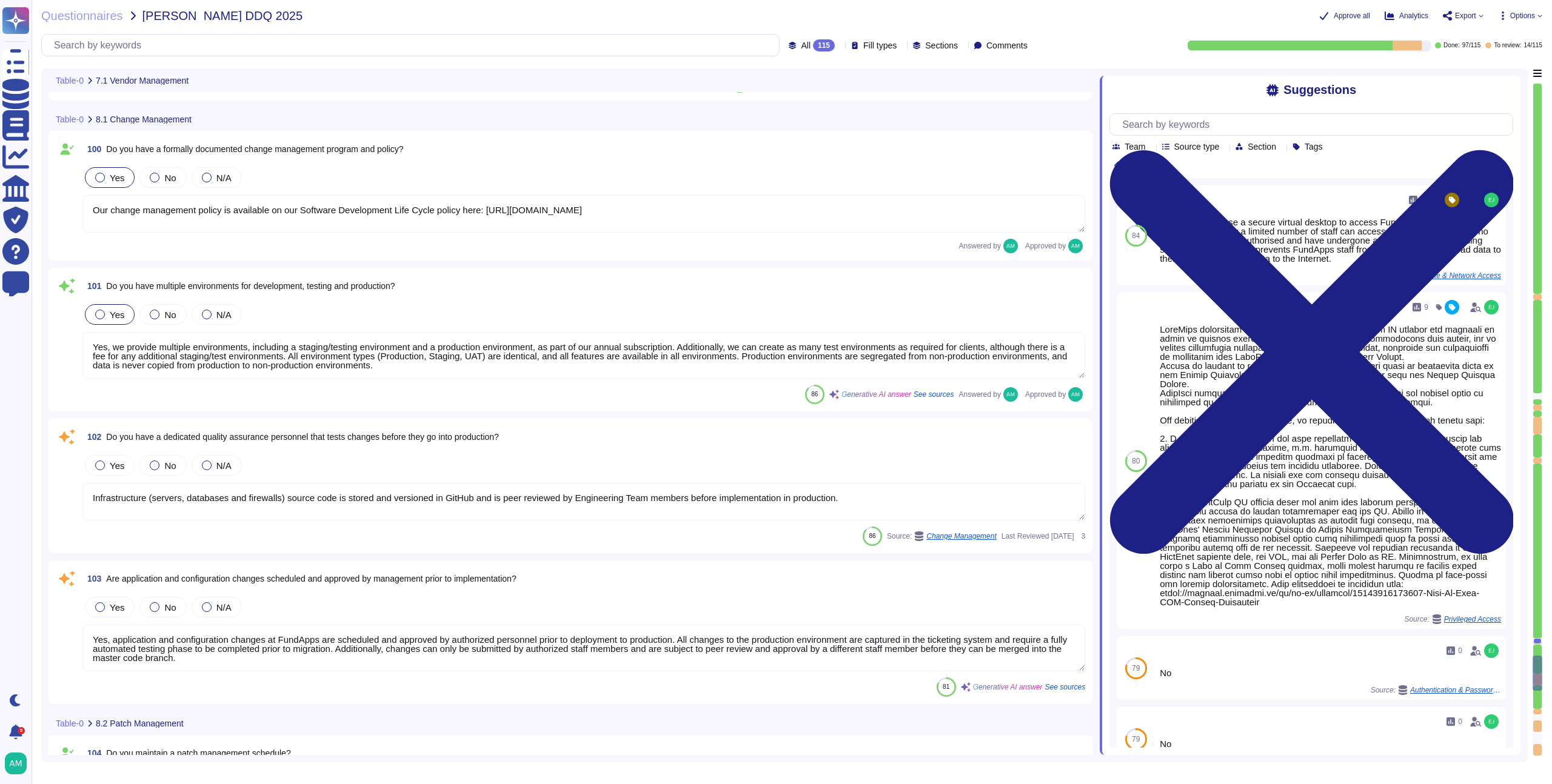
click at [282, 511] on textarea "Infrastructure (servers, databases and firewalls) source code is stored and ver…" at bounding box center [583, 502] width 1003 height 38
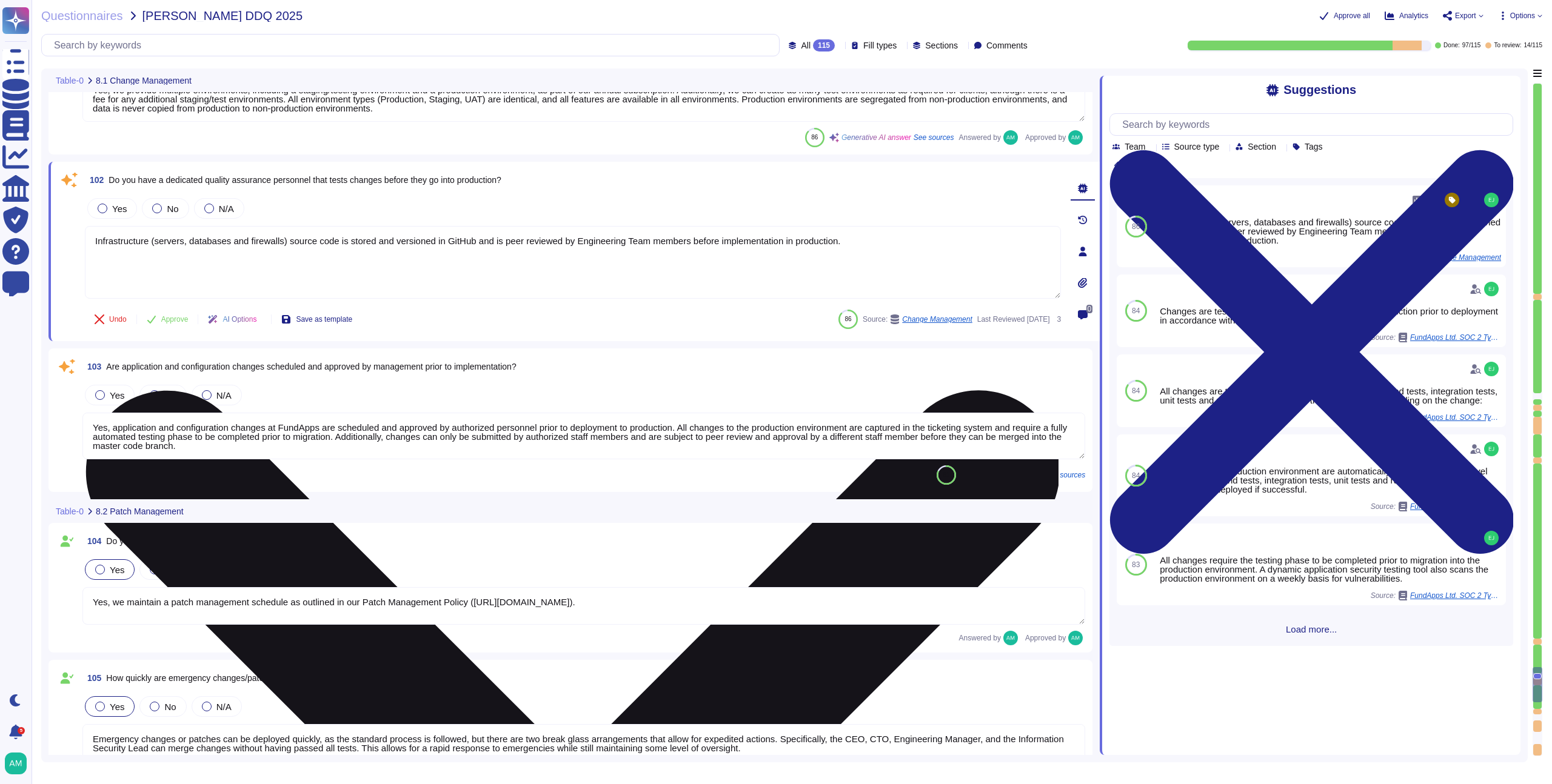
scroll to position [14622, 0]
type textarea "Yes, roll-back plans are developed for all changes to the company’s IT environm…"
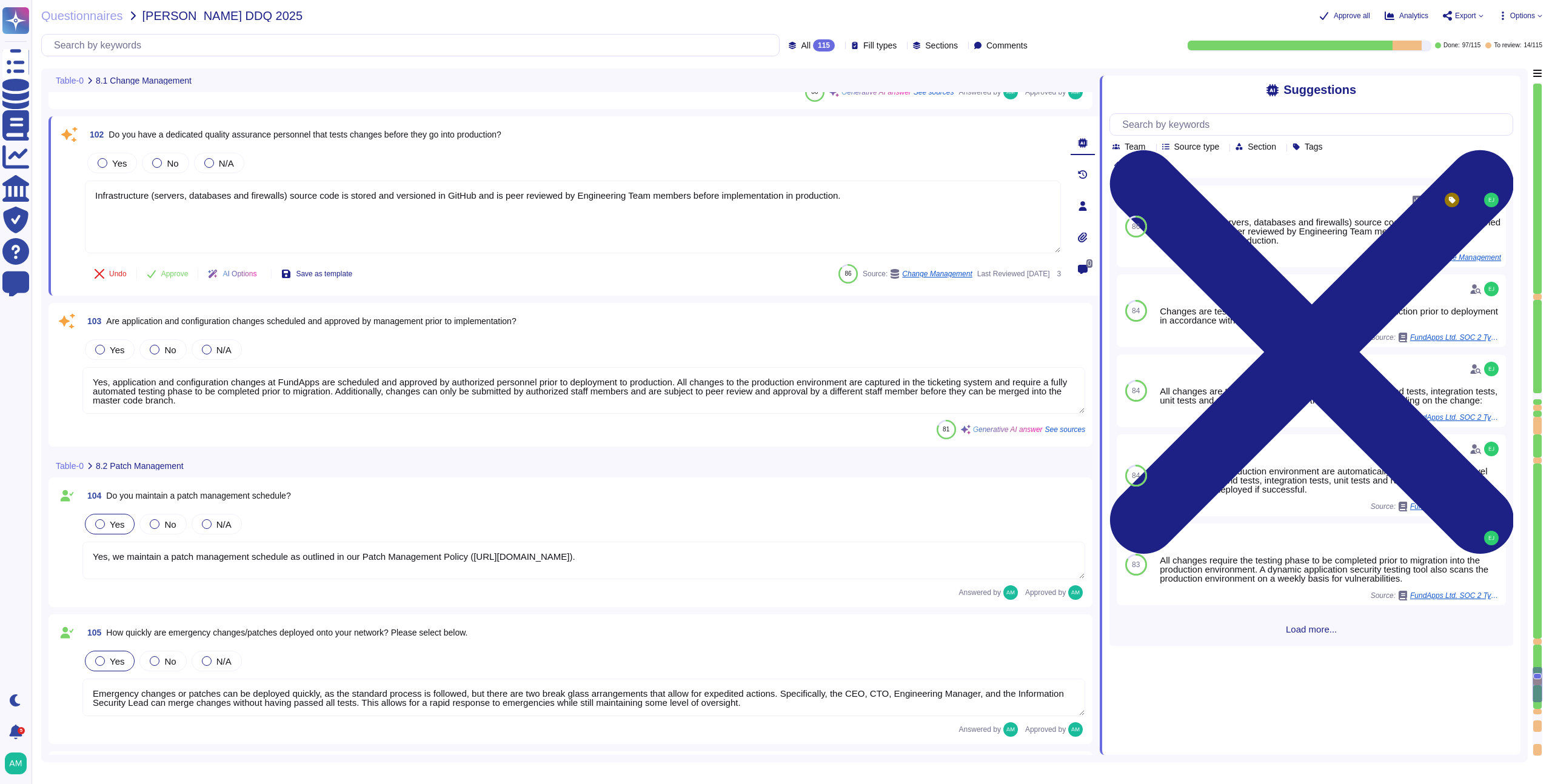
click at [249, 401] on textarea "Yes, application and configuration changes at FundApps are scheduled and approv…" at bounding box center [583, 390] width 1003 height 46
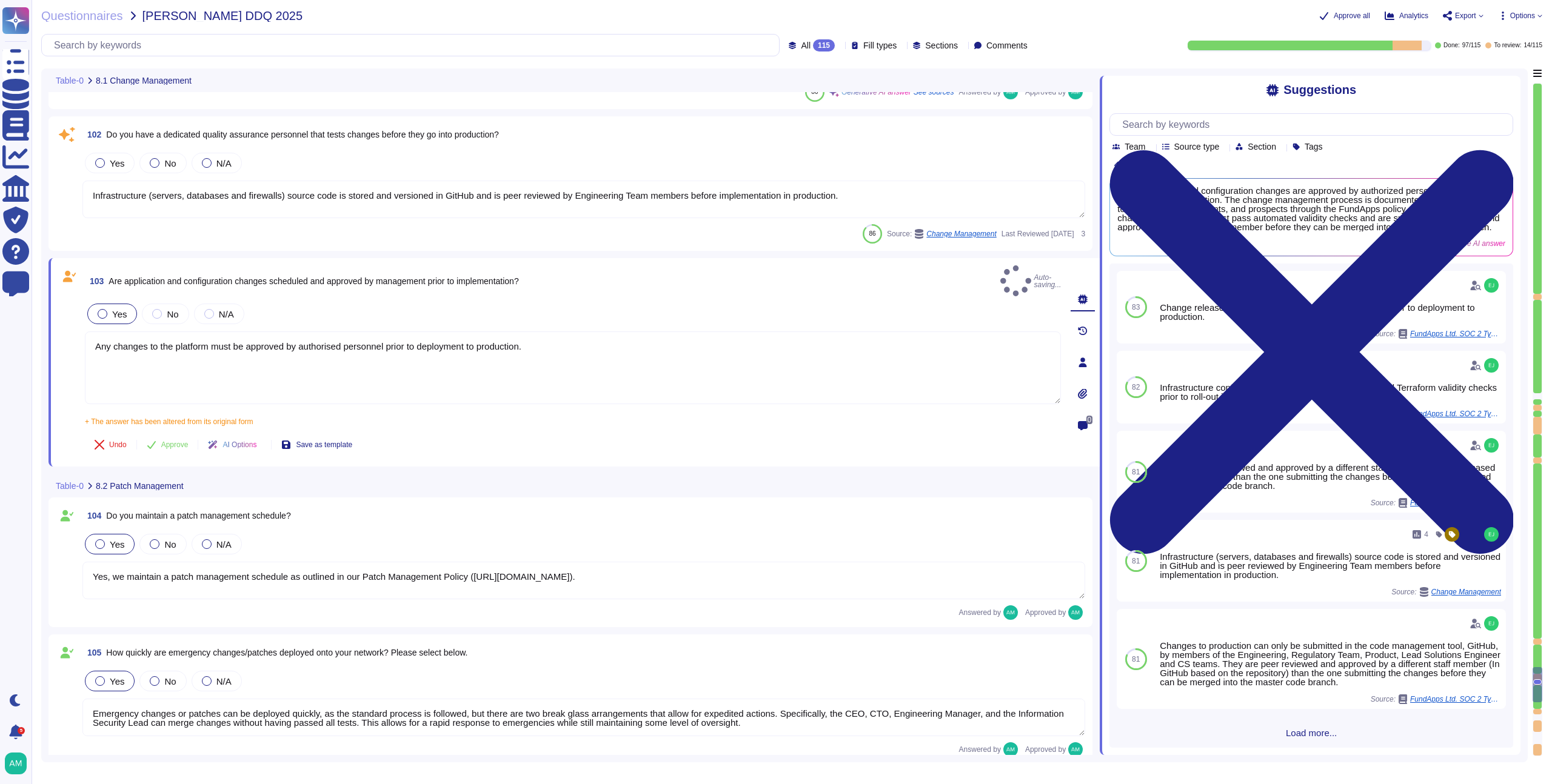
type textarea "Any changes to the platform must be approved by authorised personnel prior to d…"
click at [104, 309] on div at bounding box center [103, 314] width 10 height 10
click at [103, 309] on div at bounding box center [103, 314] width 10 height 10
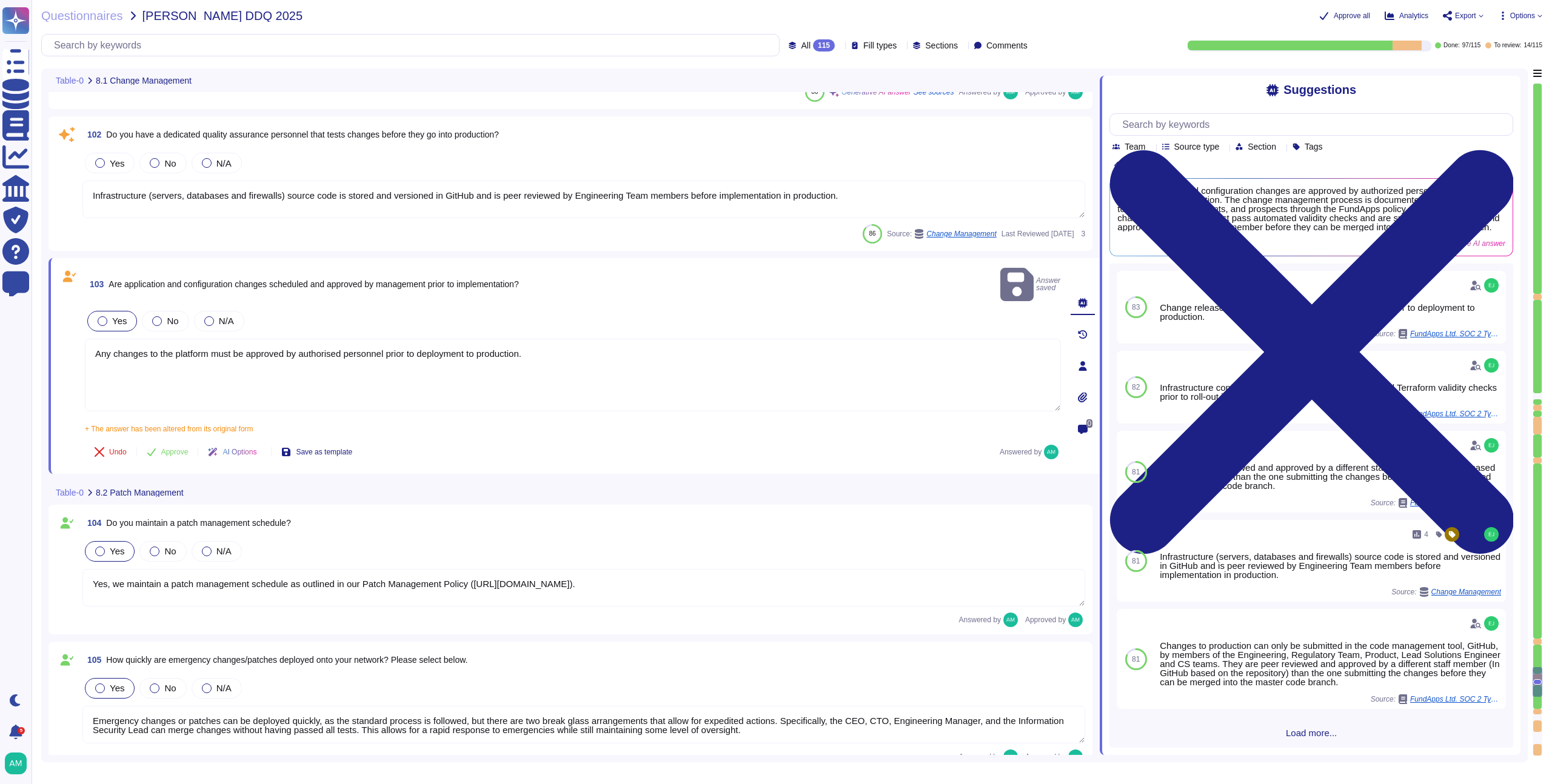
click at [102, 317] on div at bounding box center [103, 322] width 10 height 10
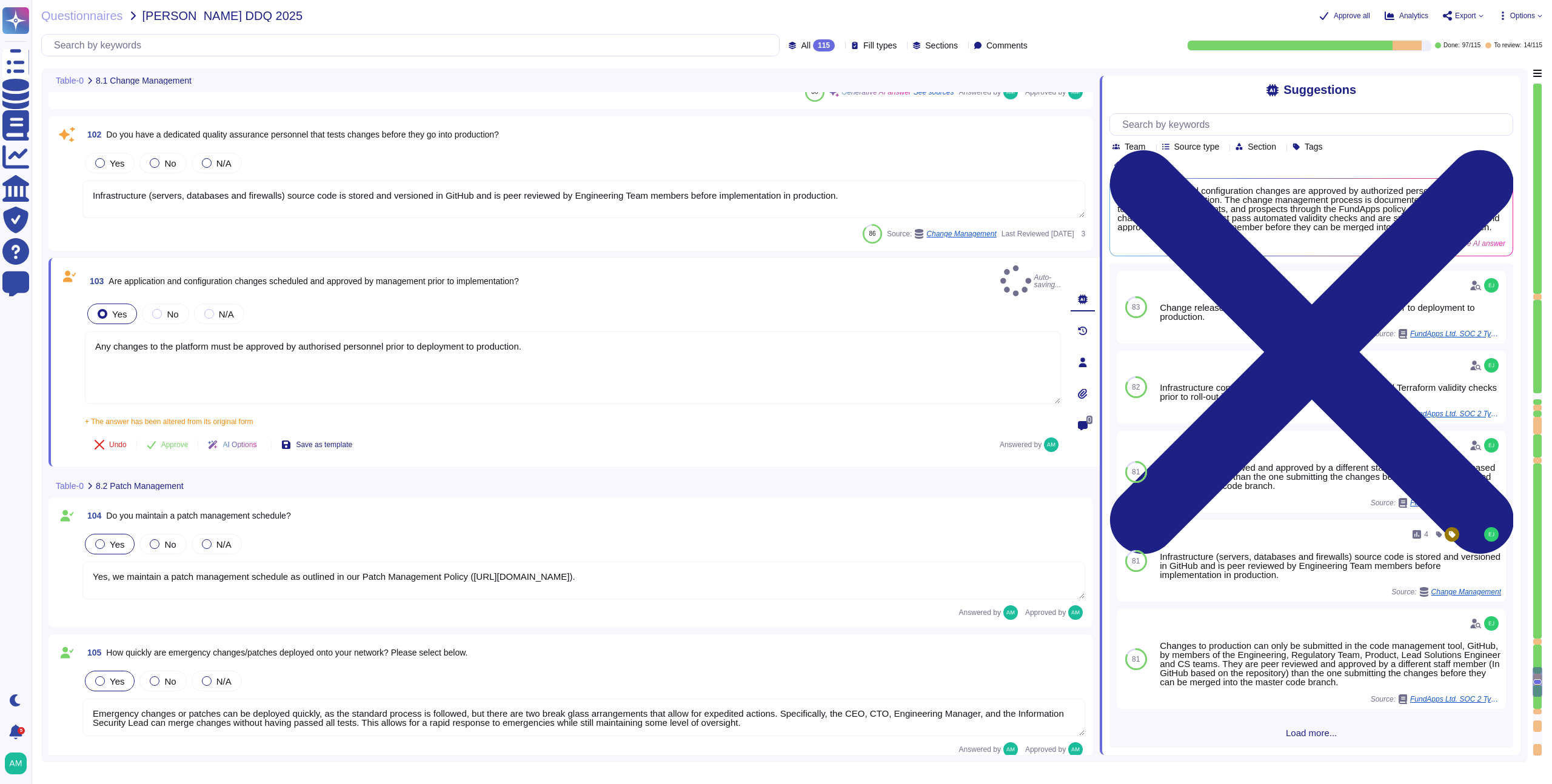
click at [167, 441] on span "Approve" at bounding box center [175, 445] width 27 height 7
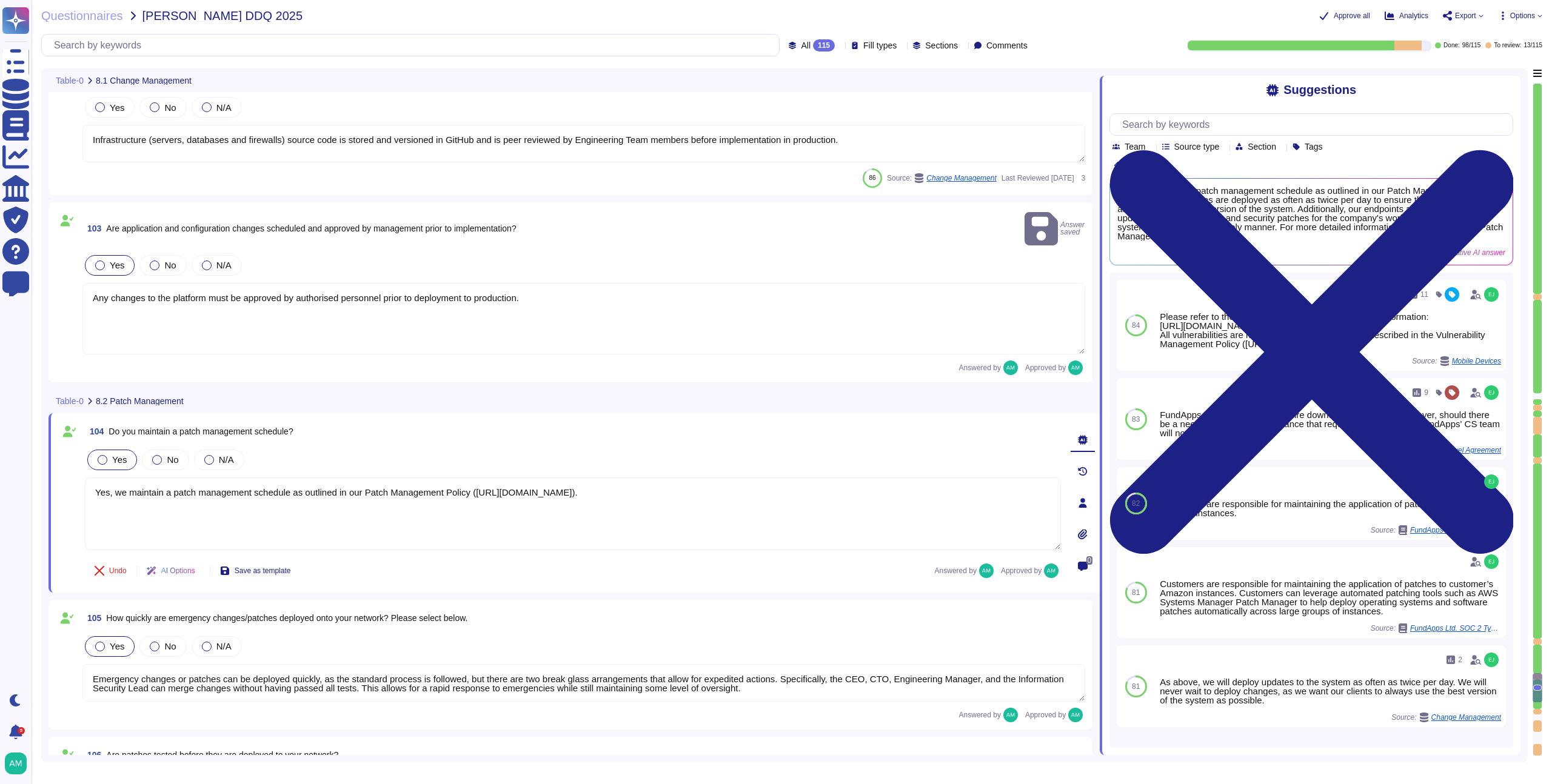
type textarea "Yes, roll-back plans are developed for all changes to the company’s IT environm…"
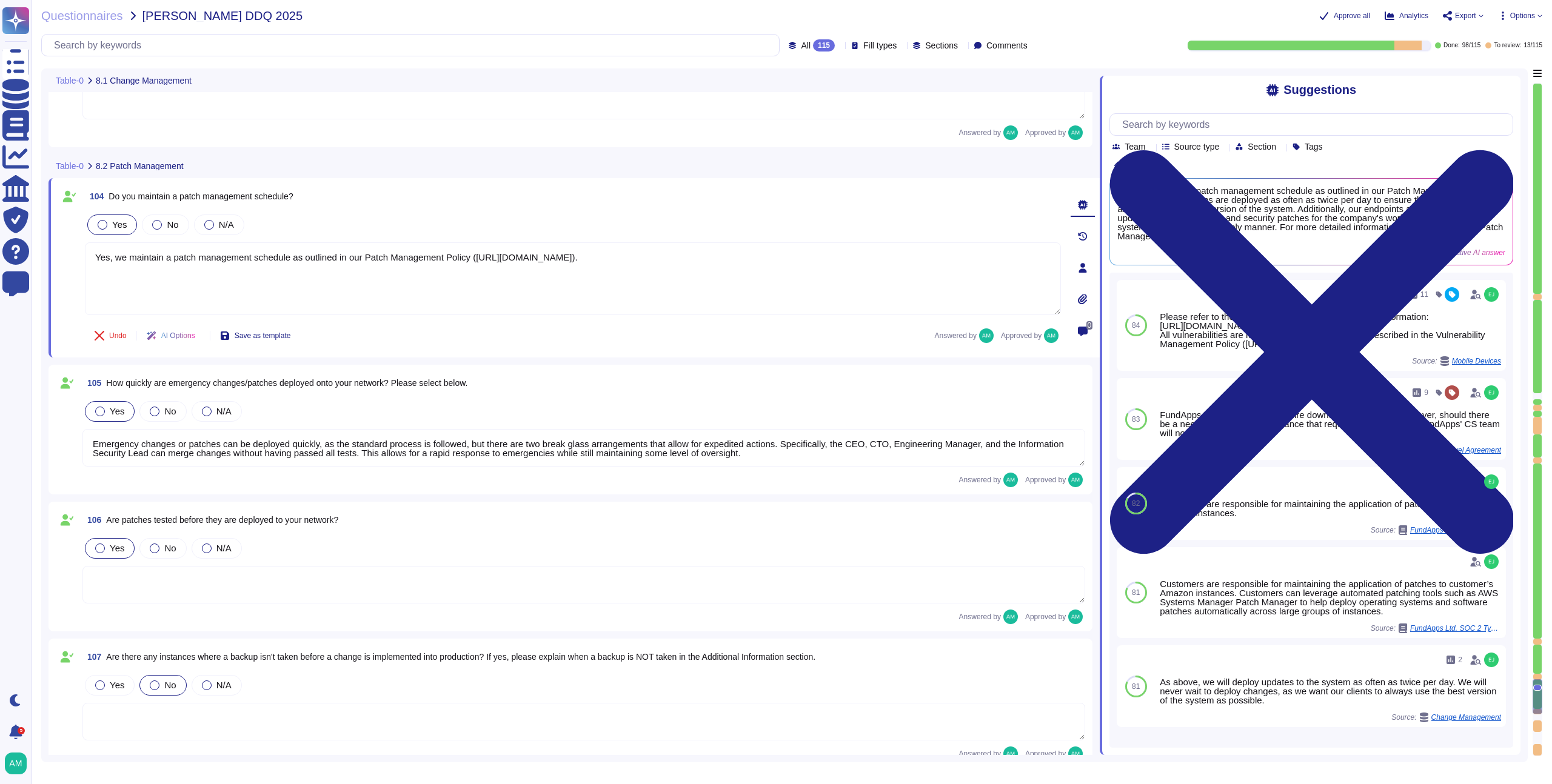
type textarea "Currently, we do not use AI in our product. If we decide to release an AI produ…"
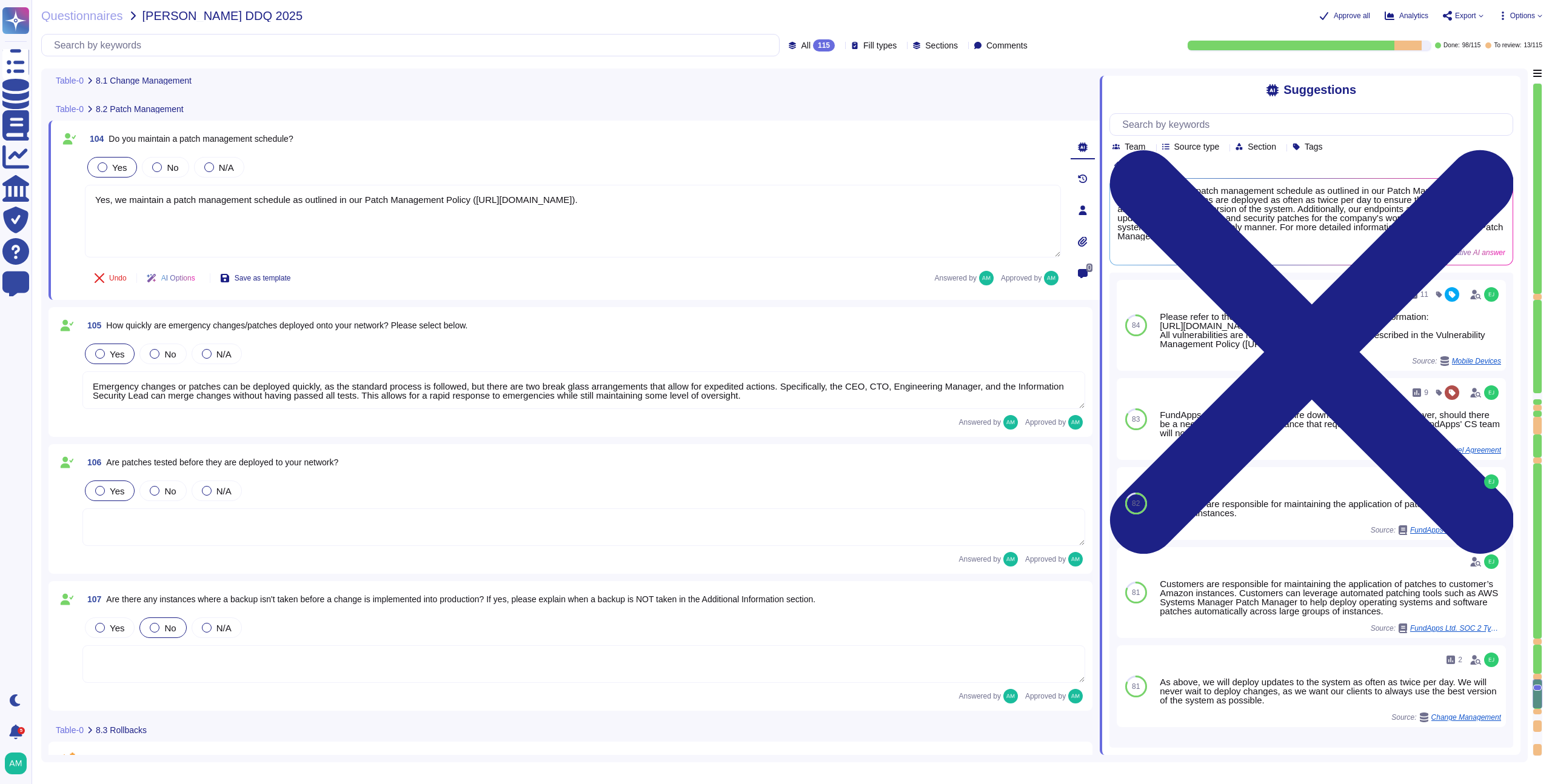
type textarea "Infrastructure (servers, databases and firewalls) source code is stored and ver…"
type textarea "Any changes to the platform must be approved by authorised personnel prior to d…"
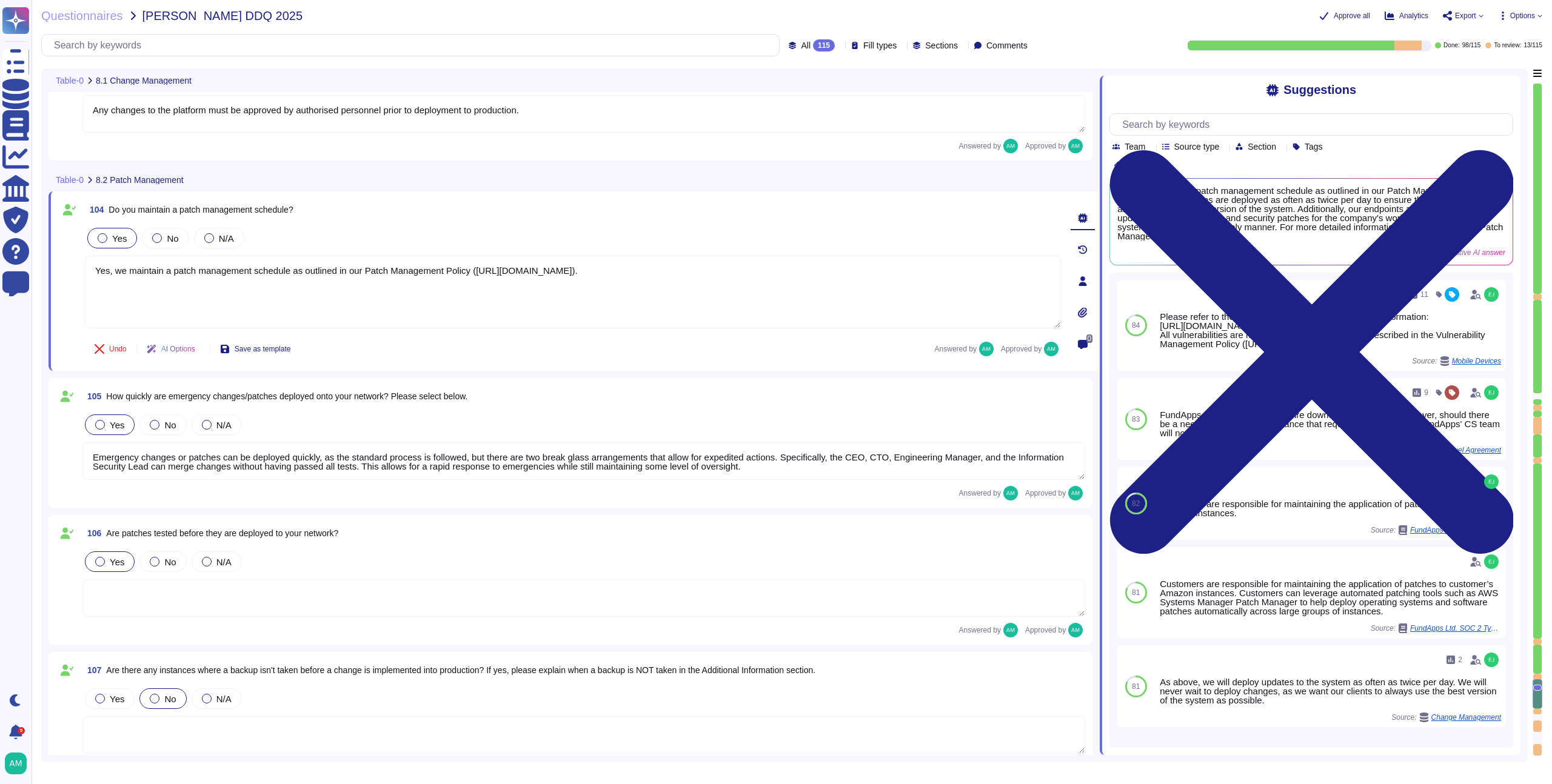
type textarea "Yes, we provide multiple environments, including a staging/testing environment …"
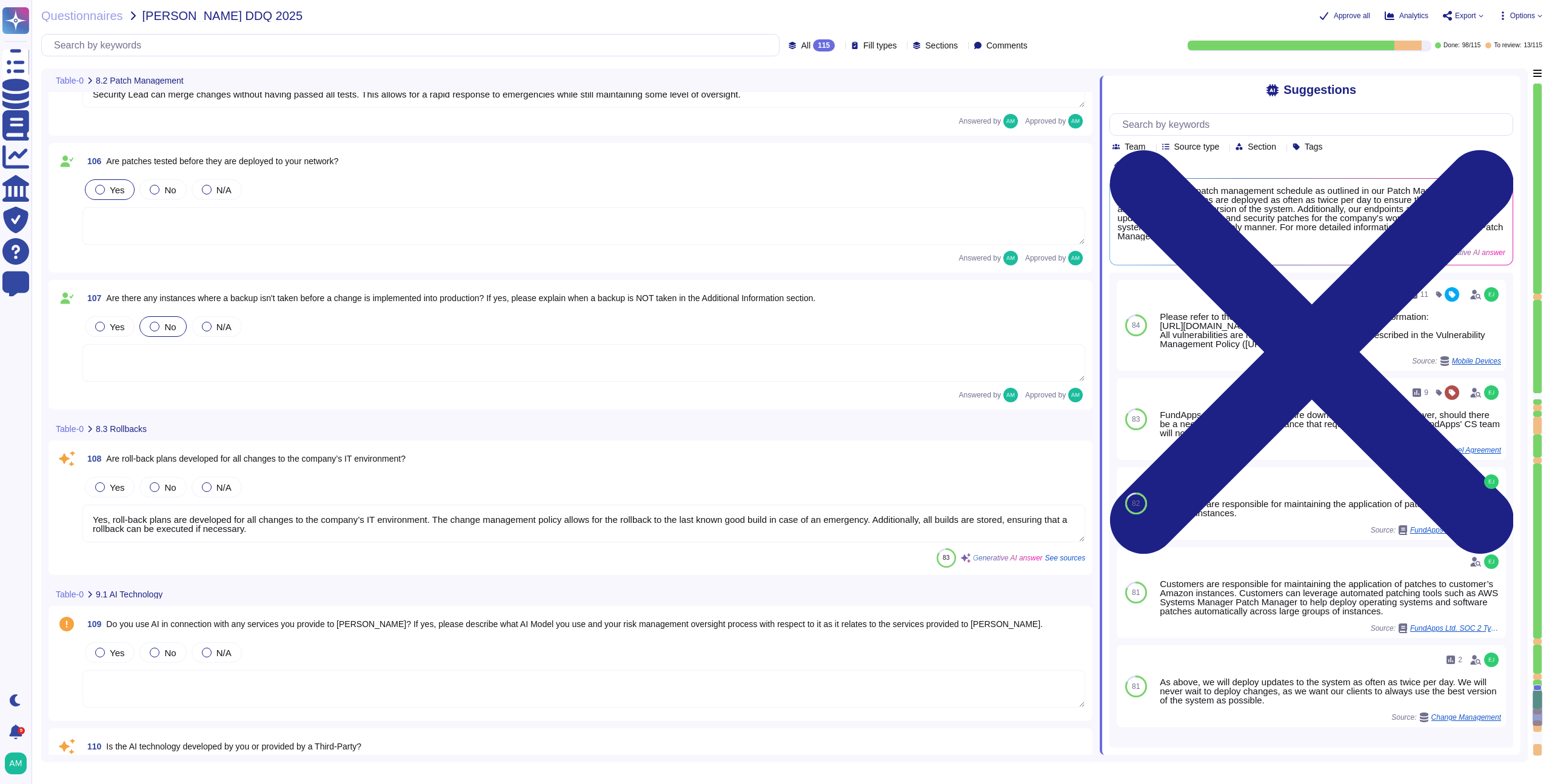
type textarea "Currently, we do not use AI in our product. If we decide to release an AI produ…"
type textarea "New architectural decisions are reviewed in architecture meetings and are subje…"
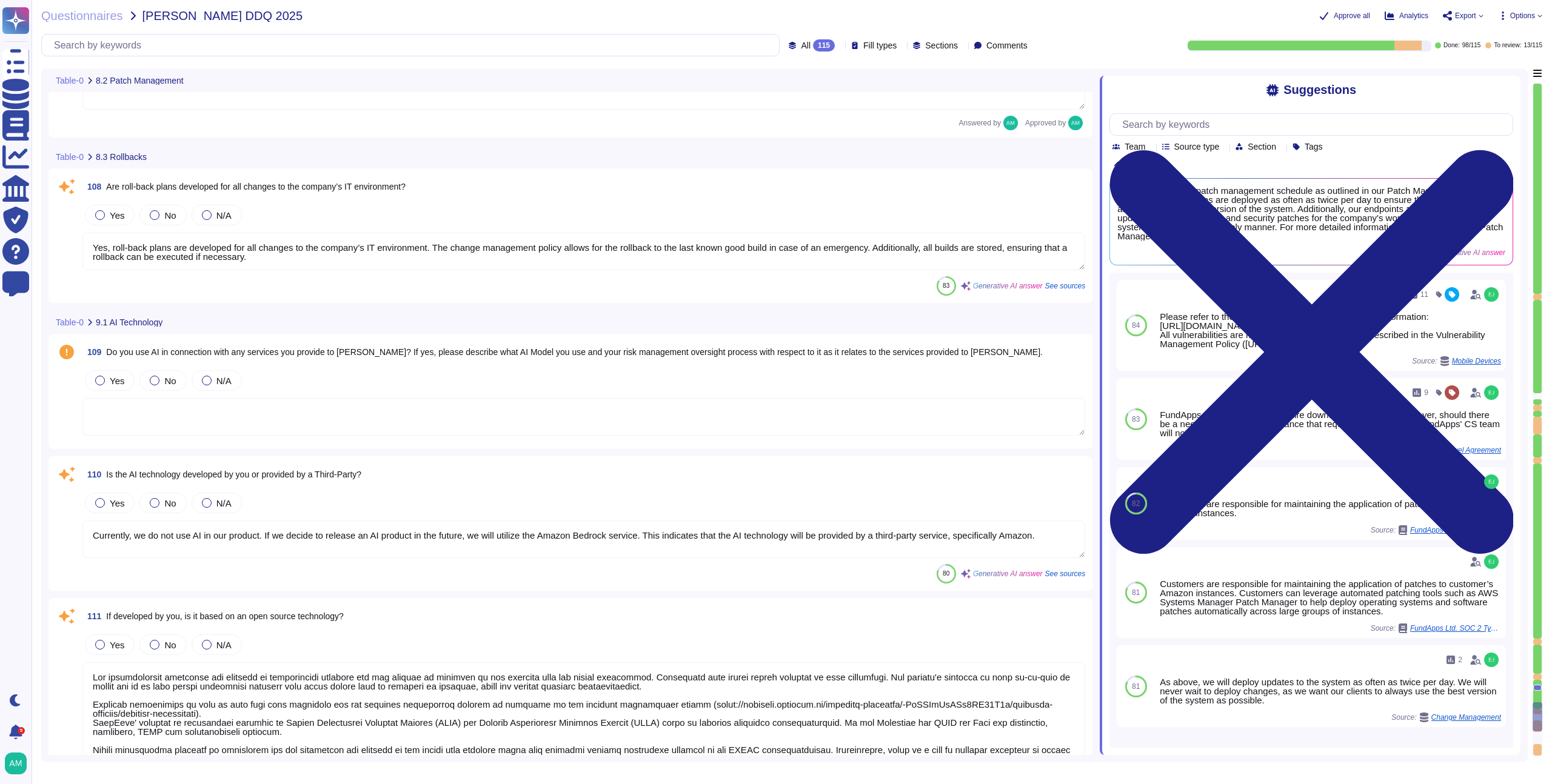
scroll to position [15473, 0]
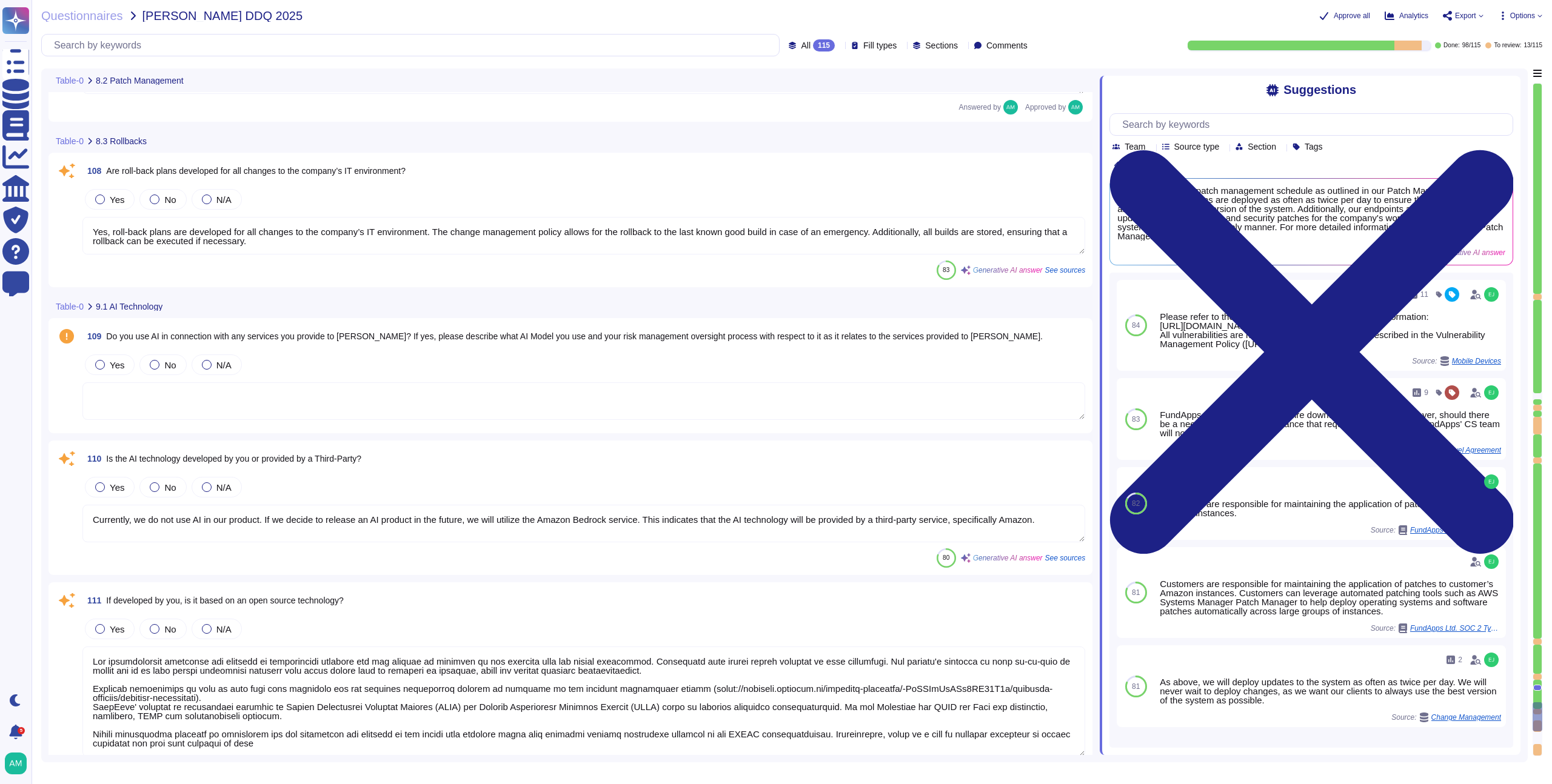
type textarea "FundApps complies with all relevant data privacy laws, including GDPR requireme…"
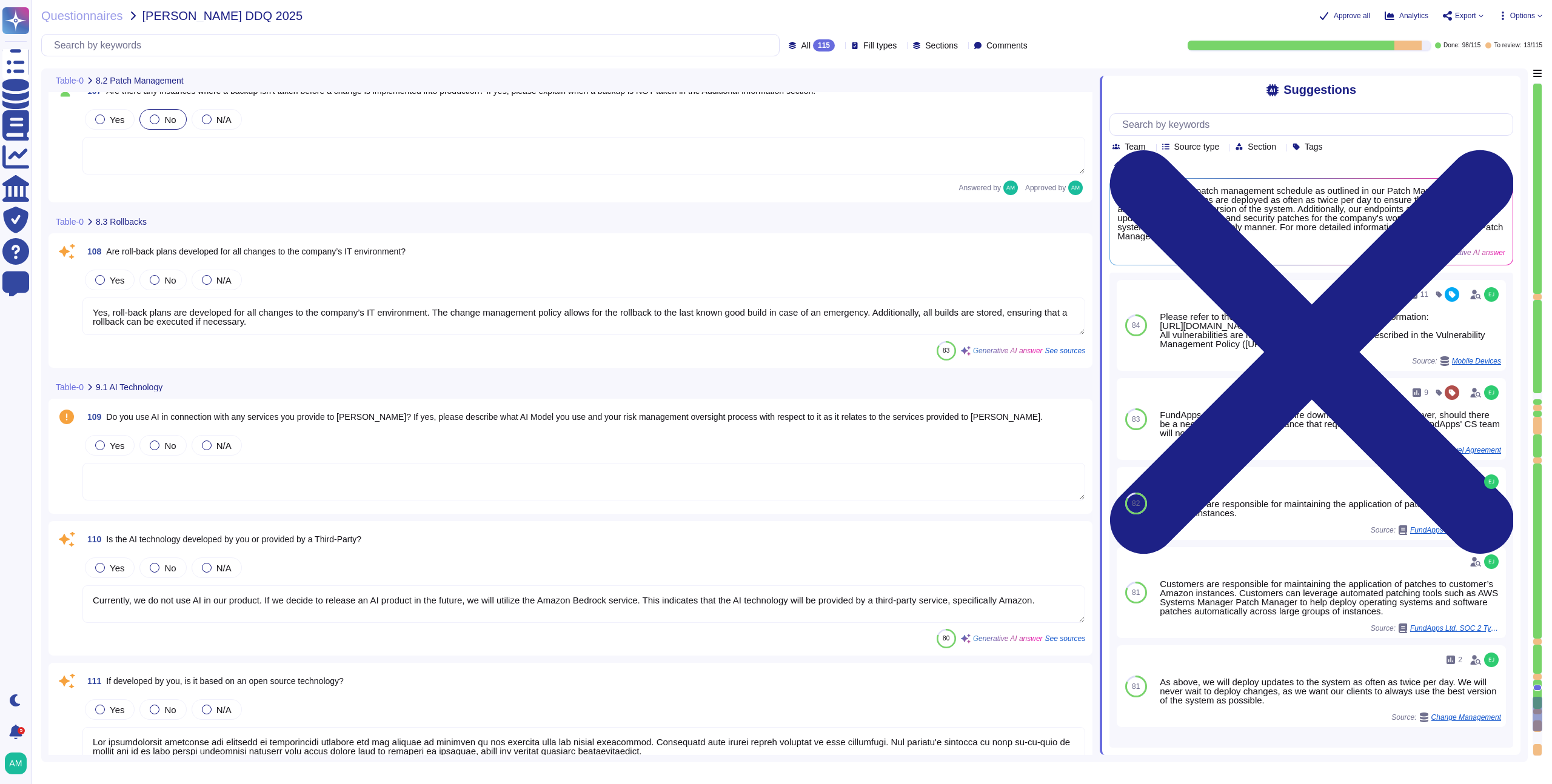
scroll to position [15355, 0]
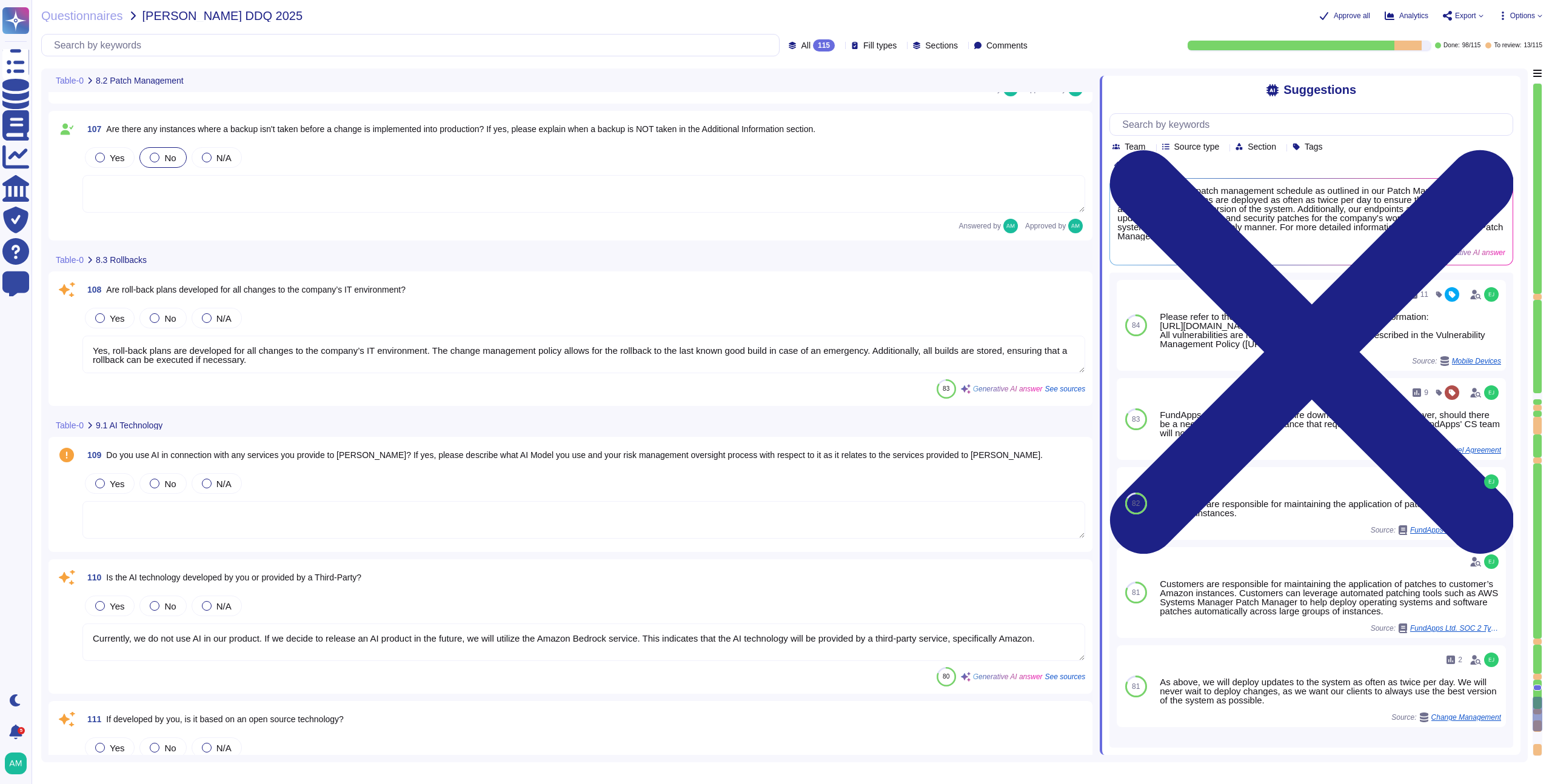
click at [287, 354] on textarea "Yes, roll-back plans are developed for all changes to the company’s IT environm…" at bounding box center [583, 354] width 1003 height 38
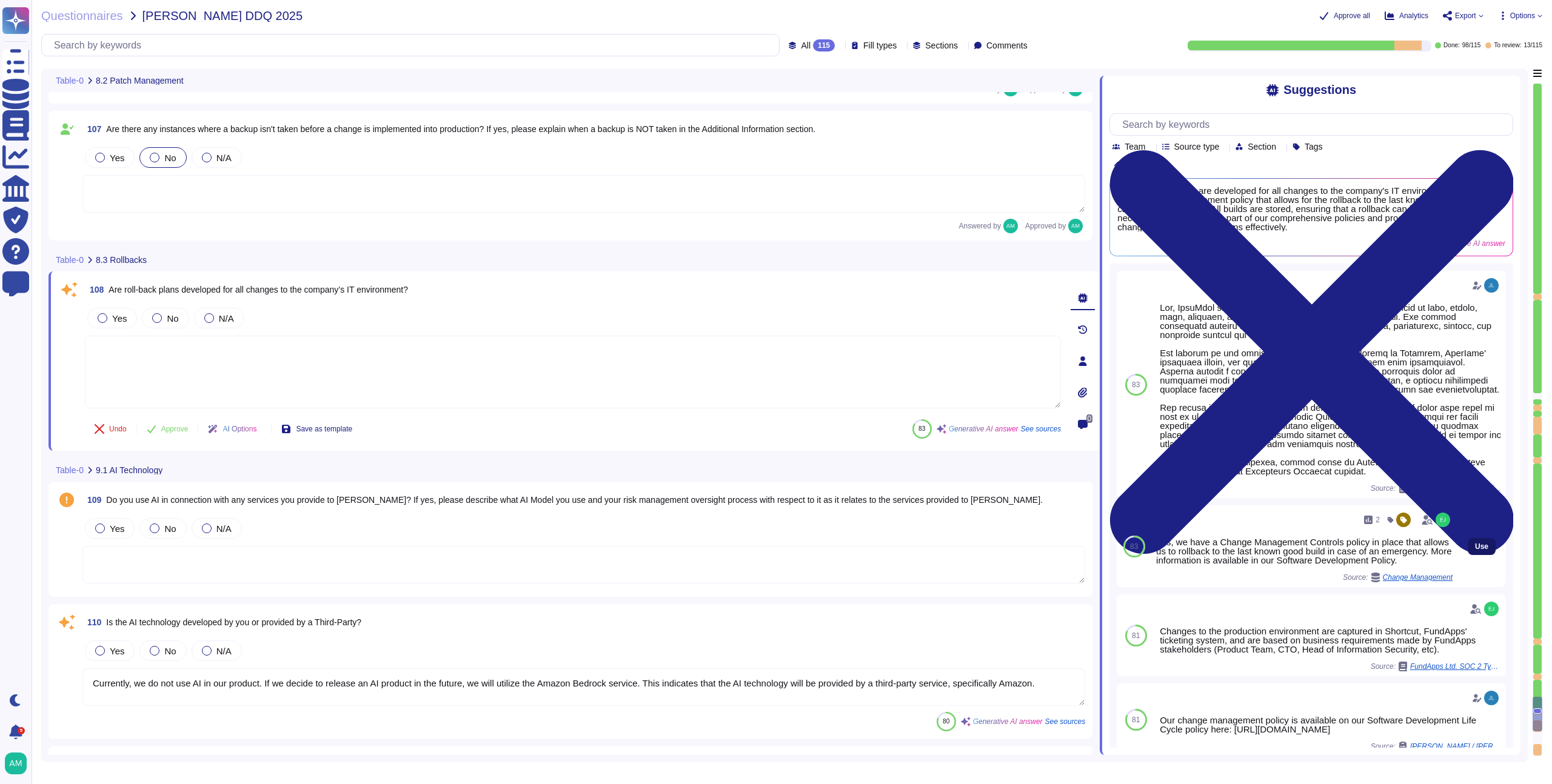
click at [1475, 550] on span "Use" at bounding box center [1481, 547] width 14 height 7
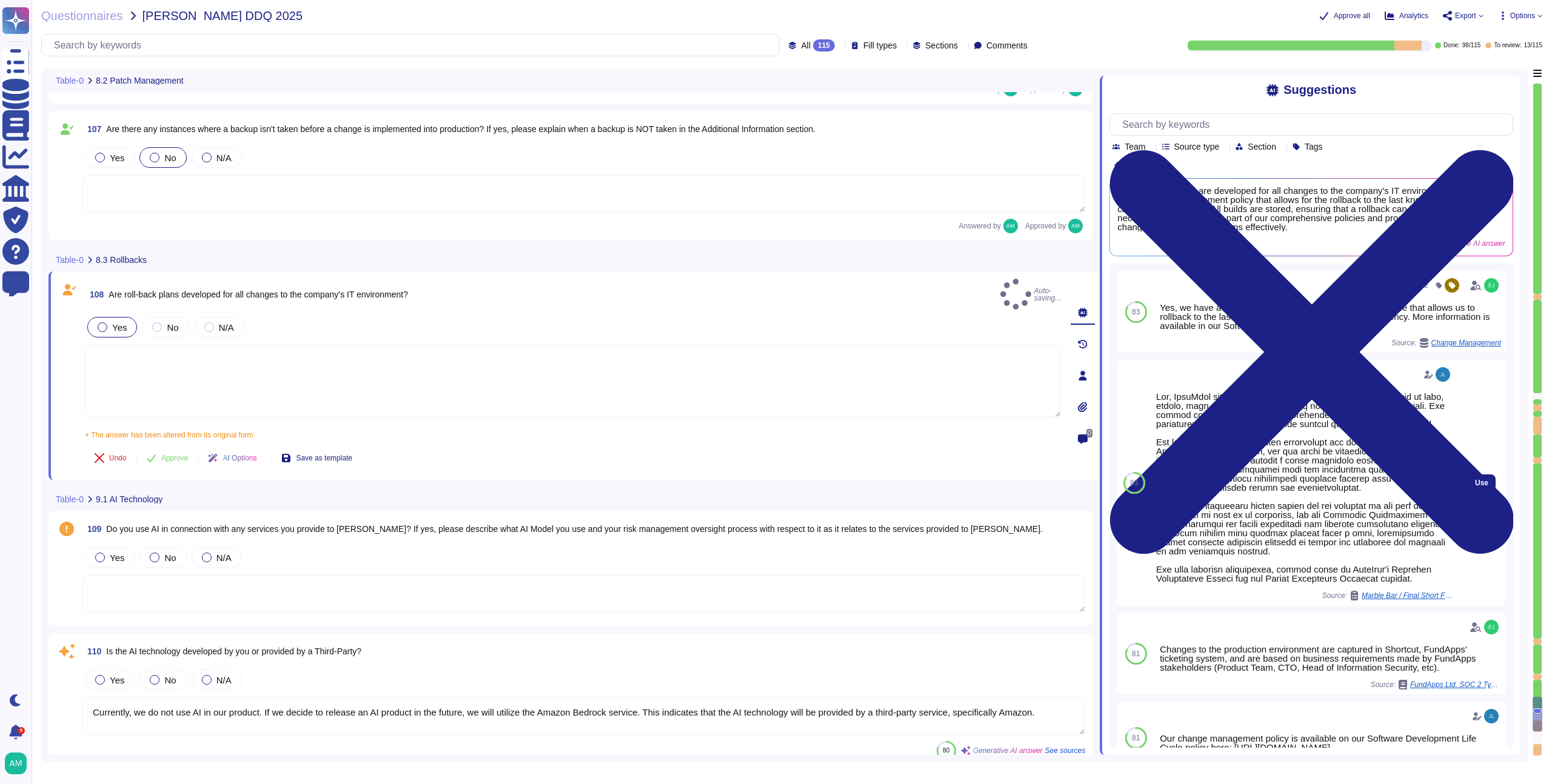
type textarea "Yes, we have a Change Management Controls policy in place that allows us to rol…"
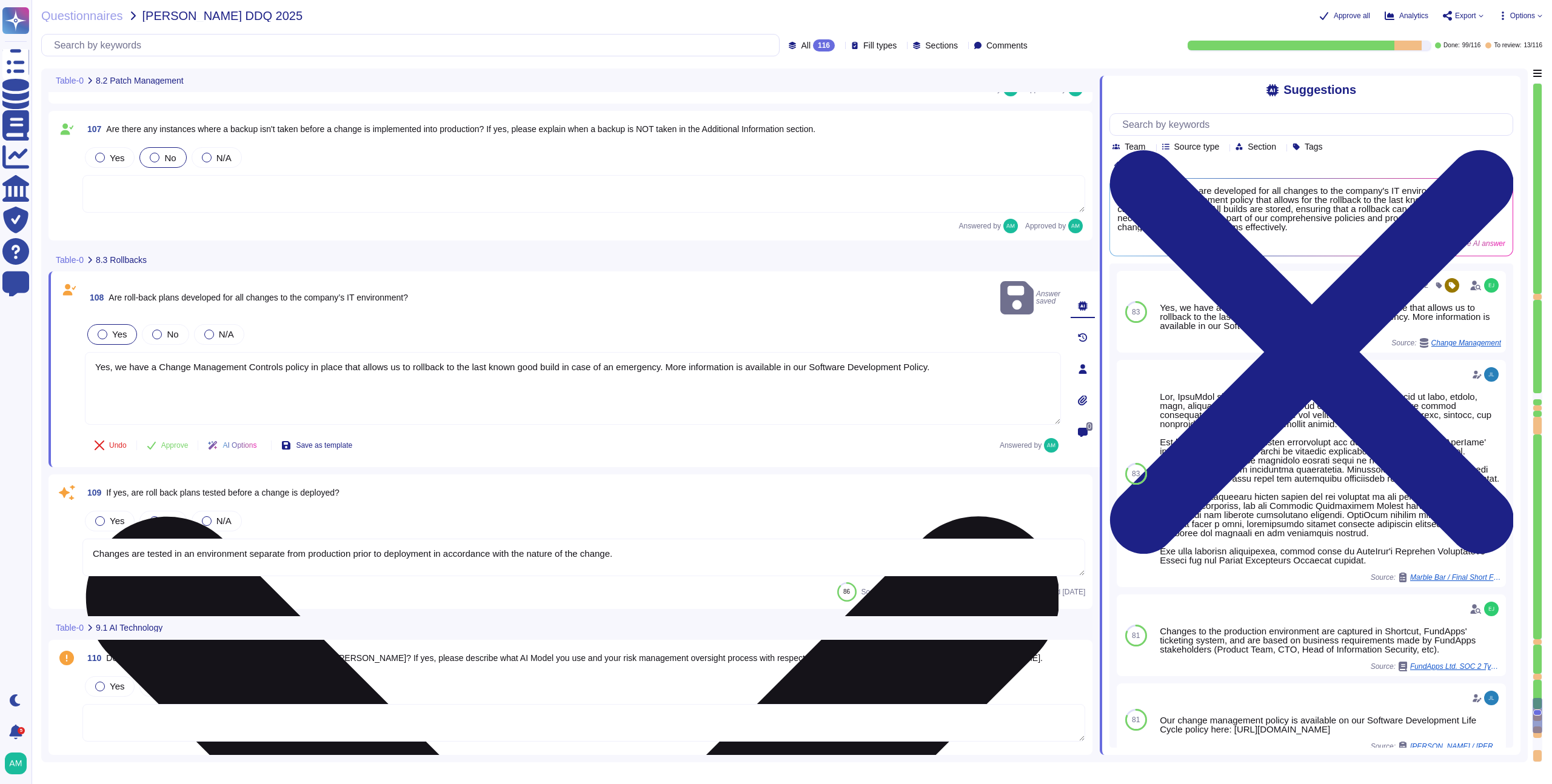
type textarea "Changes are tested in an environment separate from production prior to deployme…"
type textarea "Currently, we do not use AI in our product. If we decide to release an AI produ…"
type textarea "New architectural decisions are reviewed in architecture meetings and are subje…"
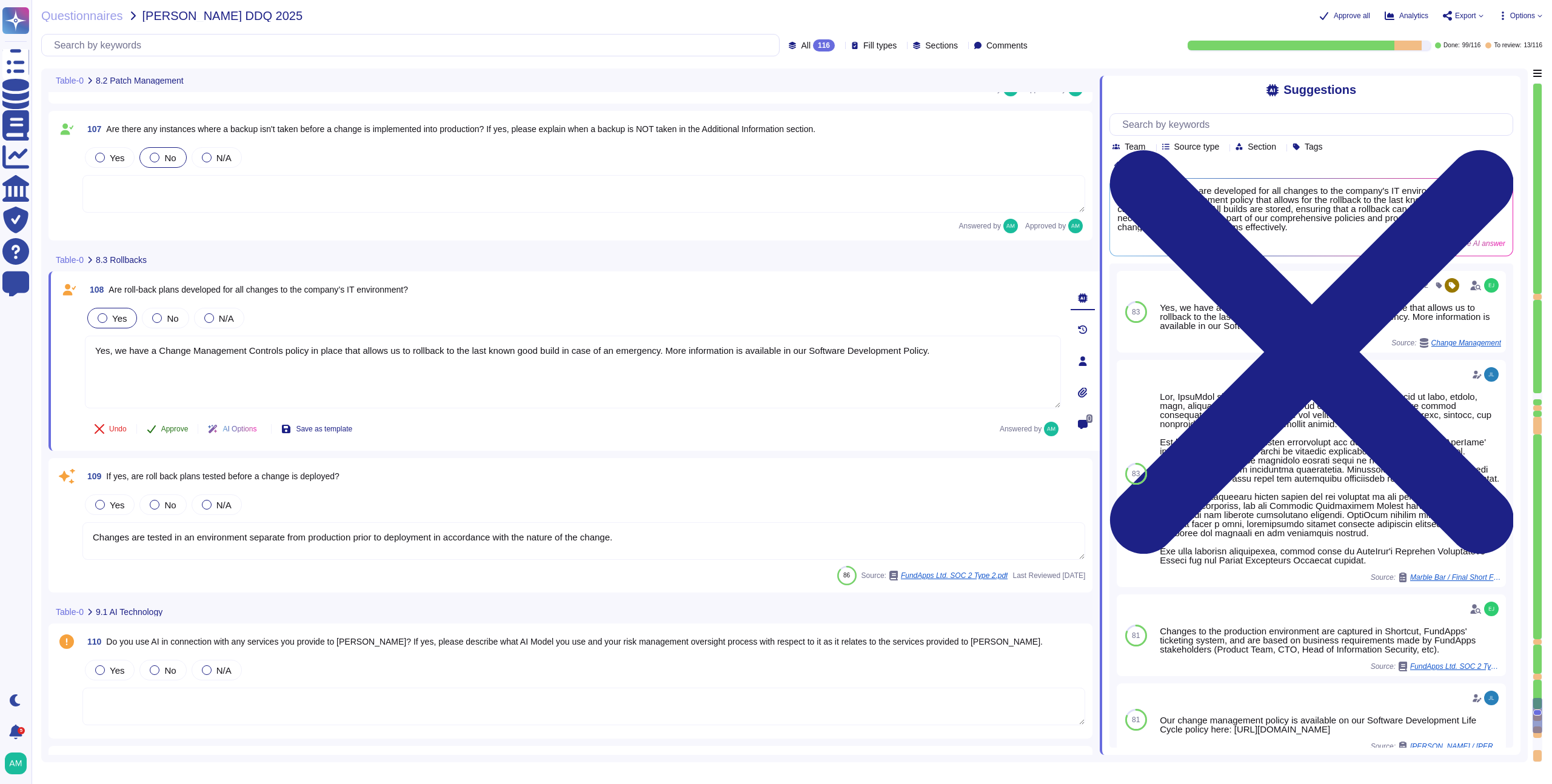
click at [179, 428] on span "Approve" at bounding box center [175, 429] width 27 height 7
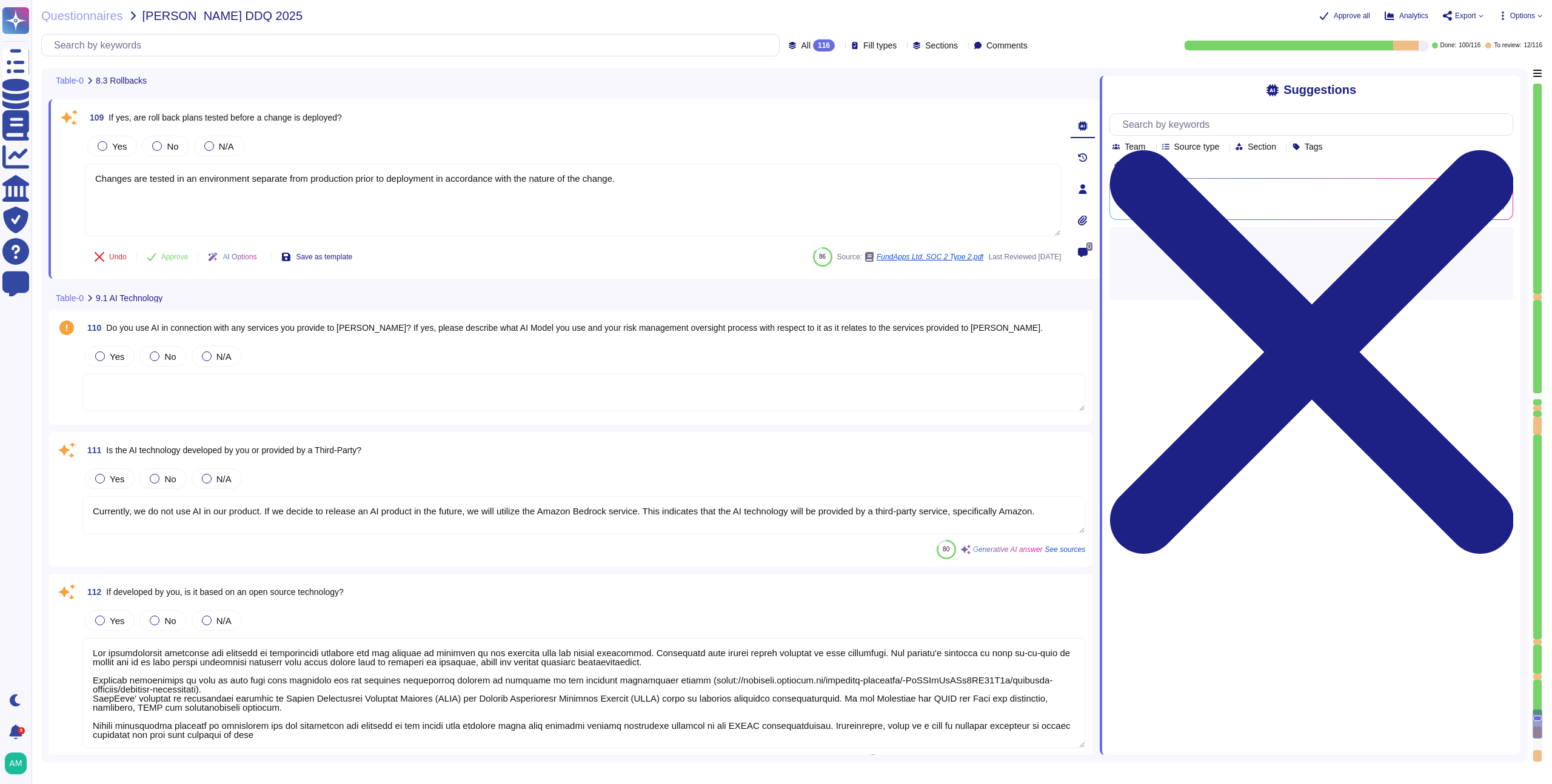
type textarea "FundApps complies with all relevant data privacy laws, including GDPR requireme…"
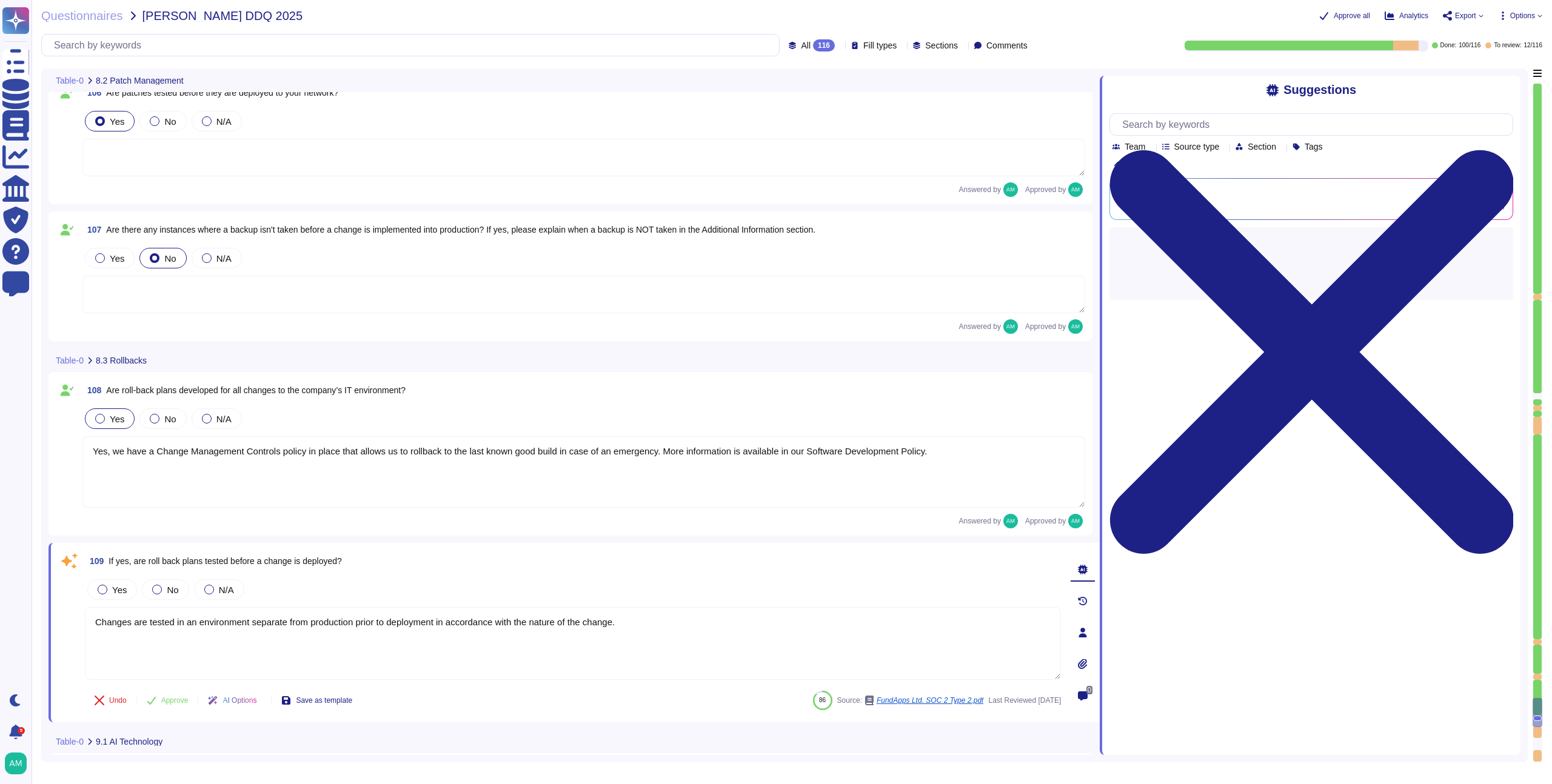
type textarea "Yes, we maintain a patch management schedule as outlined in our Patch Managemen…"
type textarea "Emergency changes or patches can be deployed quickly, as the standard process i…"
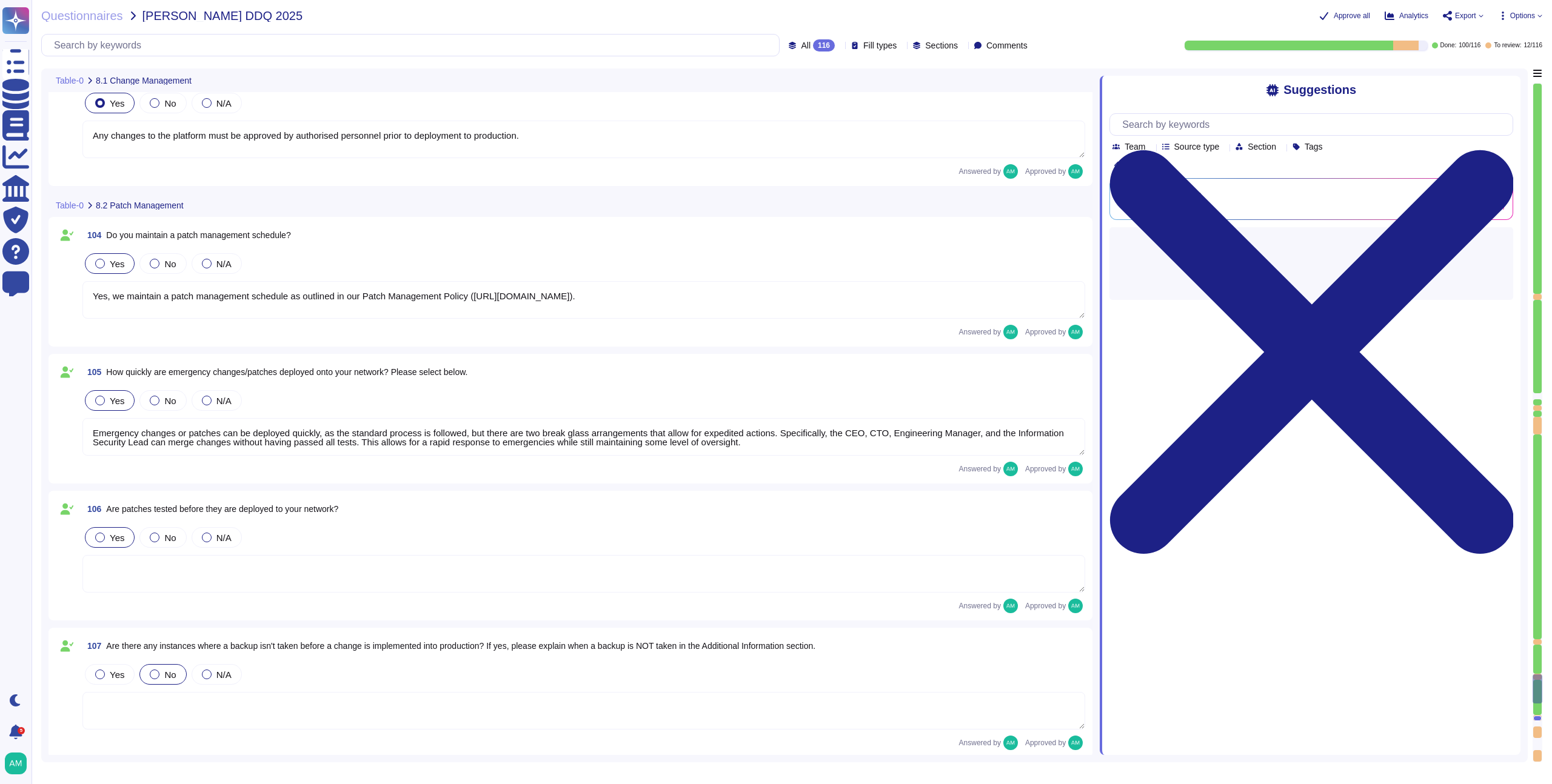
type textarea "Our change management policy is available on our Software Development Life Cycl…"
type textarea "Yes, we provide multiple environments, including a staging/testing environment …"
type textarea "Infrastructure (servers, databases and firewalls) source code is stored and ver…"
type textarea "Any changes to the platform must be approved by authorised personnel prior to d…"
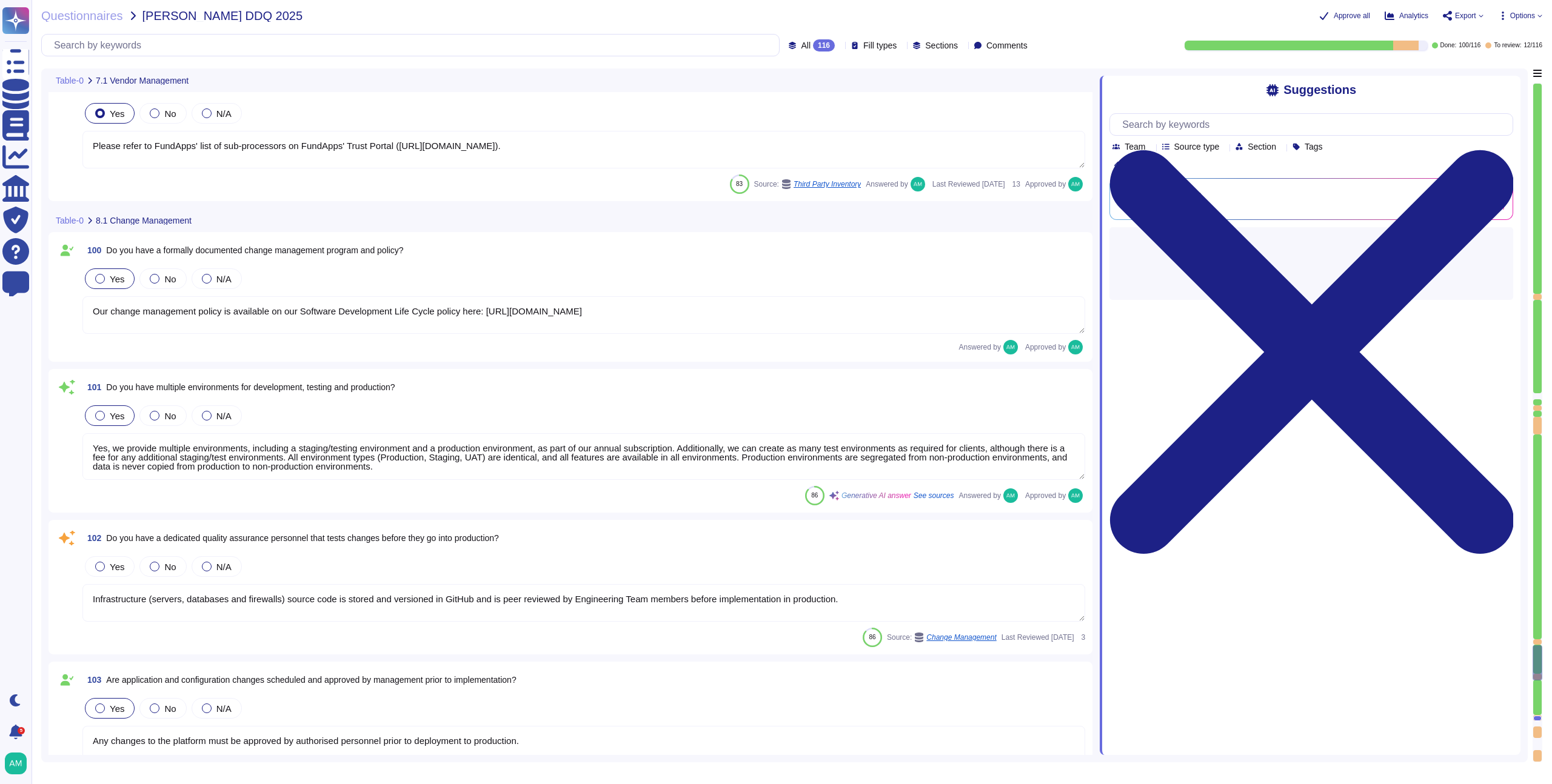
type textarea "AWS has access, as they provide a managed cloud solution on which our platform …"
type textarea "Yes, our third parties are contractually obligated to safeguard organisation da…"
type textarea "FundApps provides a cloud-based managed service hosted on Amazon Web Services (…"
type textarea "Please refer to FundApps' list of sub-processors on FundApps' Trust Portal ([UR…"
type textarea "Emergency changes or patches can be deployed quickly, as the standard process i…"
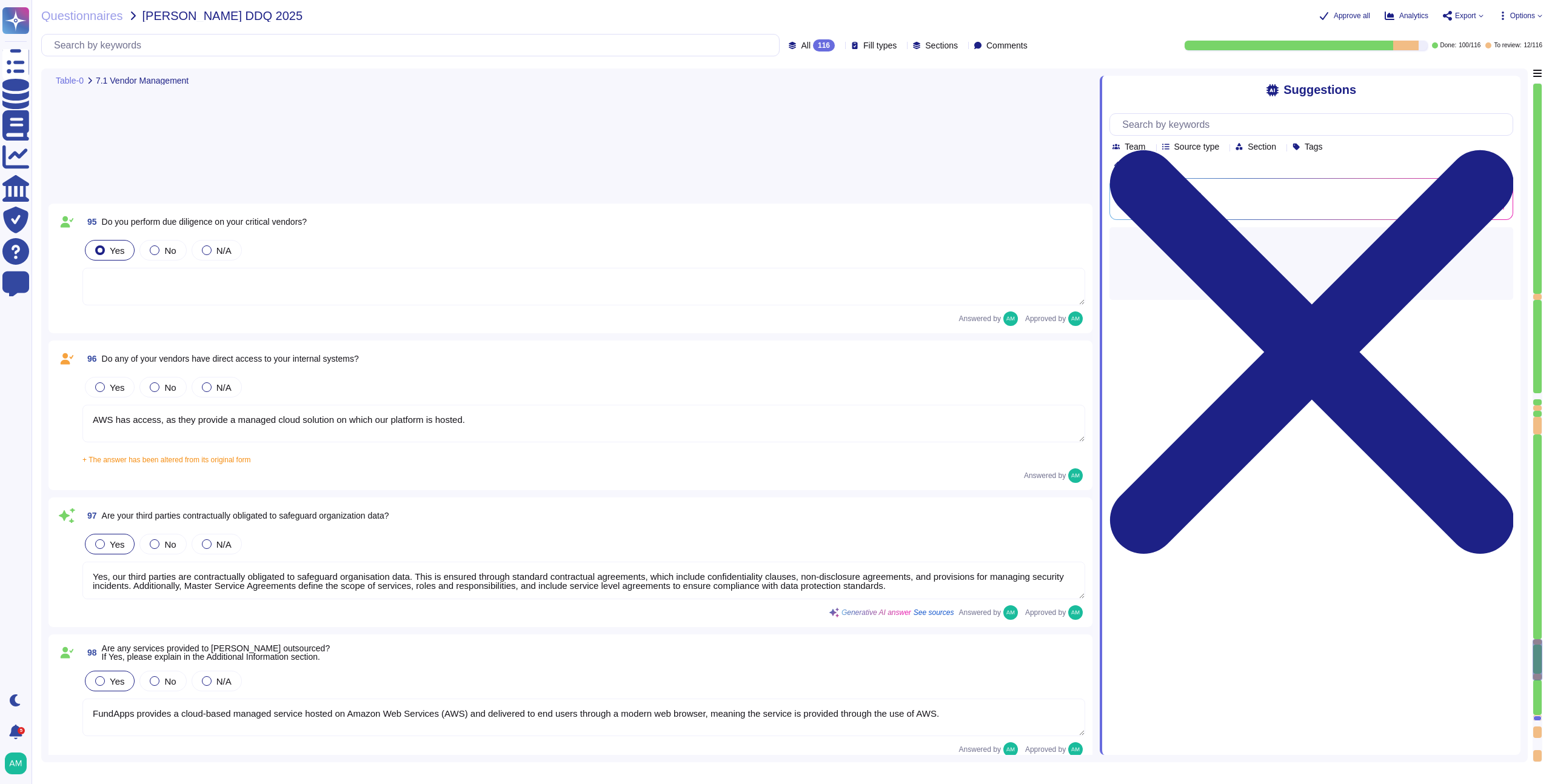
scroll to position [13100, 0]
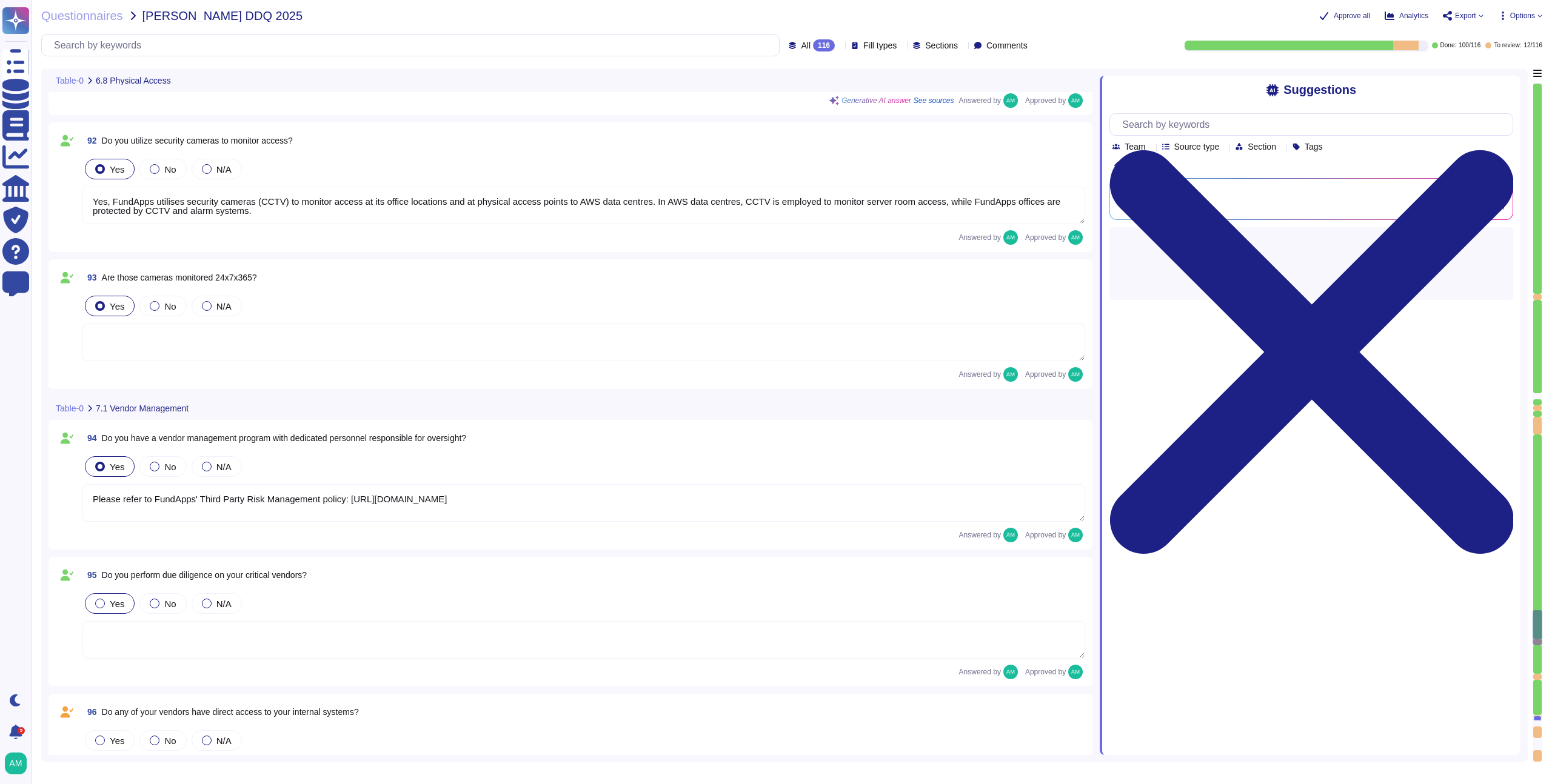
type textarea "Yes, physical hardware is securely disposed of. FundApps follows documented pol…"
type textarea "Yes, security access logs are maintained. FundApps employs a centralised log ma…"
type textarea "Yes, FundApps utilises security cameras (CCTV) to monitor access at its office …"
type textarea "Please refer to FundApps' Third Party Risk Management policy: [URL][DOMAIN_NAME]"
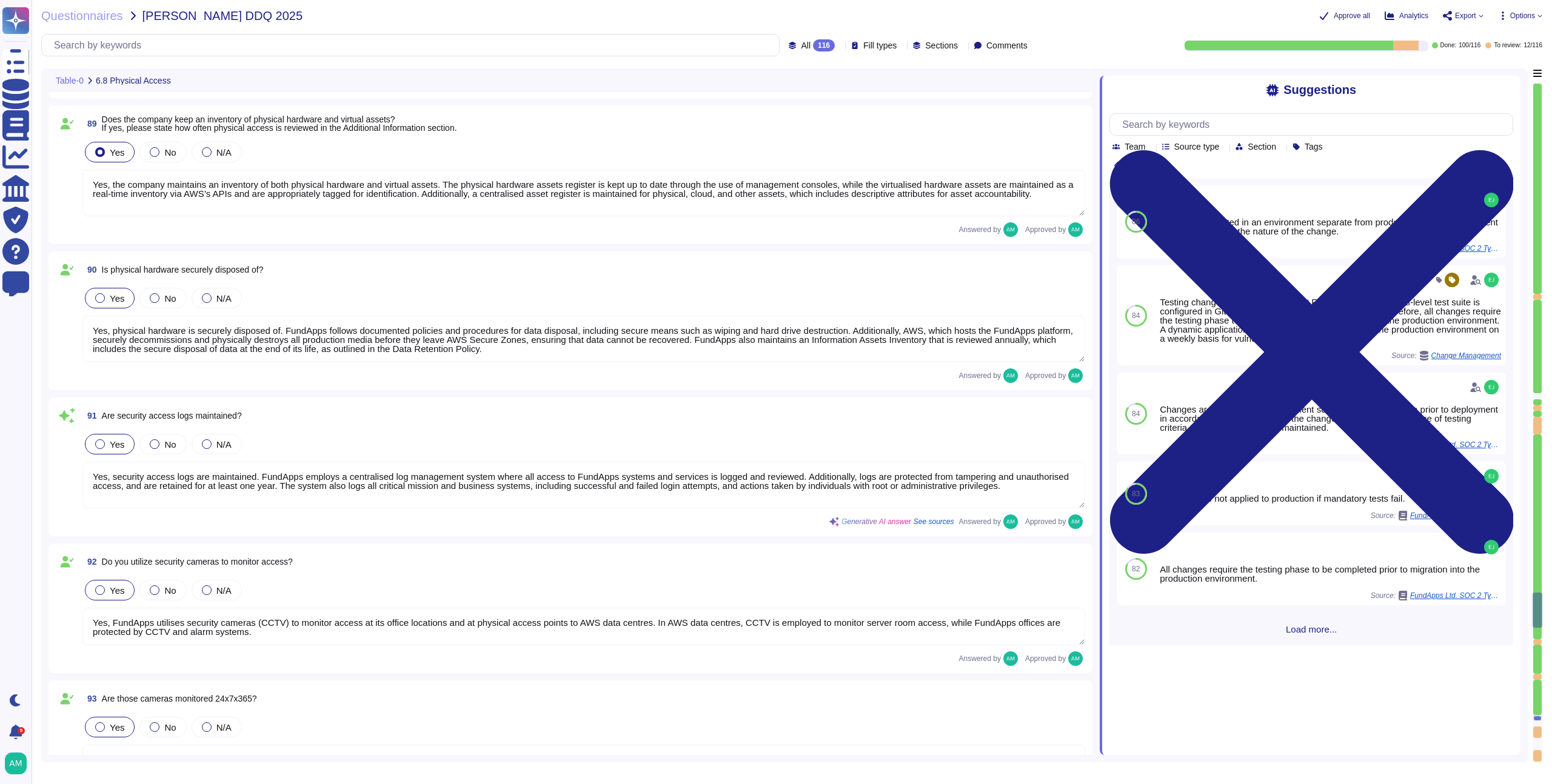
type textarea "Access to FundApps systems and services is strictly controlled on a principle o…"
type textarea "Physical access to AWS data centres is logged, monitored, and retained. For mor…"
type textarea "Yes, the company maintains an inventory of both physical hardware and virtual a…"
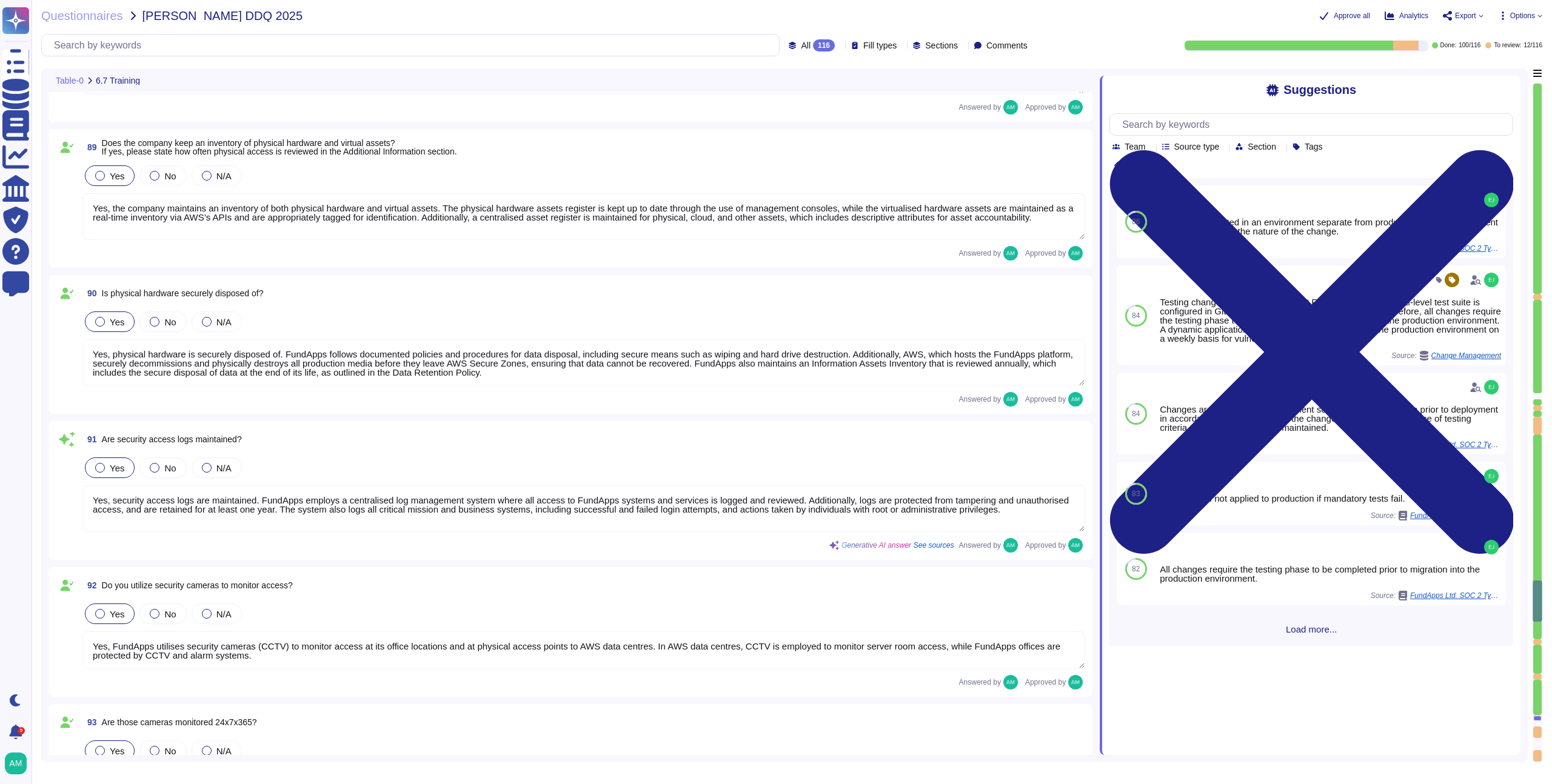
scroll to position [12127, 0]
type textarea "Yes, FundApps provides a formal training program to educate staff on Informatio…"
type textarea "Personnel (including employees and contractors as applicable) are required to c…"
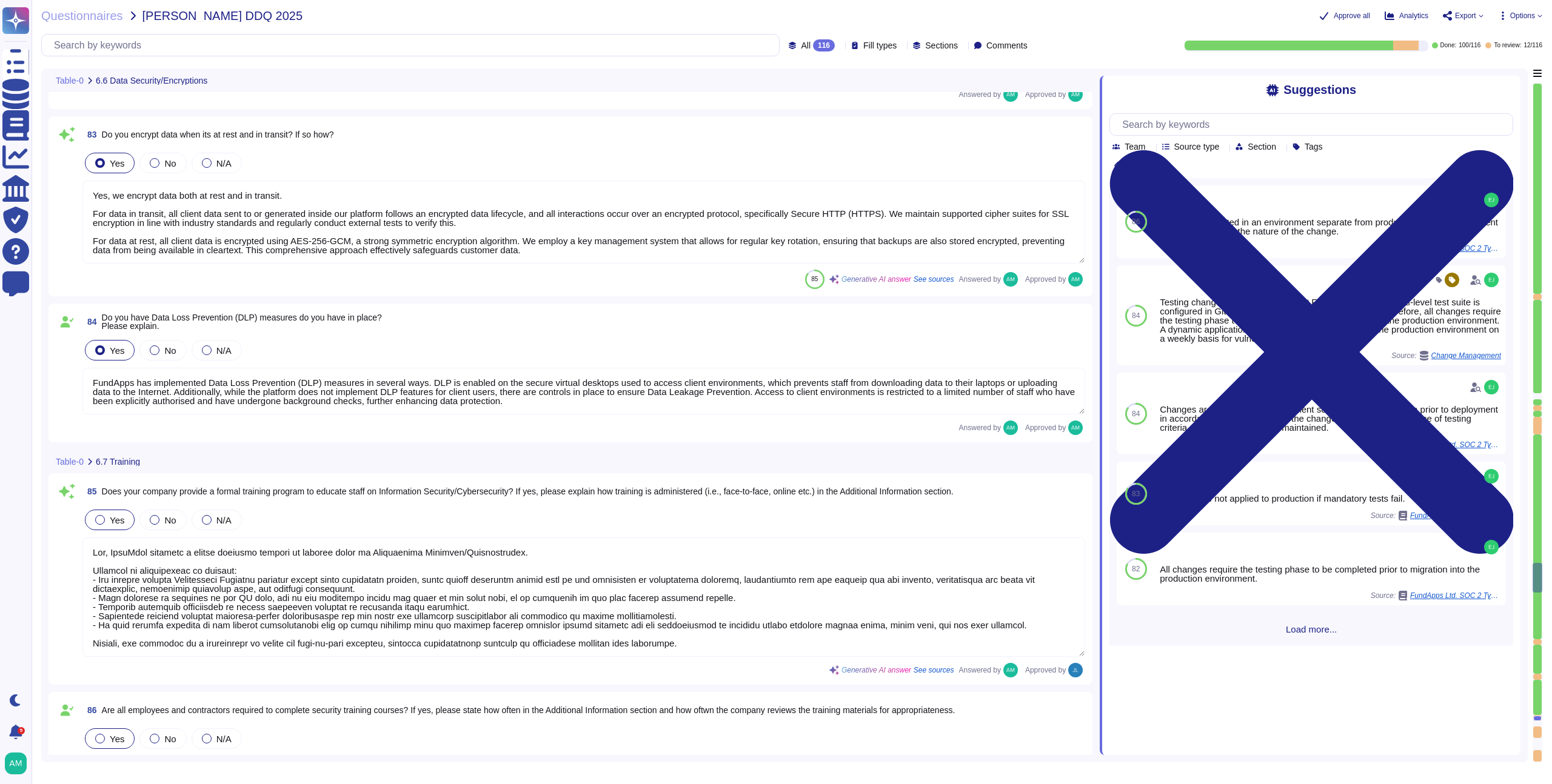
type textarea "Please review our data classification policy ([URL][DOMAIN_NAME])."
type textarea "Encryption of data in transit All client data sent to or generated inside our p…"
type textarea "Yes, we encrypt data both at rest and in transit. For data in transit, all clie…"
type textarea "FundApps has implemented Data Loss Prevention (DLP) measures in several ways. D…"
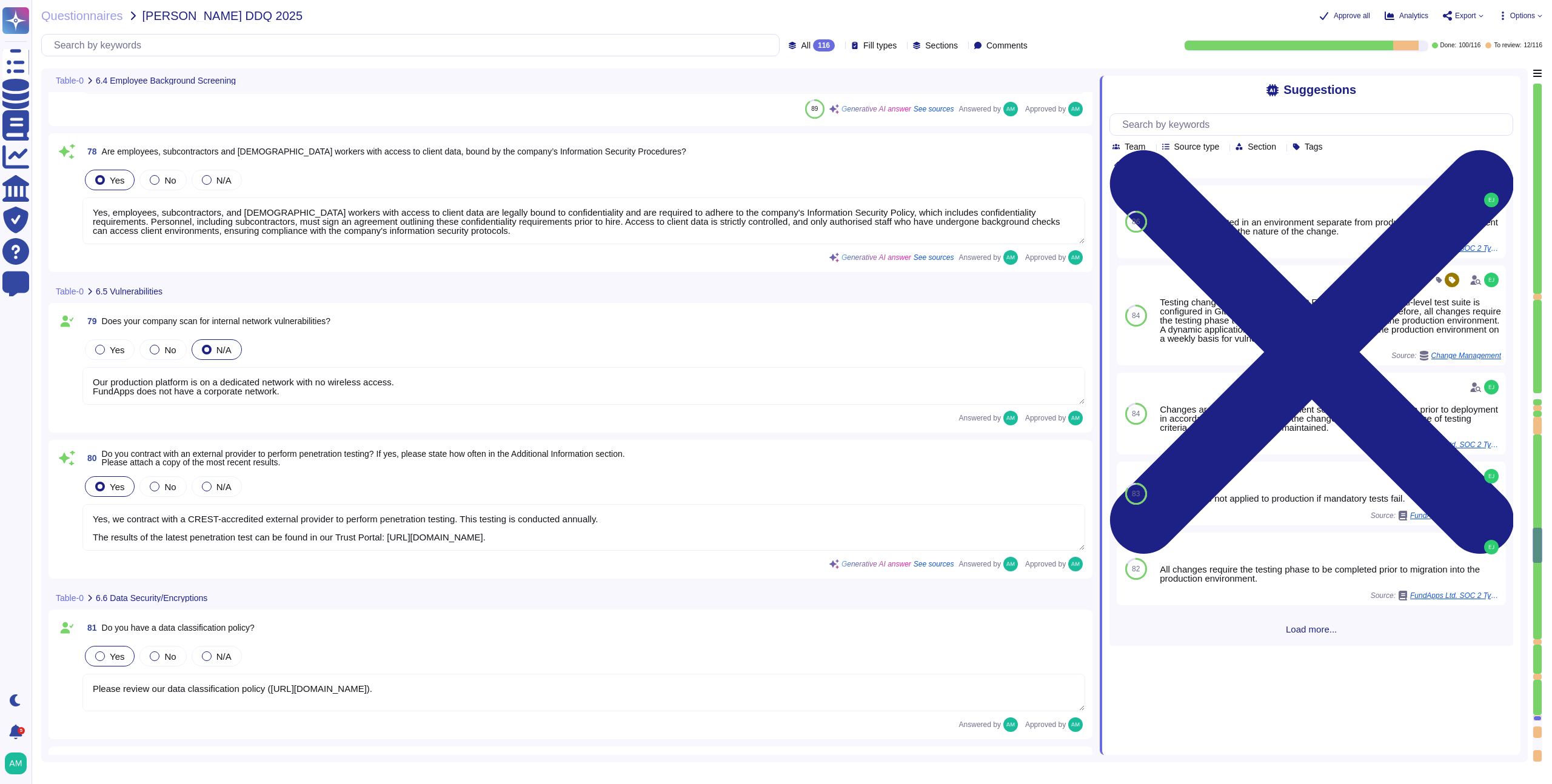
type textarea "FundApps performs the following checks on FundApps’ new employees: - Proof of t…"
type textarea "Yes, employees, subcontractors, and [DEMOGRAPHIC_DATA] workers with access to c…"
type textarea "Our production platform is on a dedicated network with no wireless access. Fund…"
type textarea "Yes, we contract with a CREST-accredited external provider to perform penetrati…"
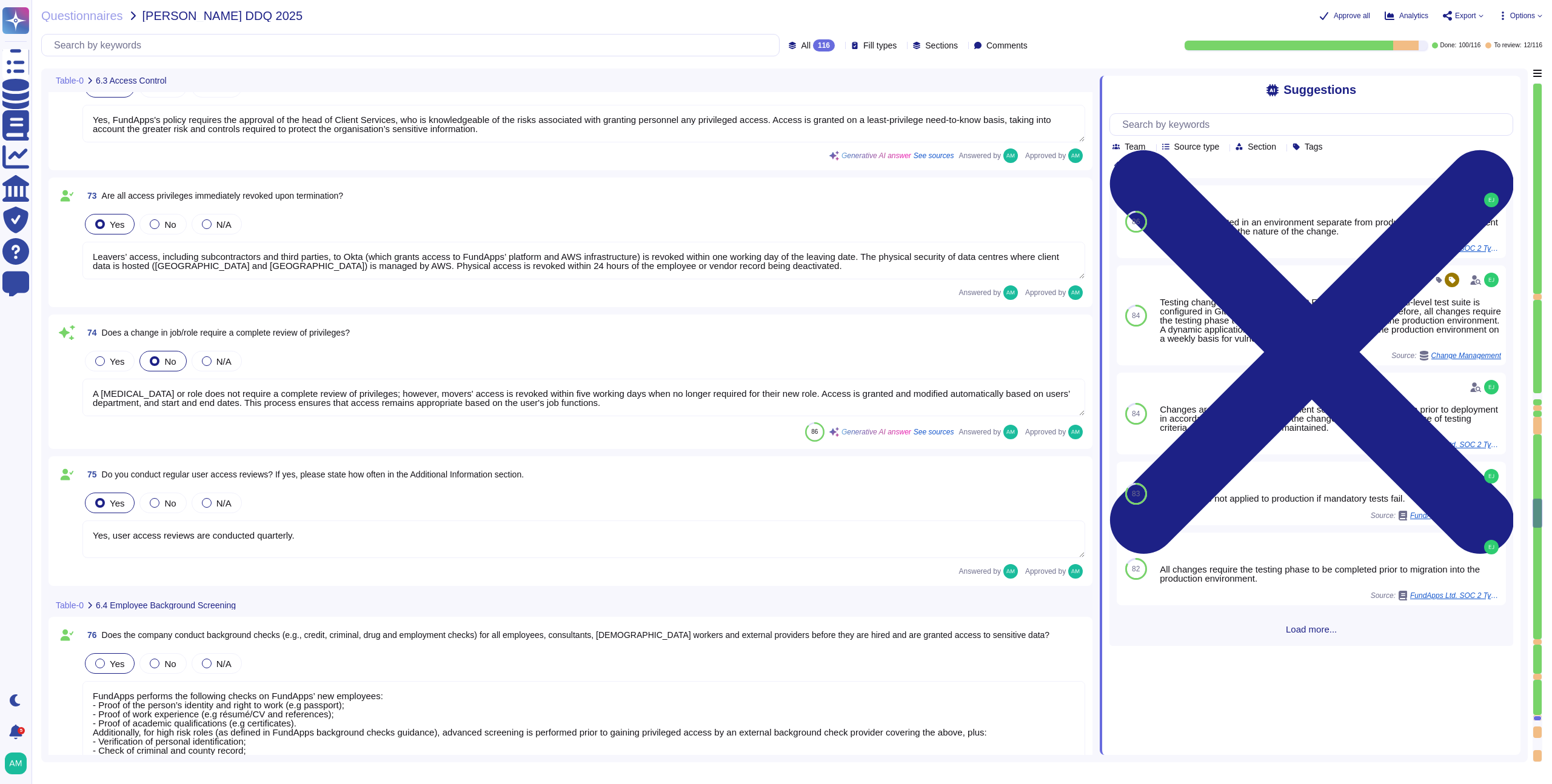
type textarea "Yes, the company requires multi-factor authentication (MFA) for access to all c…"
type textarea "A quarterly review of access privileges on FundApps’ sensitive systems (systems…"
type textarea "Yes, FundApps's policy requires the approval of the head of Client Services, wh…"
type textarea "Leavers’ access, including subcontractors and third parties, to Okta (which gra…"
type textarea "A [MEDICAL_DATA] or role does not require a complete review of privileges; howe…"
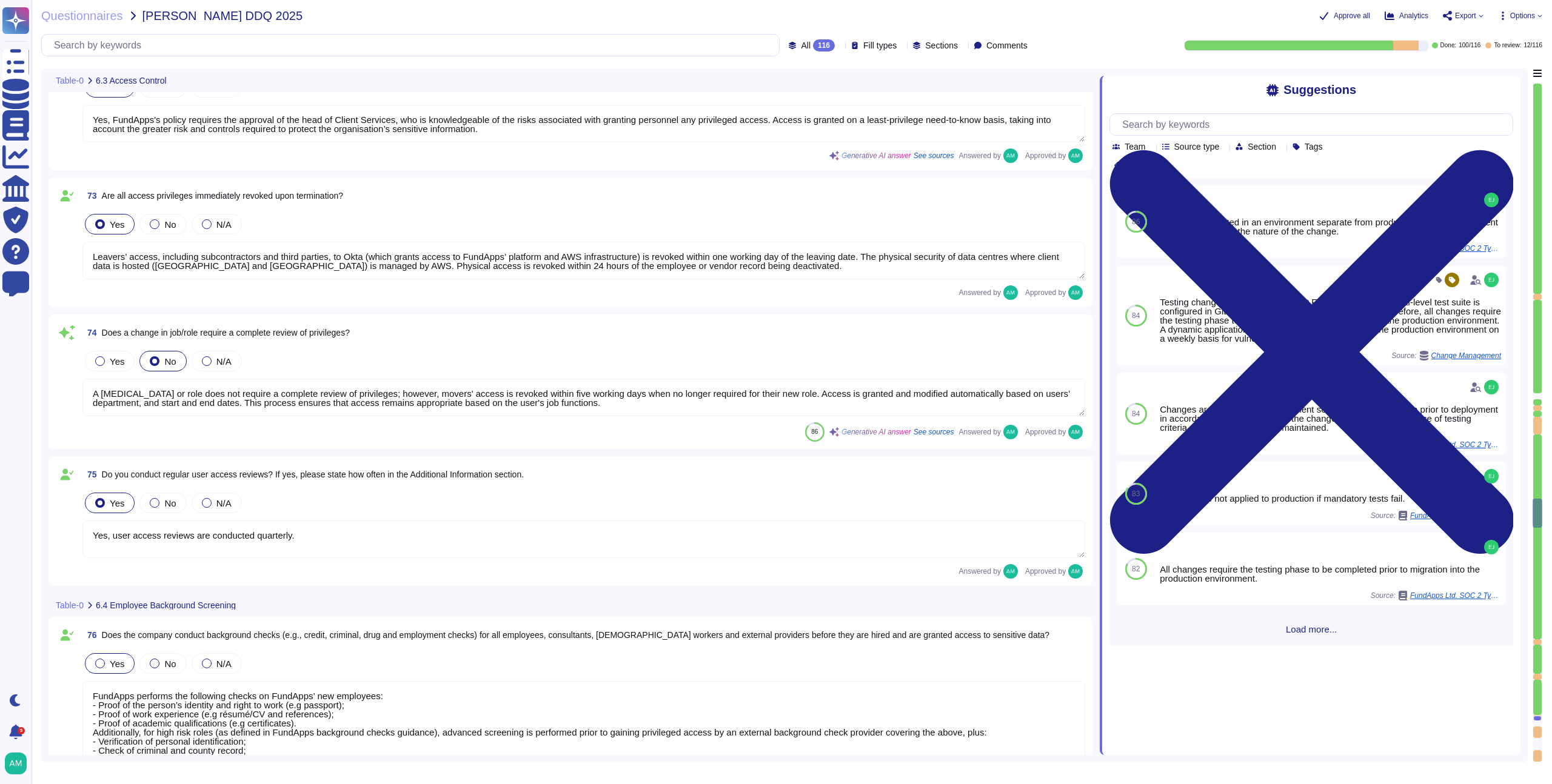
type textarea "Yes, user access reviews are conducted quarterly."
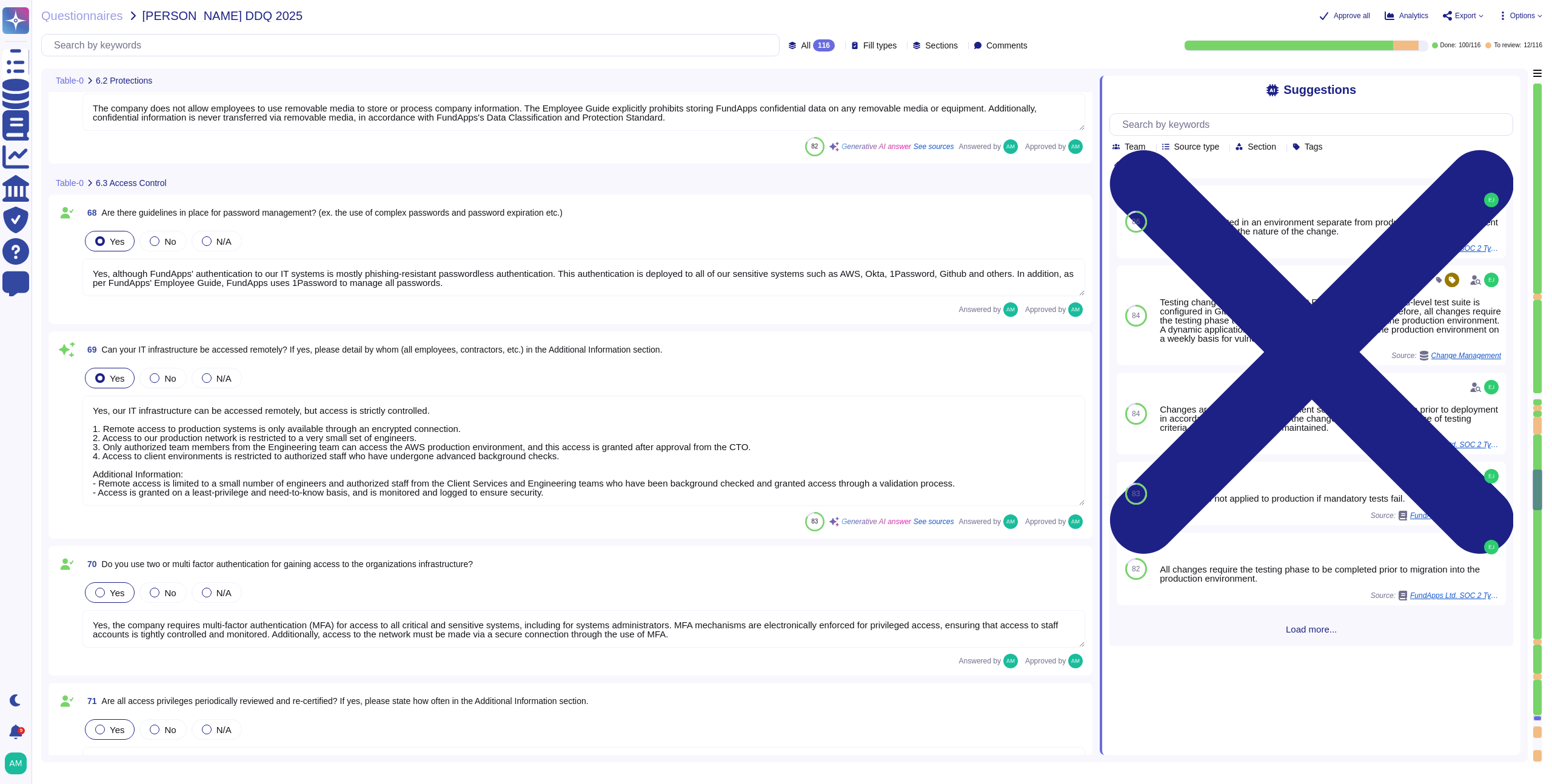
type textarea "No, but FundApps staff use a secure virtual desktop to access FundApps' client …"
type textarea "Employees do have local administrative rights to their devices. However, any de…"
type textarea "The company does not allow employees to use removable media to store or process…"
type textarea "Yes, although FundApps' authentication to our IT systems is mostly phishing-res…"
type textarea "Yes, our IT infrastructure can be accessed remotely, but access is strictly con…"
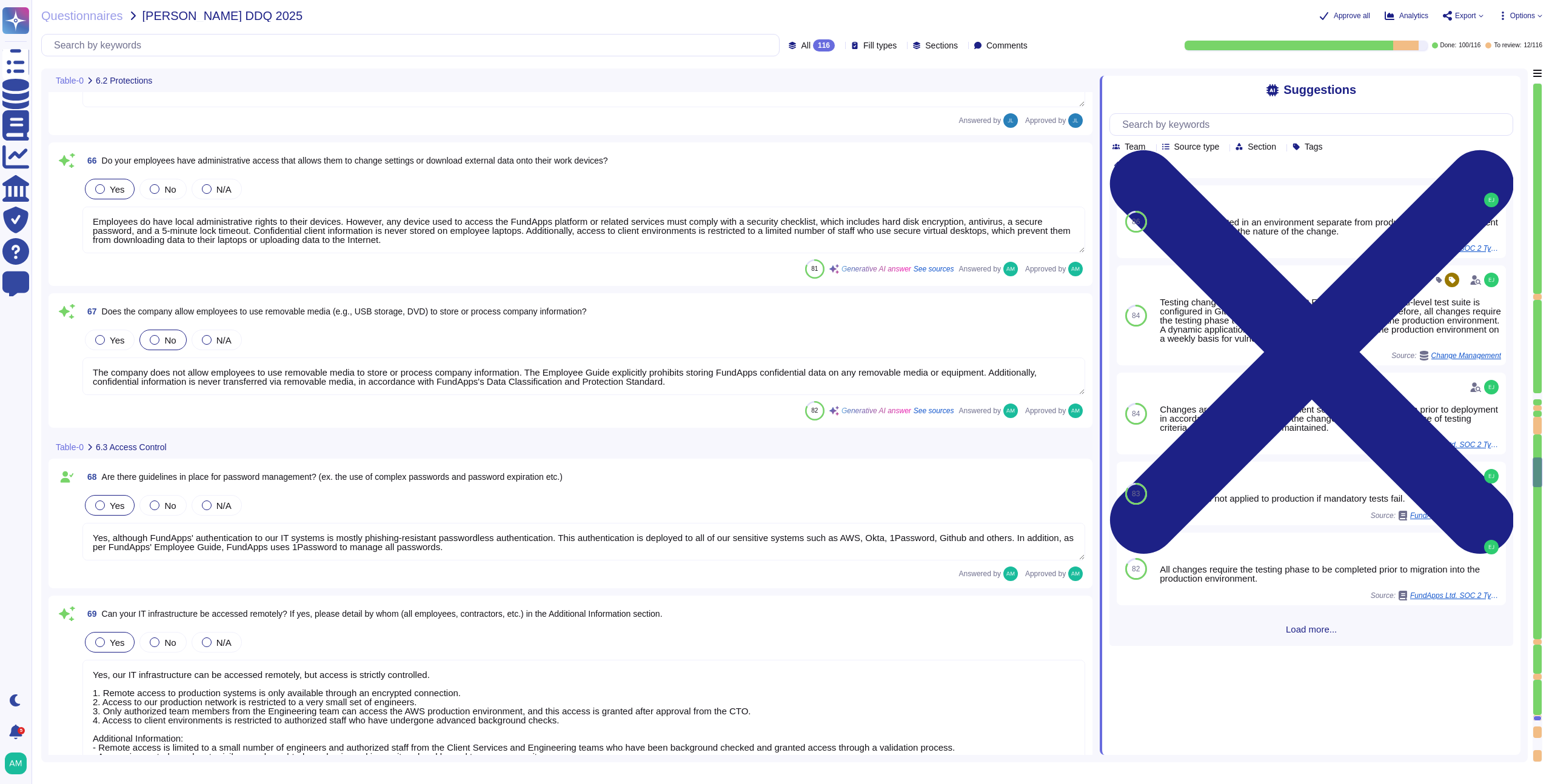
type textarea "FundApps deploys an antivirus solution across FundApps workstations and servers…"
type textarea "Abnormal behaviour signatures are automatically updated by the solution provide…"
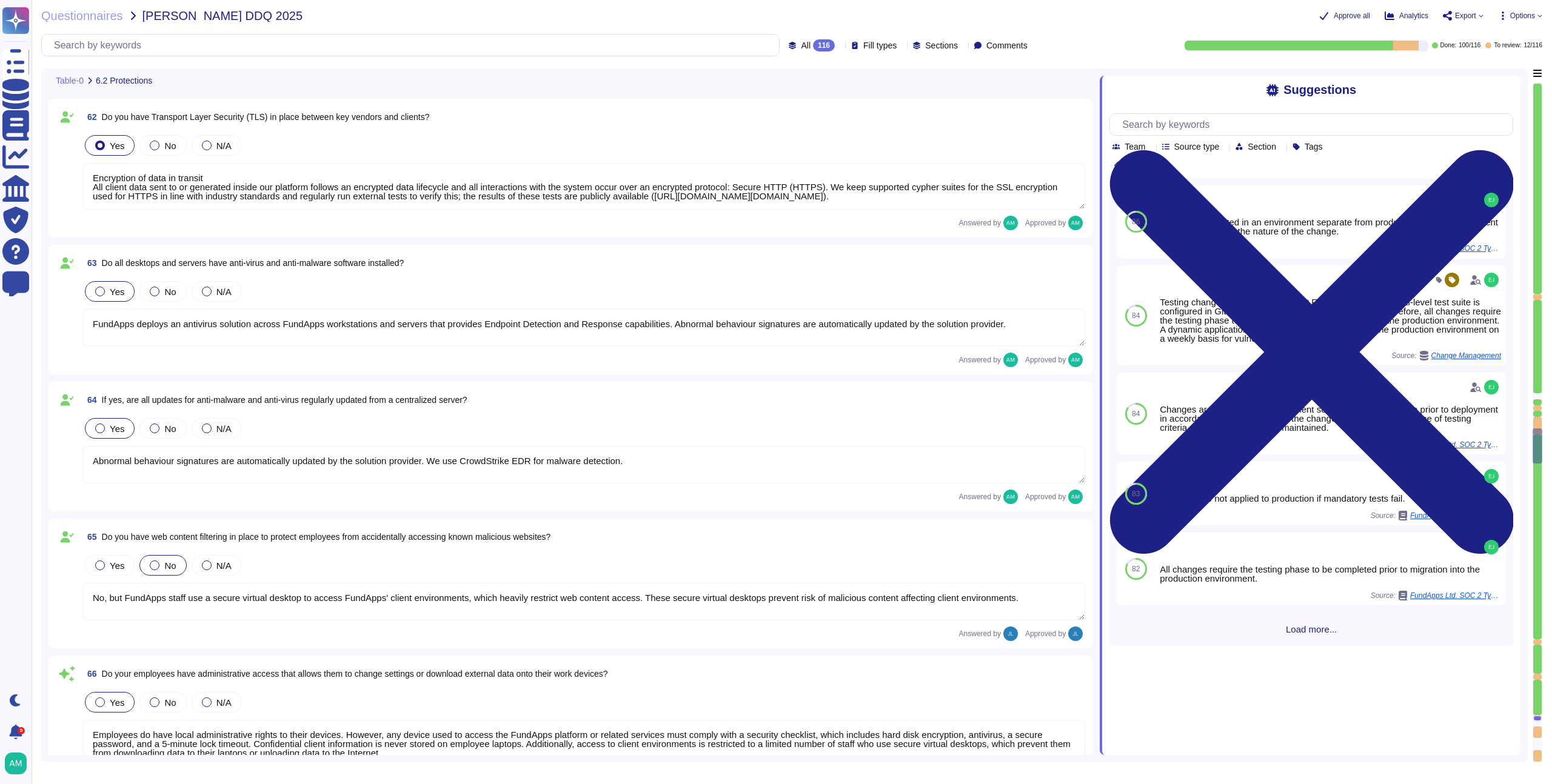
type textarea "All security incidents and events are centralised in FundApps' SIEM, and any al…"
type textarea "FundApps uses several layers of security controls to detect and remediate vulne…"
type textarea "FundApps uses a combination of DataDog Cloud SIEM and AWS logs to perform real-…"
type textarea "Encryption of data in transit All client data sent to or generated inside our p…"
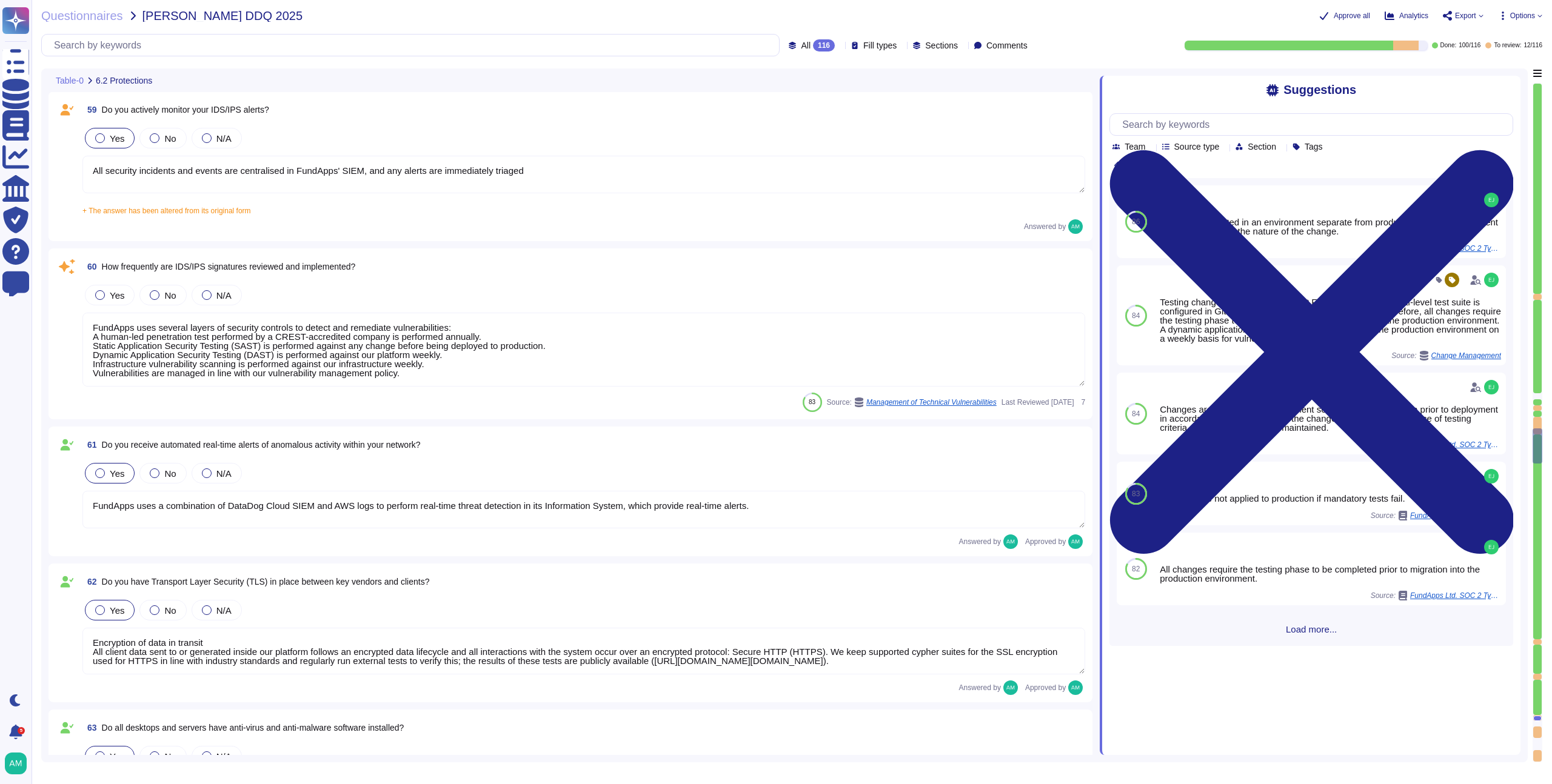
scroll to position [8070, 0]
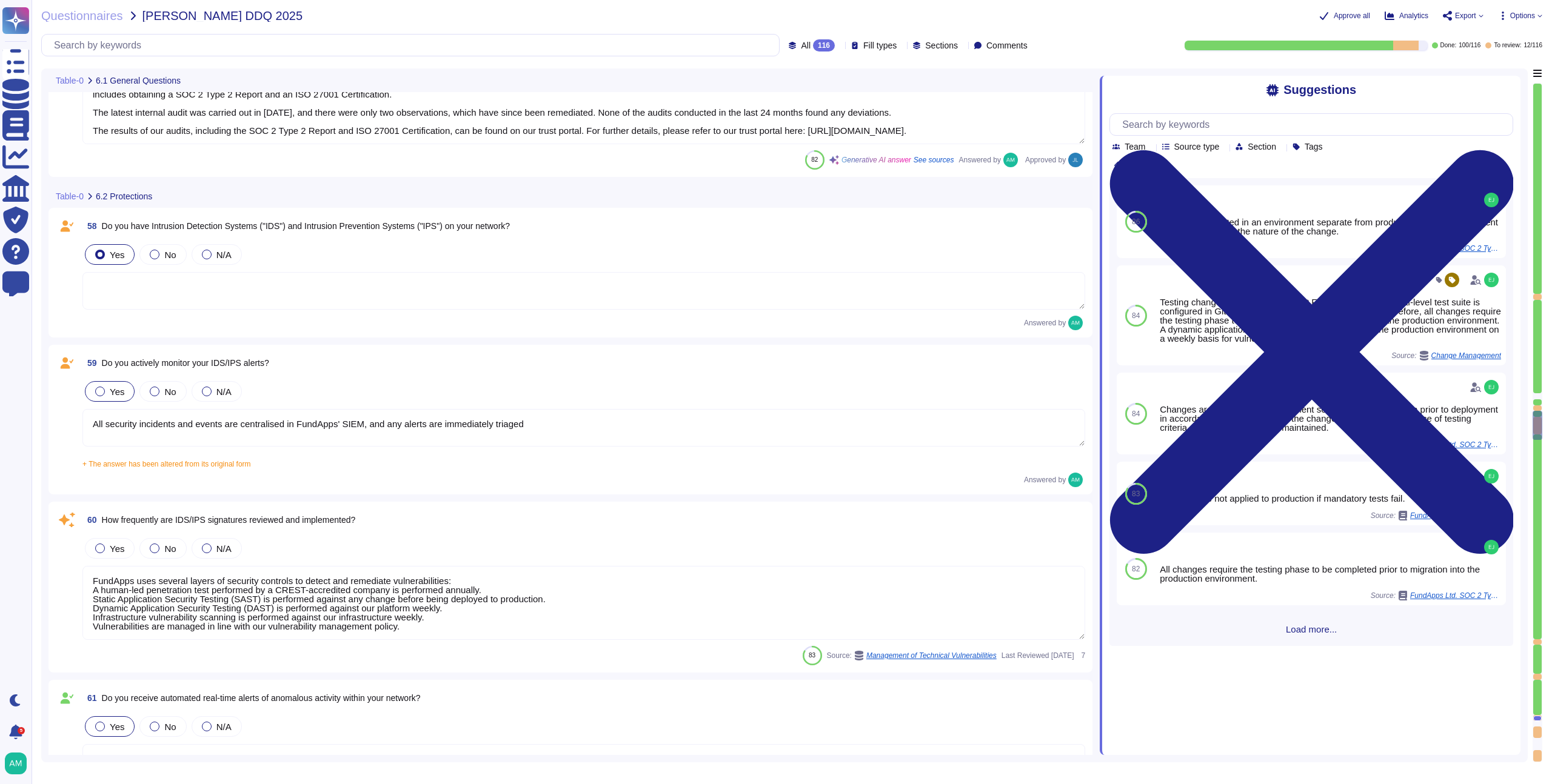
type textarea "Yes, FundApps has dedicated cybersecurity insurance that covers various aspects…"
type textarea "Yes, independent assessments of our IT systems, policies, and procedures have b…"
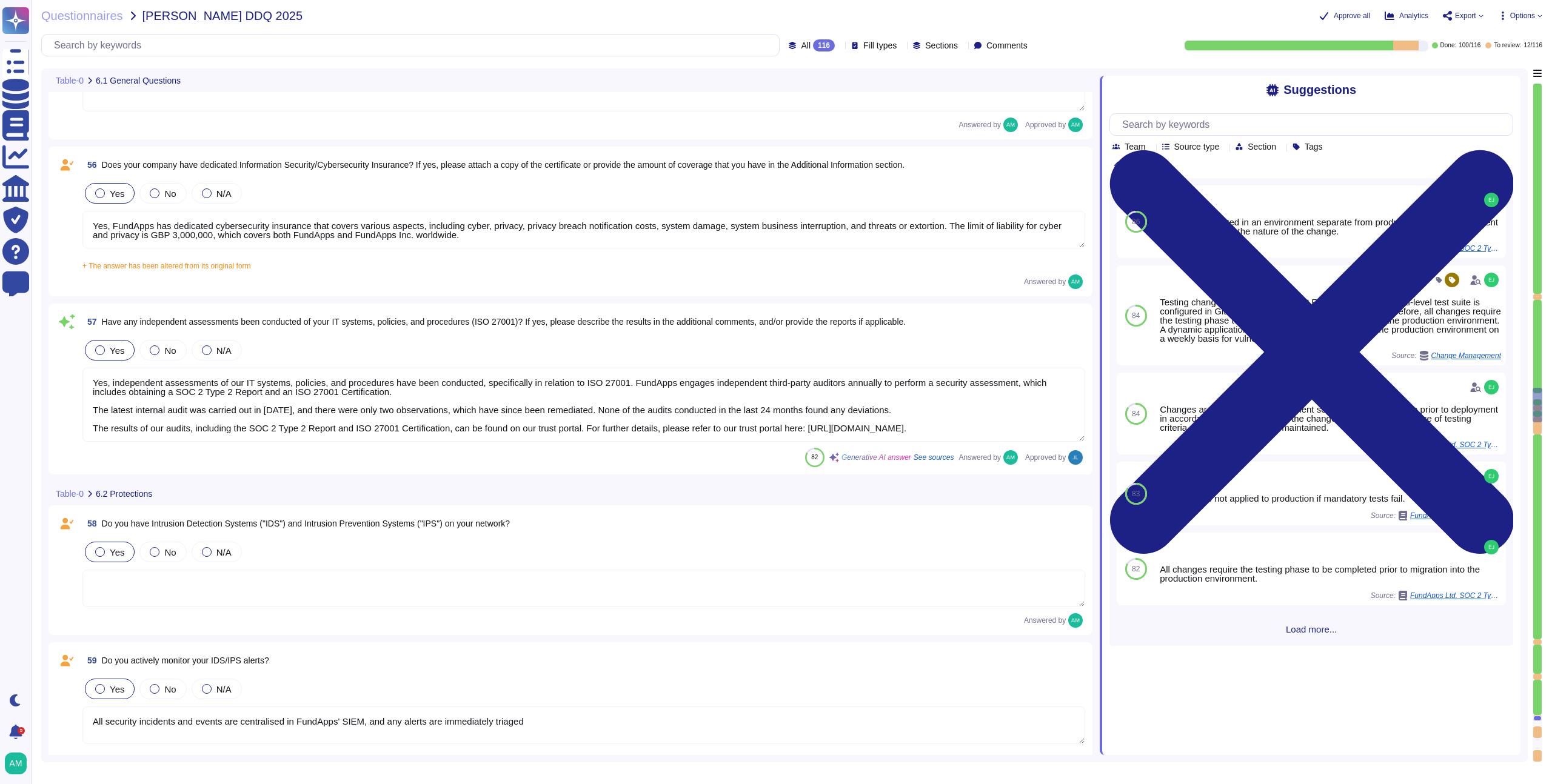
type textarea "FundApps’ security exceptions are logged in the Security Exceptions Log and the…"
type textarea "The overall operational accountability for information security is held by Fund…"
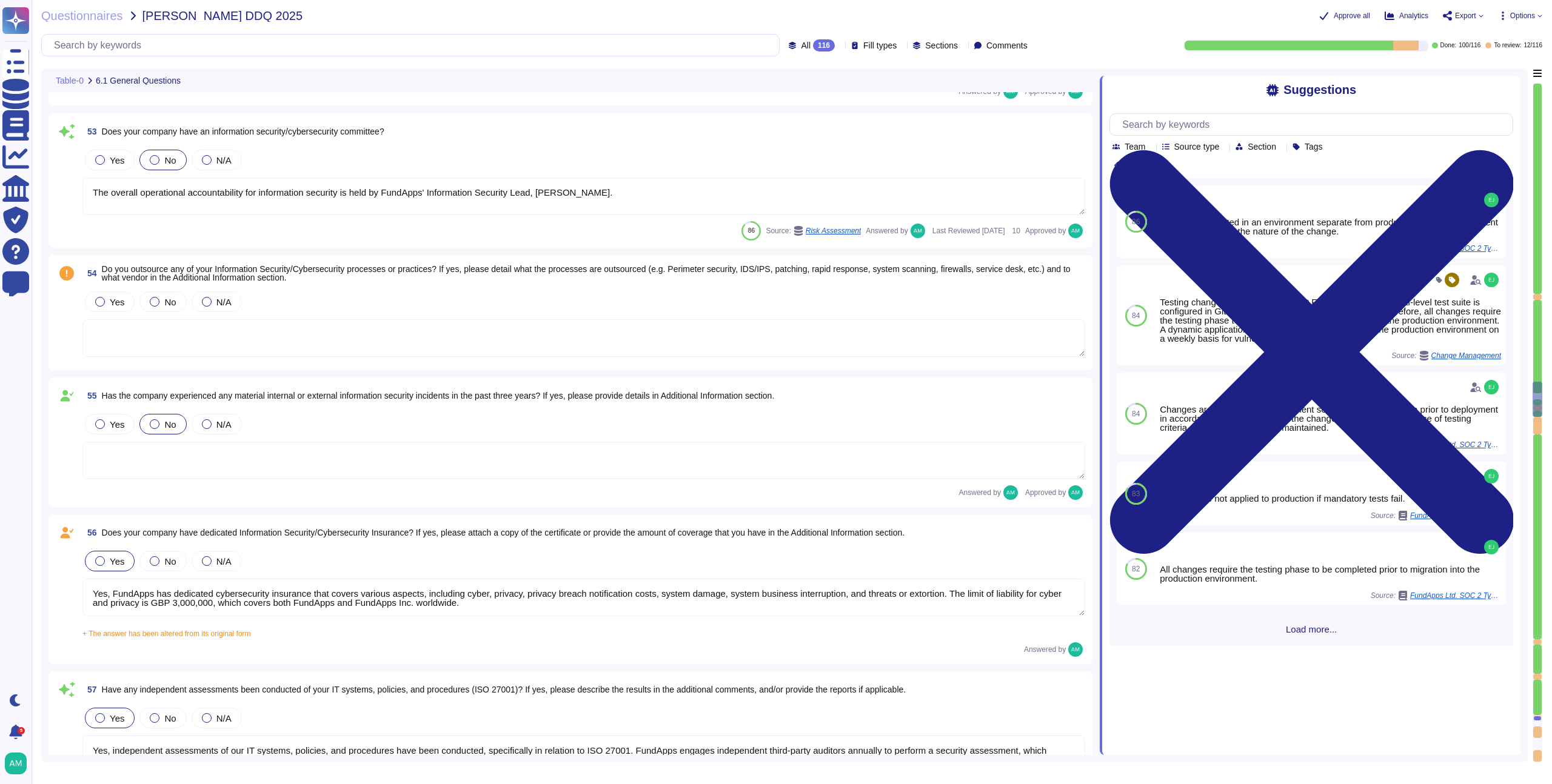
type textarea "Yes, the policies, standards, and procedures relating to information security a…"
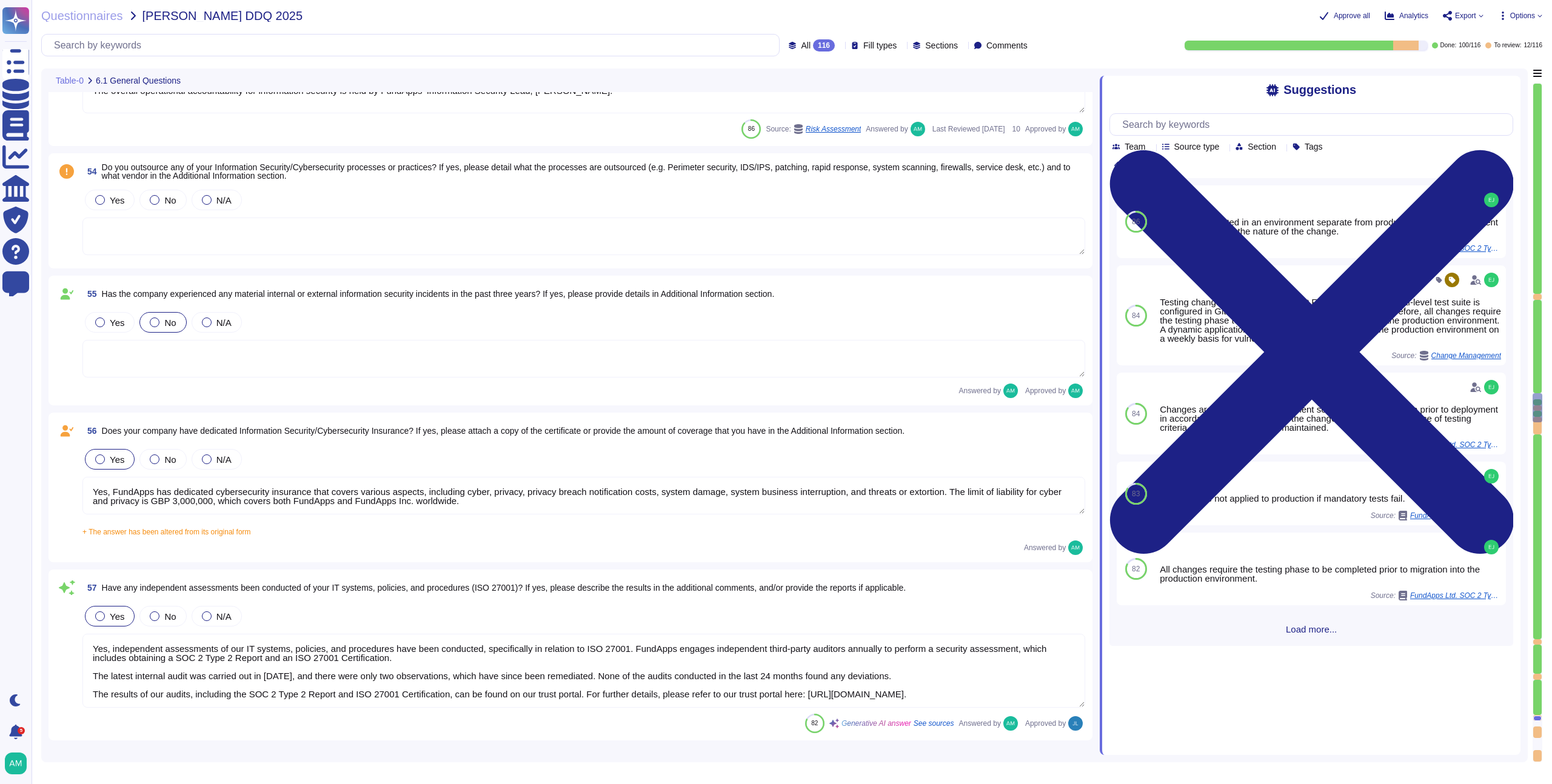
type textarea "FundApps uses several layers of security controls to detect and remediate vulne…"
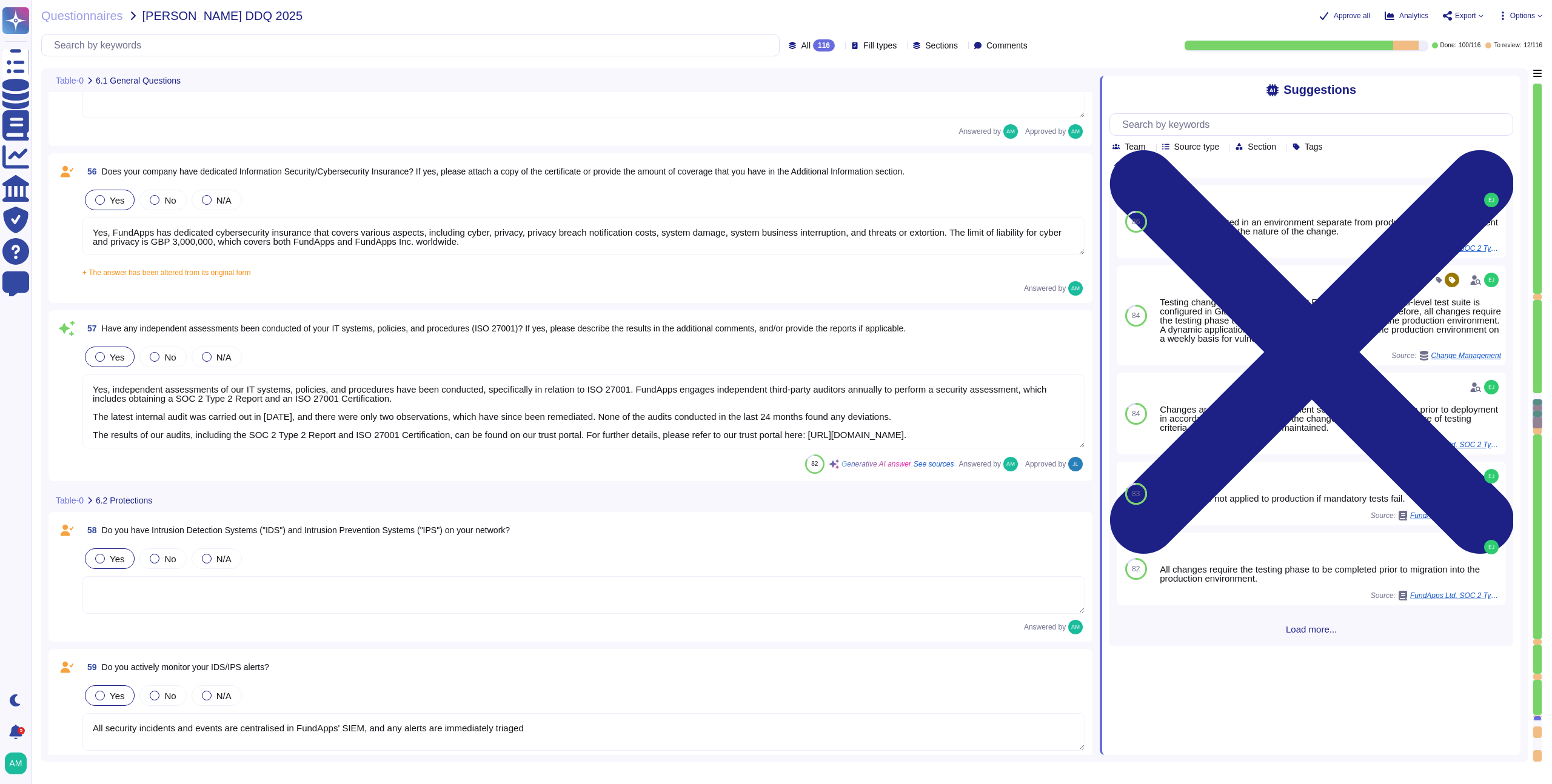
type textarea "FundApps uses a combination of DataDog Cloud SIEM and AWS logs to perform real-…"
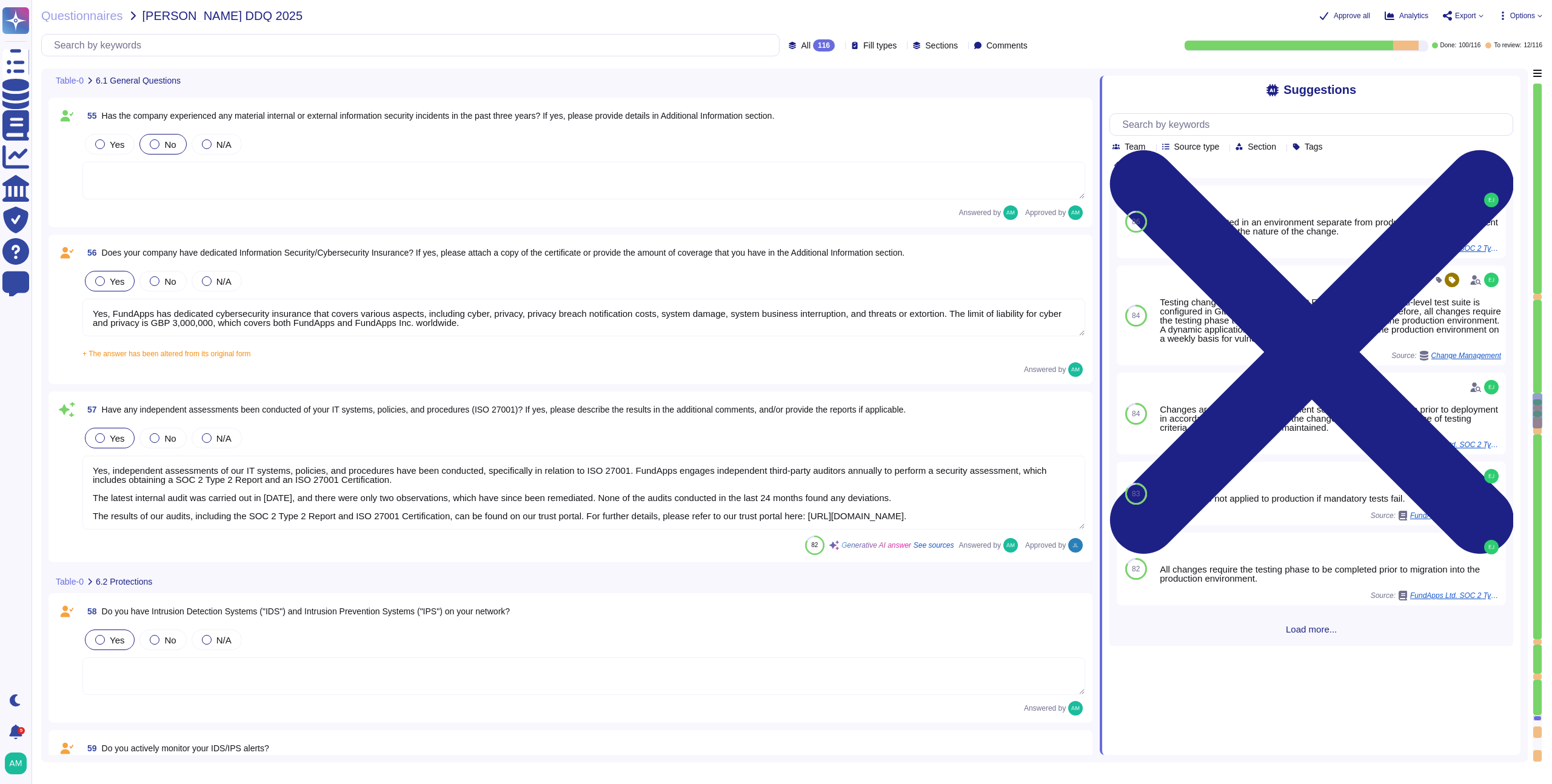
scroll to position [7714, 0]
click at [869, 393] on div "57 Have any independent assessments been conducted of your IT systems, policies…" at bounding box center [570, 478] width 1044 height 171
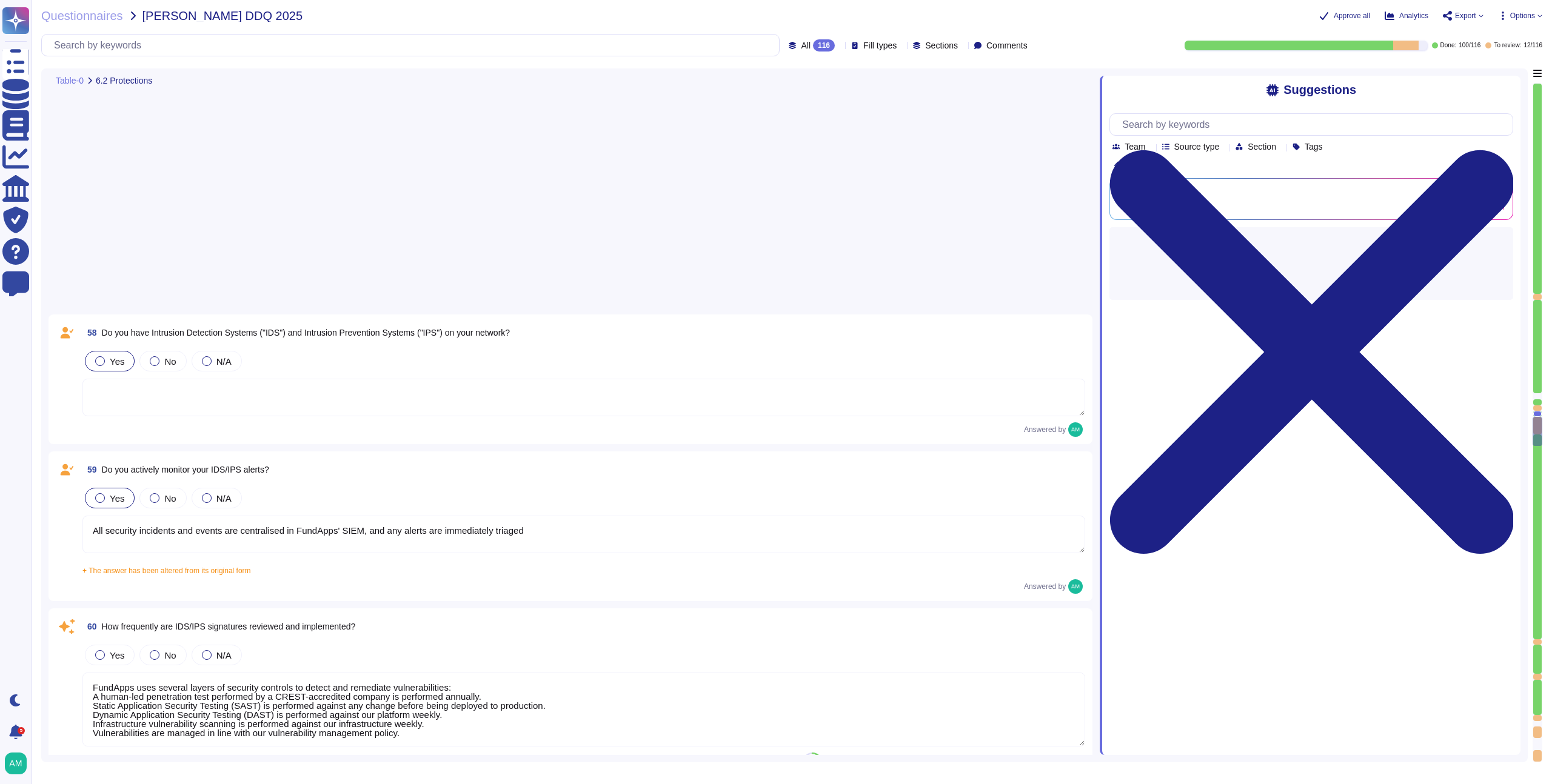
type textarea "Encryption of data in transit All client data sent to or generated inside our p…"
type textarea "FundApps deploys an antivirus solution across FundApps workstations and servers…"
type textarea "Abnormal behaviour signatures are automatically updated by the solution provide…"
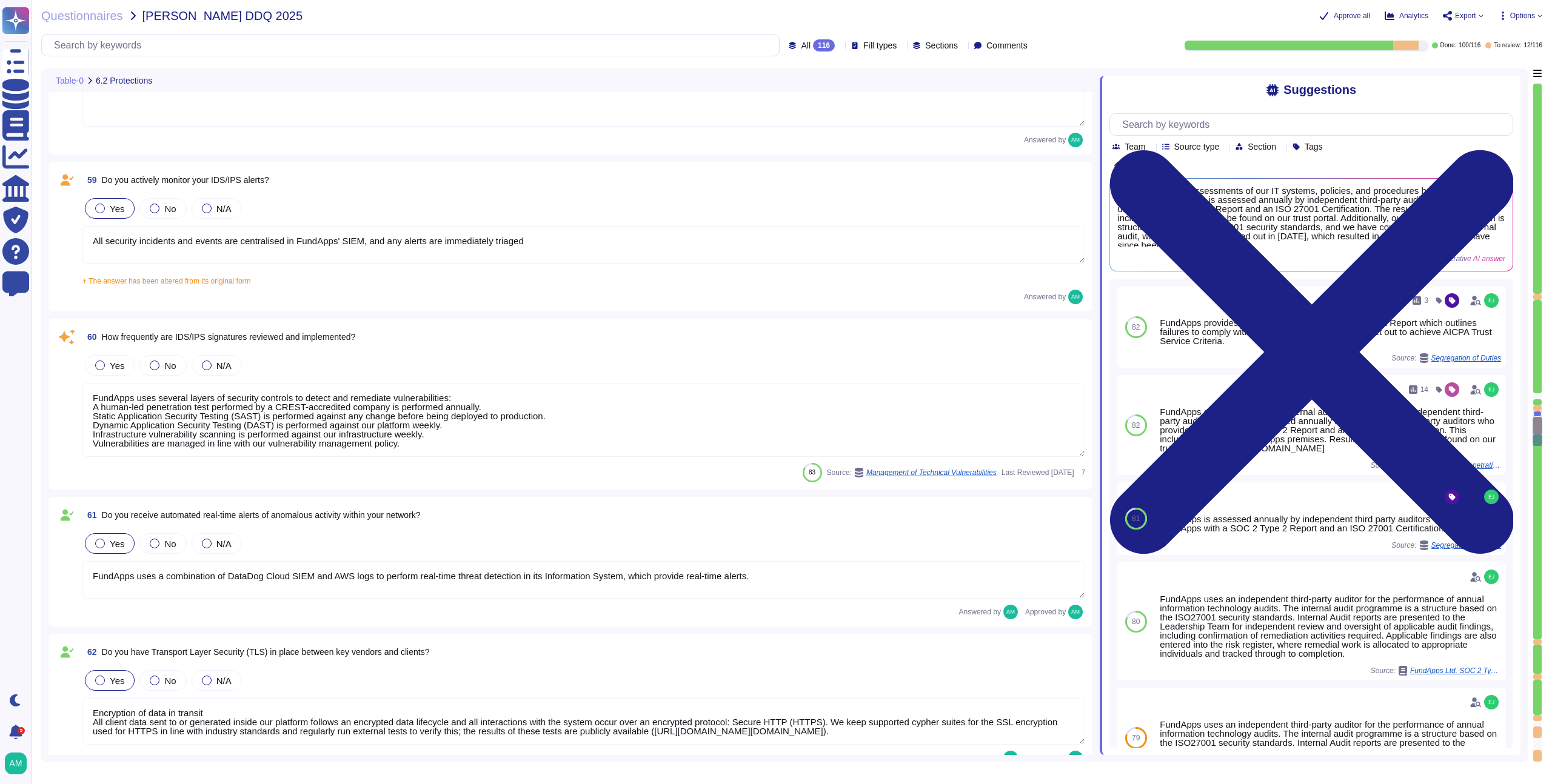
scroll to position [1, 0]
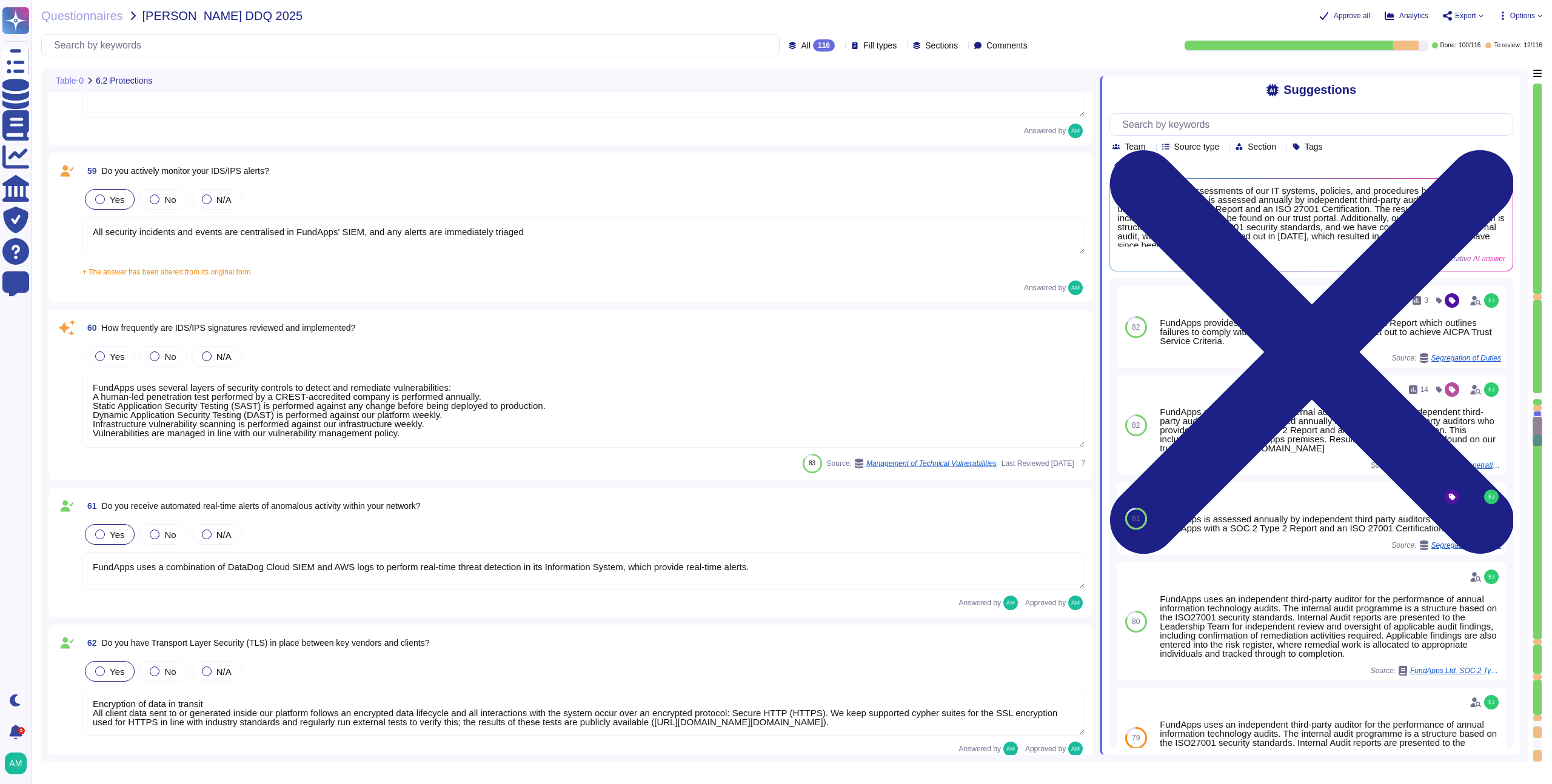
type textarea "No, but FundApps staff use a secure virtual desktop to access FundApps' client …"
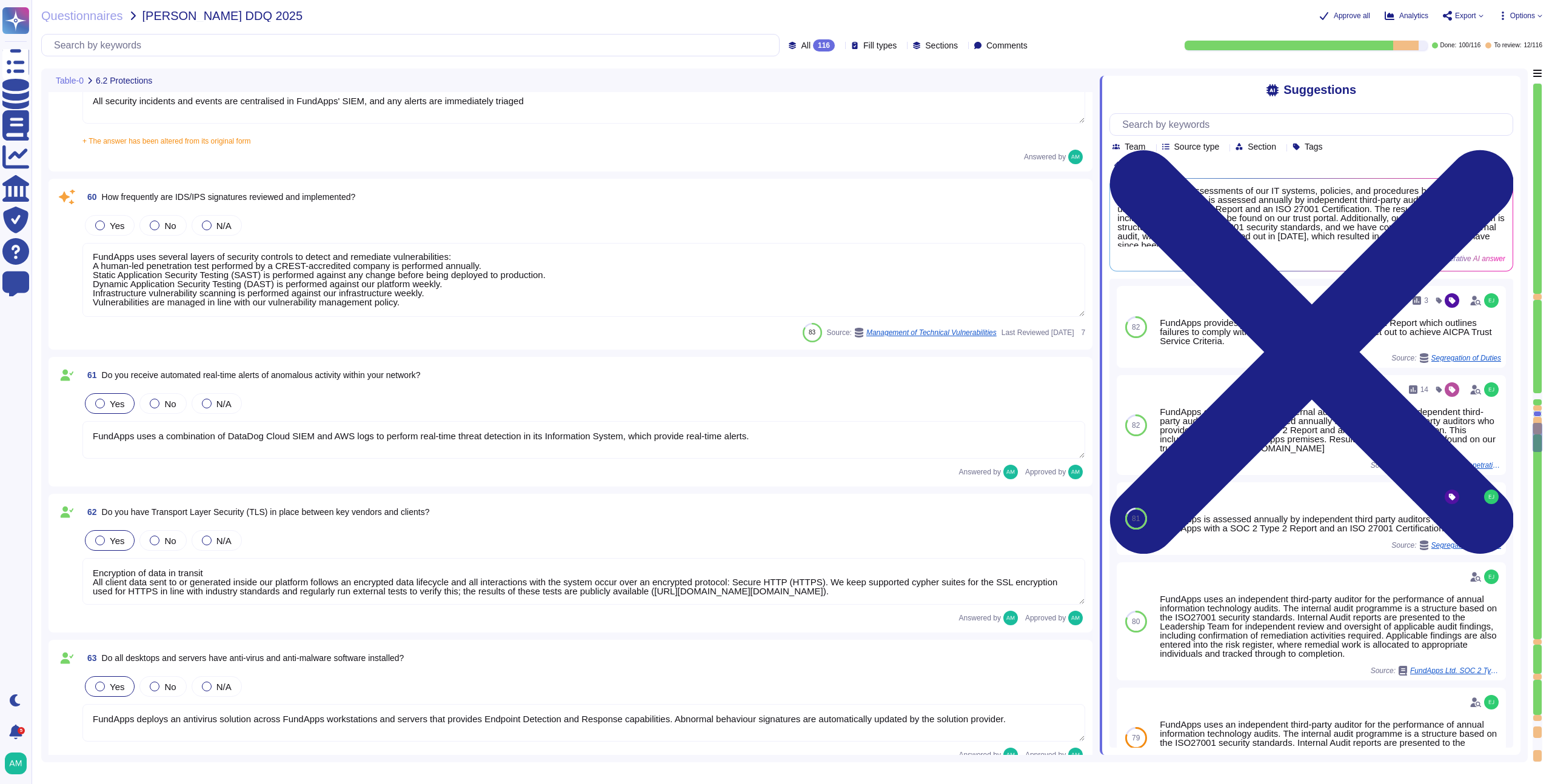
type textarea "Employees do have local administrative rights to their devices. However, any de…"
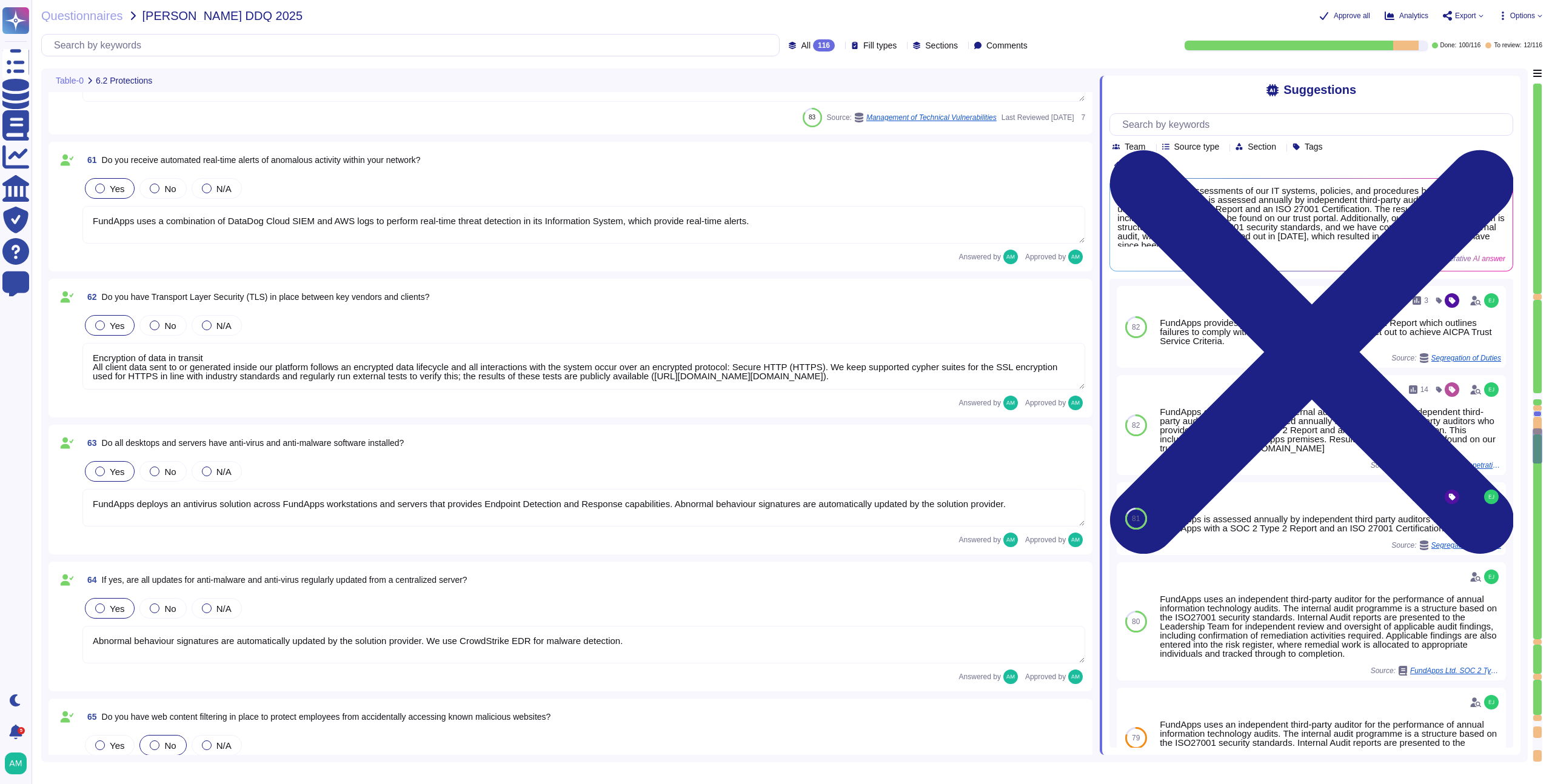
type textarea "The company does not allow employees to use removable media to store or process…"
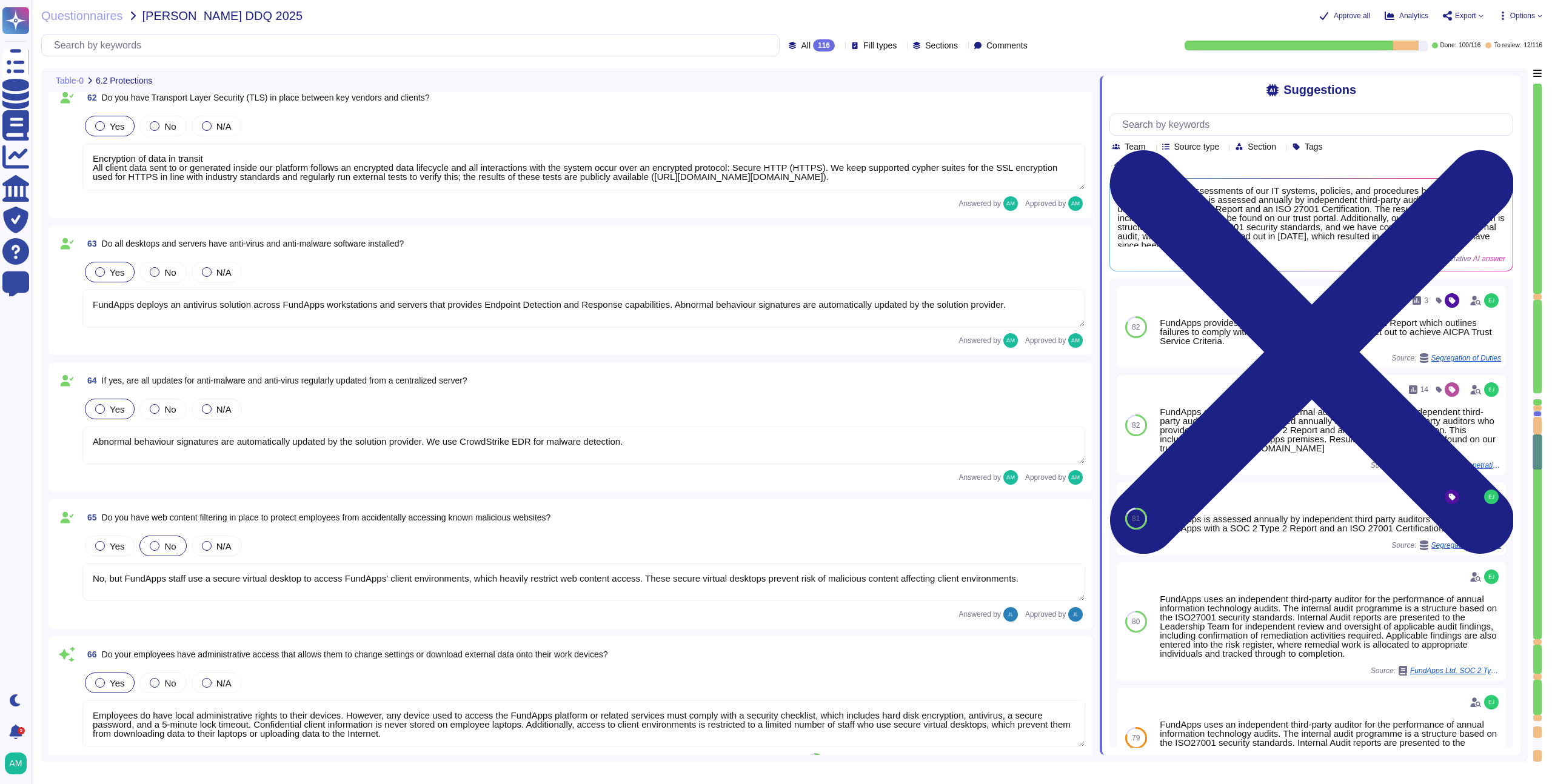
type textarea "Yes, although FundApps' authentication to our IT systems is mostly phishing-res…"
type textarea "Yes, our IT infrastructure can be accessed remotely, but access is strictly con…"
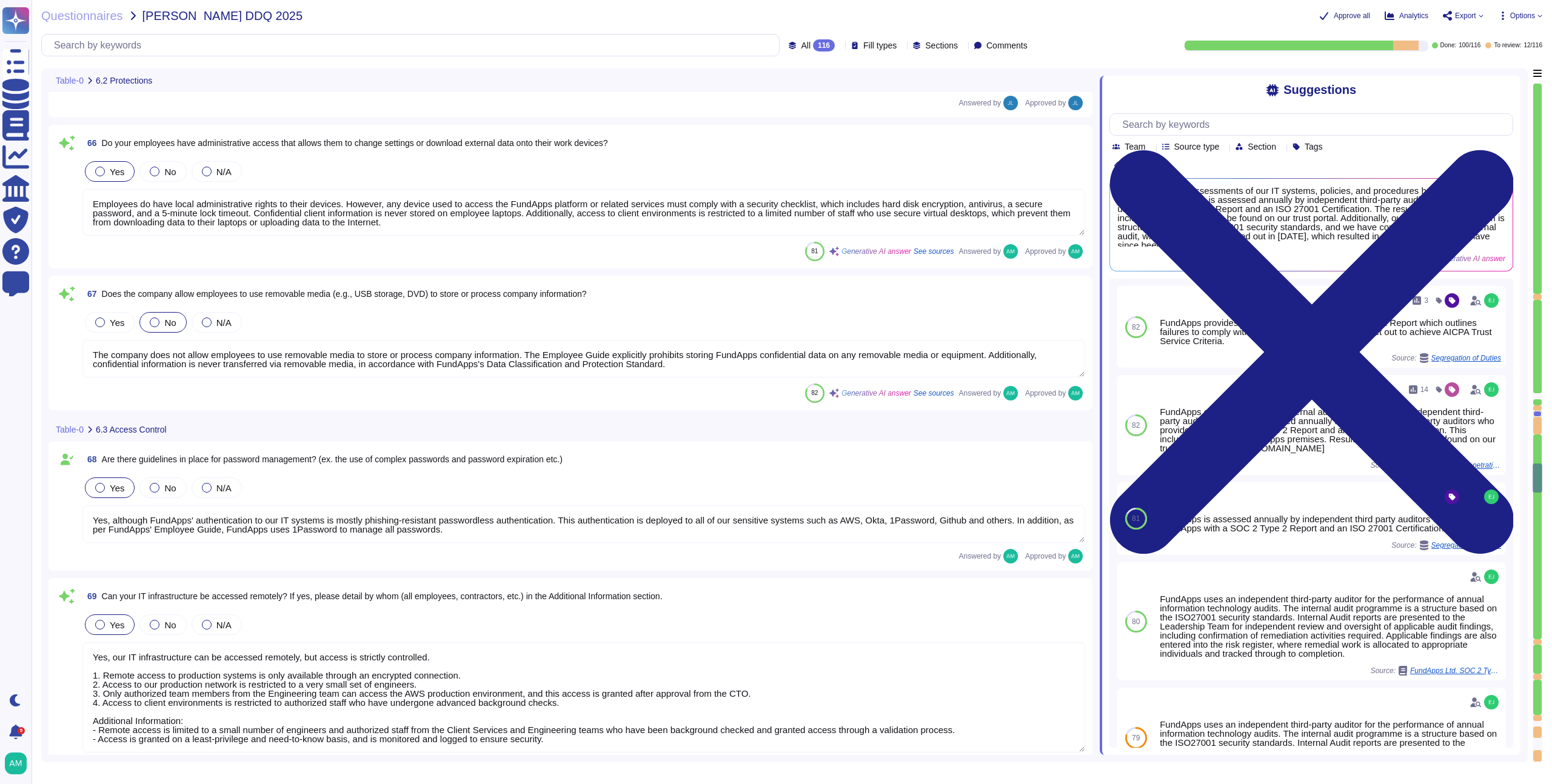
type textarea "Yes, the company requires multi-factor authentication (MFA) for access to all c…"
type textarea "A quarterly review of access privileges on FundApps’ sensitive systems (systems…"
type textarea "Yes, FundApps's policy requires the approval of the head of Client Services, wh…"
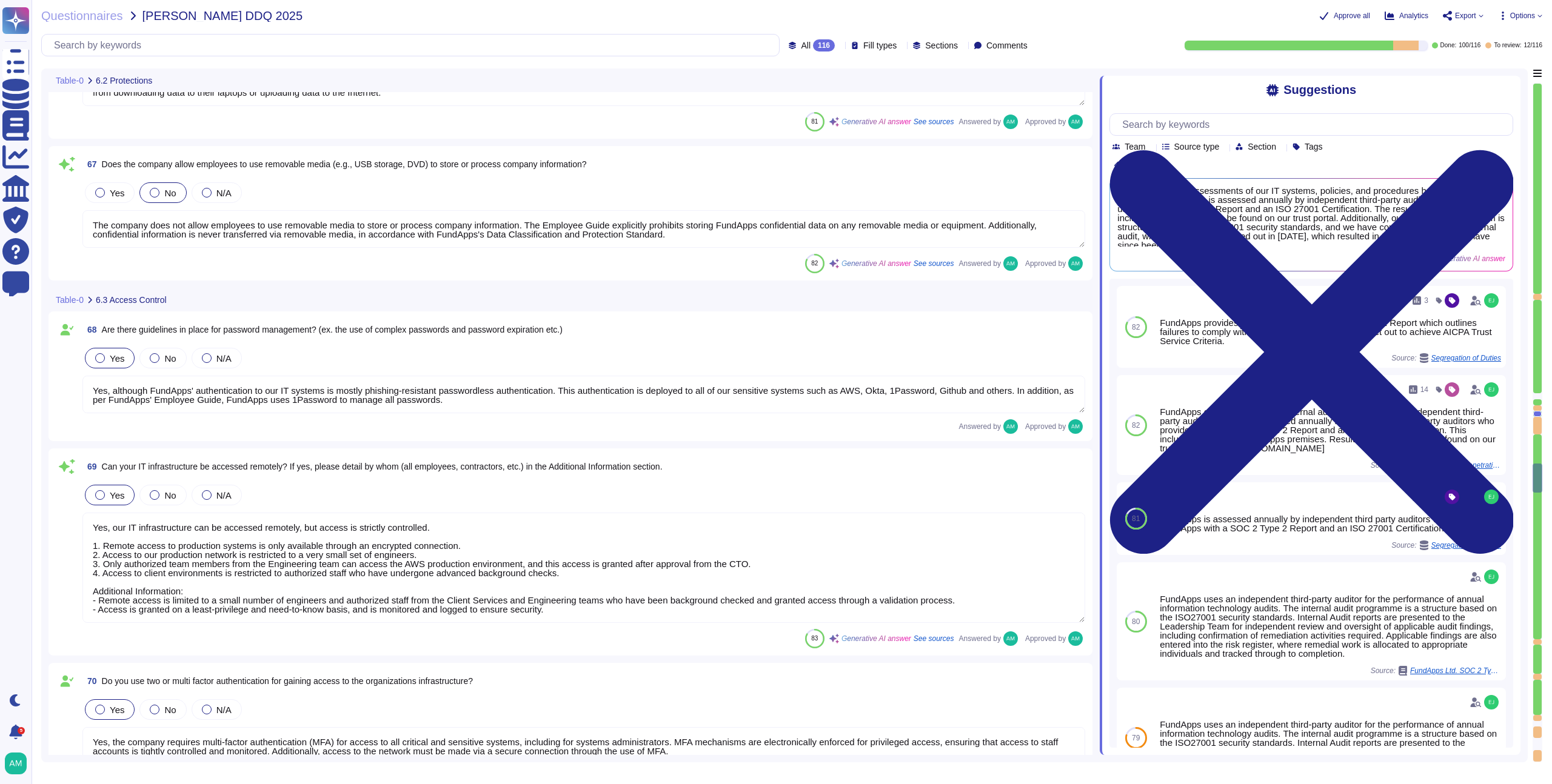
type textarea "Leavers’ access, including subcontractors and third parties, to Okta (which gra…"
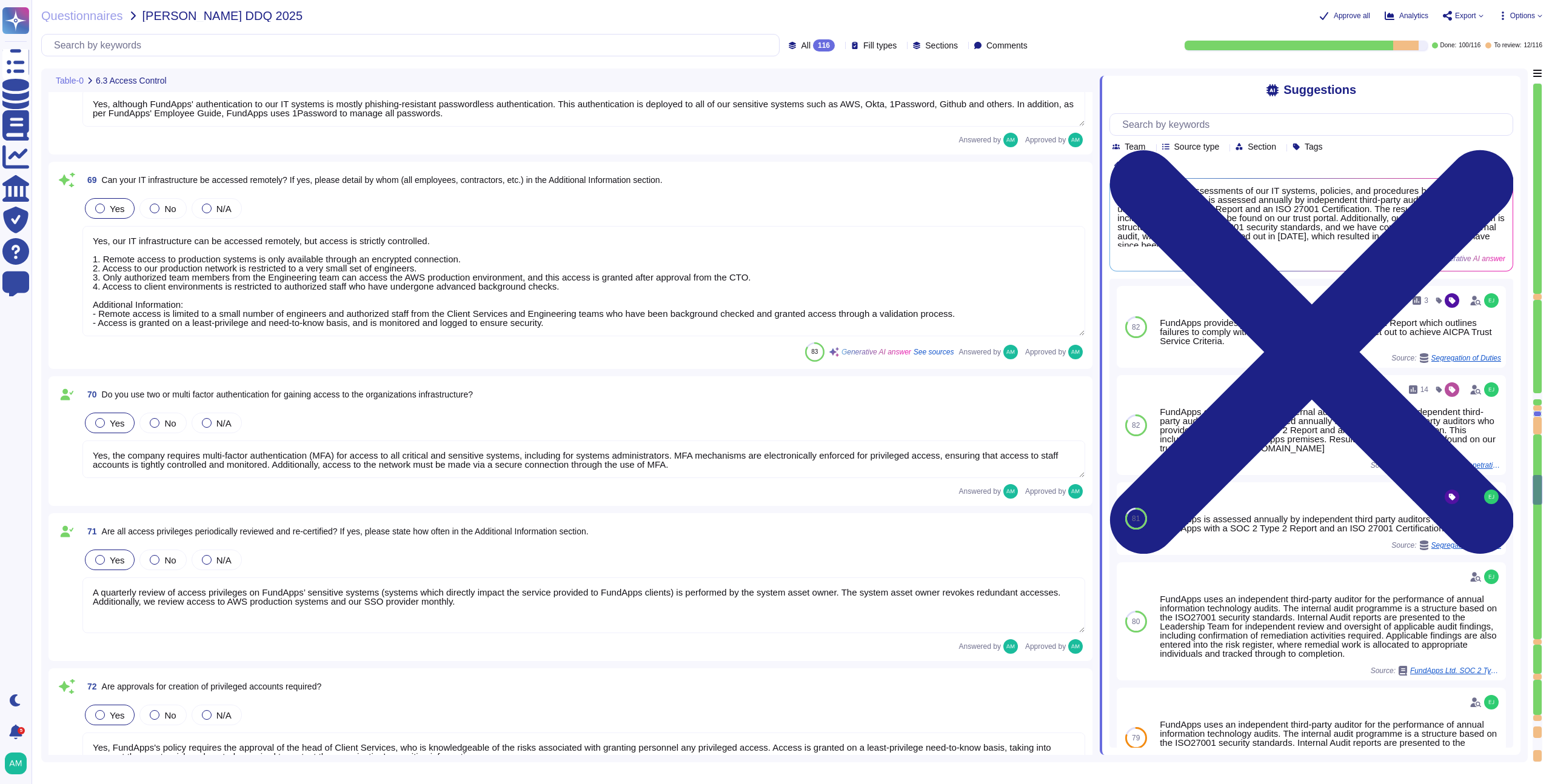
type textarea "A [MEDICAL_DATA] or role does not require a complete review of privileges; howe…"
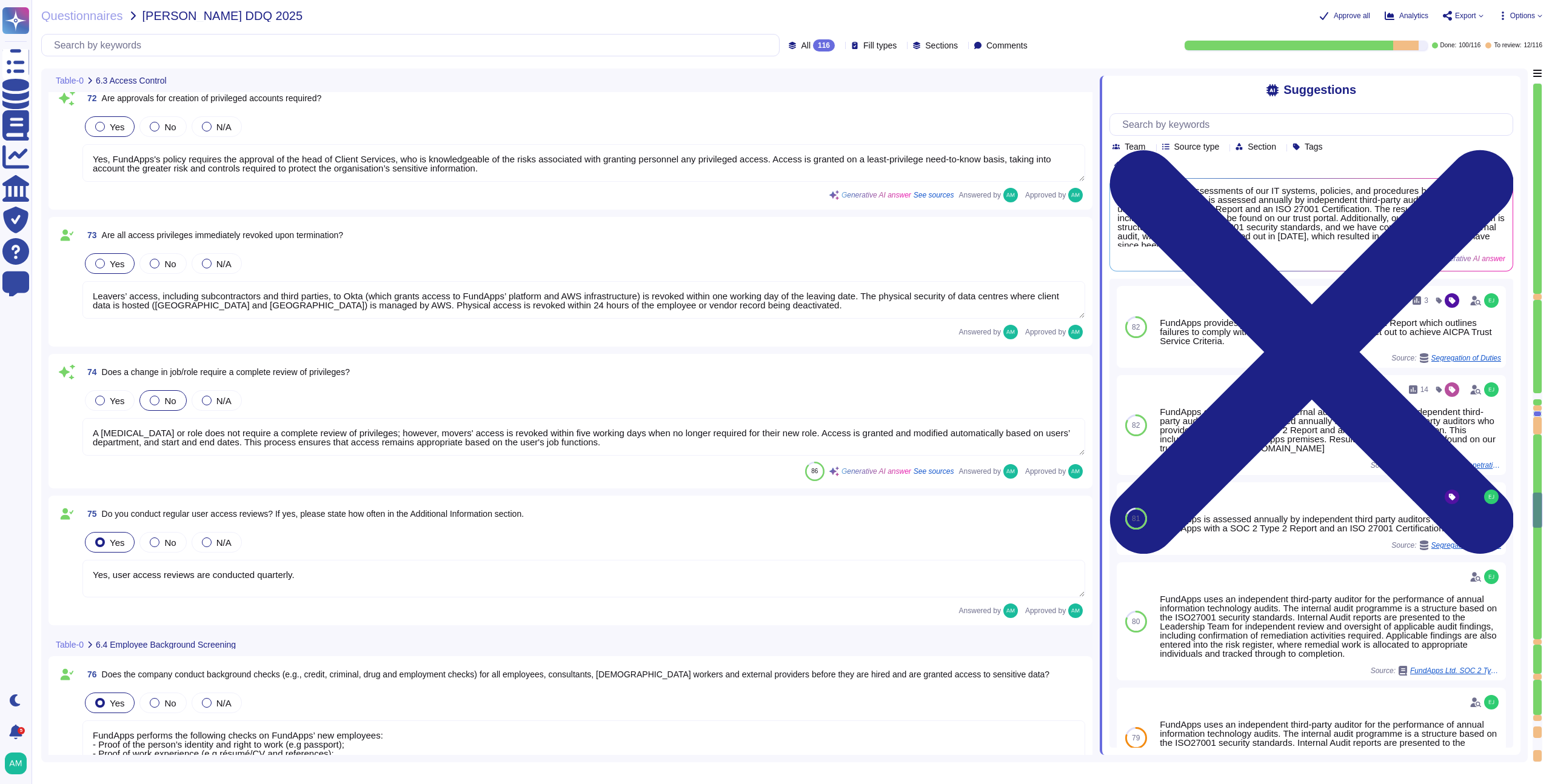
type textarea "Yes, user access reviews are conducted quarterly."
type textarea "FundApps performs the following checks on FundApps’ new employees: - Proof of t…"
type textarea "Yes, employees, subcontractors, and [DEMOGRAPHIC_DATA] workers with access to c…"
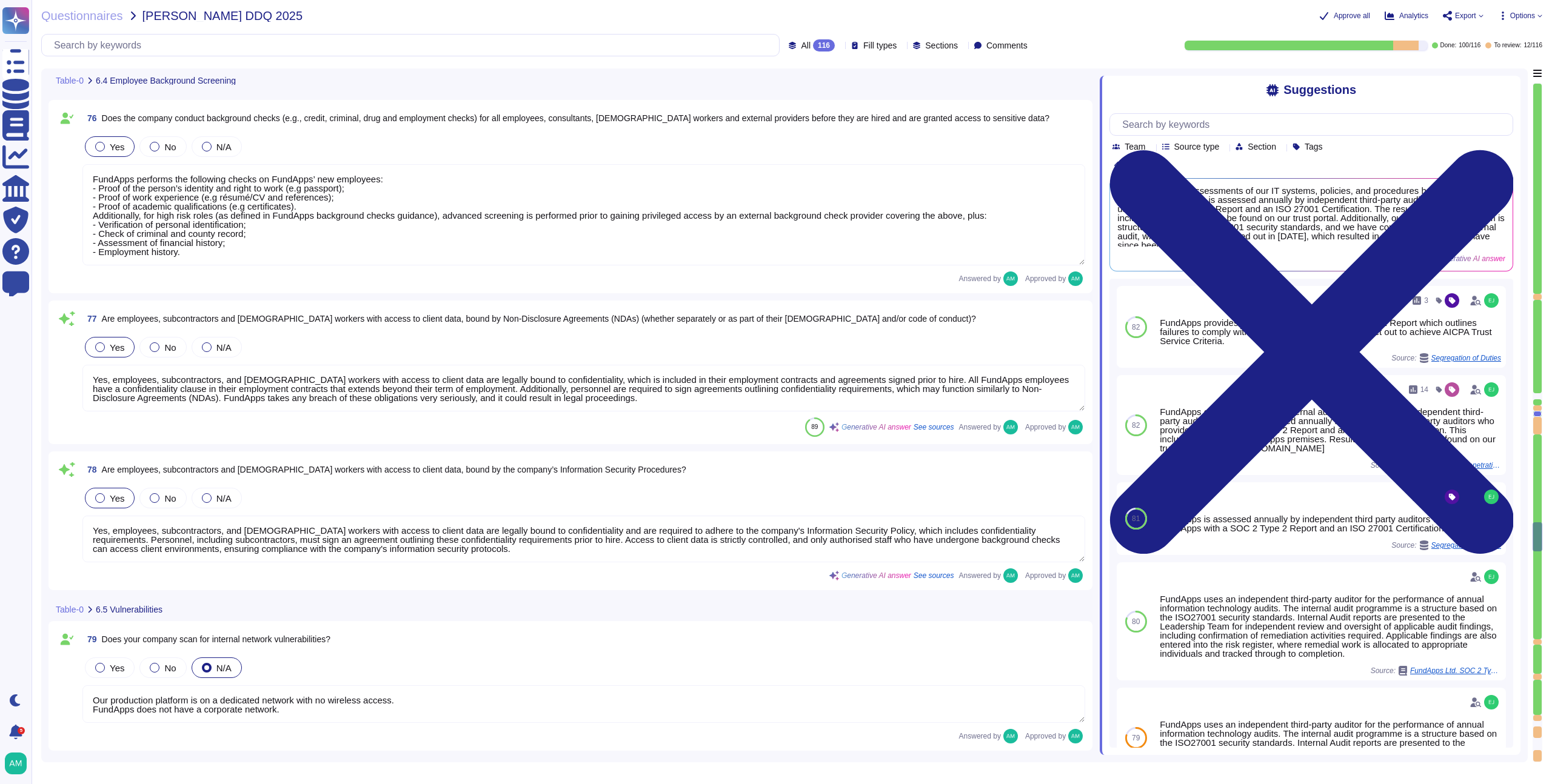
type textarea "Our production platform is on a dedicated network with no wireless access. Fund…"
type textarea "Yes, we contract with a CREST-accredited external provider to perform penetrati…"
type textarea "Please review our data classification policy ([URL][DOMAIN_NAME])."
type textarea "Encryption of data in transit All client data sent to or generated inside our p…"
type textarea "Yes, we encrypt data both at rest and in transit. For data in transit, all clie…"
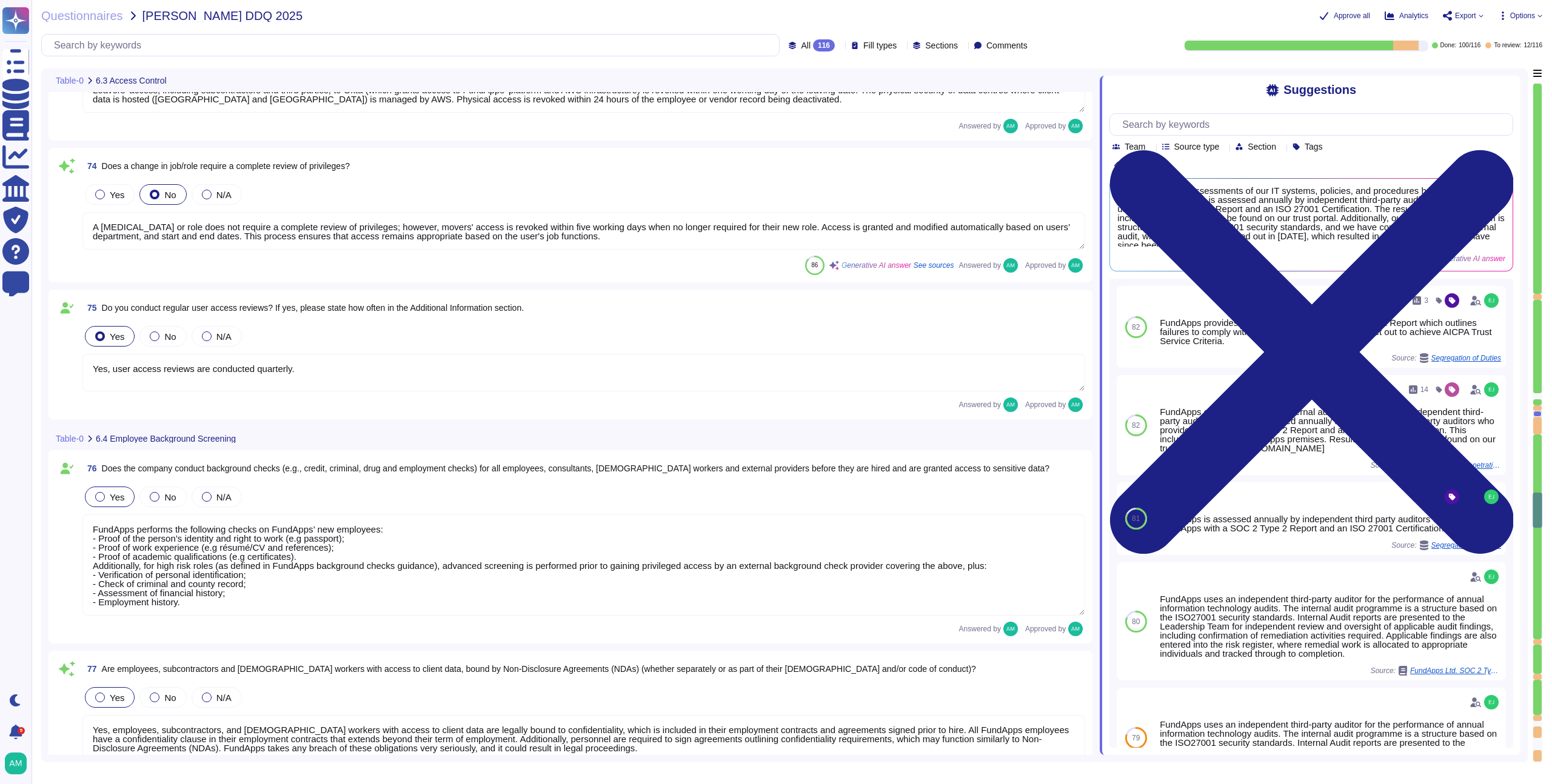
scroll to position [10226, 0]
type textarea "Yes, the company requires multi-factor authentication (MFA) for access to all c…"
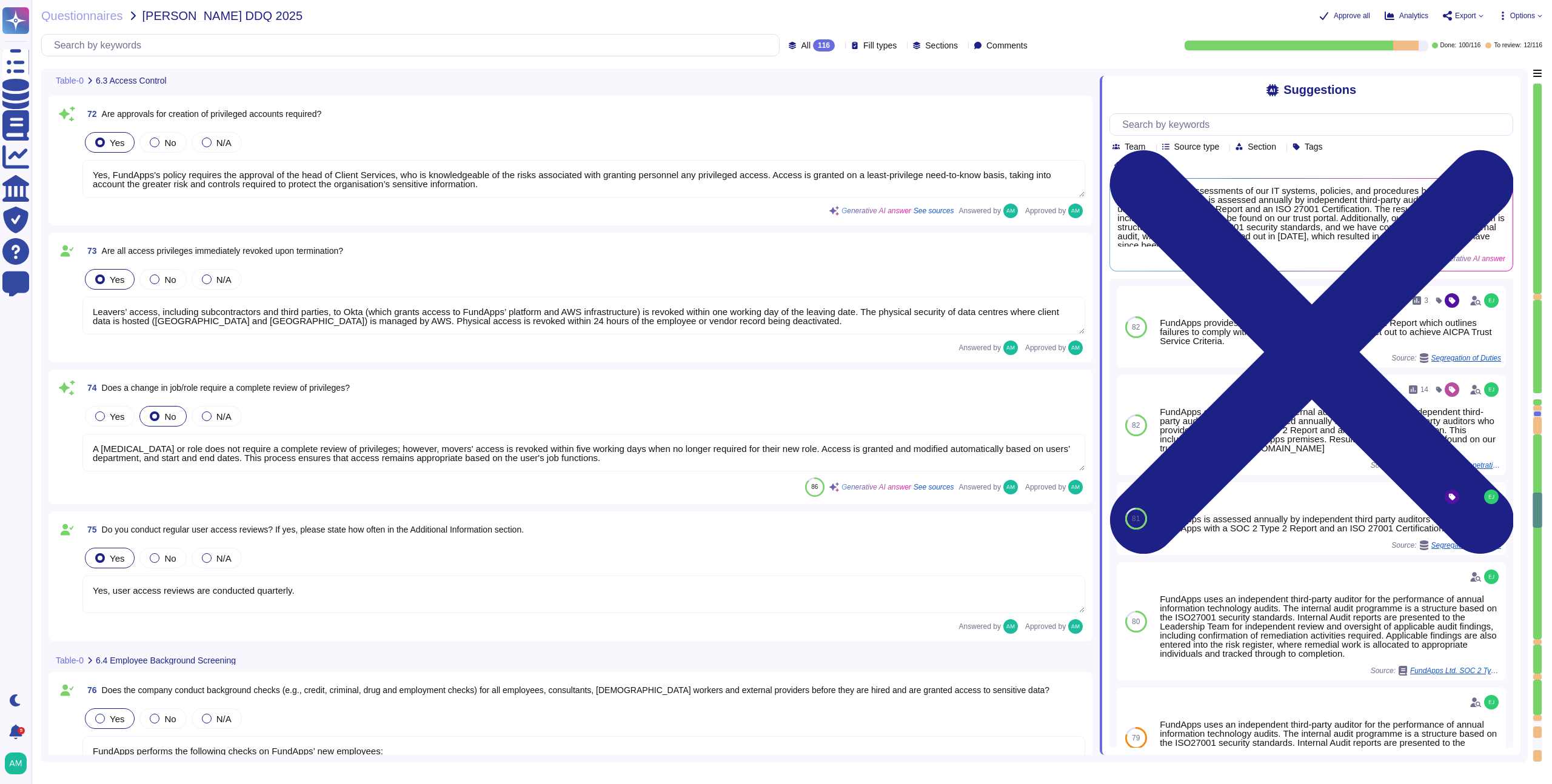
type textarea "A quarterly review of access privileges on FundApps’ sensitive systems (systems…"
type textarea "Yes, FundApps's policy requires the approval of the head of Client Services, wh…"
type textarea "Leavers’ access, including subcontractors and third parties, to Okta (which gra…"
type textarea "A [MEDICAL_DATA] or role does not require a complete review of privileges; howe…"
type textarea "Yes, user access reviews are conducted quarterly."
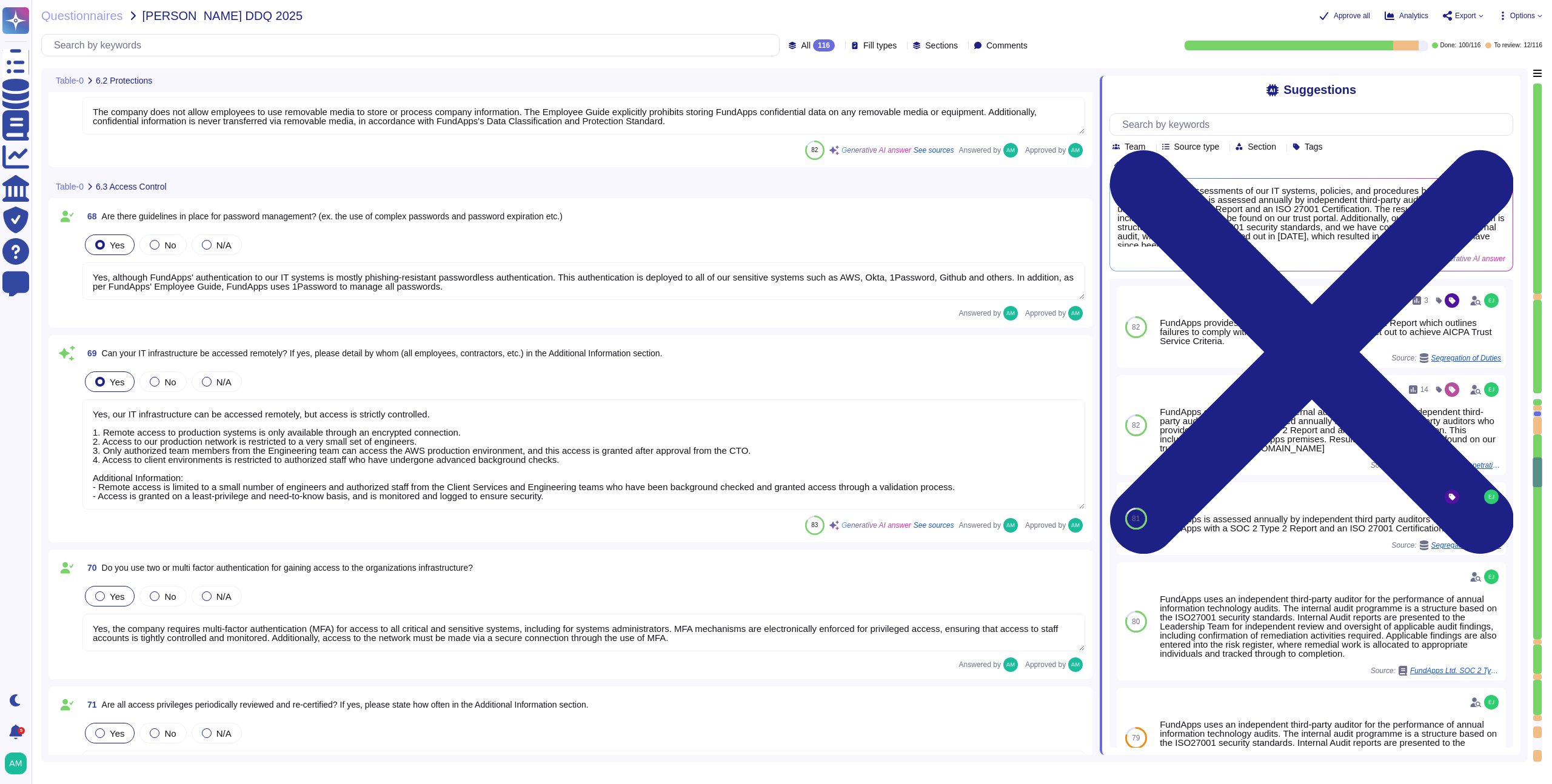
type textarea "FundApps deploys an antivirus solution across FundApps workstations and servers…"
type textarea "Abnormal behaviour signatures are automatically updated by the solution provide…"
type textarea "No, but FundApps staff use a secure virtual desktop to access FundApps' client …"
type textarea "Employees do have local administrative rights to their devices. However, any de…"
type textarea "The company does not allow employees to use removable media to store or process…"
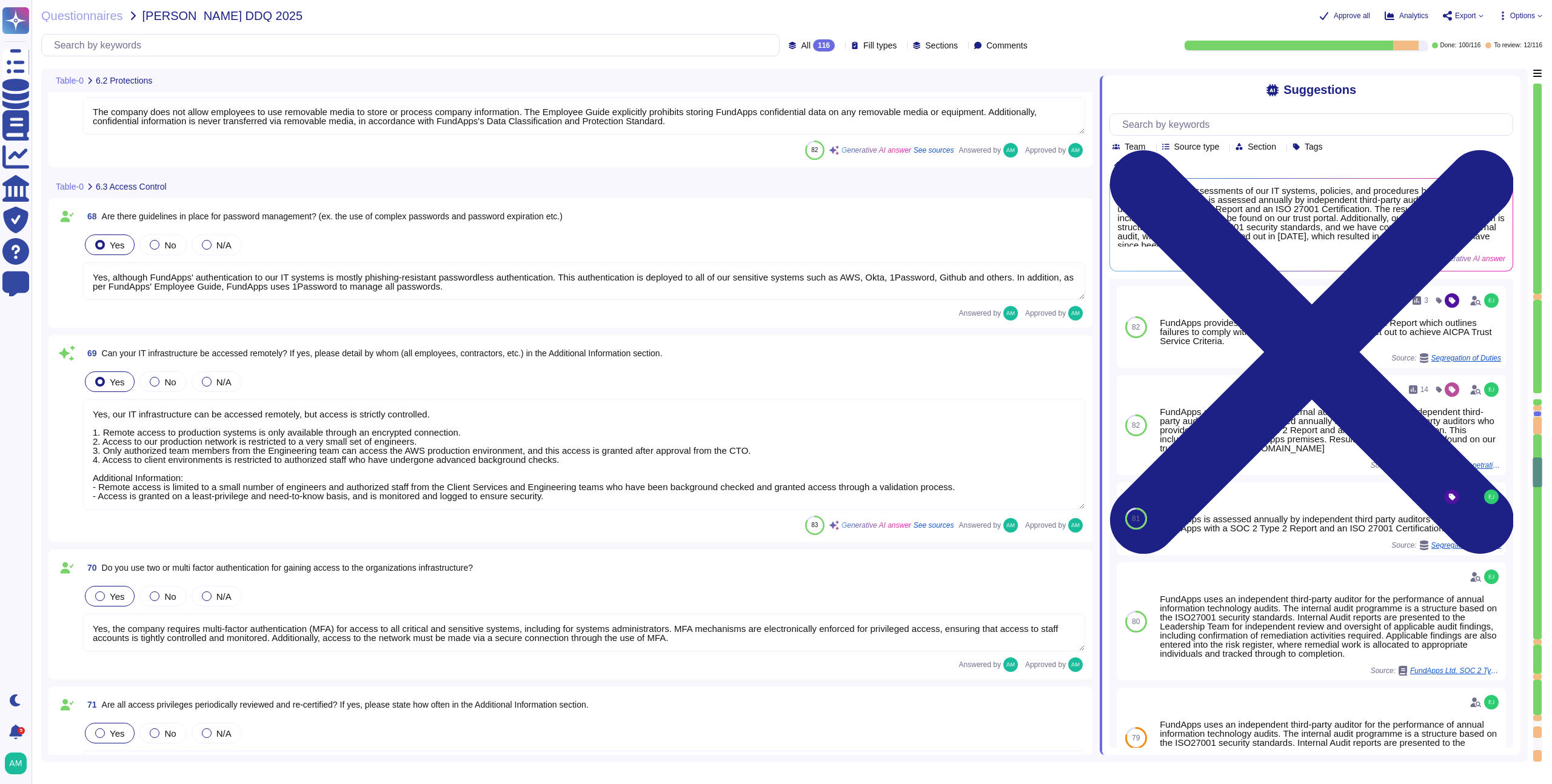
type textarea "Yes, although FundApps' authentication to our IT systems is mostly phishing-res…"
type textarea "Yes, our IT infrastructure can be accessed remotely, but access is strictly con…"
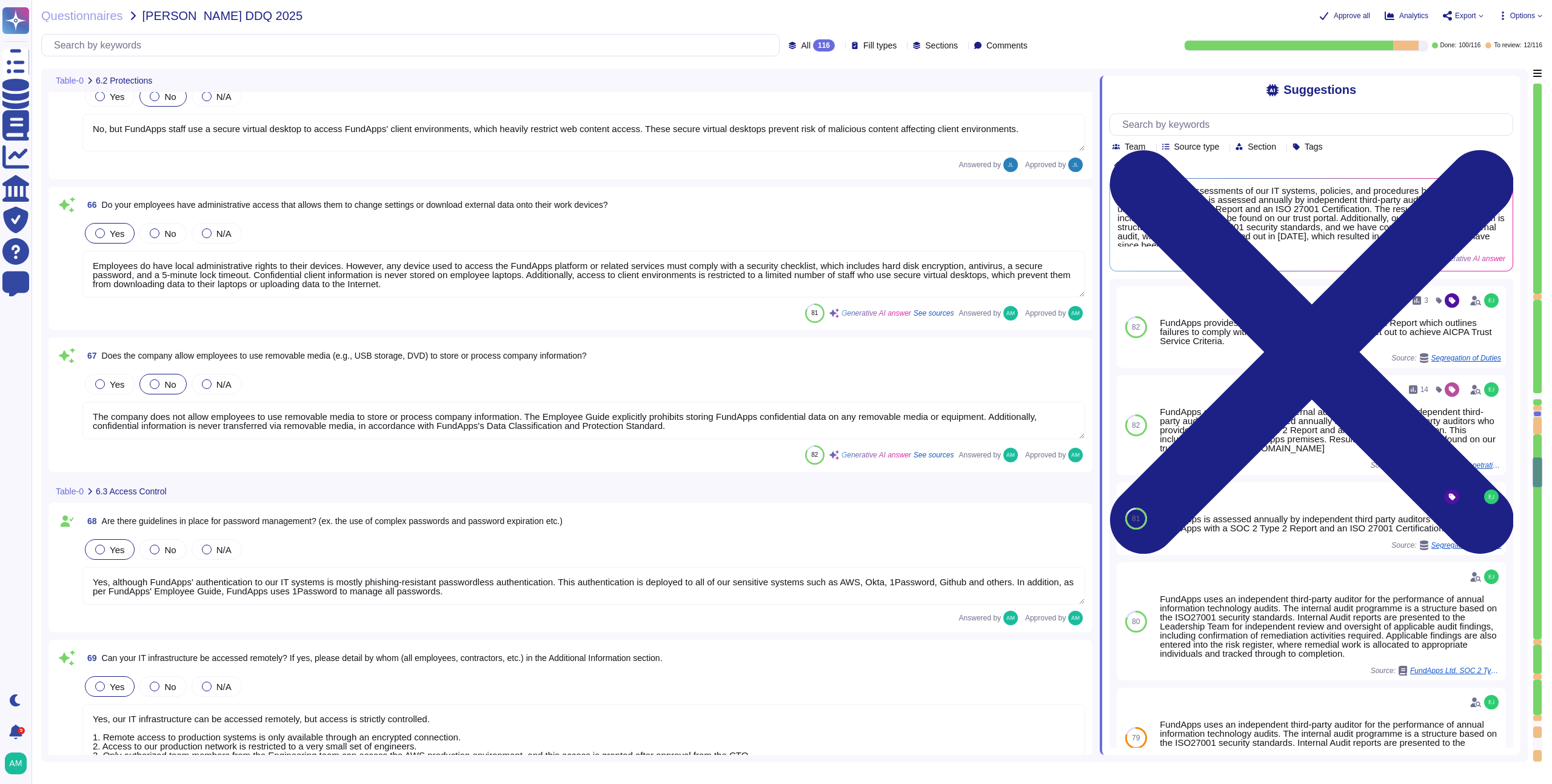
click at [1540, 297] on div at bounding box center [1538, 297] width 9 height 6
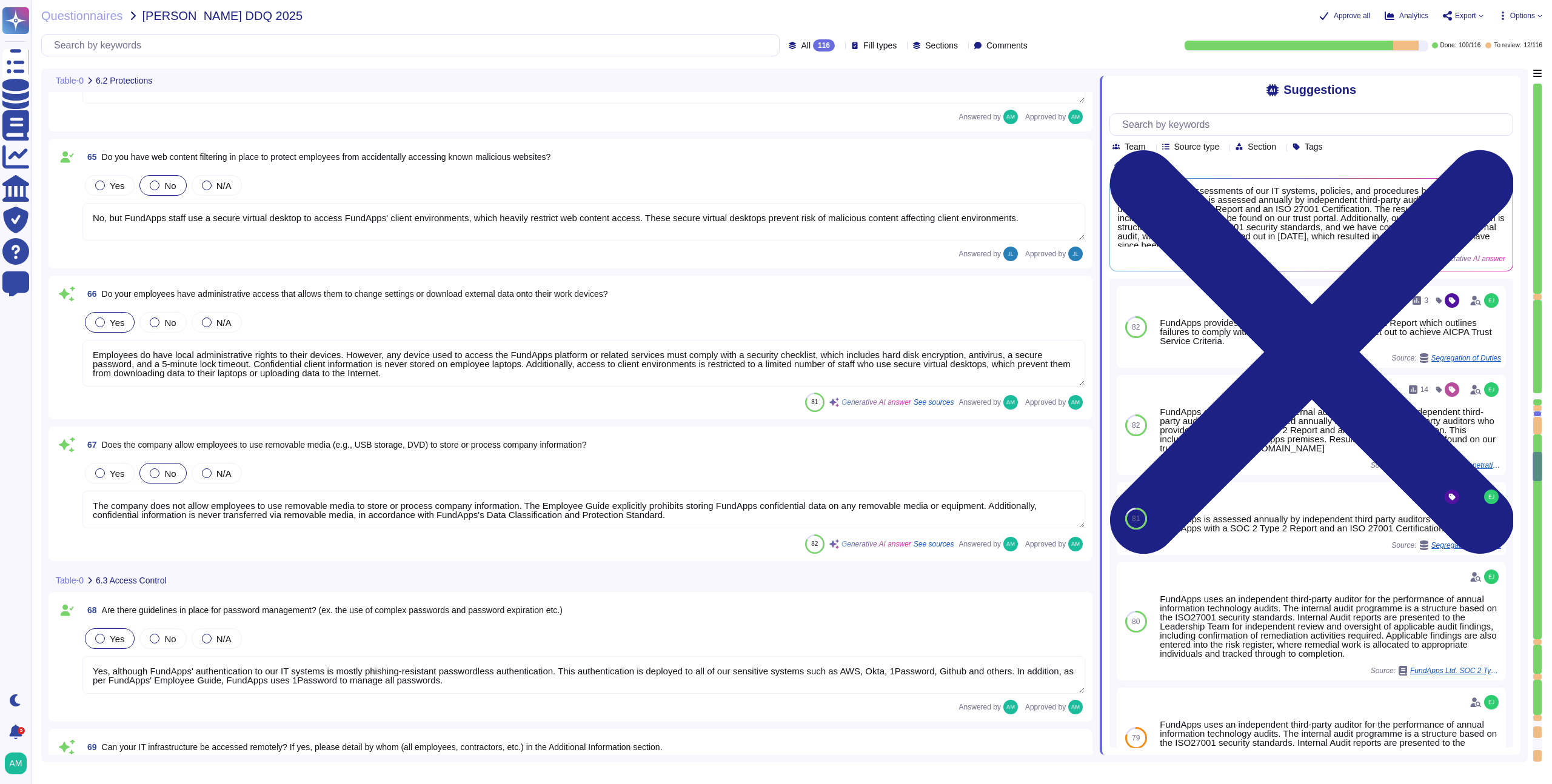
type textarea "Encryption of data in transit All client data sent to or generated inside our p…"
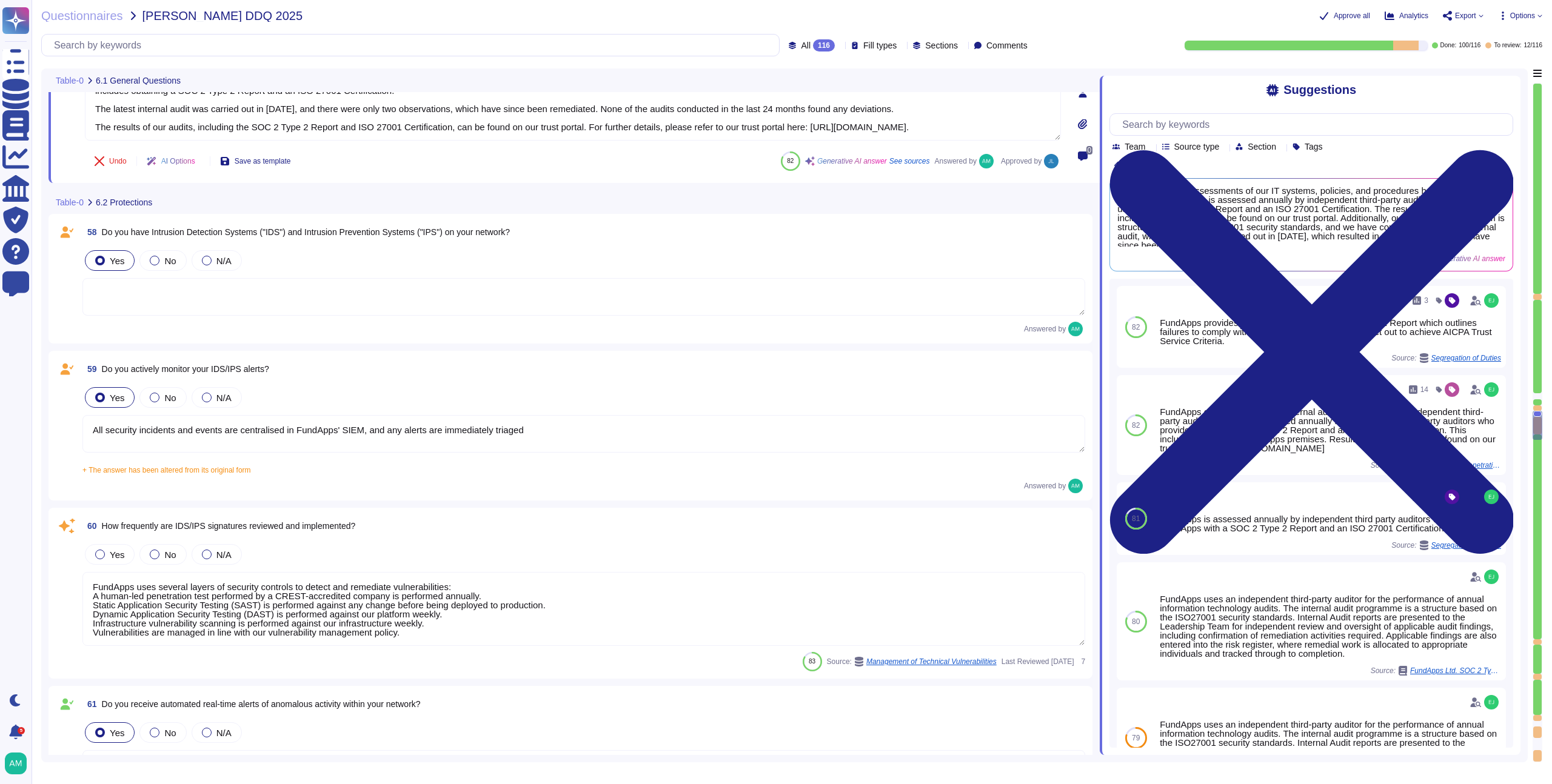
type textarea "Yes, FundApps has dedicated cybersecurity insurance that covers various aspects…"
type textarea "Yes, independent assessments of our IT systems, policies, and procedures have b…"
type textarea "All security incidents and events are centralised in FundApps' SIEM, and any al…"
type textarea "FundApps uses several layers of security controls to detect and remediate vulne…"
type textarea "FundApps uses a combination of DataDog Cloud SIEM and AWS logs to perform real-…"
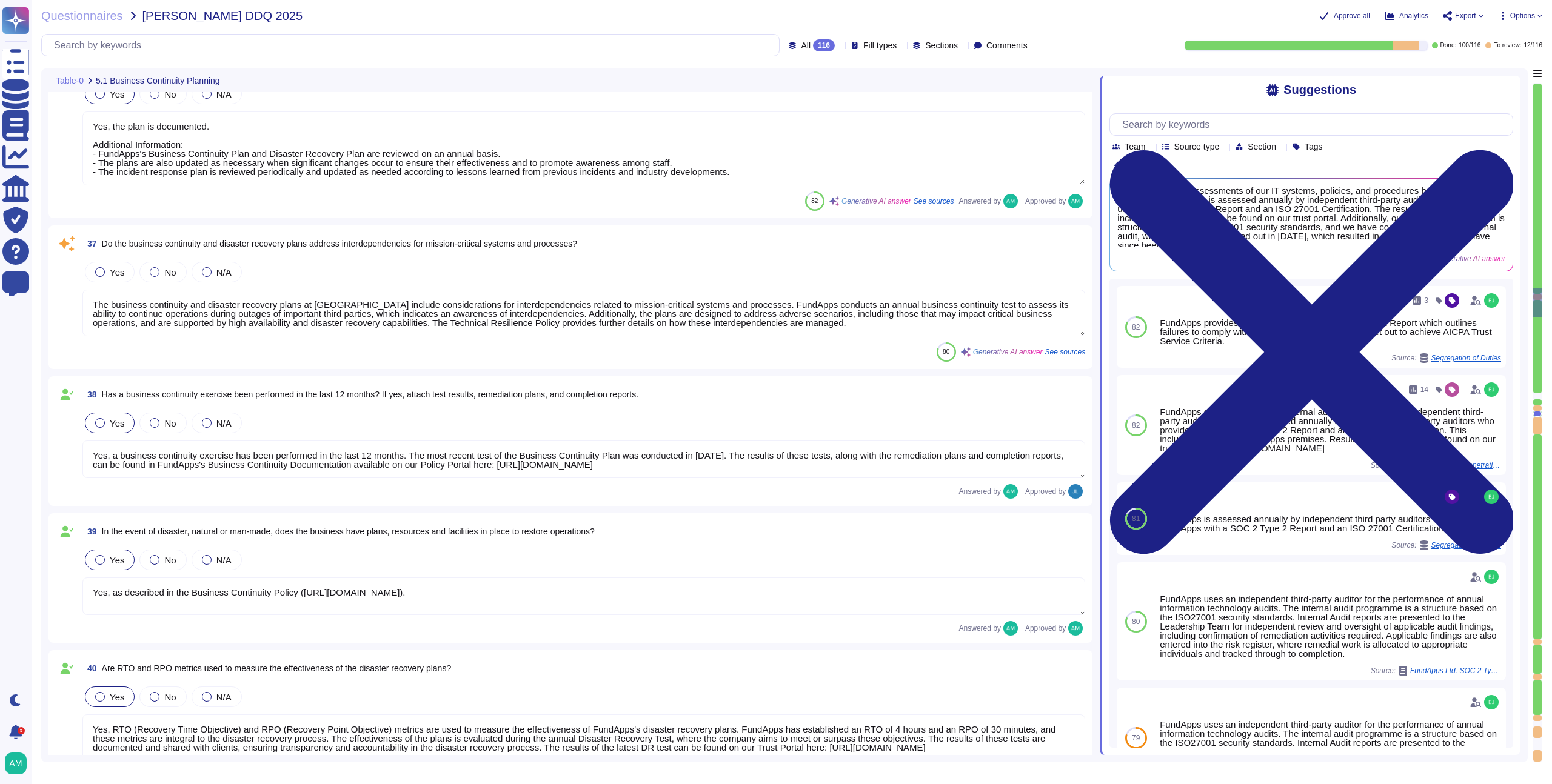
scroll to position [5016, 0]
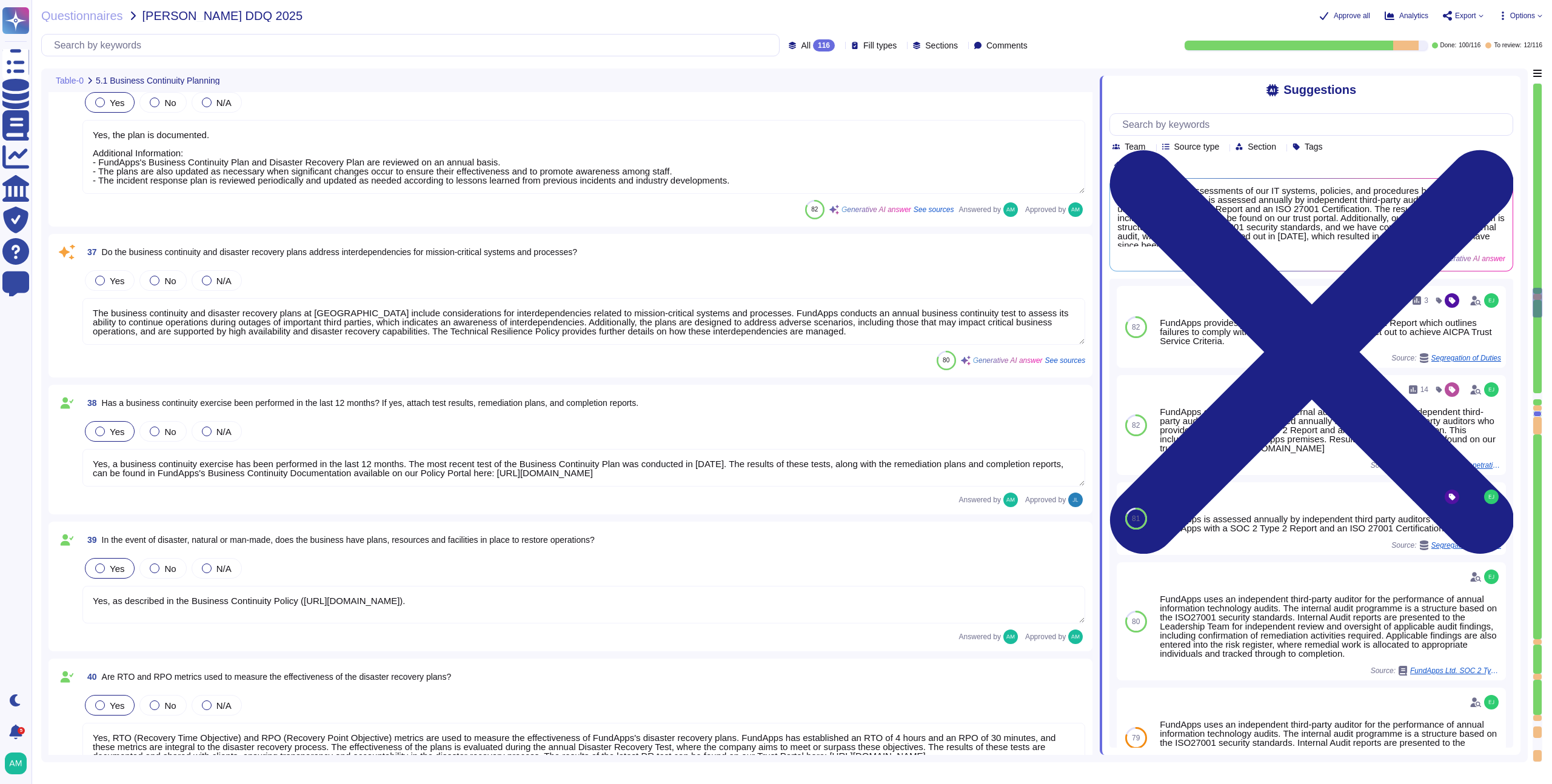
click at [391, 327] on textarea "The business continuity and disaster recovery plans at [GEOGRAPHIC_DATA] includ…" at bounding box center [583, 321] width 1003 height 46
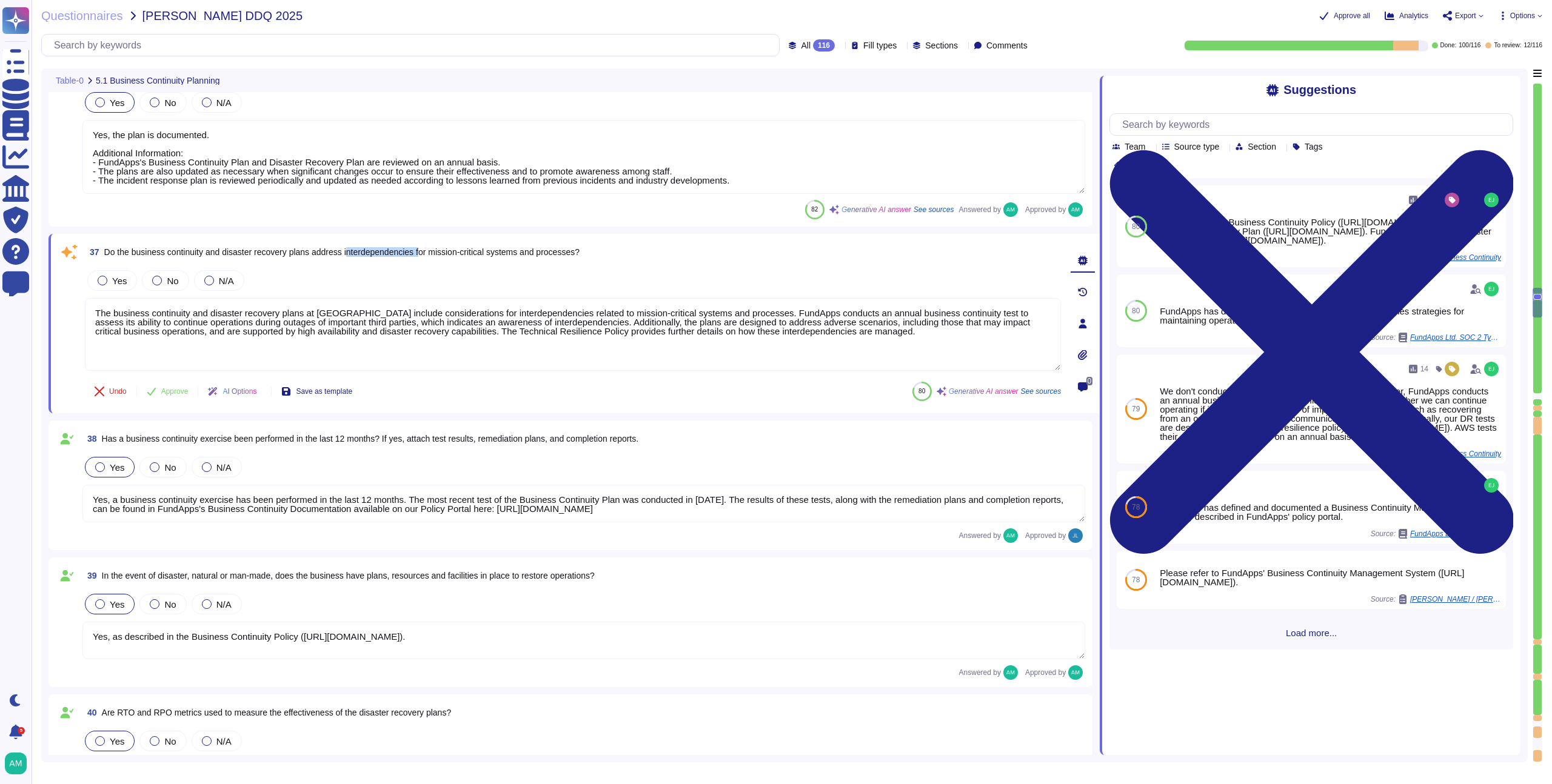
drag, startPoint x: 363, startPoint y: 254, endPoint x: 440, endPoint y: 254, distance: 77.0
click at [440, 254] on span "Do the business continuity and disaster recovery plans address interdependencie…" at bounding box center [342, 252] width 475 height 10
click at [440, 253] on span "Do the business continuity and disaster recovery plans address interdependencie…" at bounding box center [342, 252] width 475 height 10
click at [1540, 369] on div at bounding box center [1538, 347] width 9 height 94
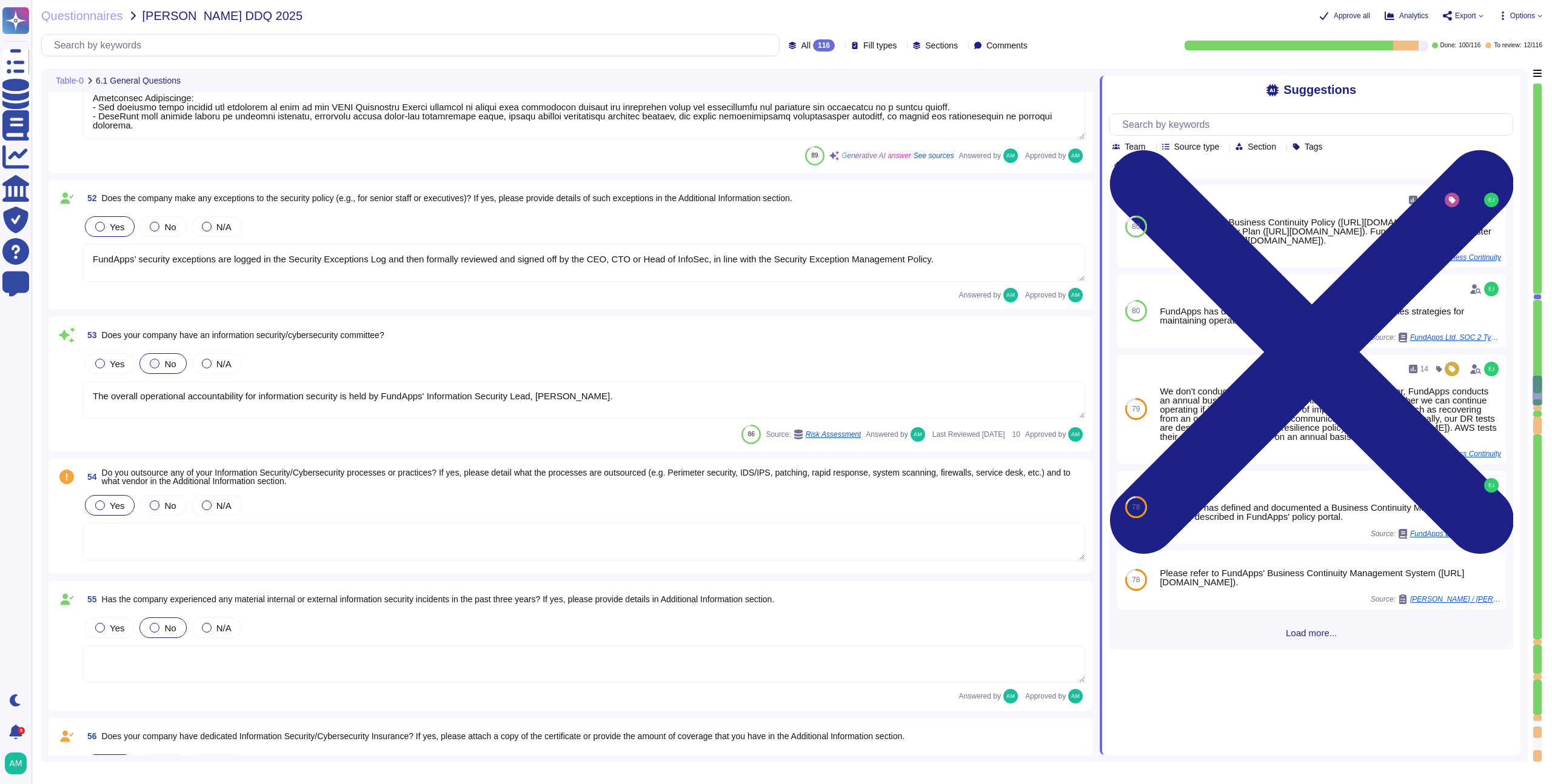
scroll to position [7418, 0]
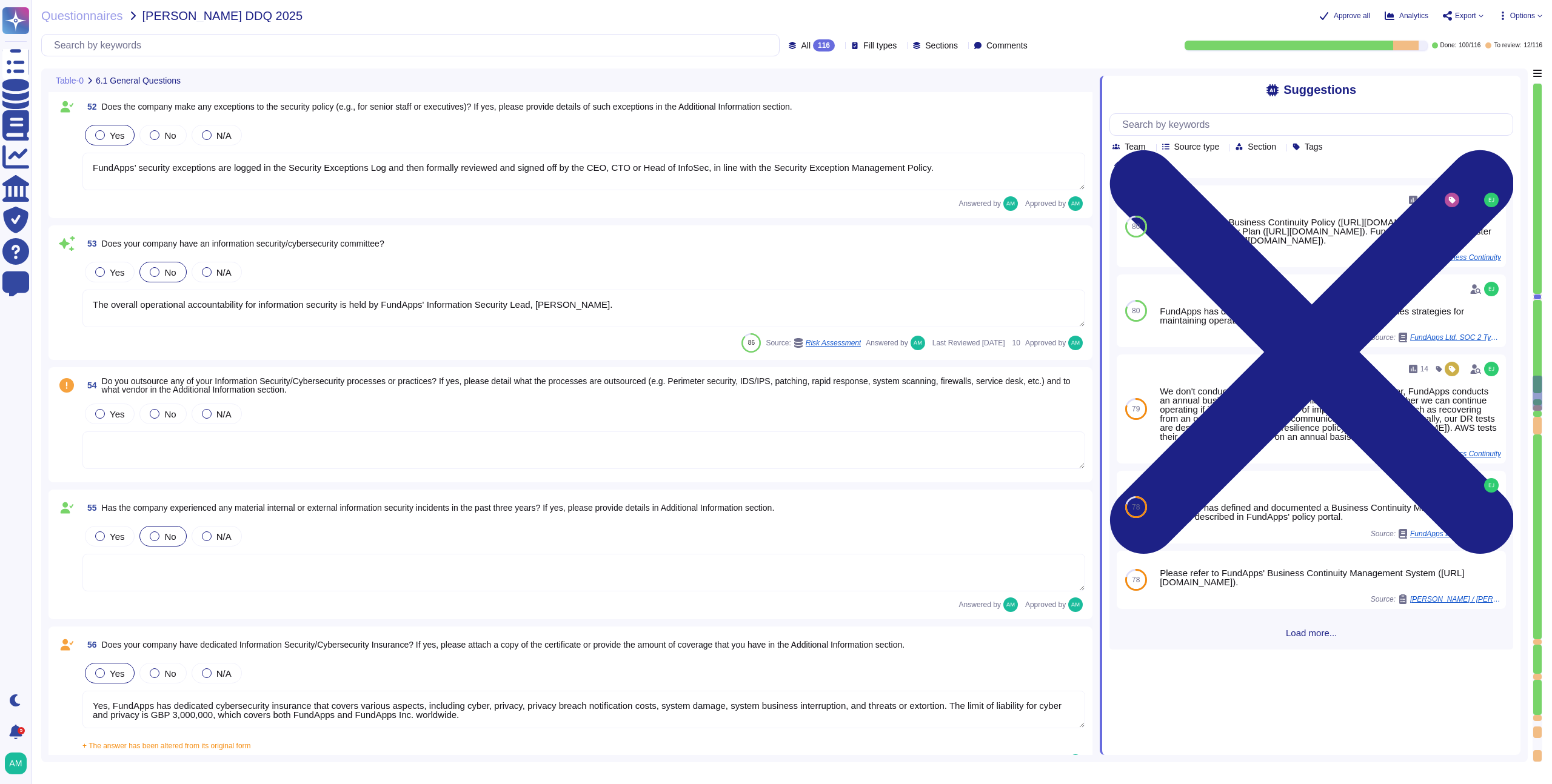
click at [575, 396] on div "54 Do you outsource any of your Information Security/Cybersecurity processes or…" at bounding box center [570, 425] width 1029 height 101
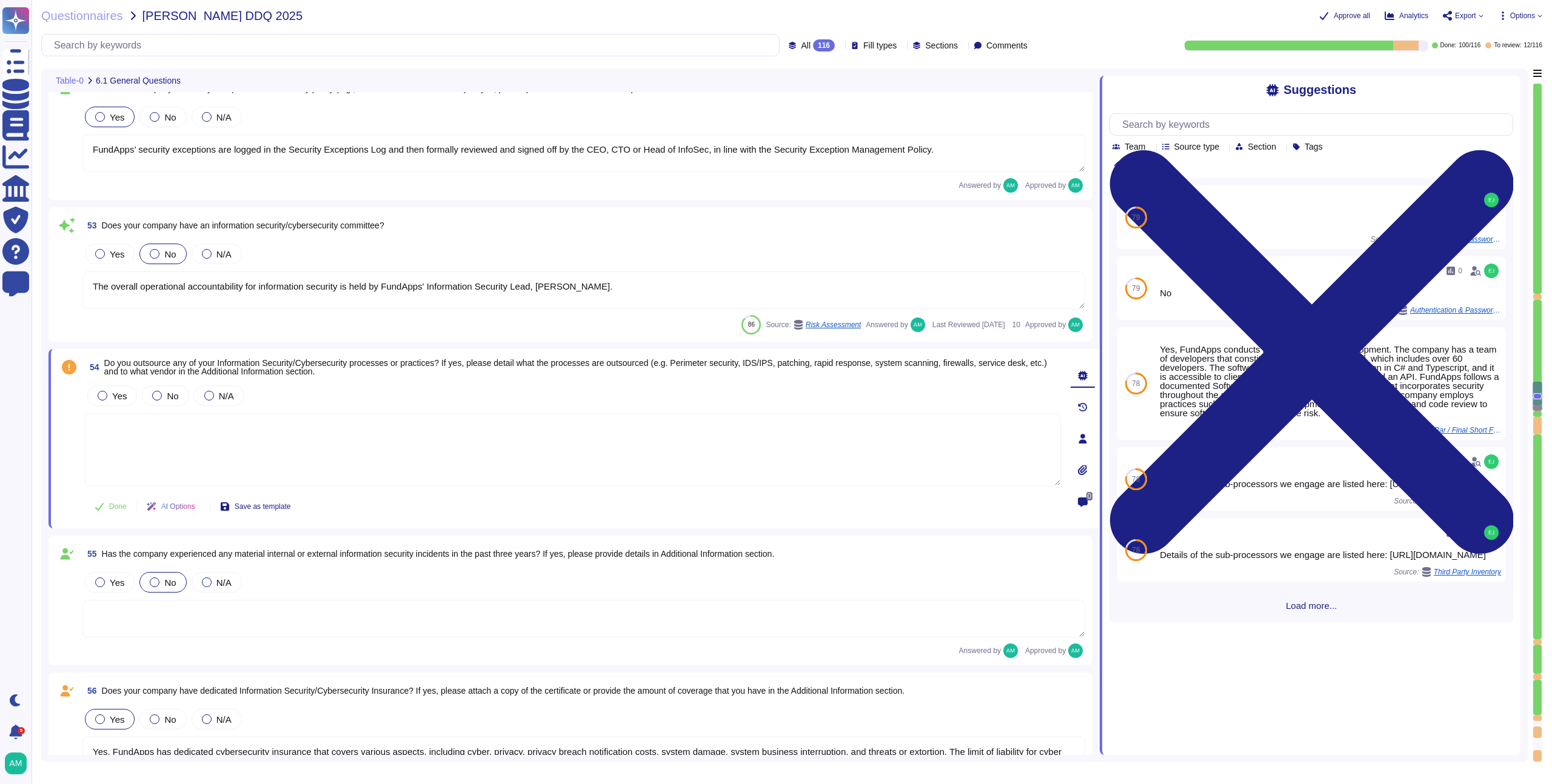
scroll to position [1, 0]
